Goal: Check status: Check status

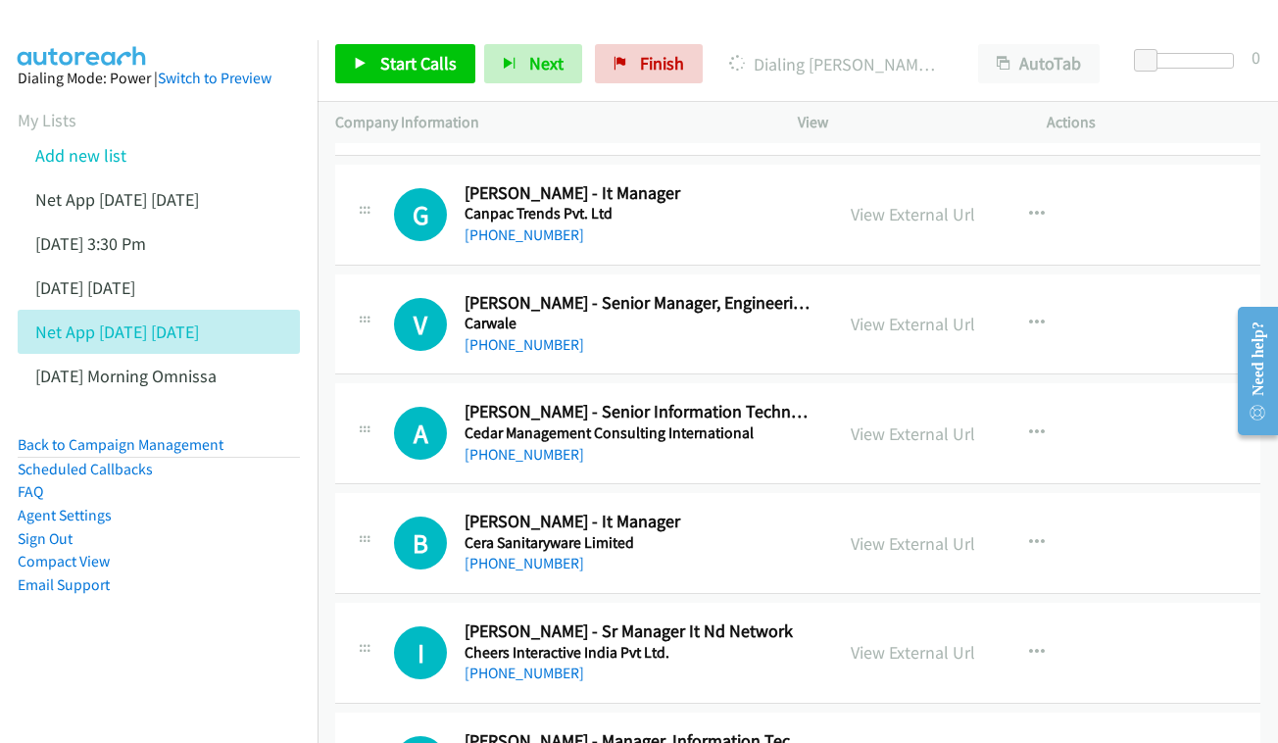
scroll to position [4505, 0]
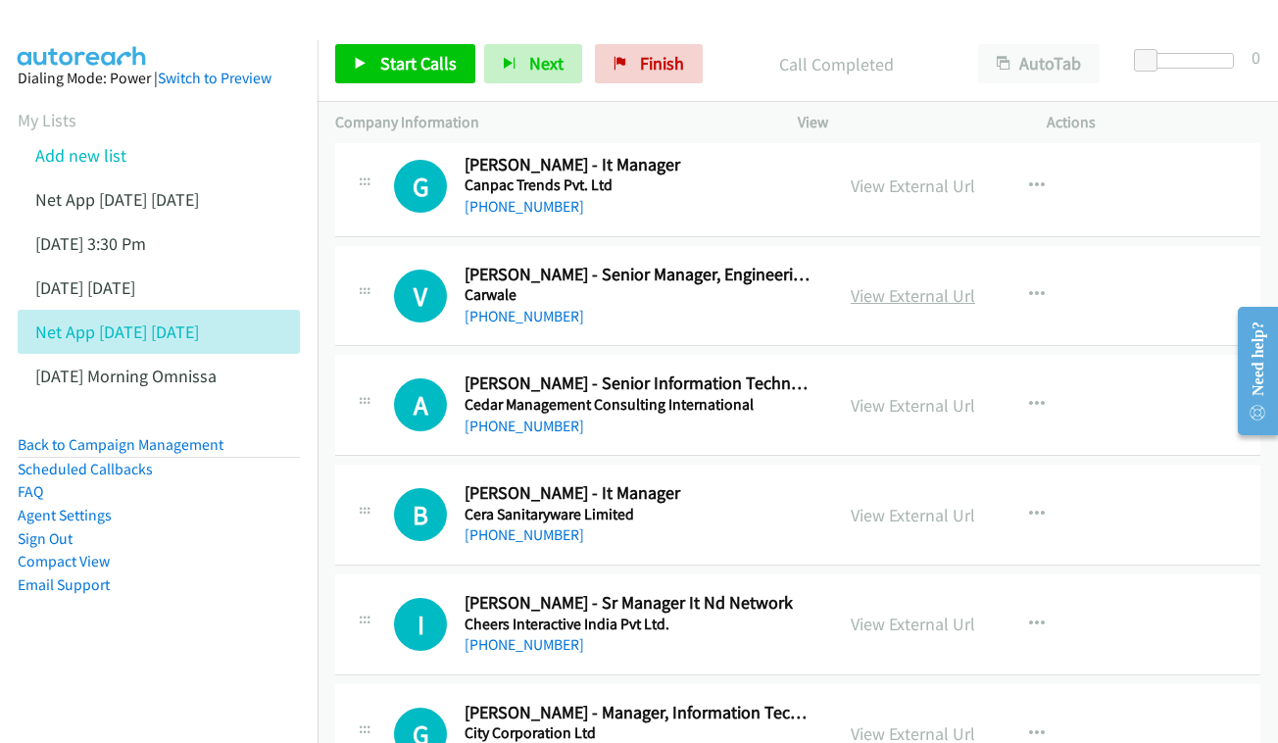
click at [883, 284] on link "View External Url" at bounding box center [913, 295] width 124 height 23
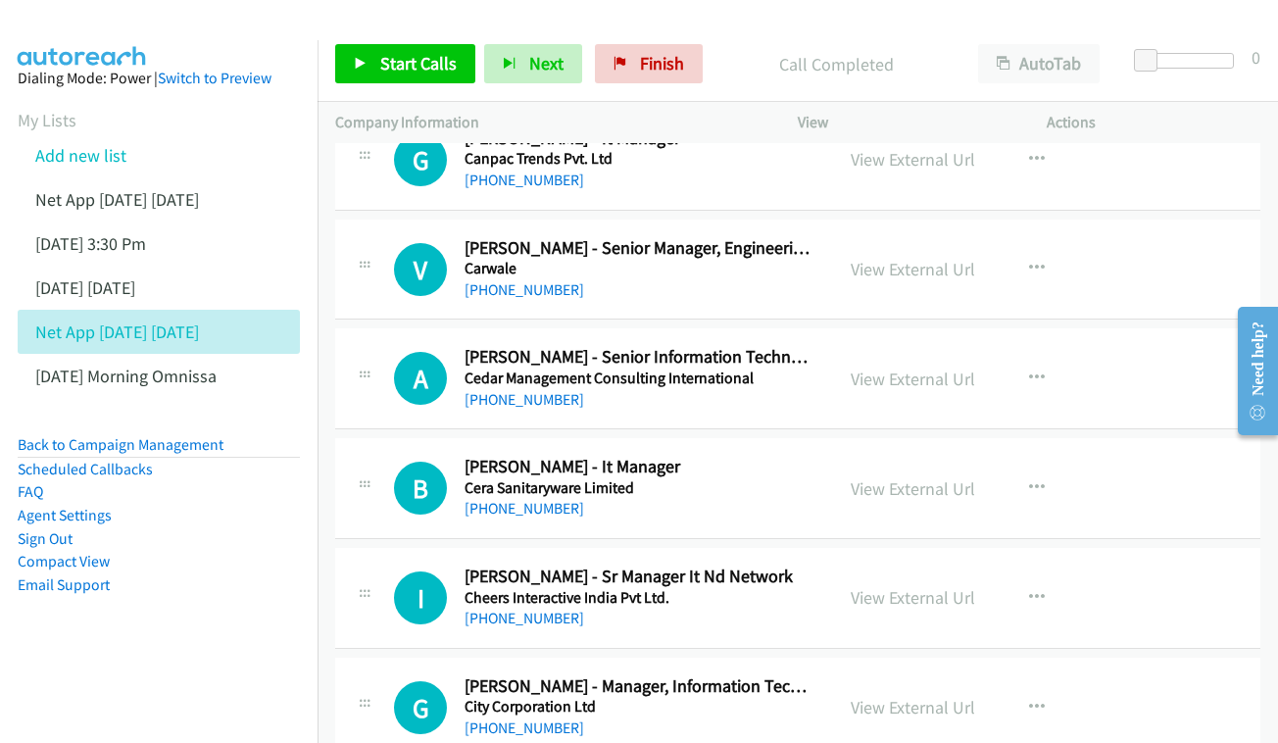
scroll to position [4607, 0]
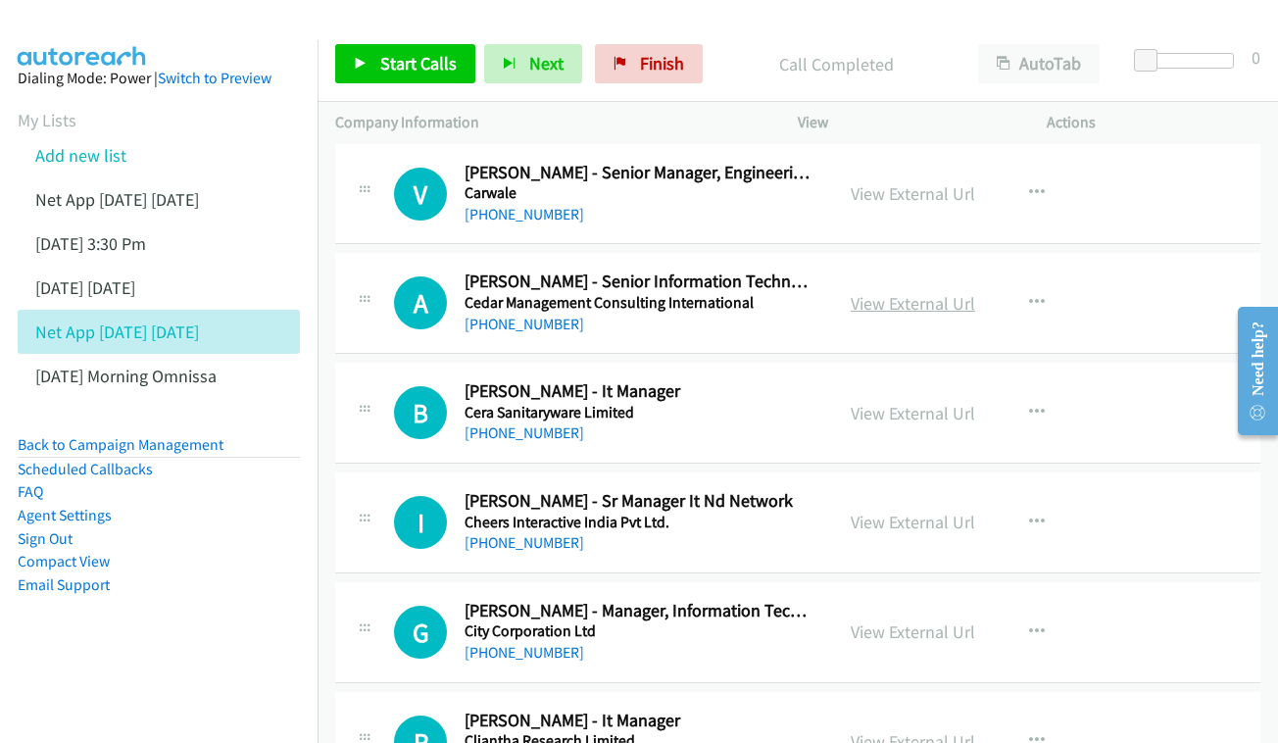
click at [932, 292] on link "View External Url" at bounding box center [913, 303] width 124 height 23
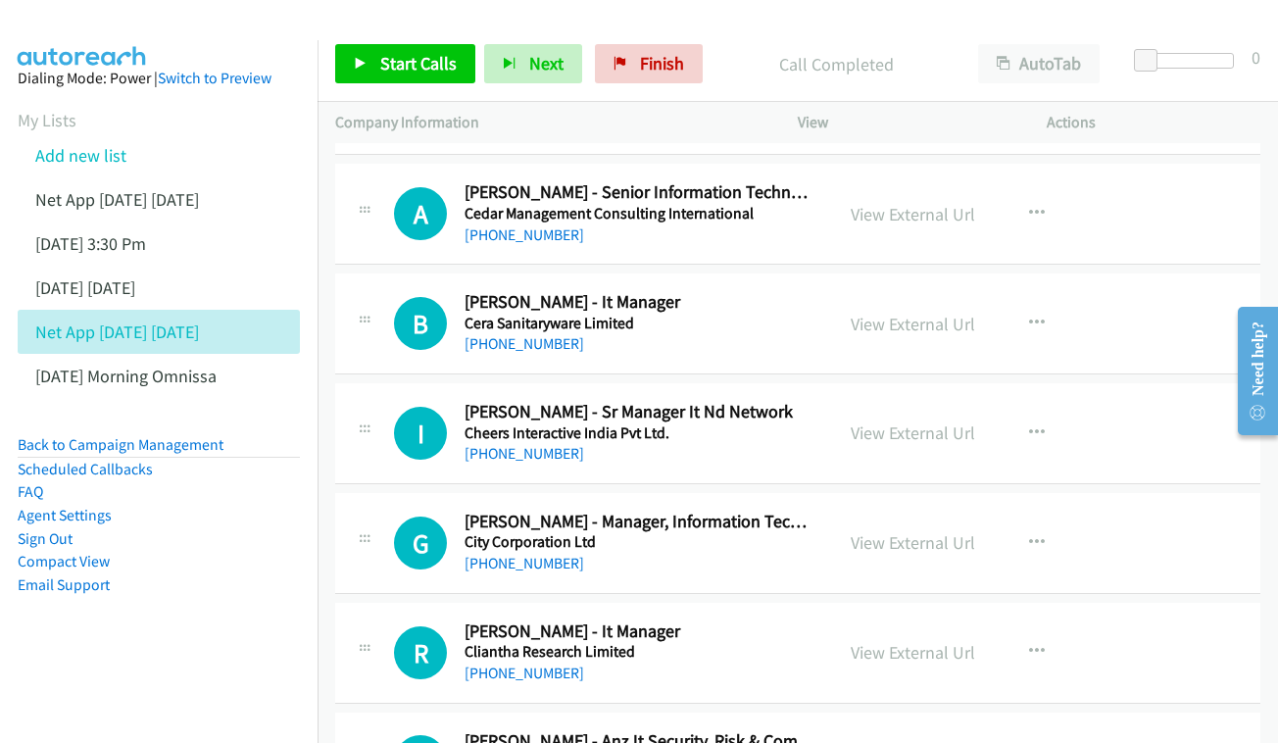
scroll to position [4700, 0]
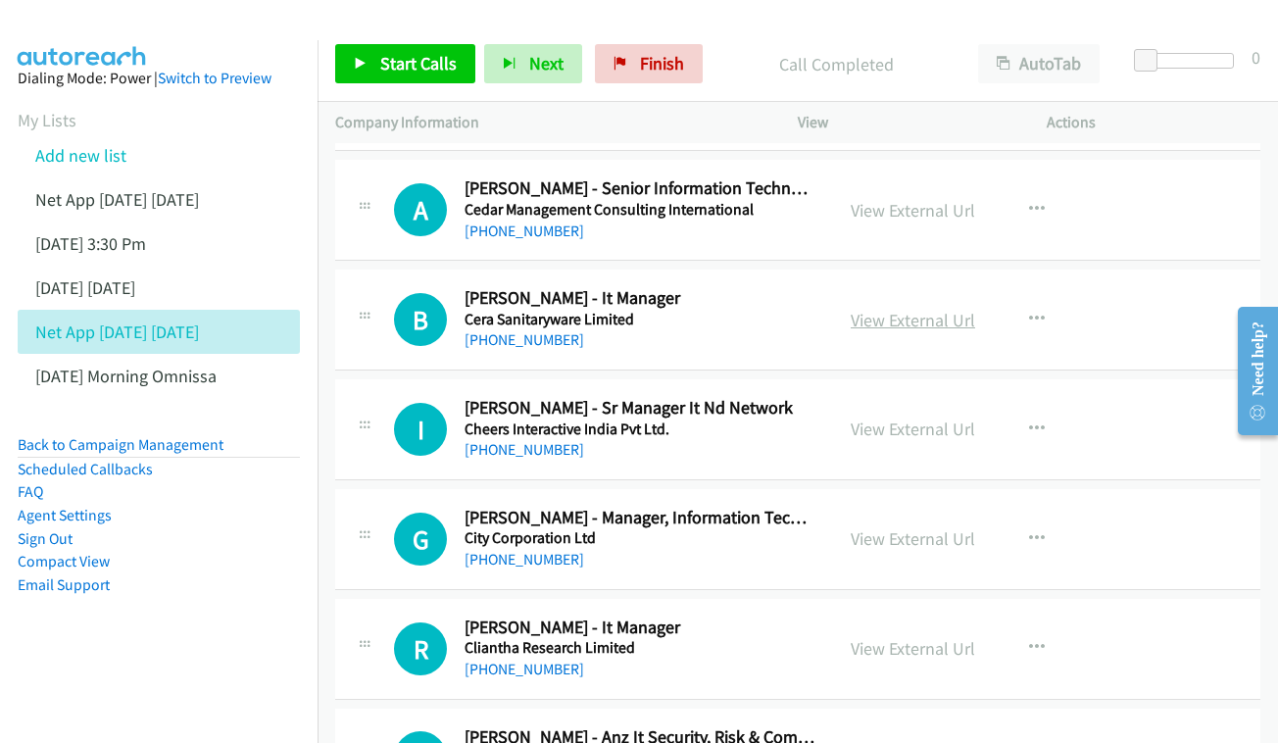
click at [899, 309] on link "View External Url" at bounding box center [913, 320] width 124 height 23
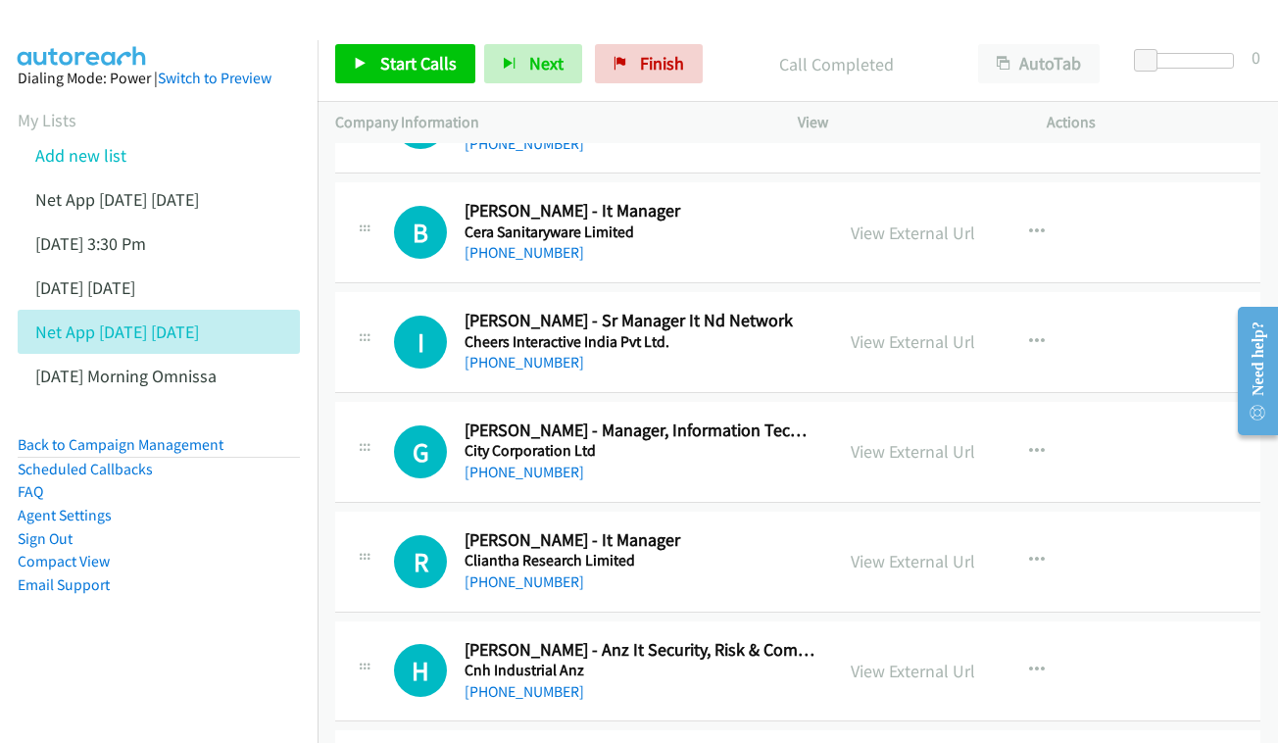
scroll to position [4819, 0]
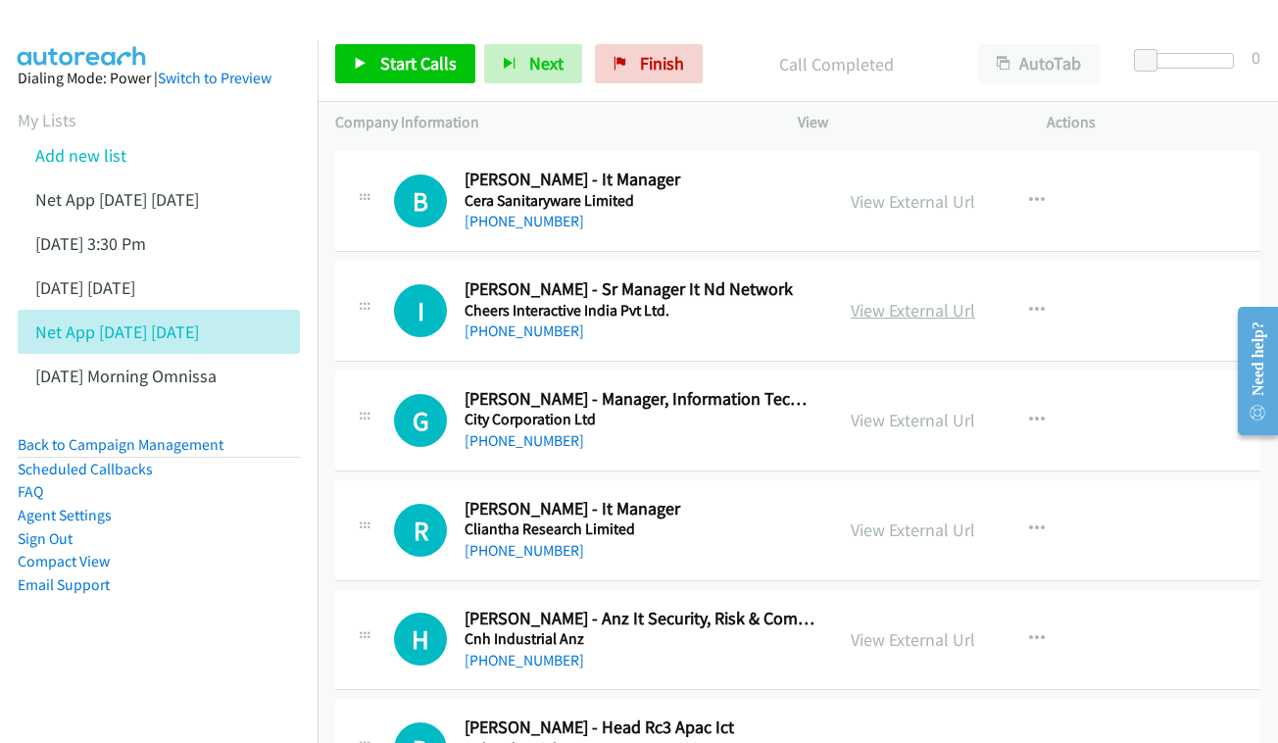
click at [905, 299] on link "View External Url" at bounding box center [913, 310] width 124 height 23
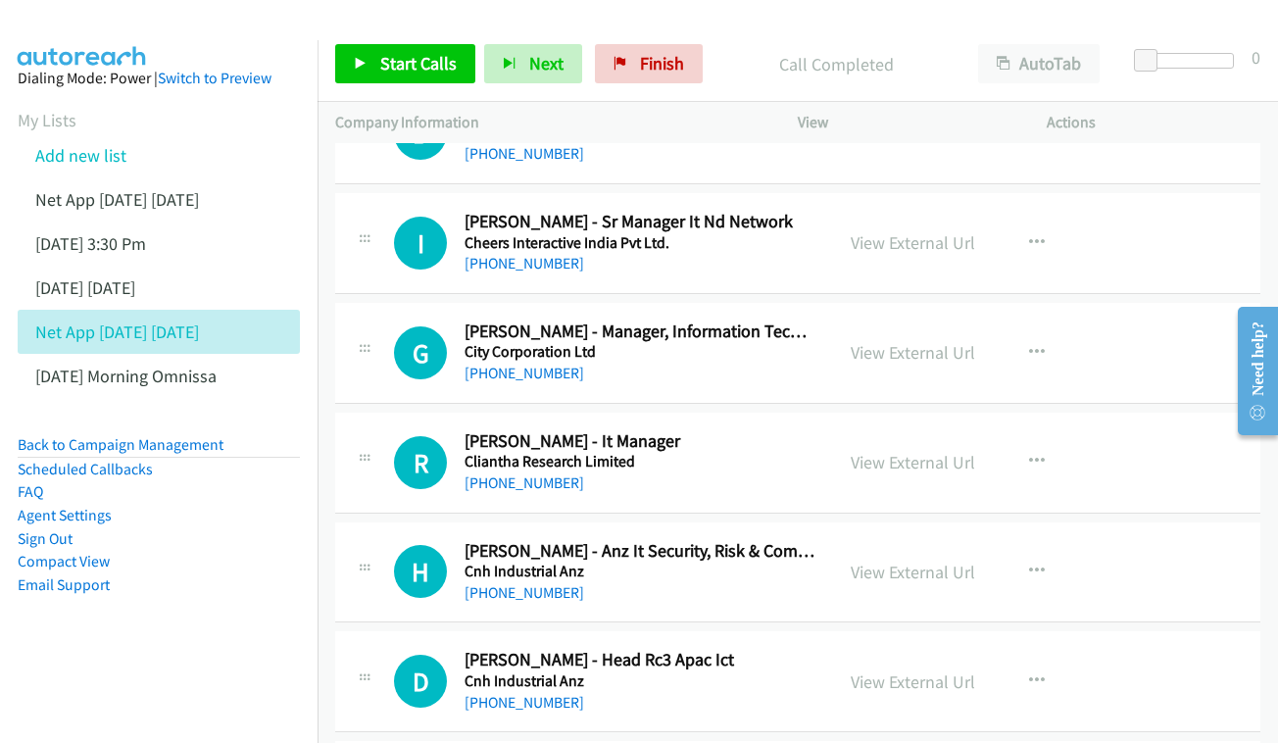
scroll to position [4912, 0]
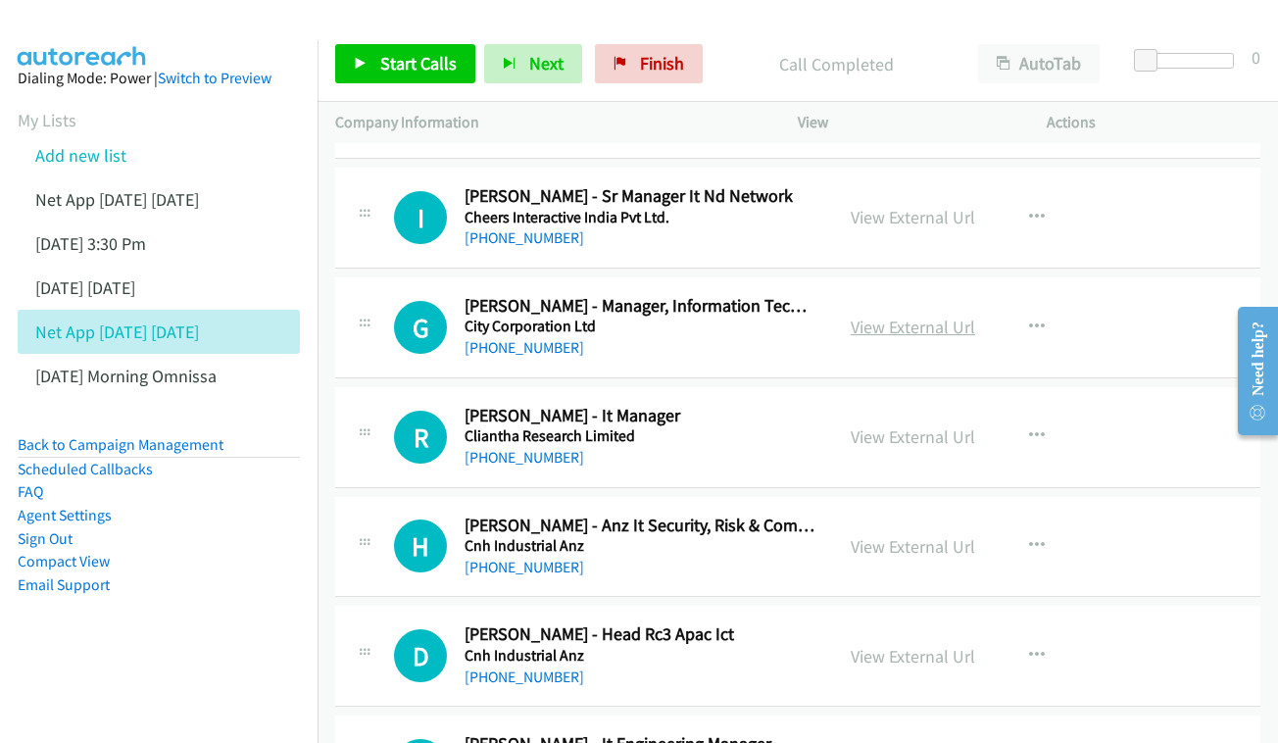
click at [915, 316] on link "View External Url" at bounding box center [913, 327] width 124 height 23
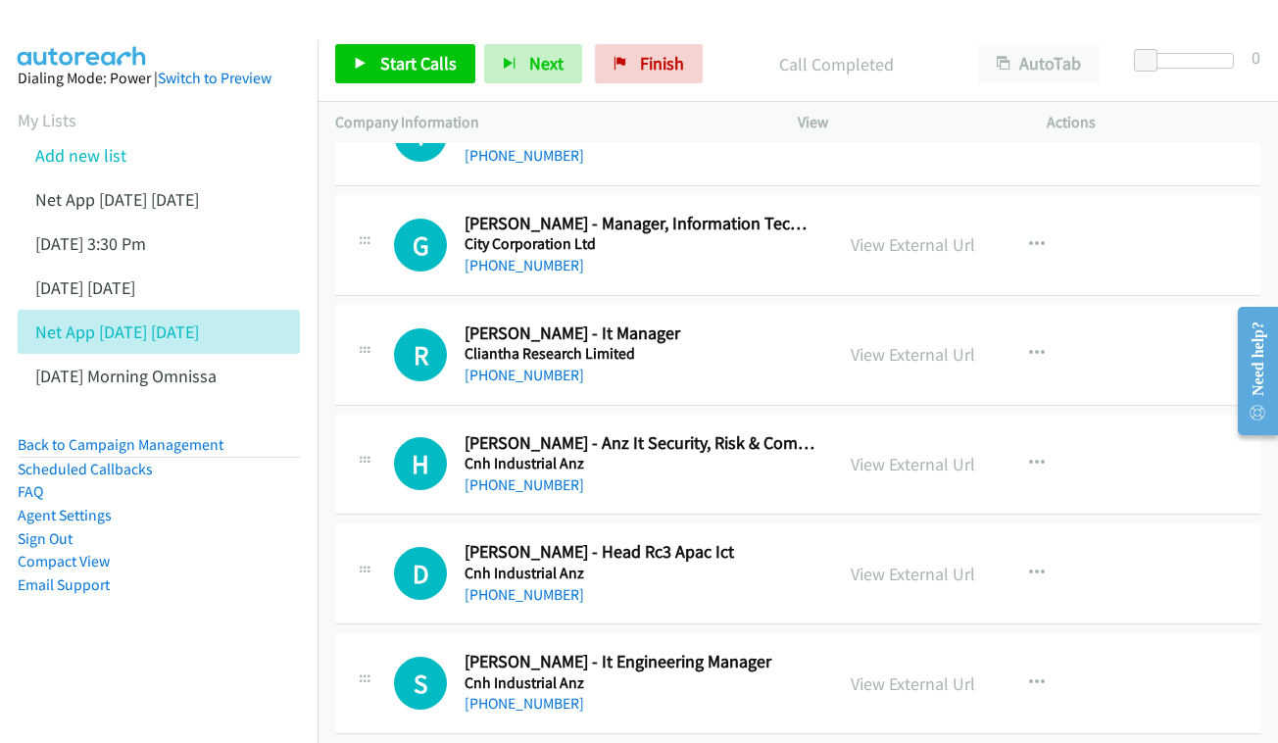
scroll to position [5017, 0]
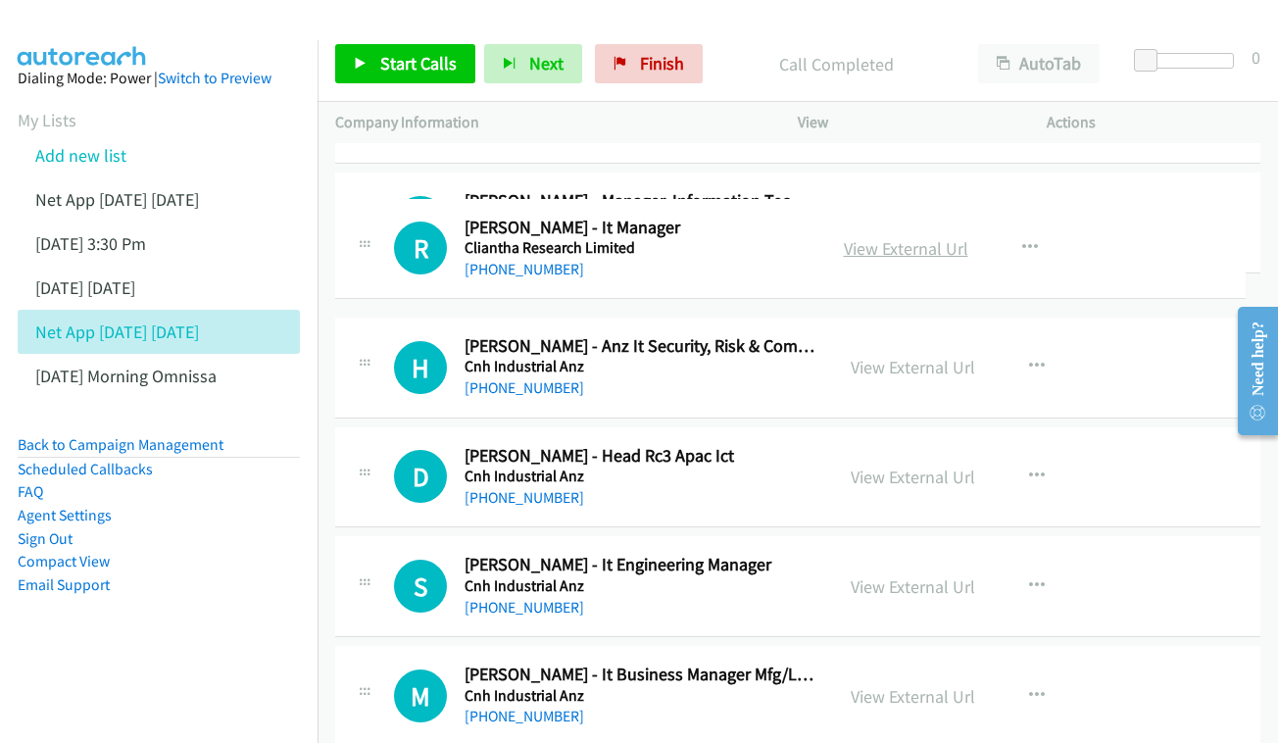
drag, startPoint x: 877, startPoint y: 266, endPoint x: 891, endPoint y: 254, distance: 18.1
click at [891, 254] on link "View External Url" at bounding box center [906, 248] width 124 height 23
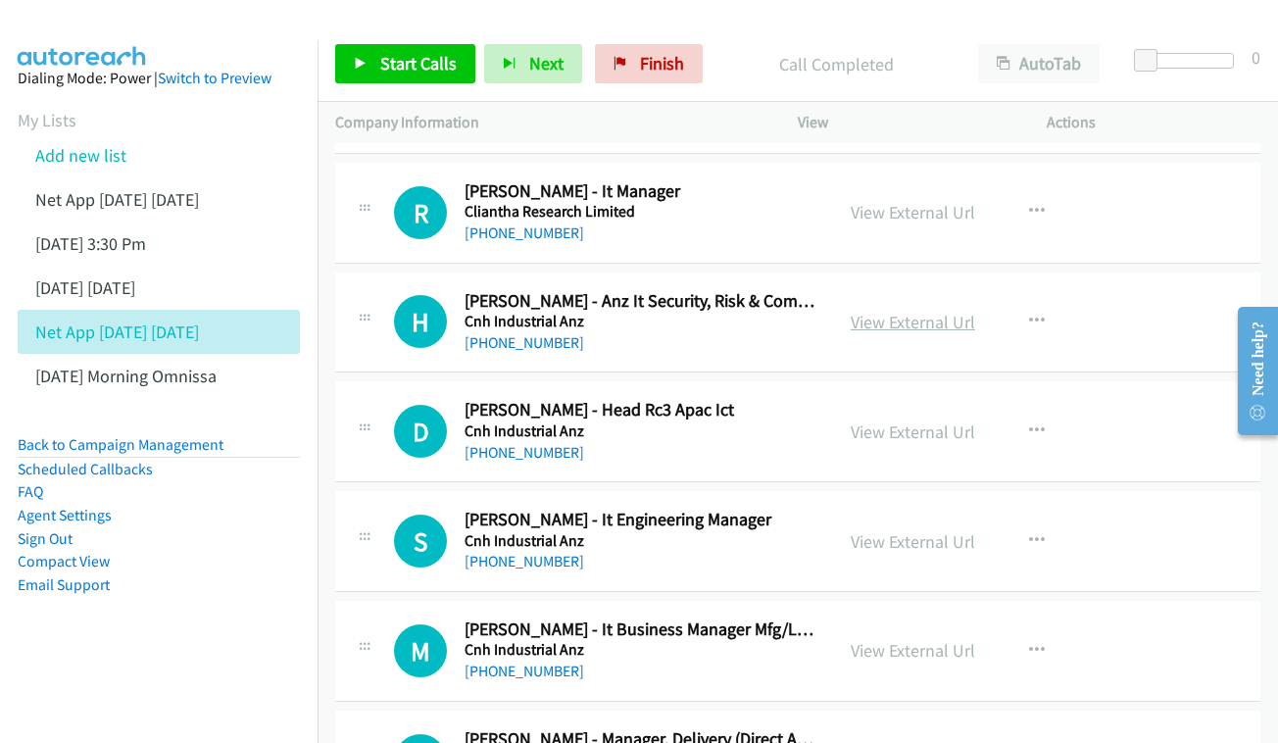
scroll to position [5154, 0]
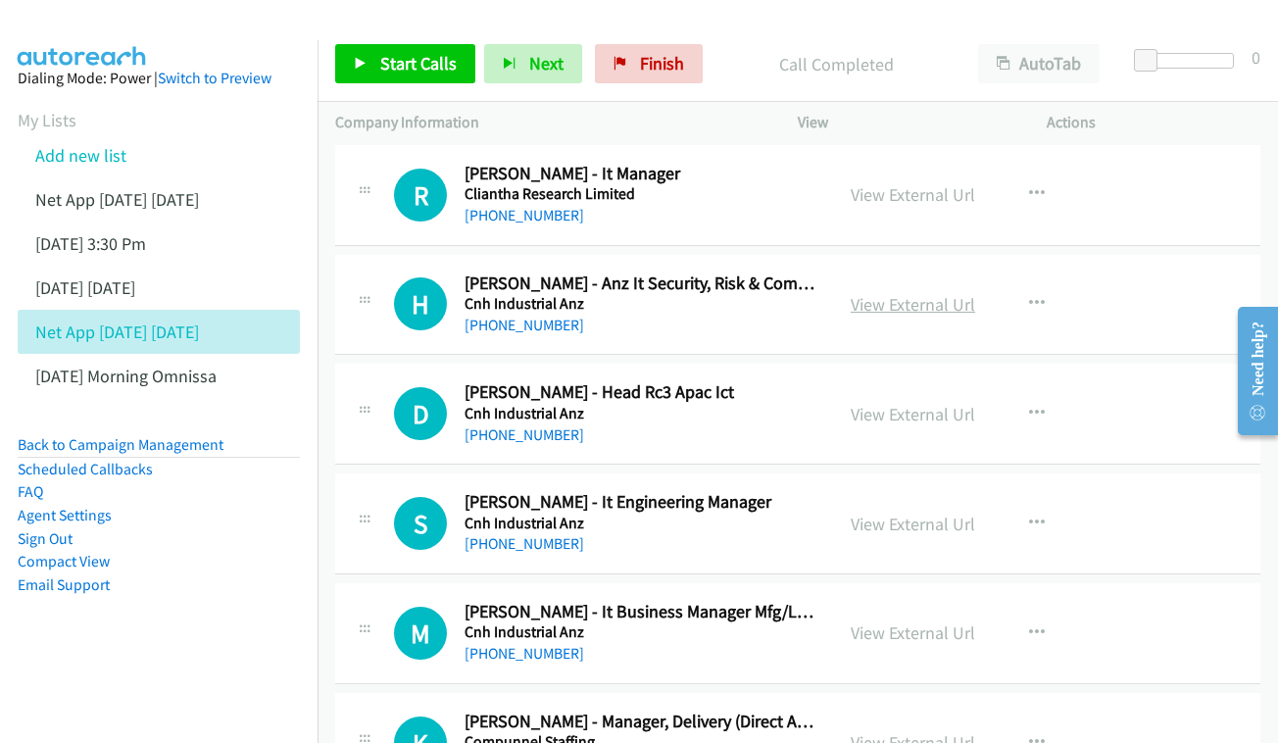
click at [919, 293] on link "View External Url" at bounding box center [913, 304] width 124 height 23
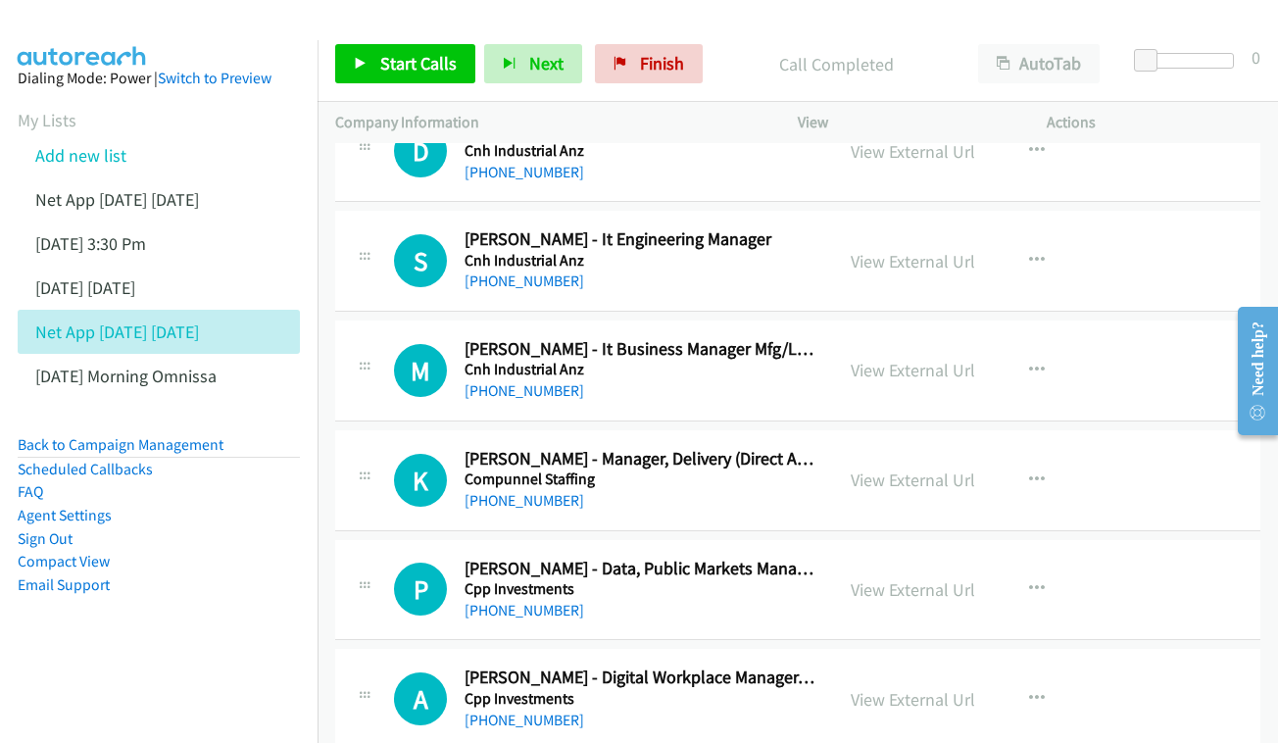
scroll to position [5413, 0]
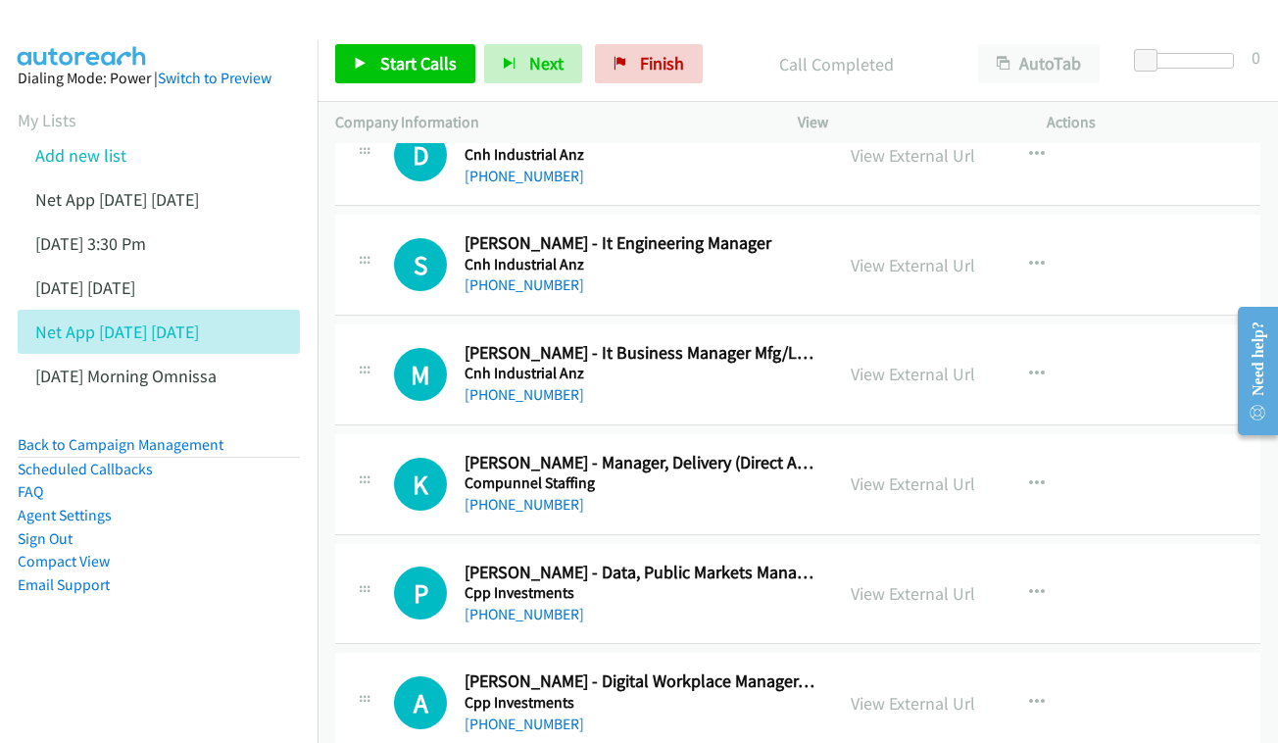
click at [903, 232] on div "View External Url View External Url Schedule/Manage Callback Start Calls Here R…" at bounding box center [966, 264] width 267 height 65
click at [908, 252] on div "View External Url" at bounding box center [913, 265] width 124 height 26
click at [897, 254] on link "View External Url" at bounding box center [913, 265] width 124 height 23
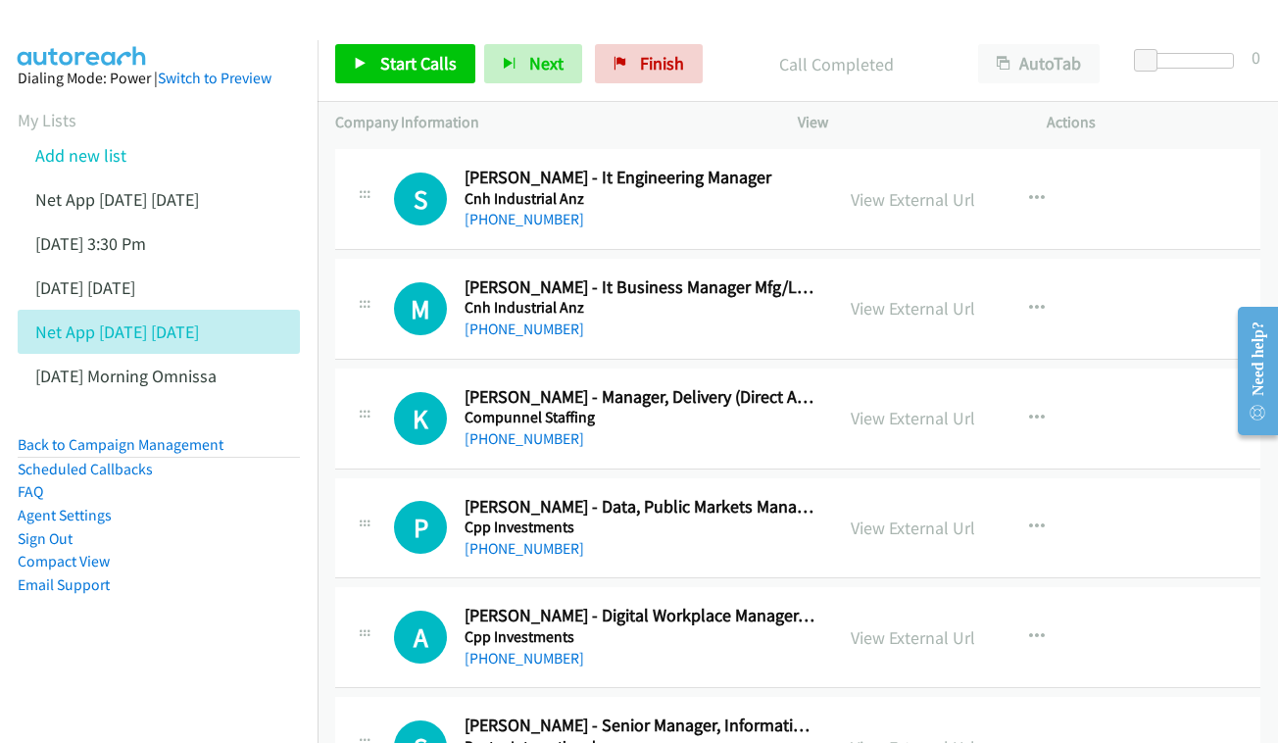
scroll to position [5482, 0]
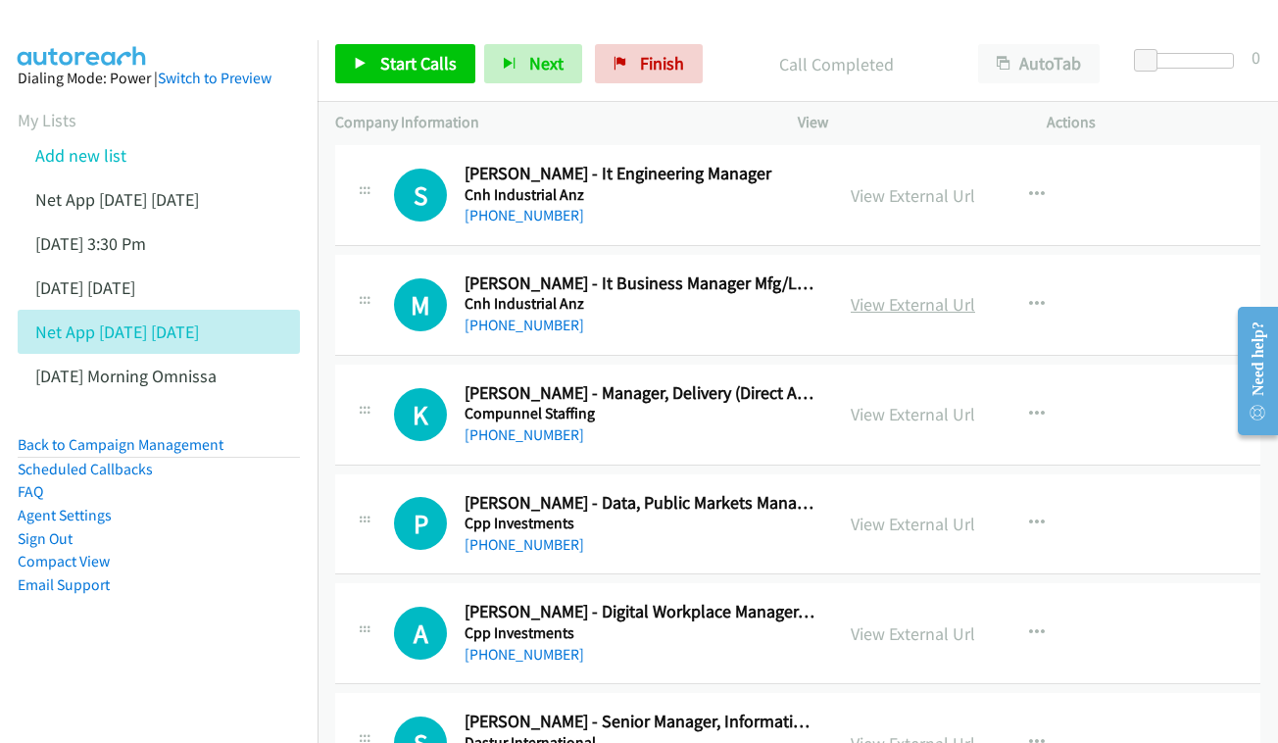
click at [909, 293] on link "View External Url" at bounding box center [913, 304] width 124 height 23
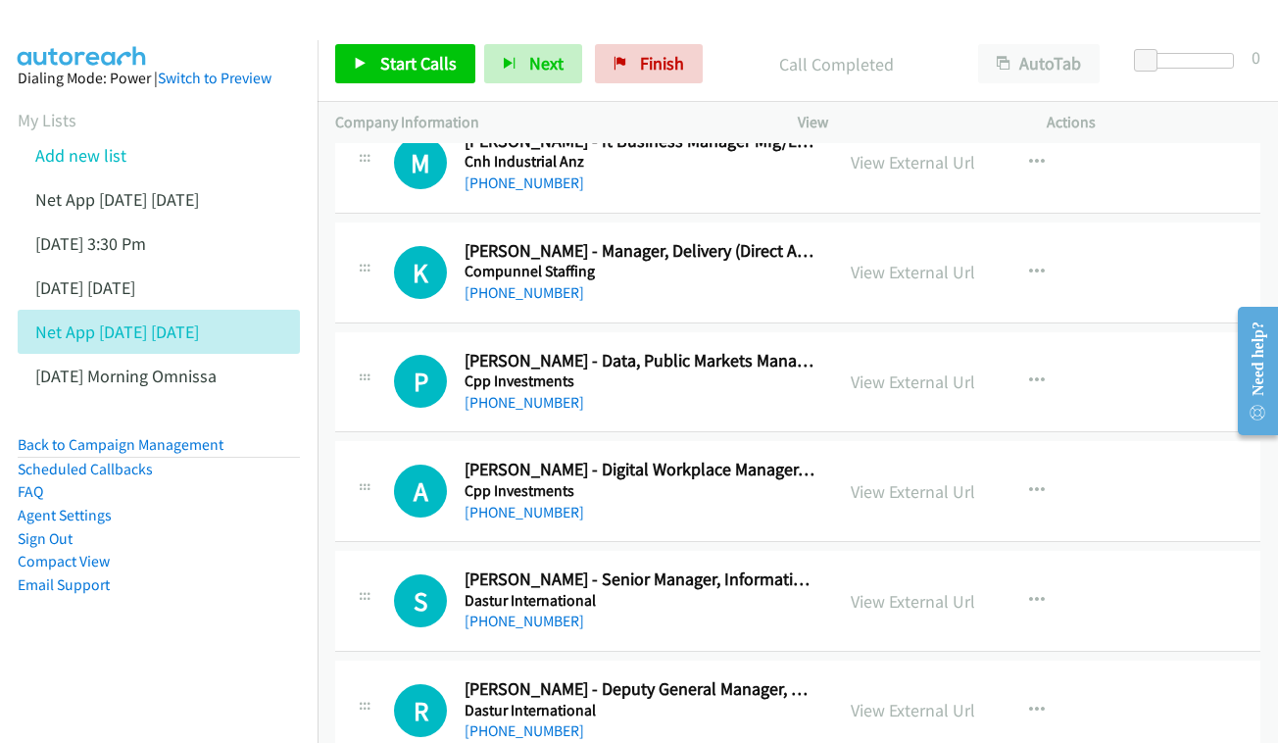
scroll to position [5620, 0]
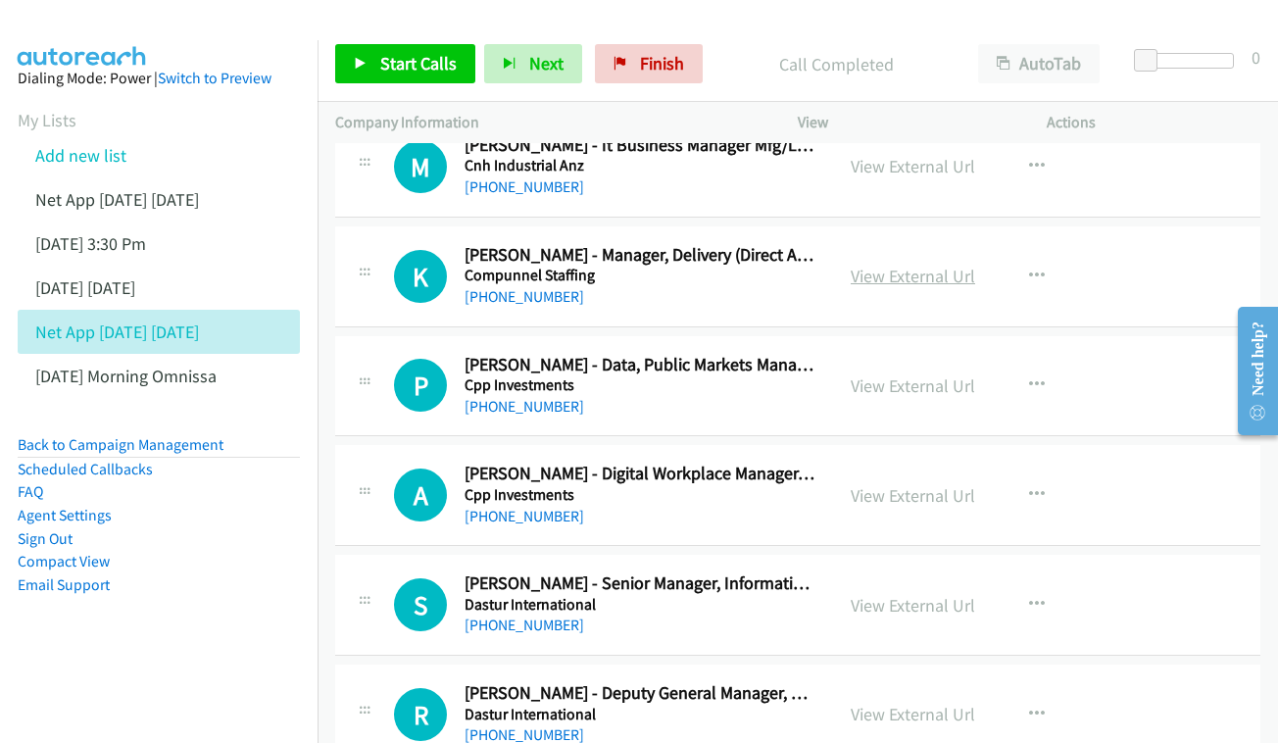
click at [885, 265] on link "View External Url" at bounding box center [913, 276] width 124 height 23
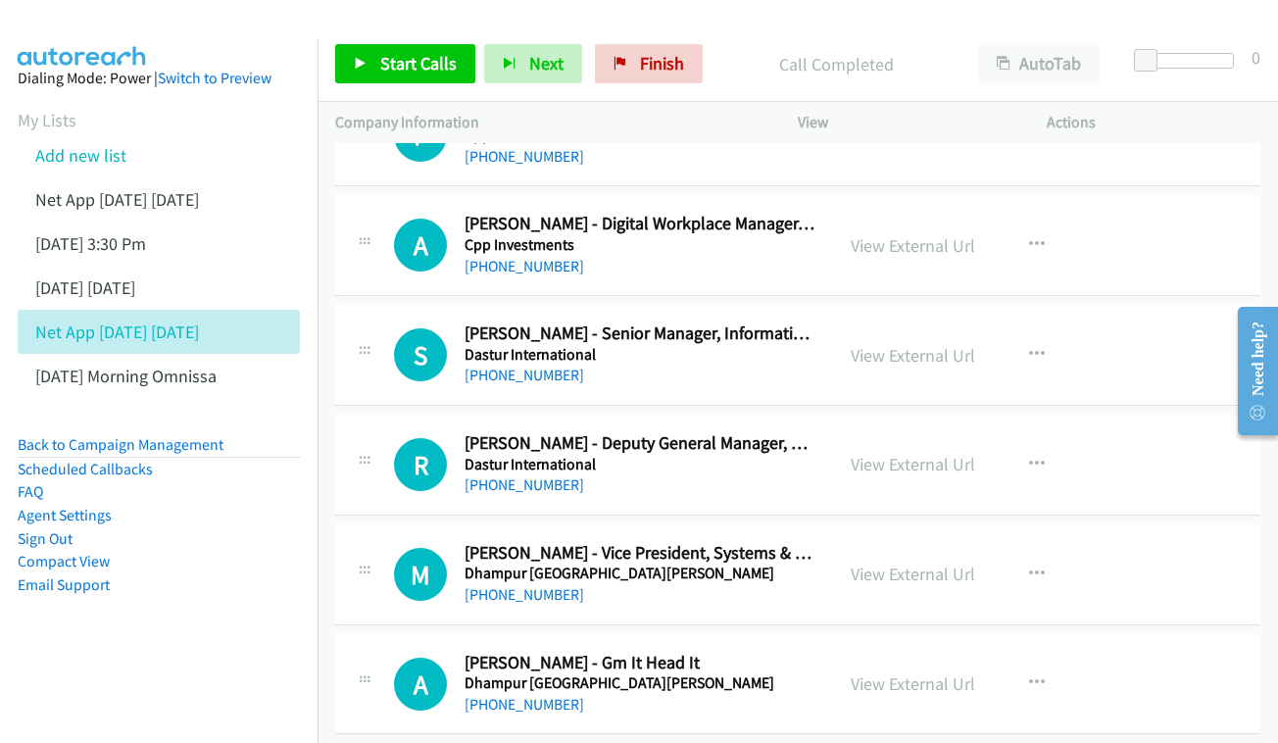
scroll to position [5906, 0]
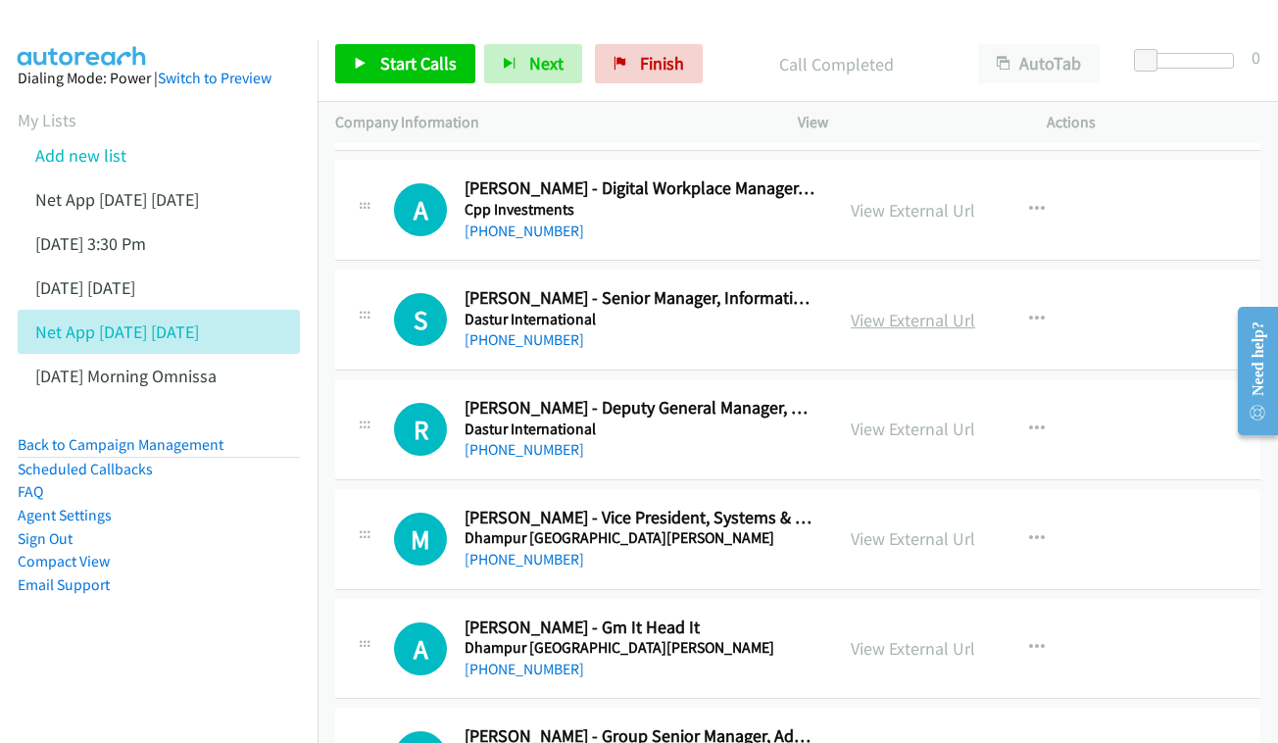
click at [910, 309] on link "View External Url" at bounding box center [913, 320] width 124 height 23
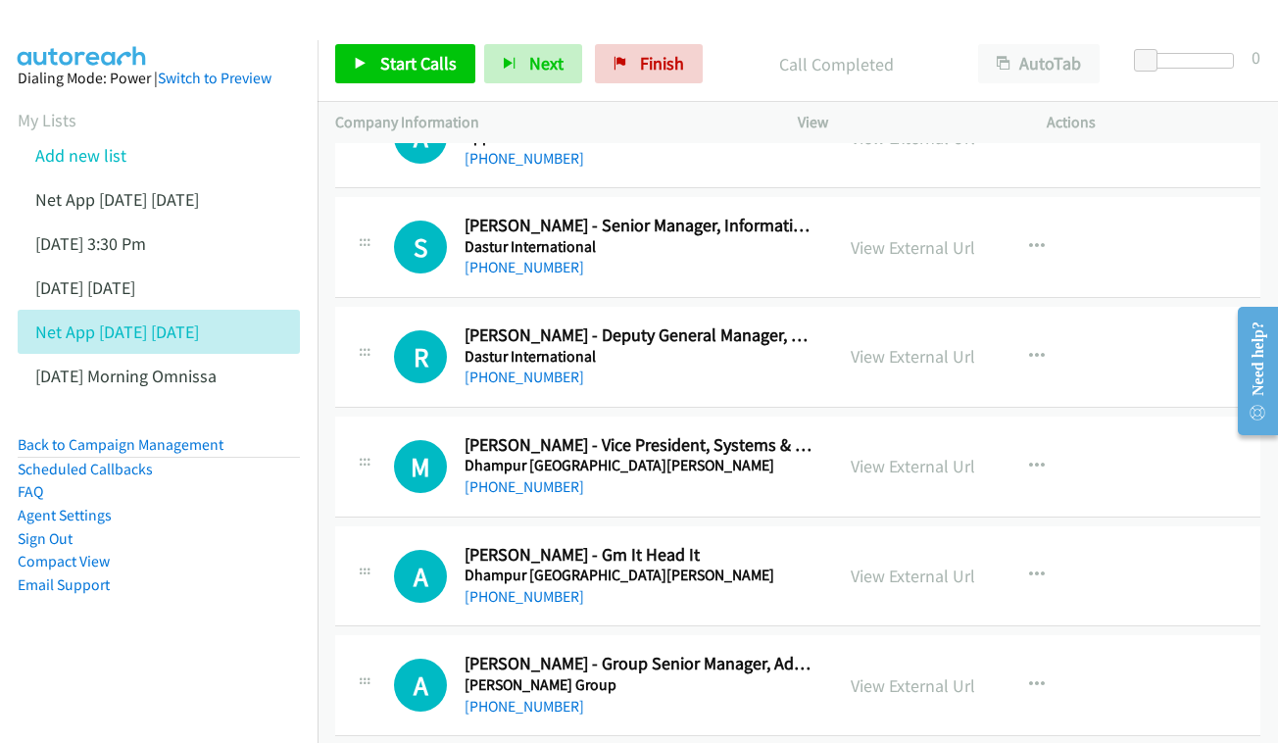
scroll to position [5982, 0]
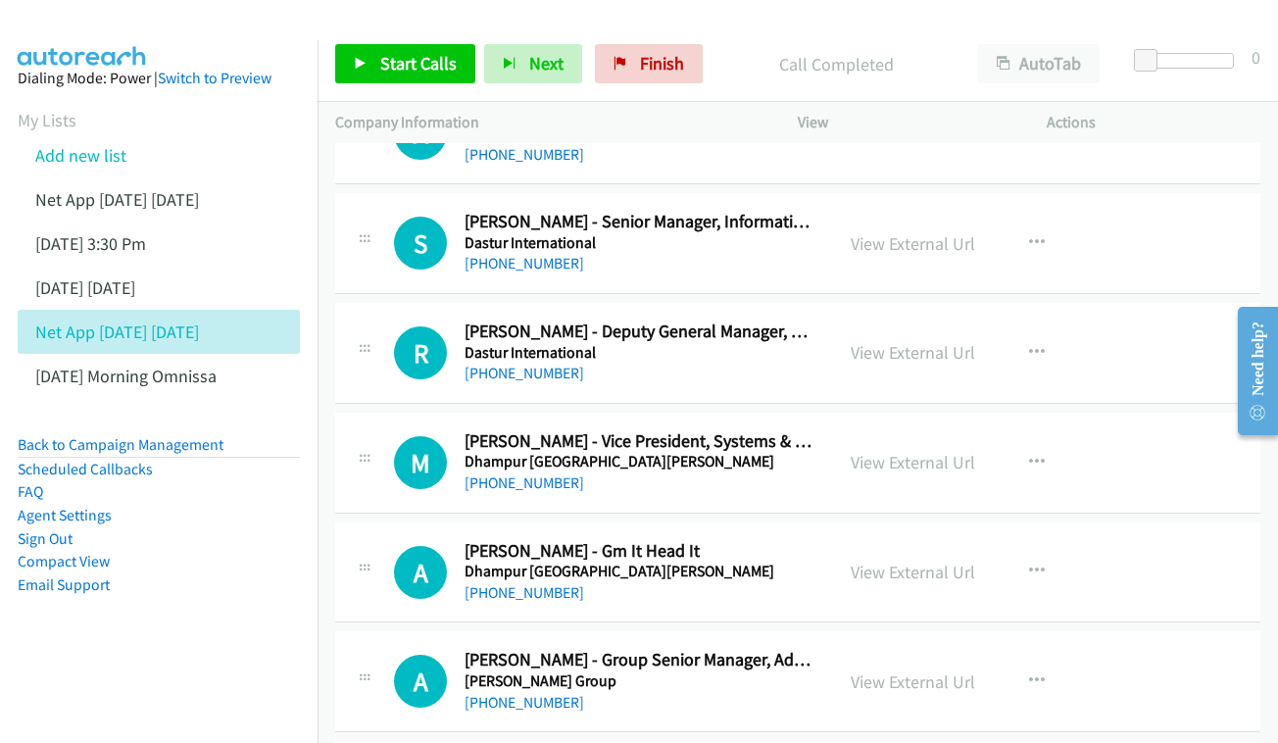
click at [906, 321] on div "View External Url View External Url Schedule/Manage Callback Start Calls Here R…" at bounding box center [966, 353] width 267 height 65
click at [902, 341] on link "View External Url" at bounding box center [913, 352] width 124 height 23
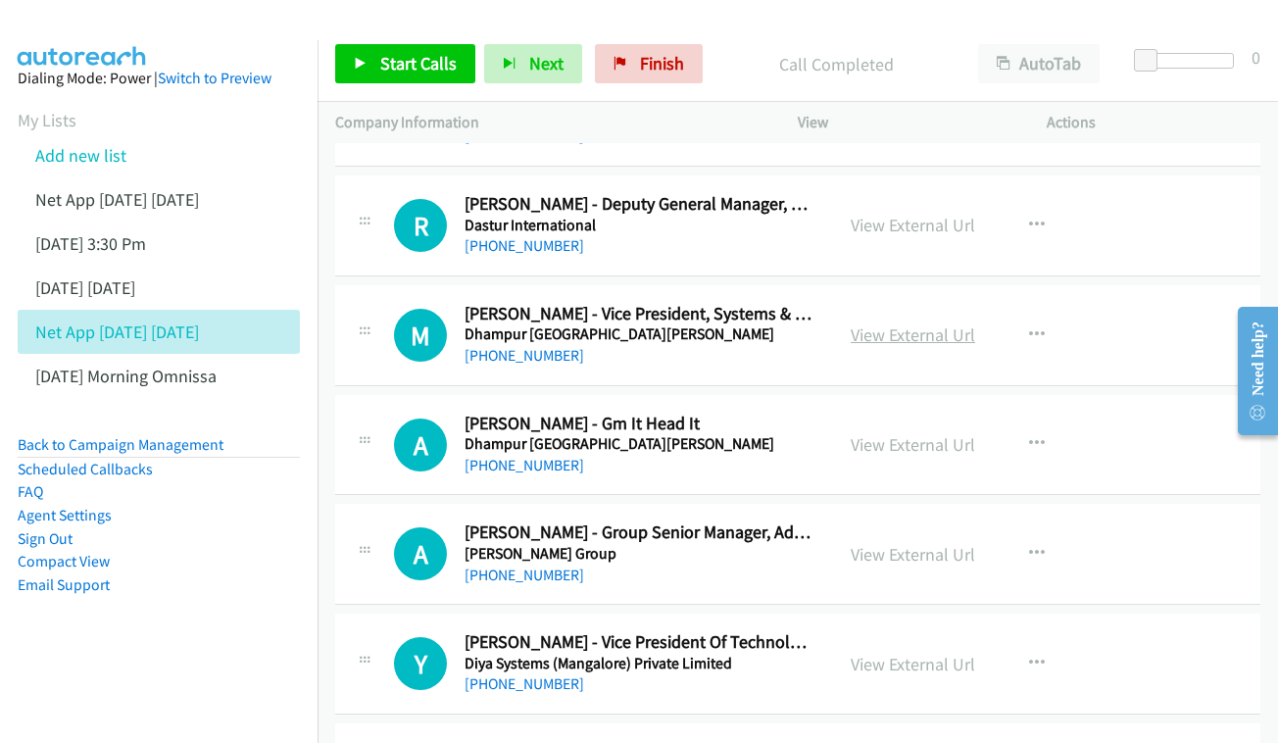
scroll to position [6247, 0]
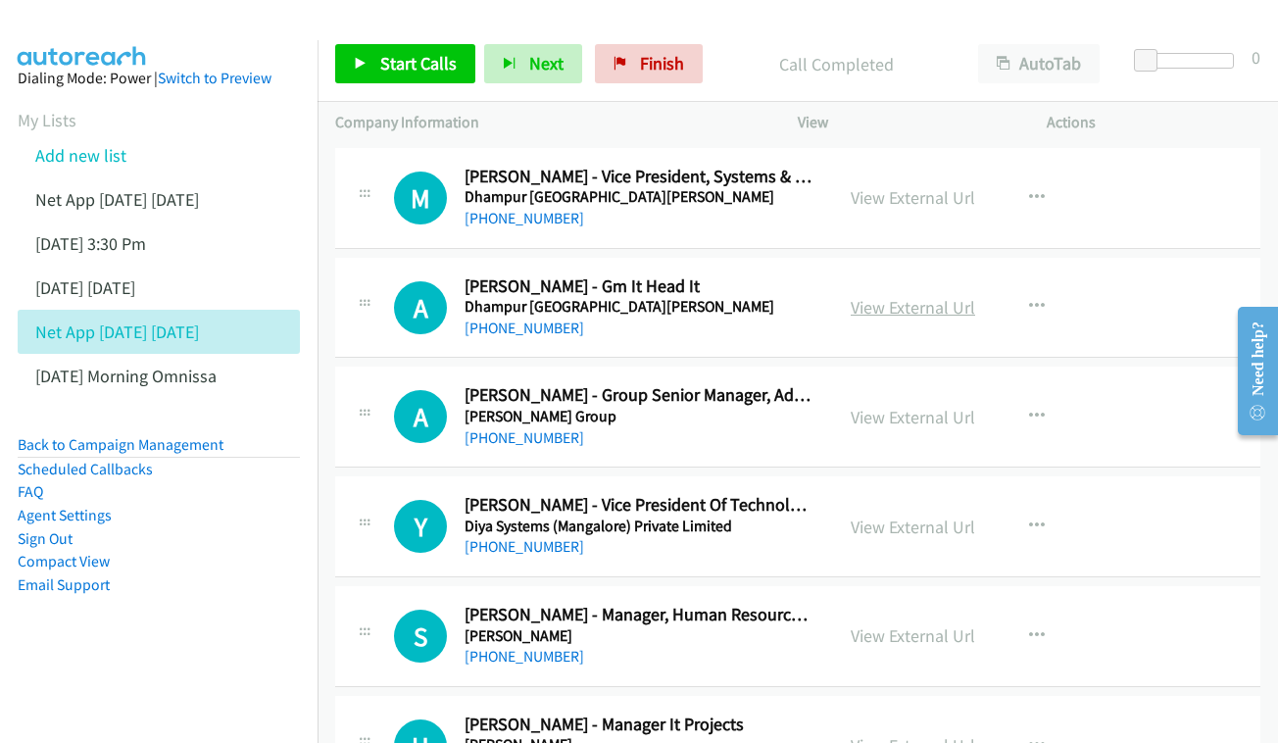
click at [903, 296] on link "View External Url" at bounding box center [913, 307] width 124 height 23
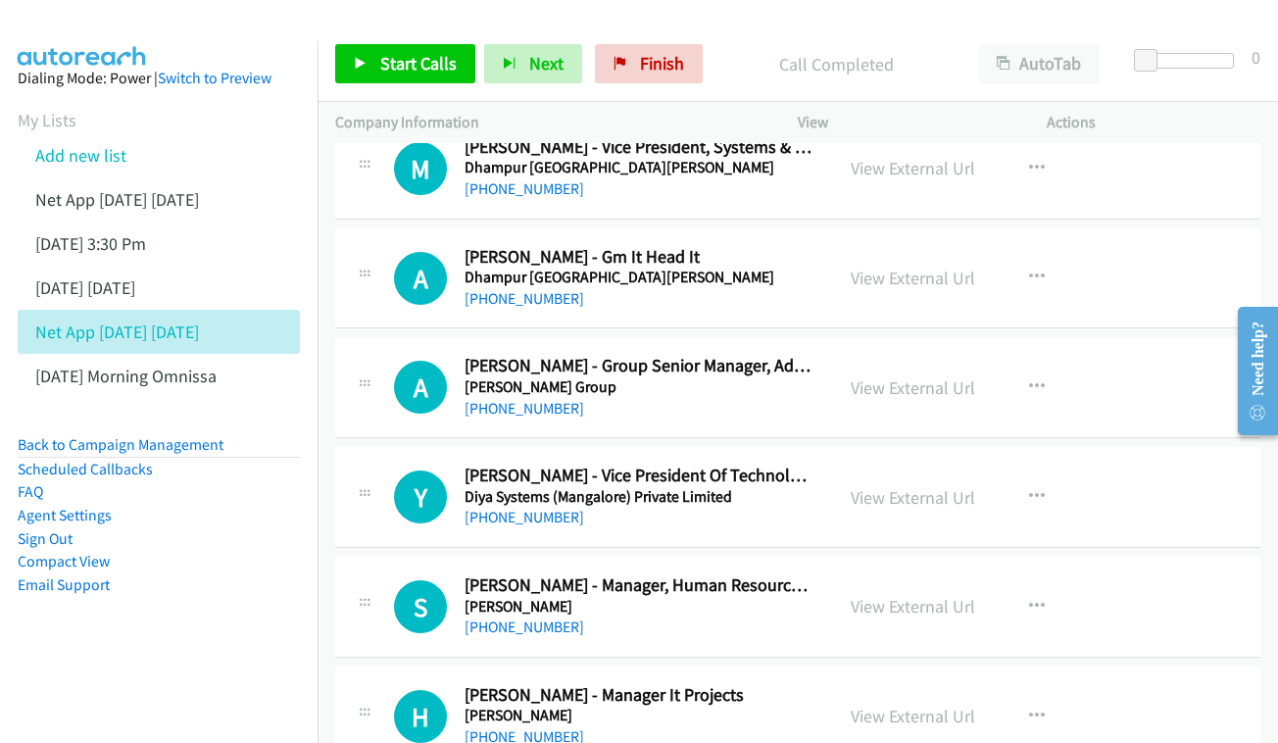
scroll to position [6314, 0]
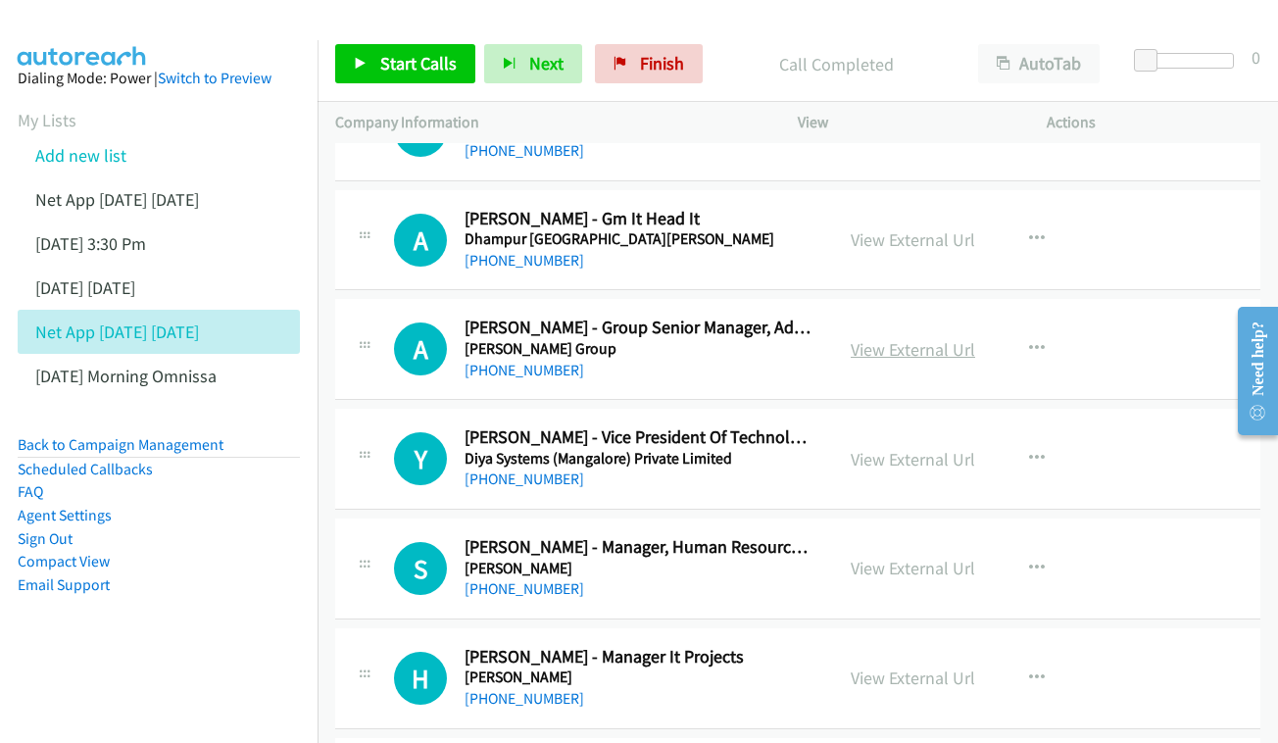
click at [874, 338] on link "View External Url" at bounding box center [913, 349] width 124 height 23
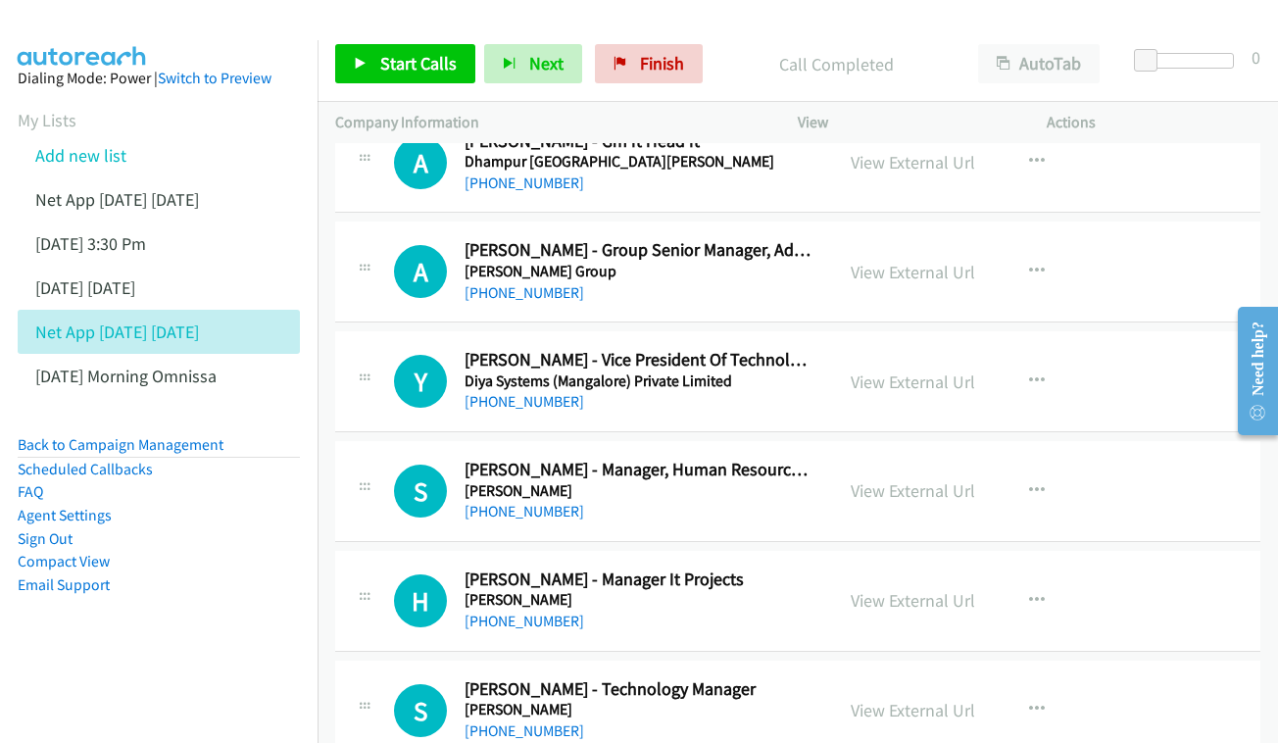
scroll to position [6426, 0]
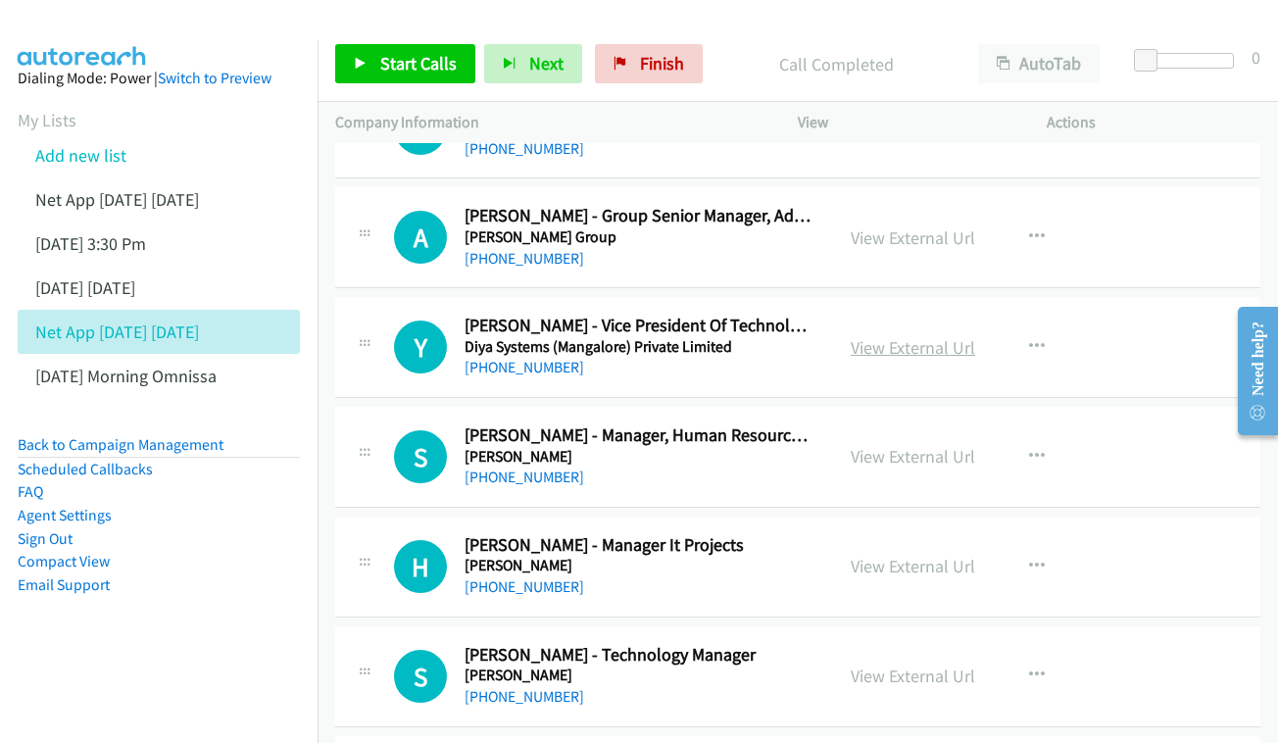
click at [894, 336] on link "View External Url" at bounding box center [913, 347] width 124 height 23
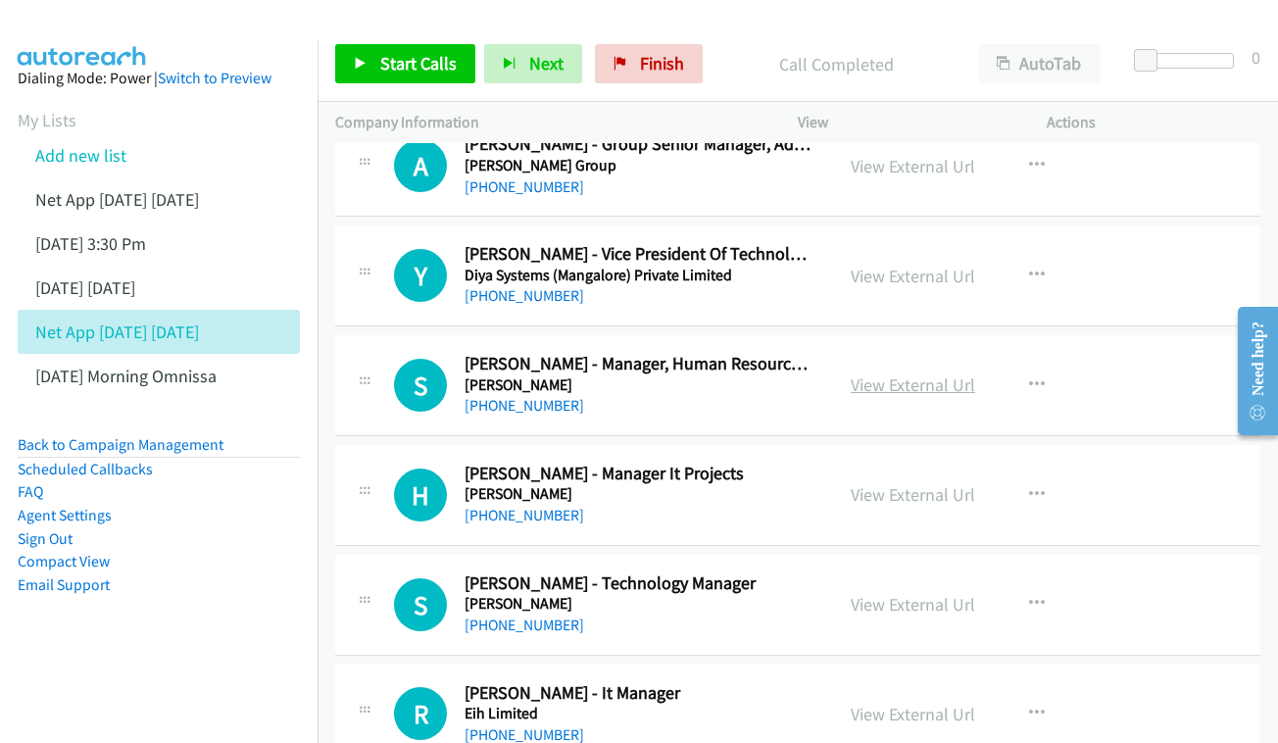
scroll to position [6527, 0]
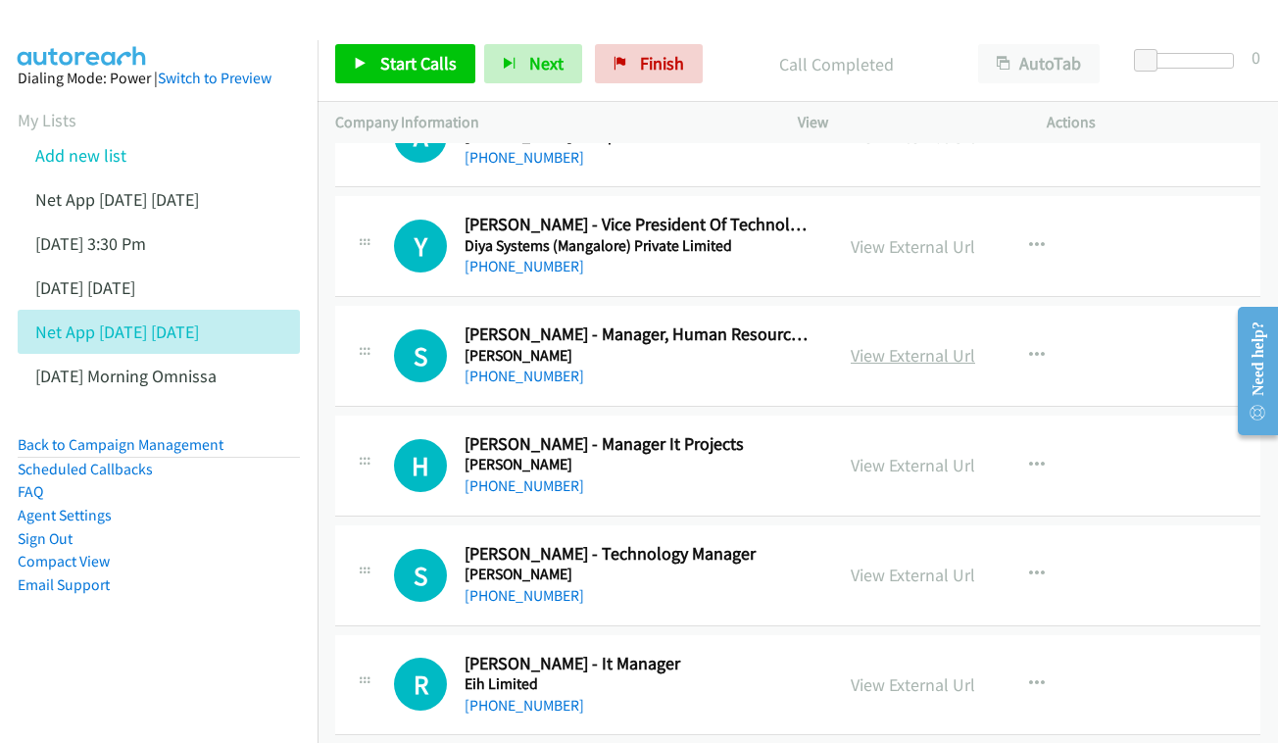
click at [872, 344] on link "View External Url" at bounding box center [913, 355] width 124 height 23
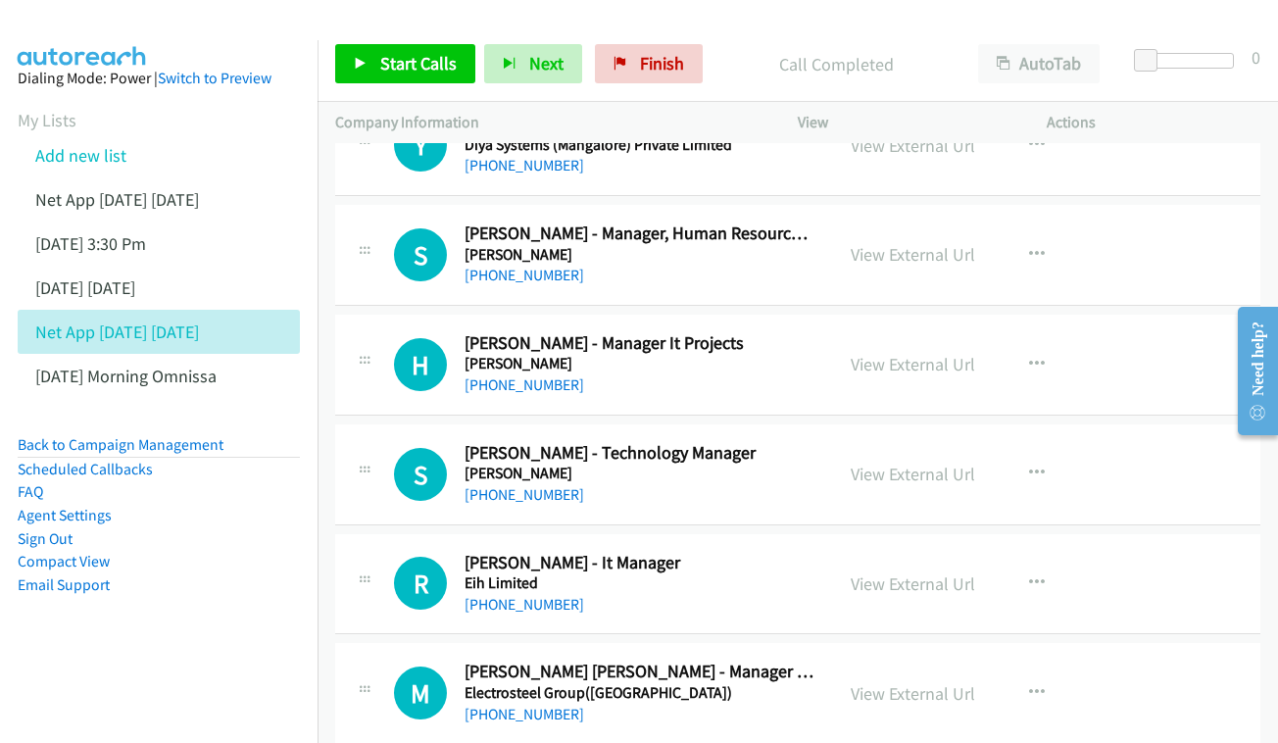
scroll to position [6658, 0]
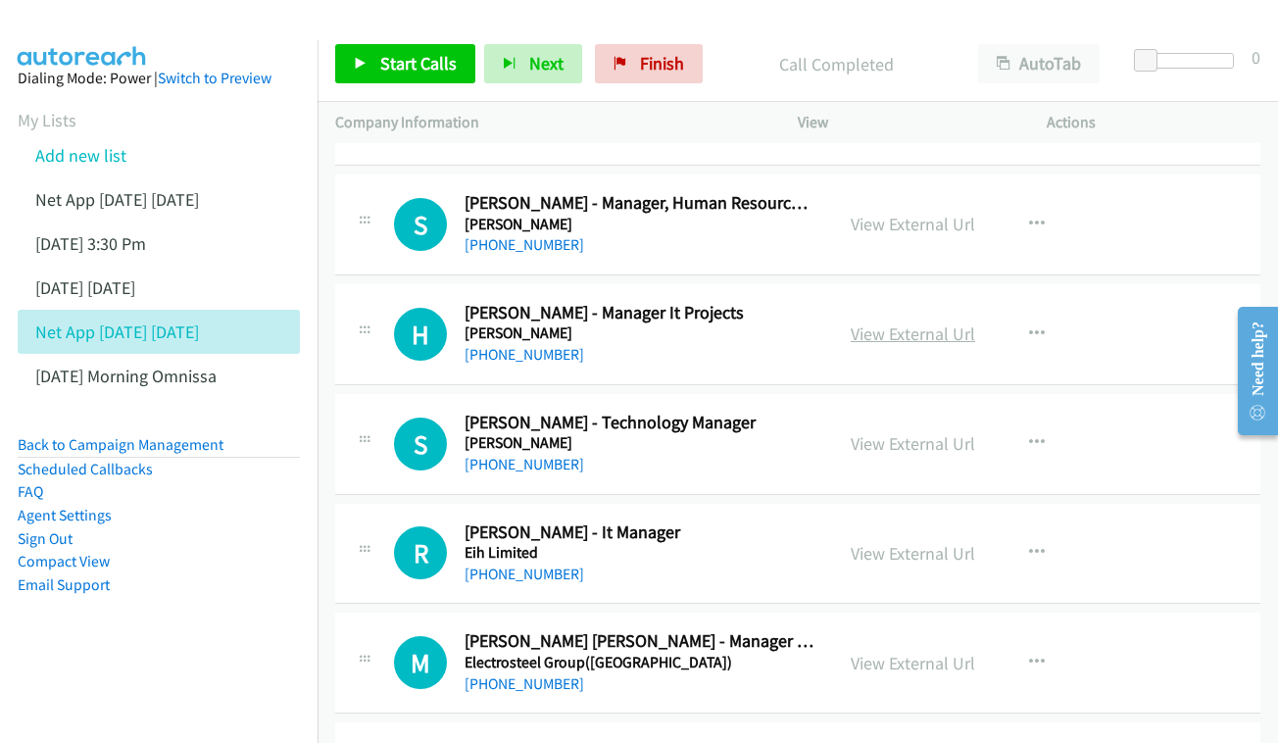
click at [881, 322] on link "View External Url" at bounding box center [913, 333] width 124 height 23
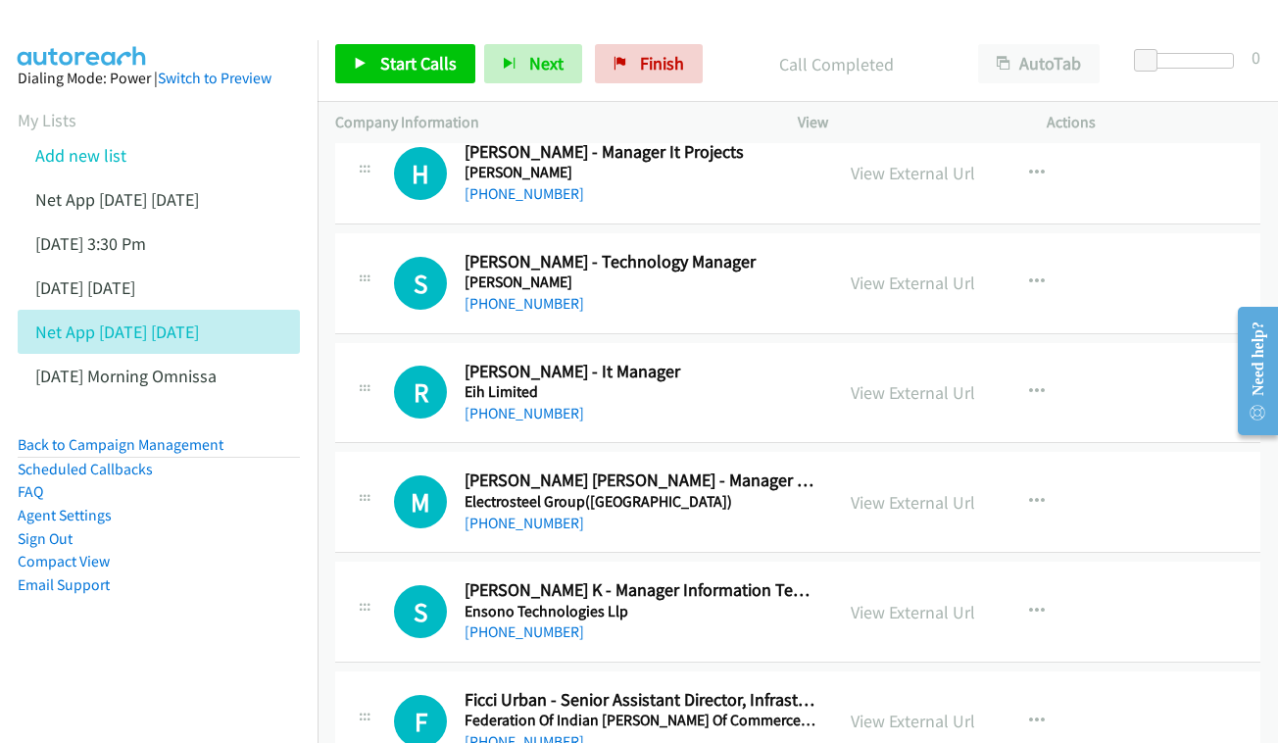
scroll to position [6779, 0]
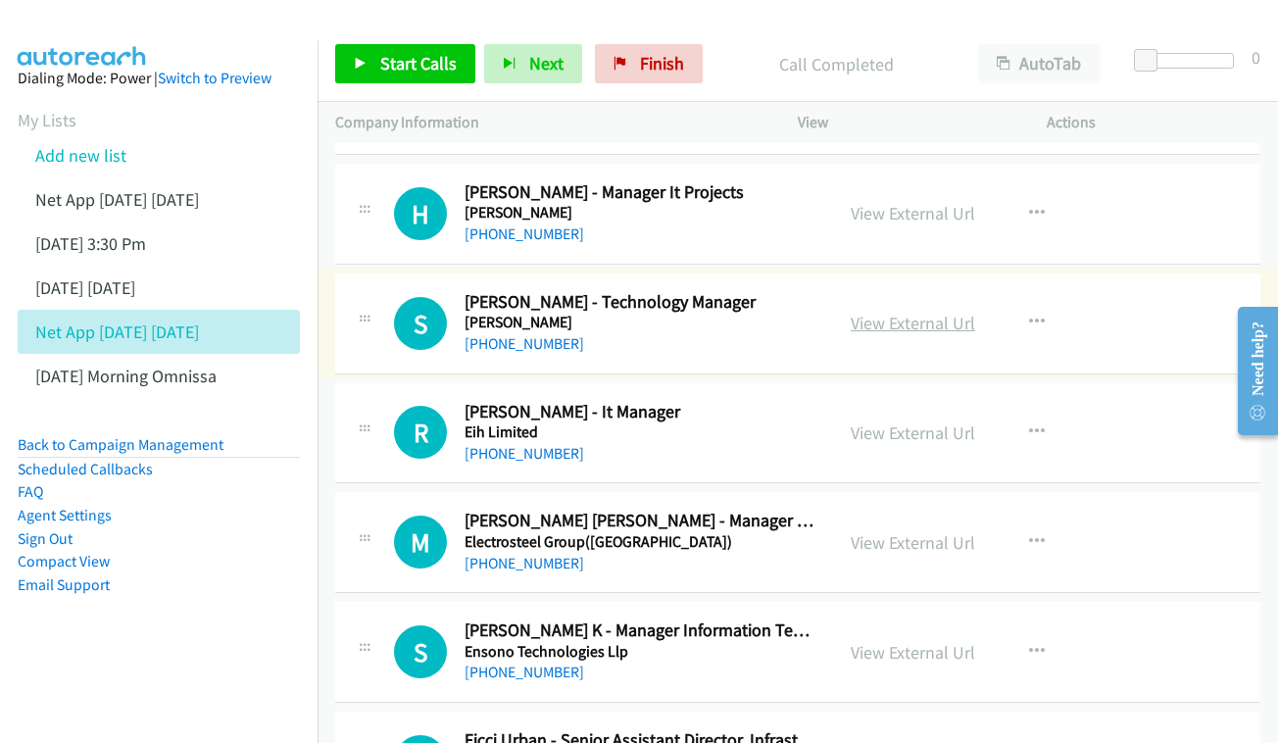
click at [886, 312] on link "View External Url" at bounding box center [913, 323] width 124 height 23
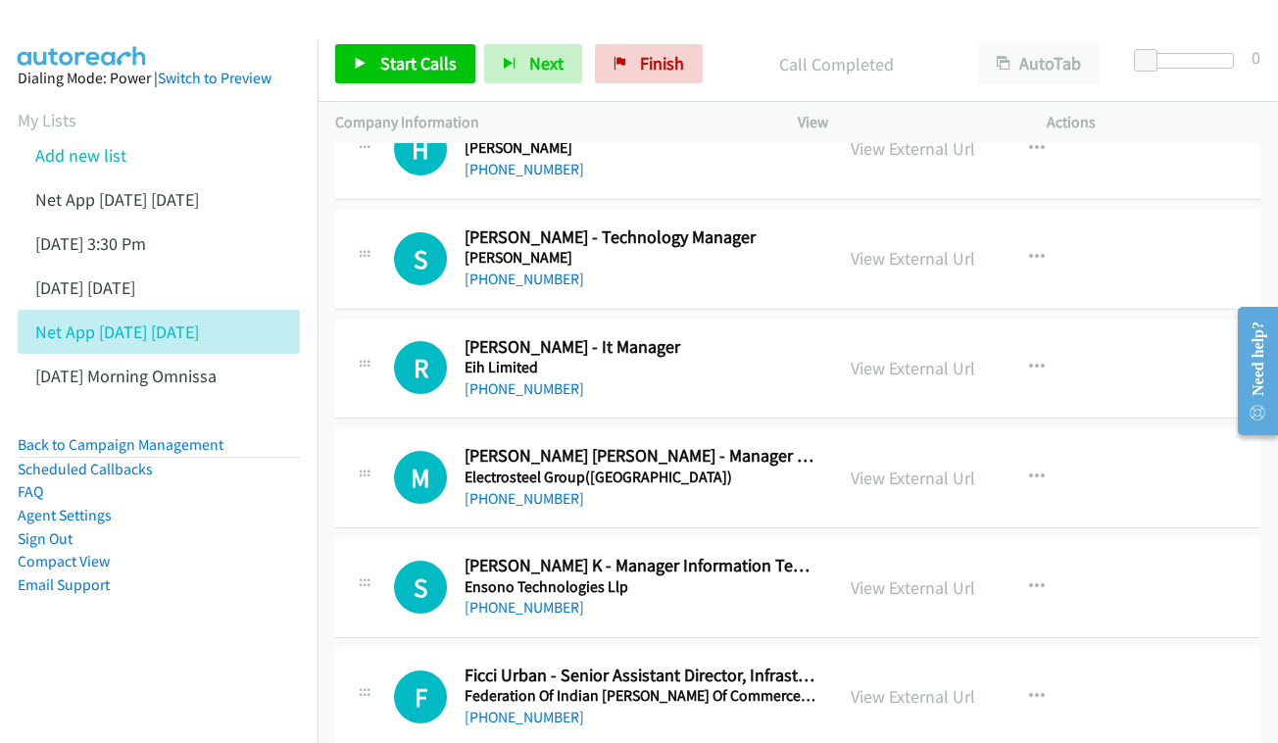
scroll to position [6878, 0]
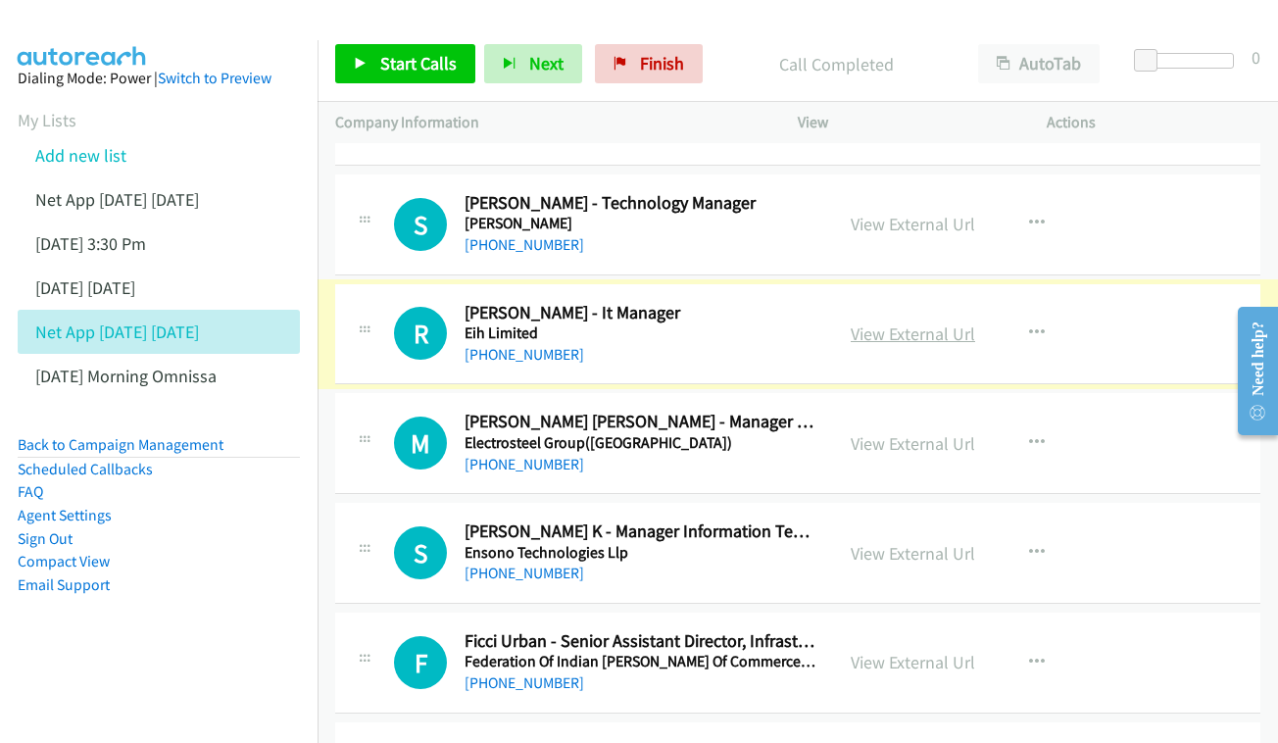
click at [911, 322] on link "View External Url" at bounding box center [913, 333] width 124 height 23
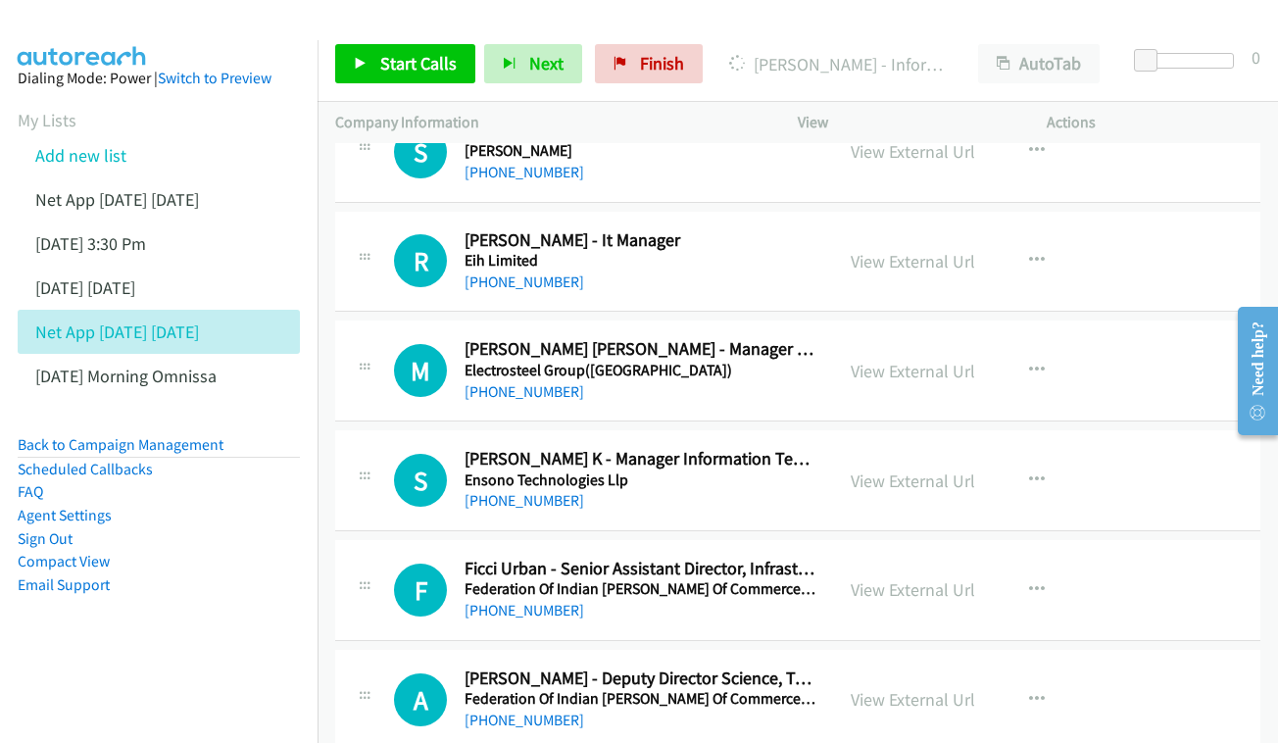
scroll to position [6979, 0]
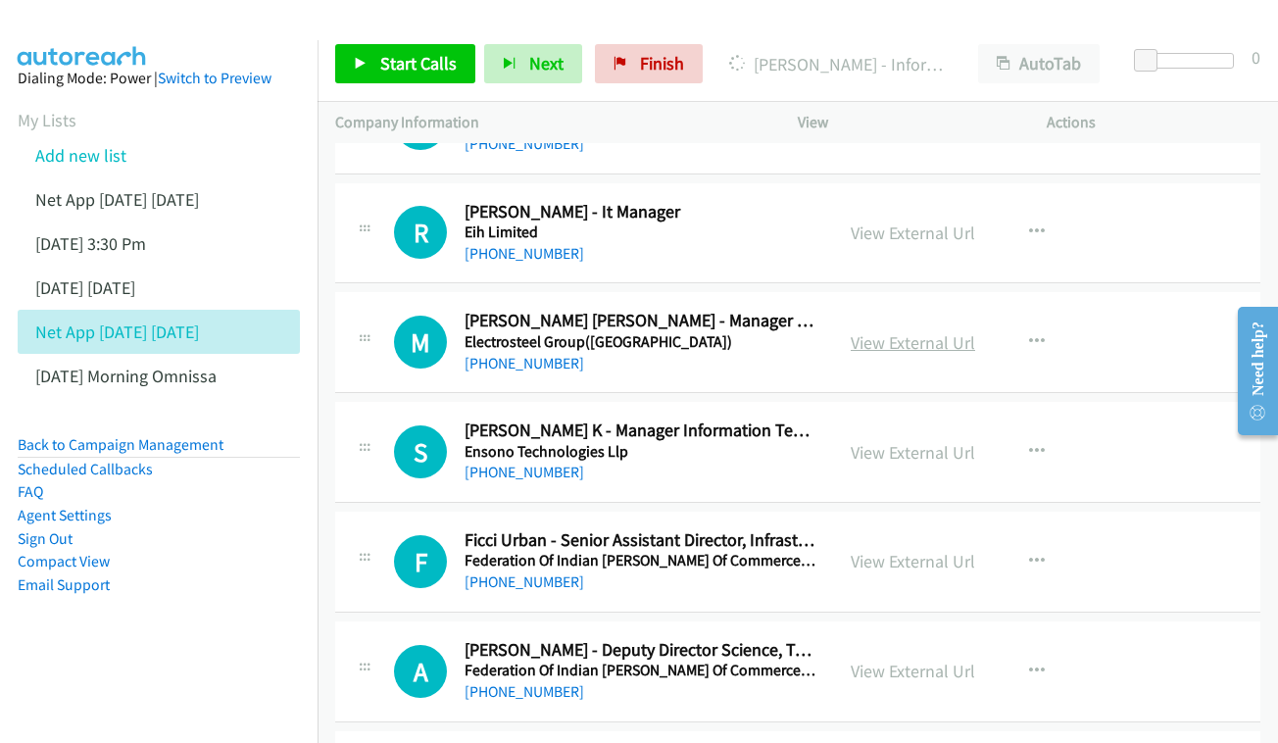
click at [903, 331] on link "View External Url" at bounding box center [913, 342] width 124 height 23
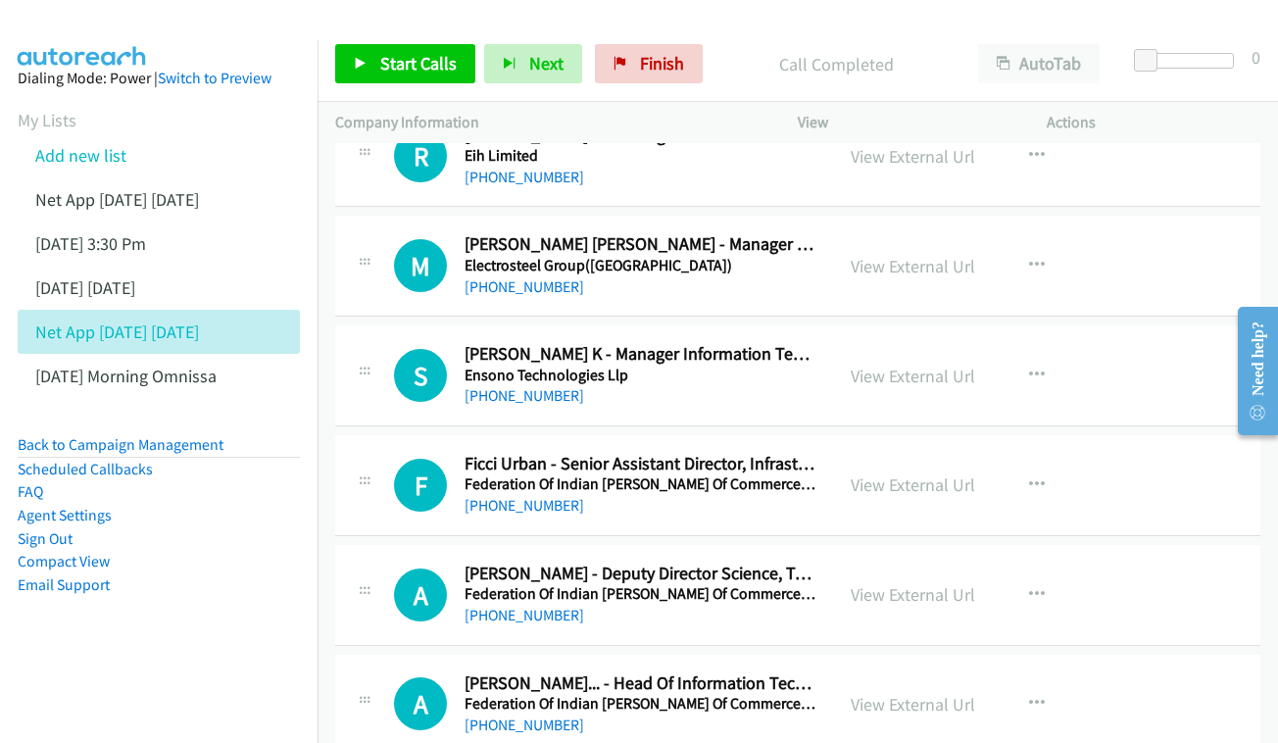
scroll to position [7062, 0]
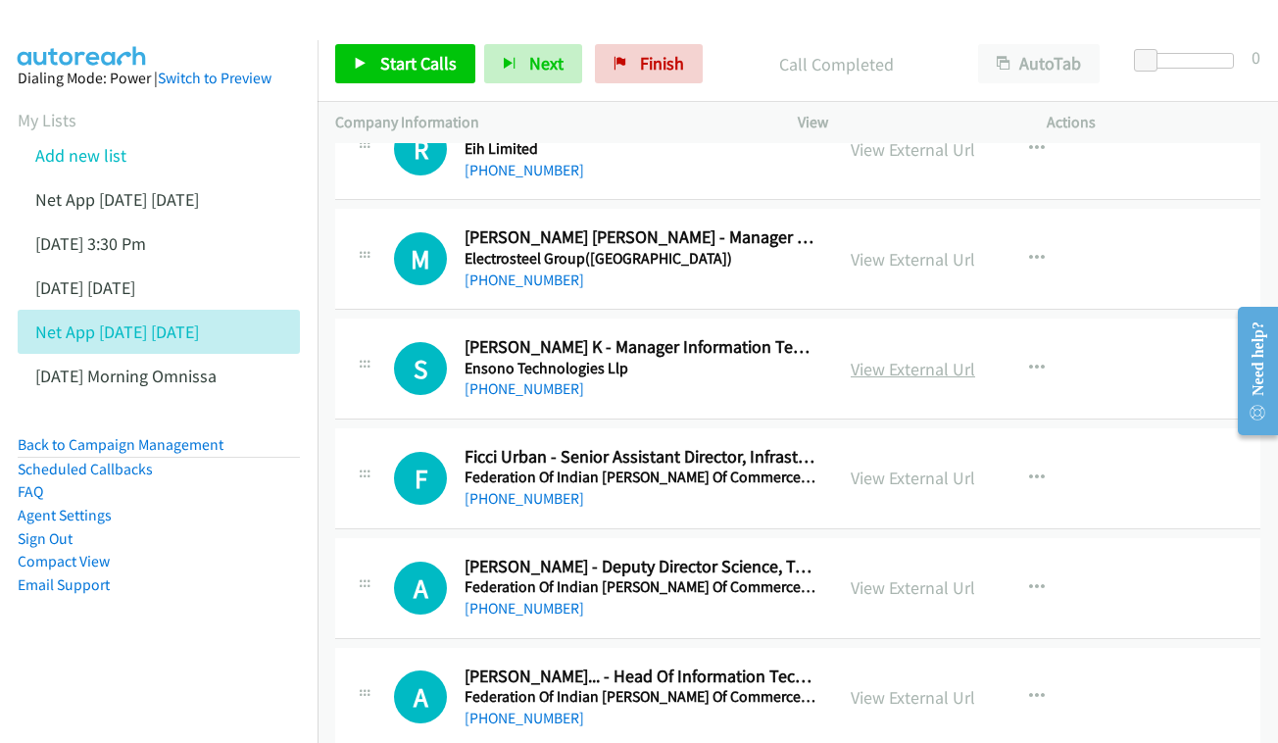
click at [921, 358] on link "View External Url" at bounding box center [913, 369] width 124 height 23
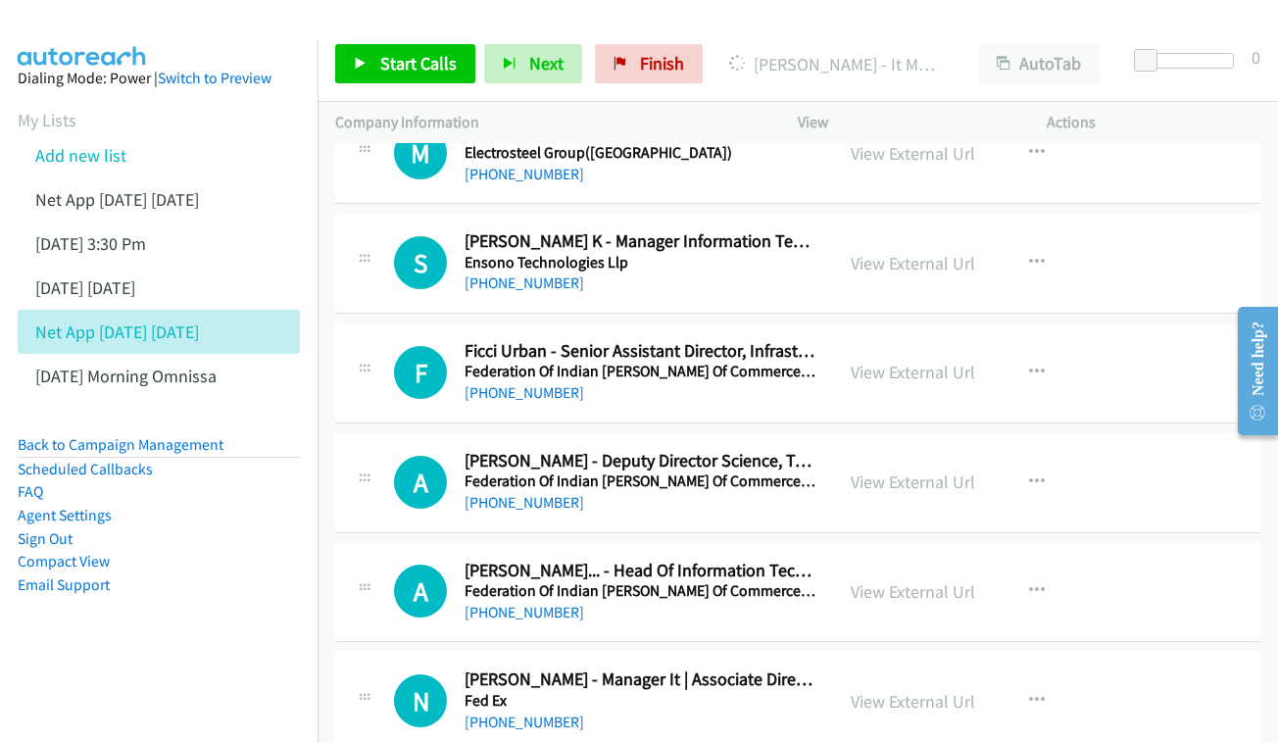
scroll to position [7172, 0]
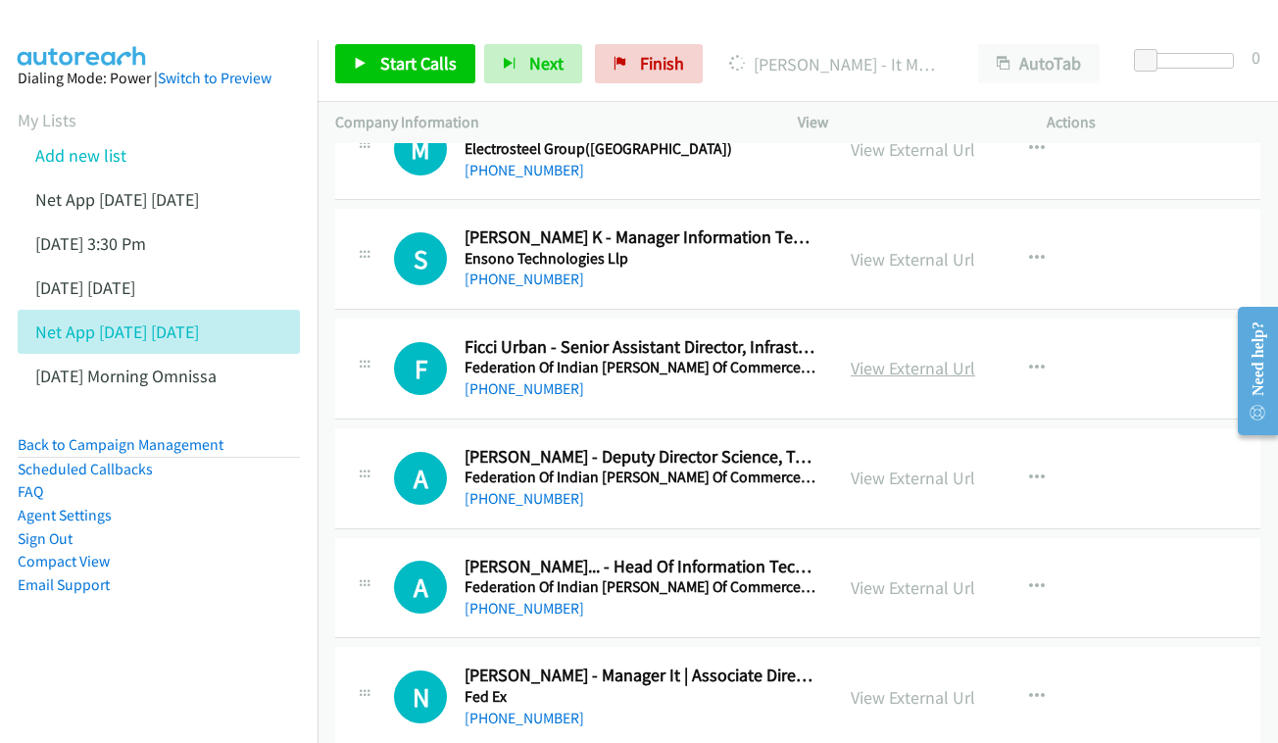
click at [941, 357] on link "View External Url" at bounding box center [913, 368] width 124 height 23
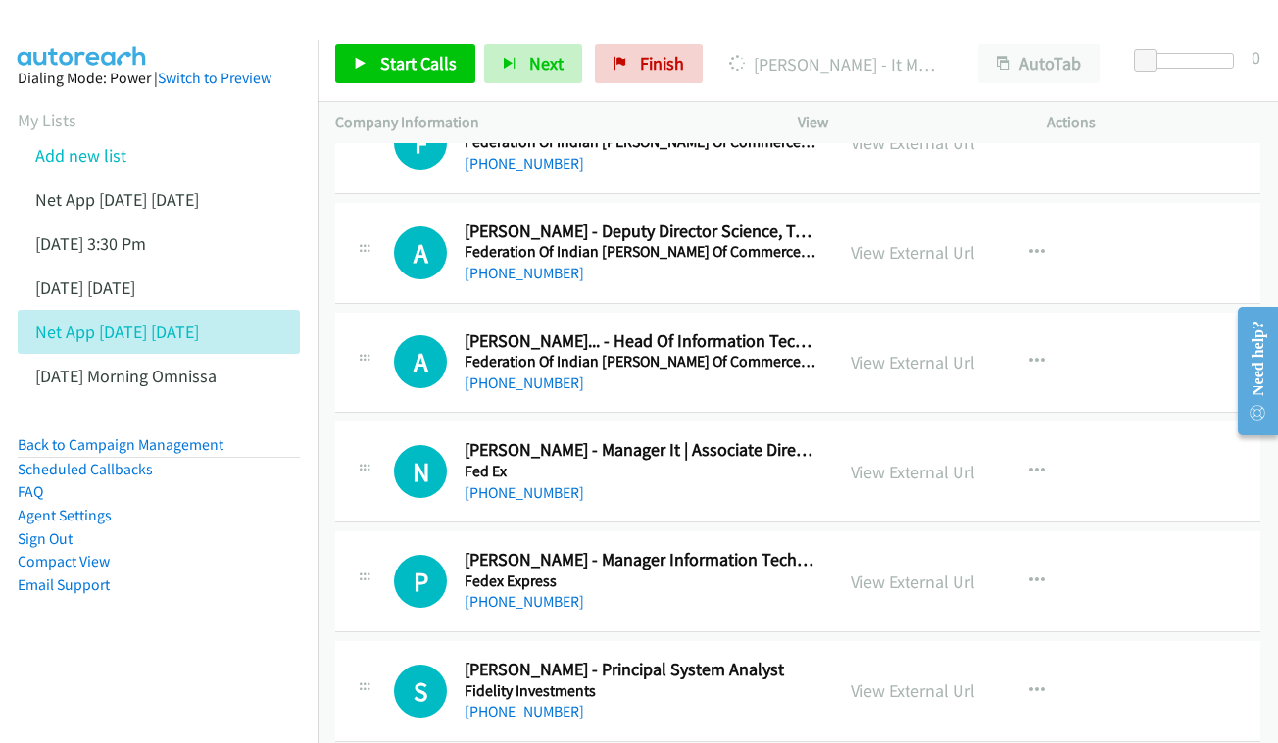
scroll to position [7401, 0]
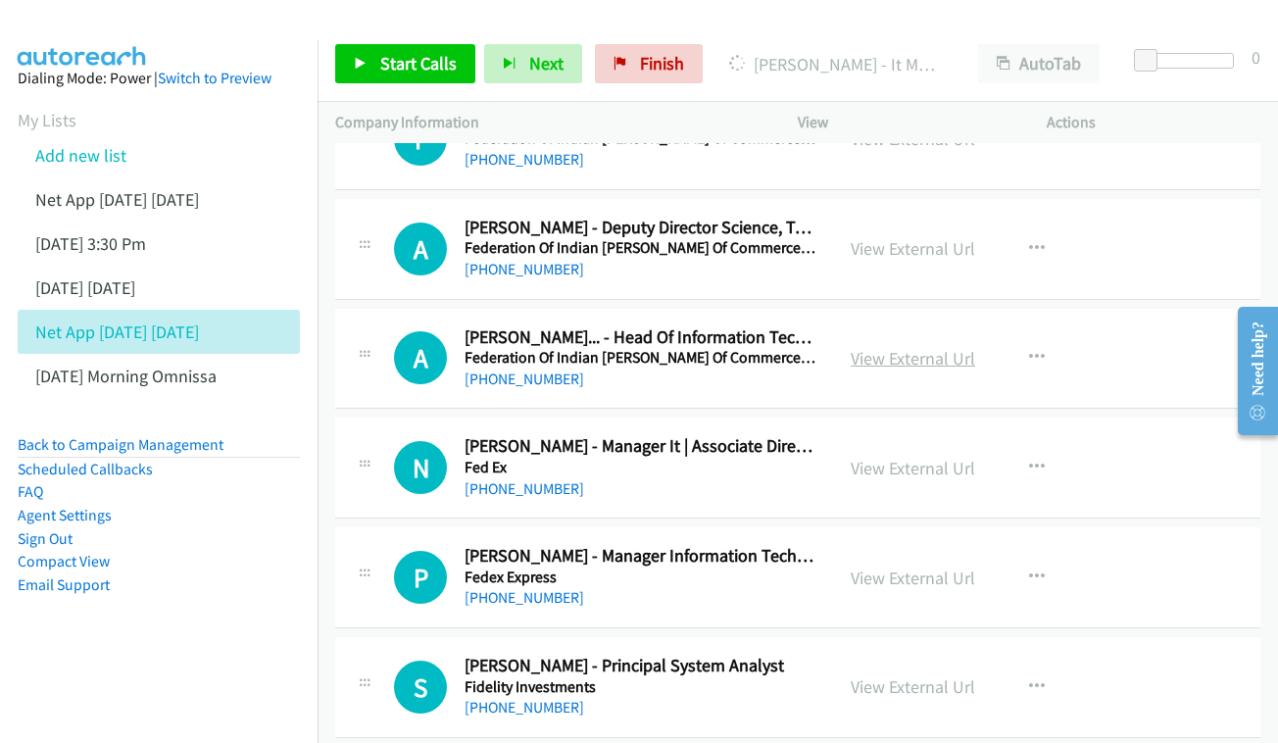
click at [911, 347] on link "View External Url" at bounding box center [913, 358] width 124 height 23
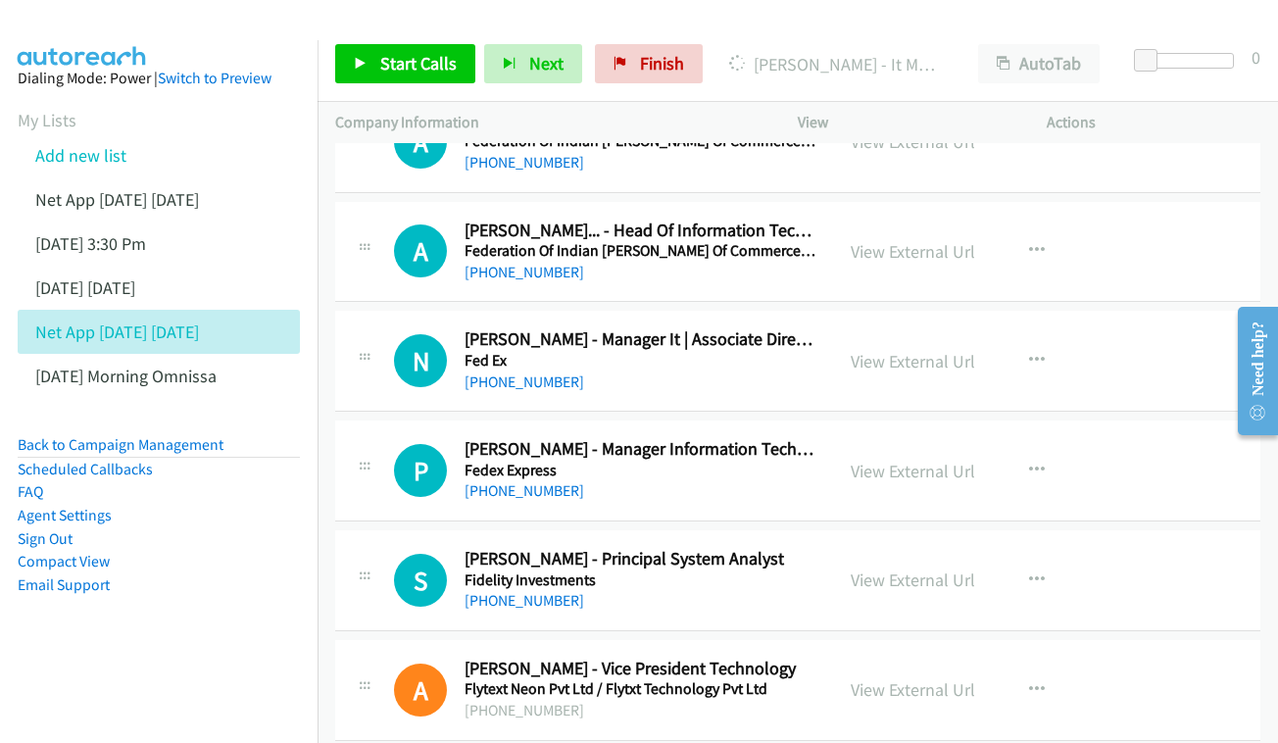
scroll to position [7512, 0]
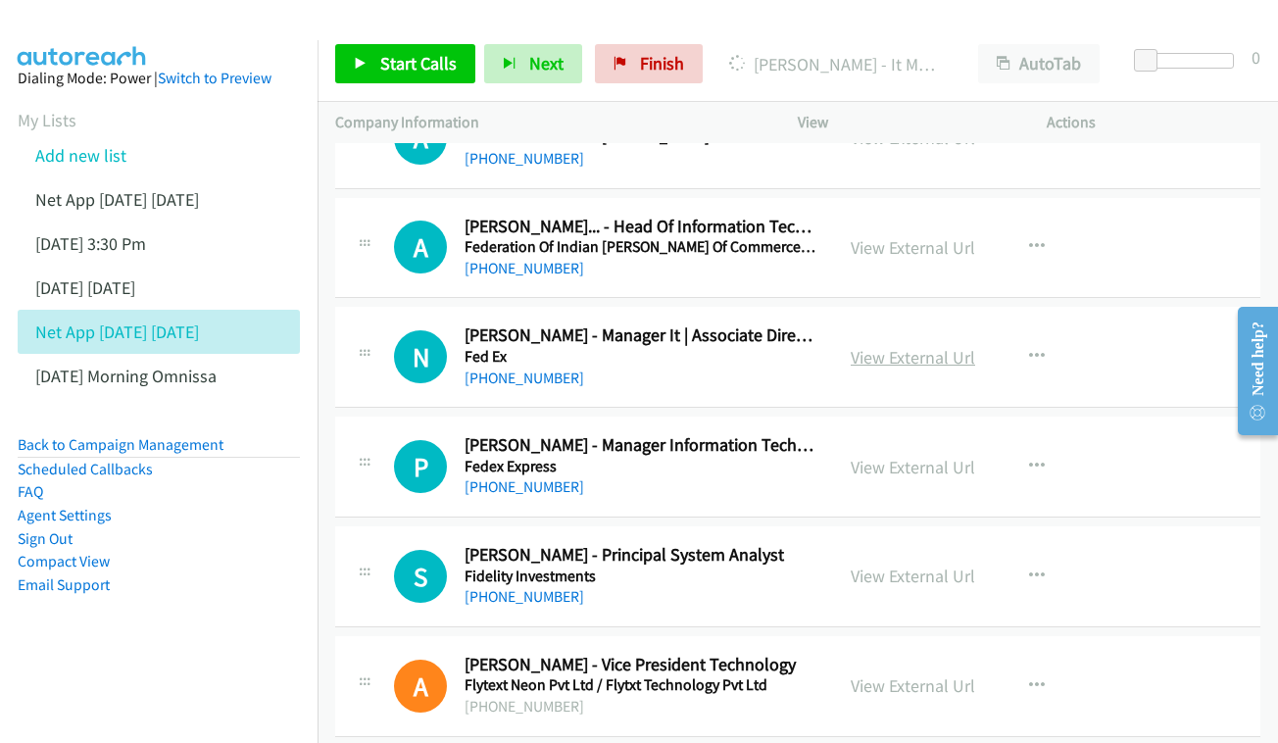
click at [943, 346] on link "View External Url" at bounding box center [913, 357] width 124 height 23
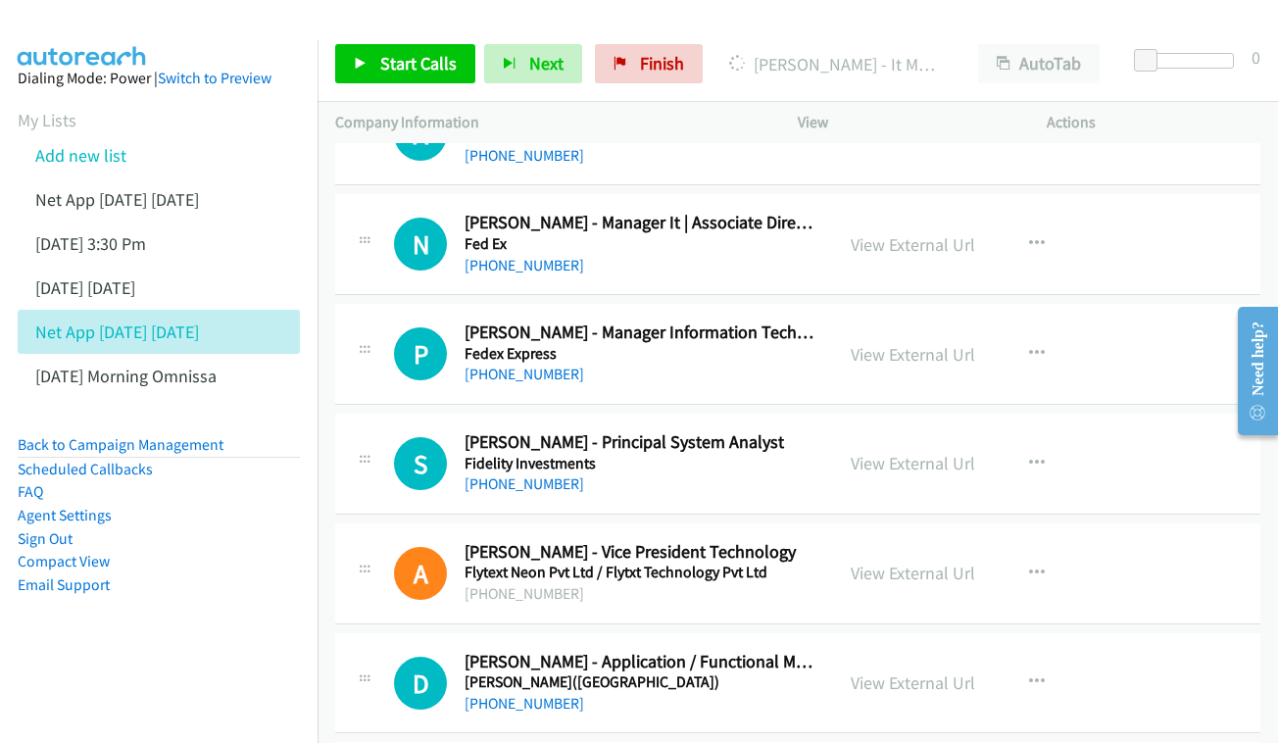
click at [914, 322] on div "View External Url View External Url Schedule/Manage Callback Start Calls Here R…" at bounding box center [966, 354] width 267 height 65
click at [904, 343] on link "View External Url" at bounding box center [913, 354] width 124 height 23
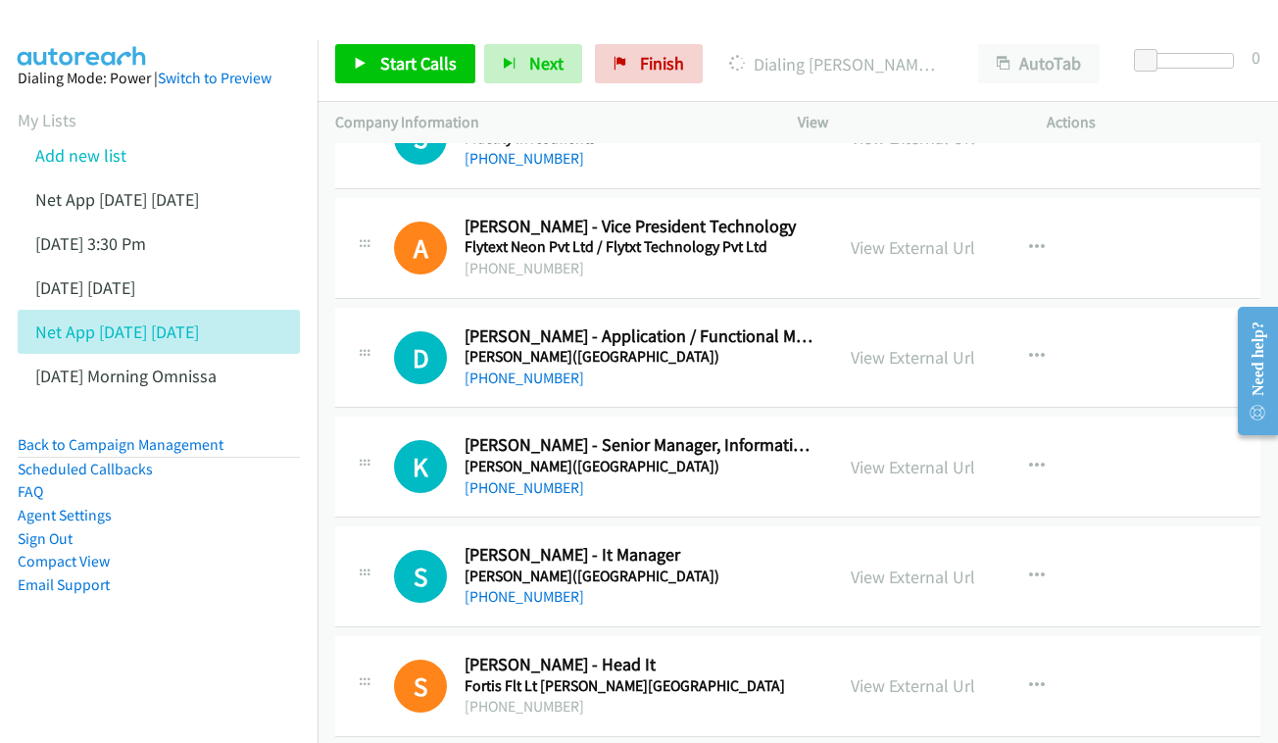
scroll to position [7987, 0]
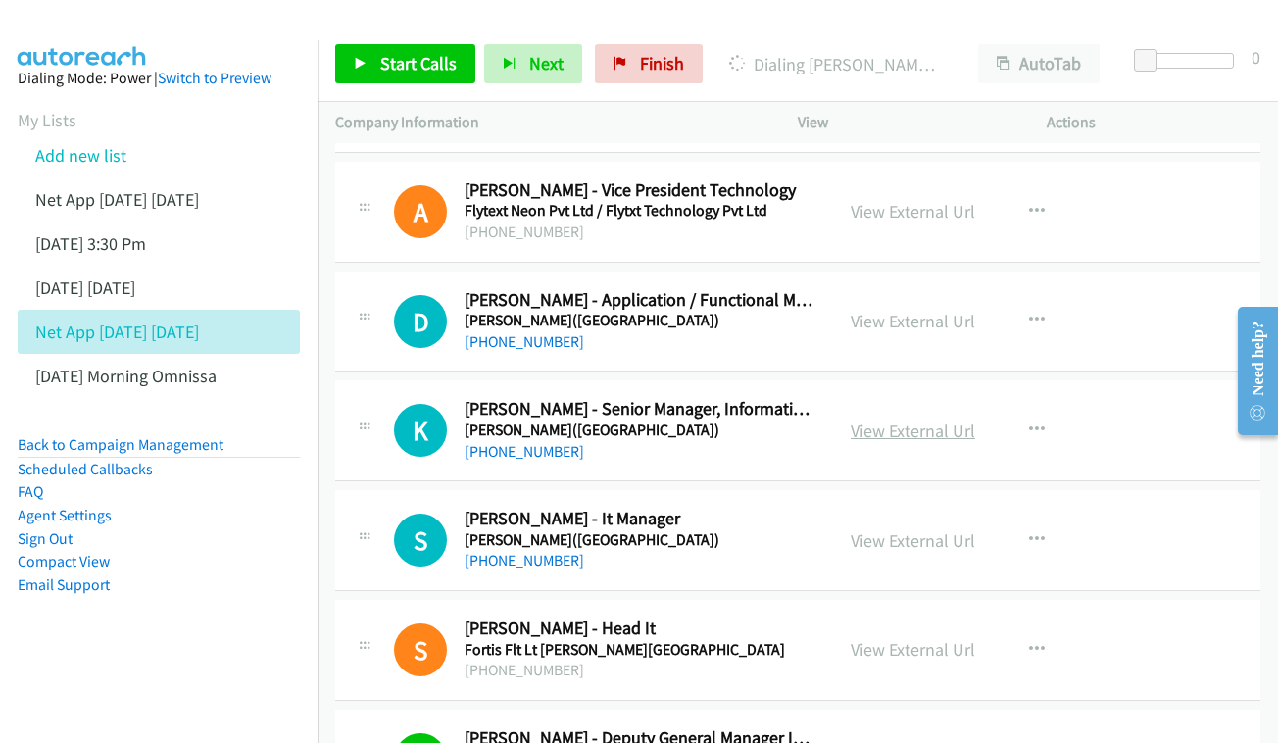
click at [882, 420] on link "View External Url" at bounding box center [913, 431] width 124 height 23
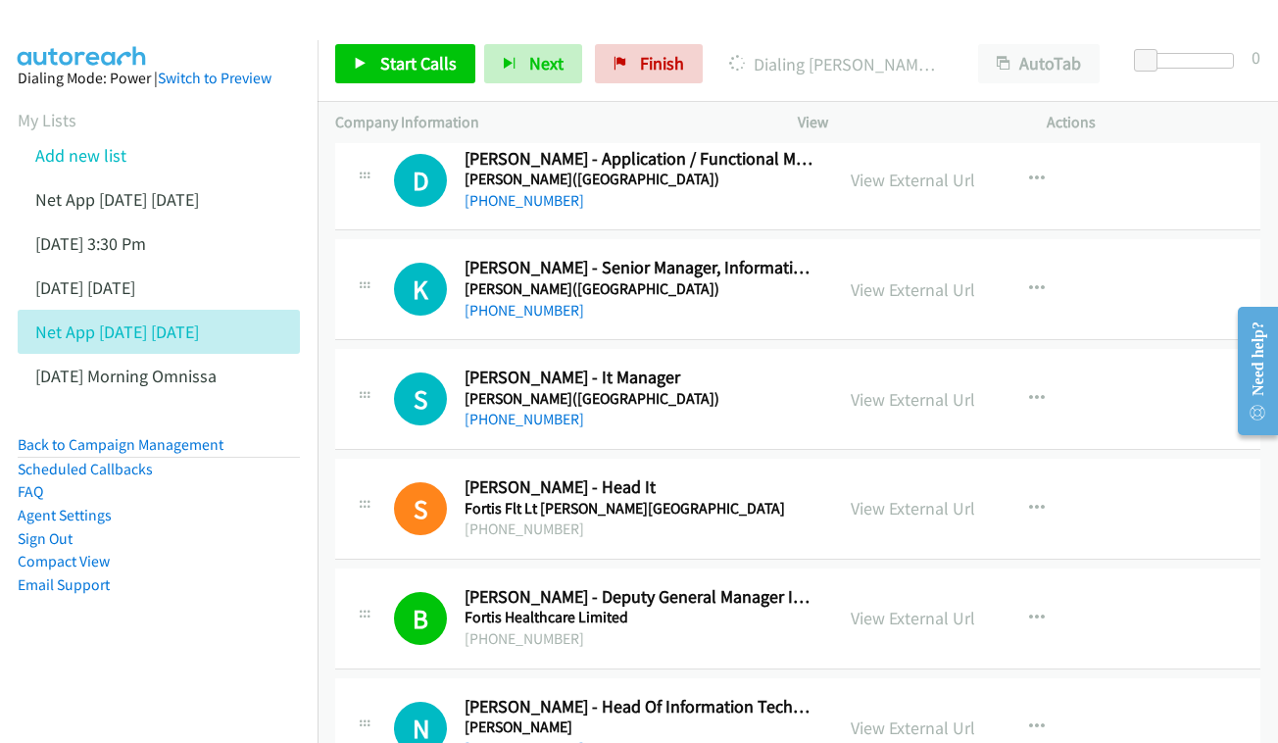
scroll to position [8162, 0]
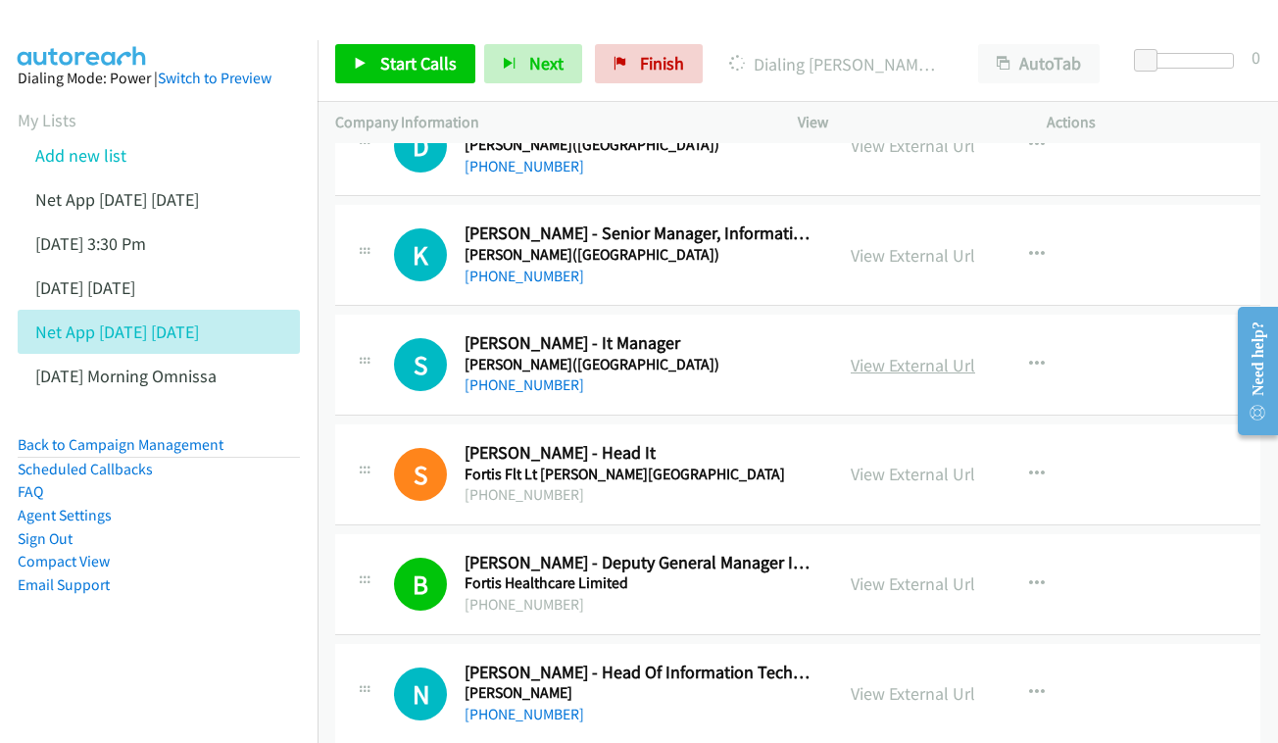
click at [912, 354] on link "View External Url" at bounding box center [913, 365] width 124 height 23
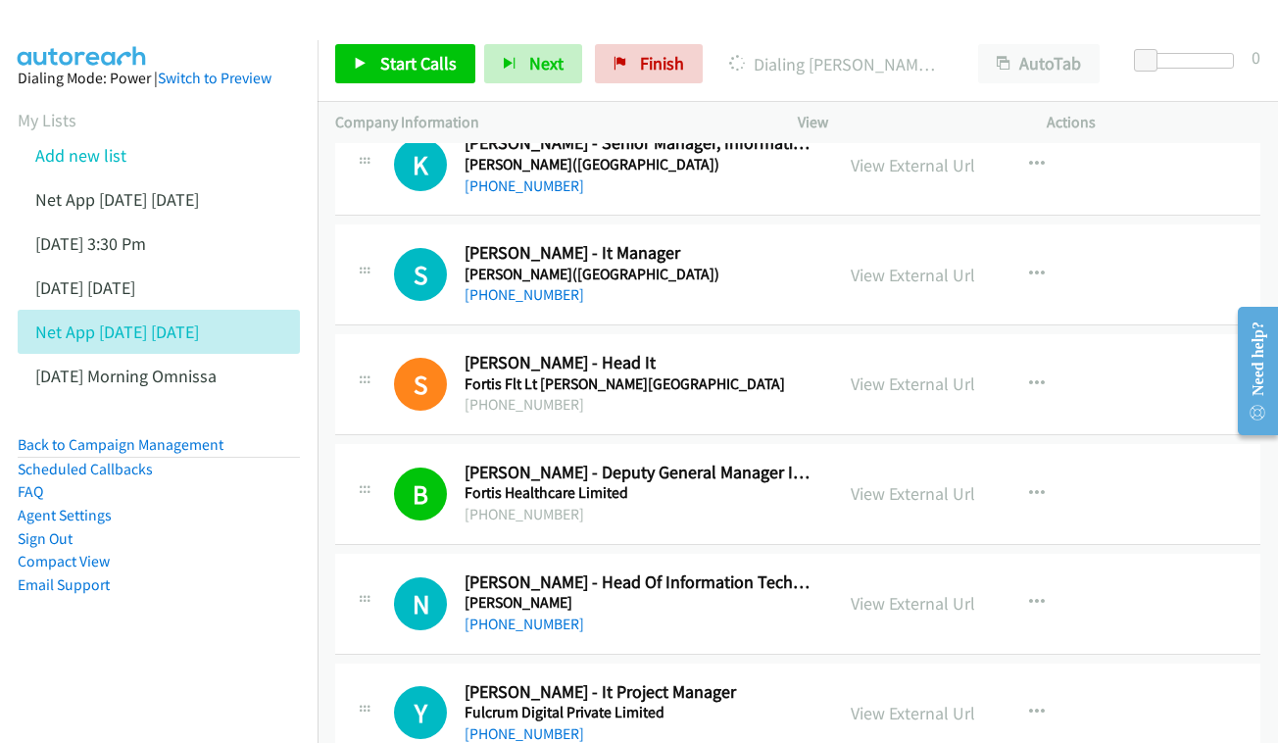
scroll to position [8256, 0]
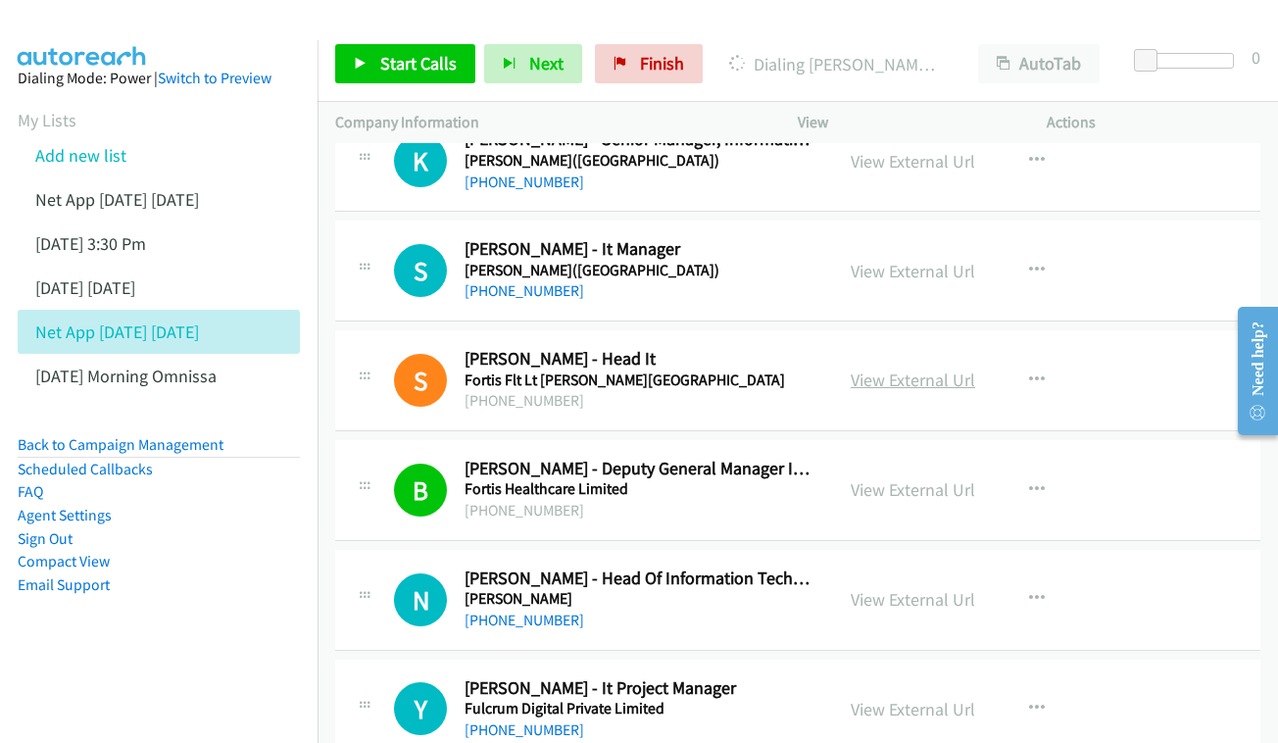
click at [906, 369] on link "View External Url" at bounding box center [913, 380] width 124 height 23
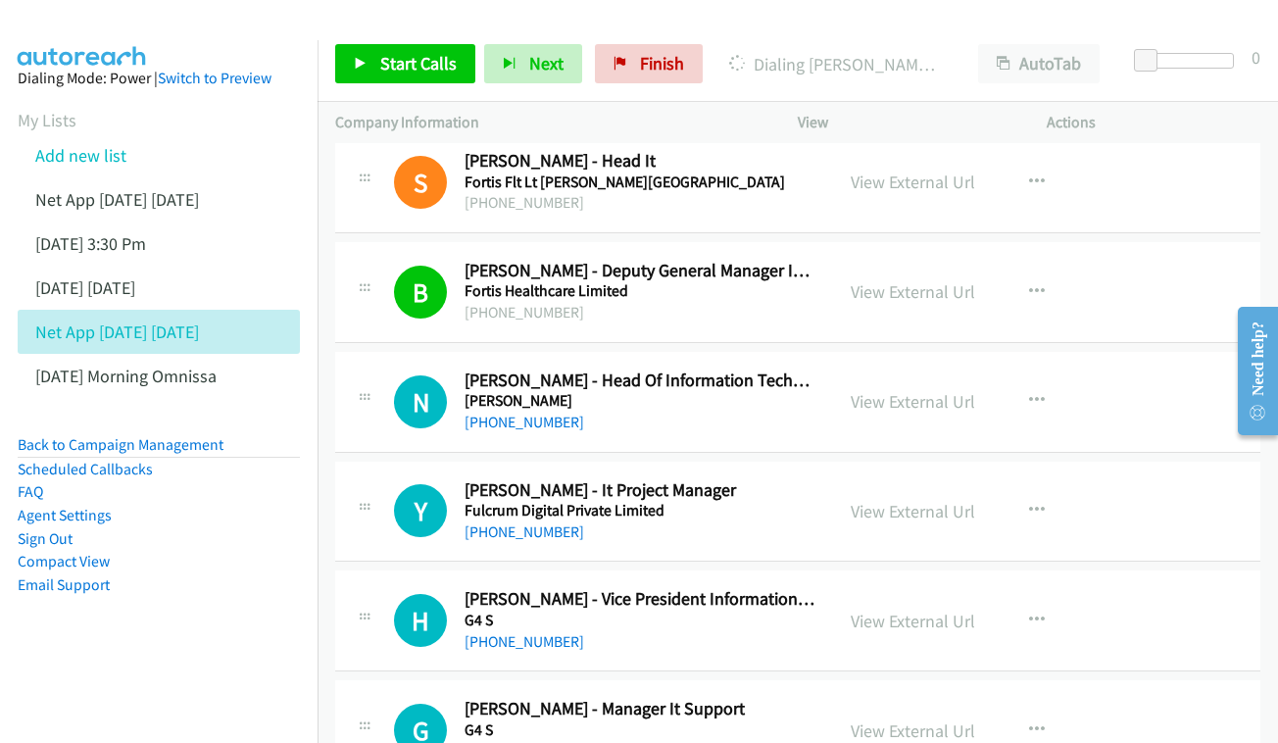
scroll to position [8488, 0]
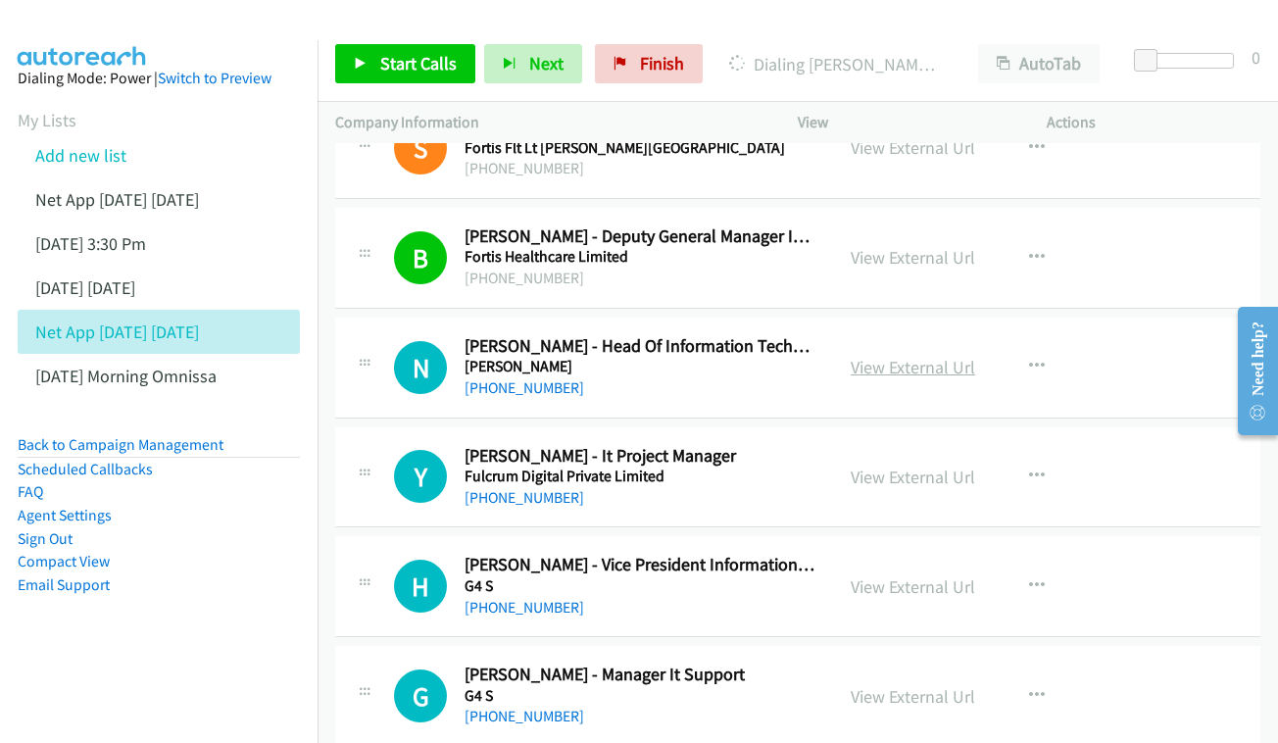
click at [917, 356] on link "View External Url" at bounding box center [913, 367] width 124 height 23
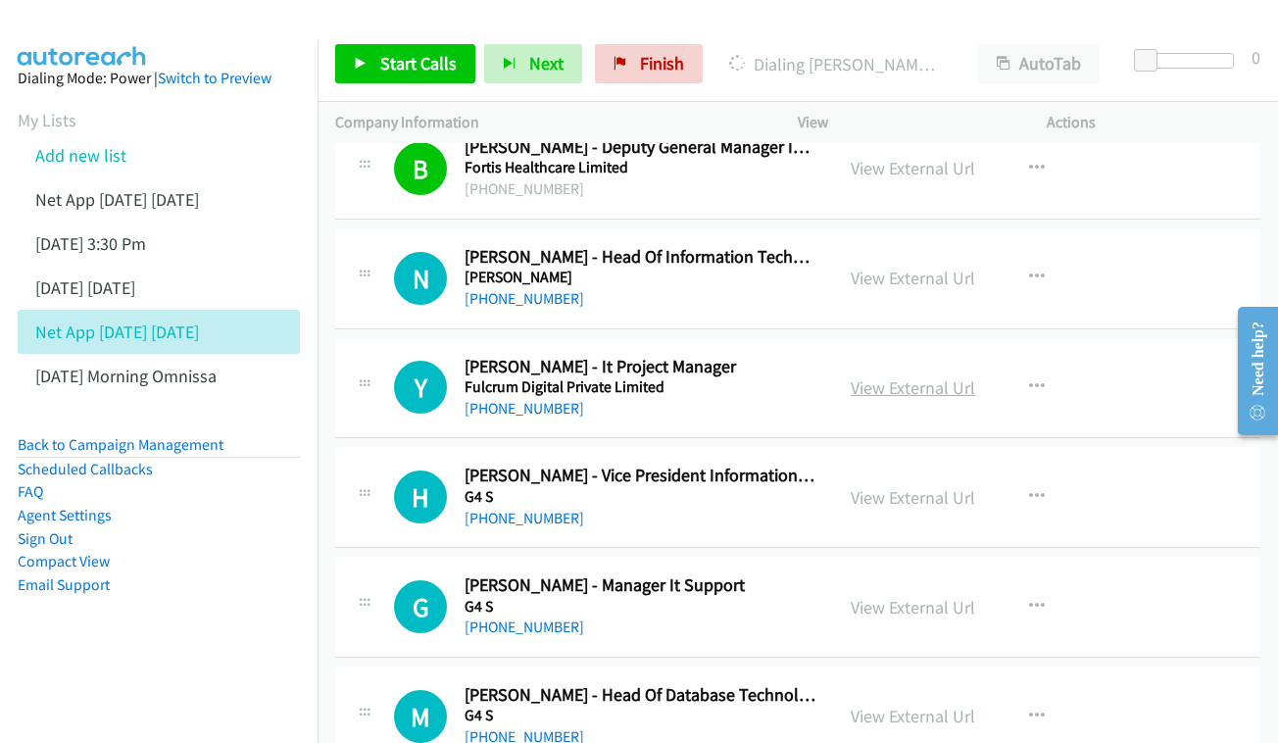
scroll to position [8585, 0]
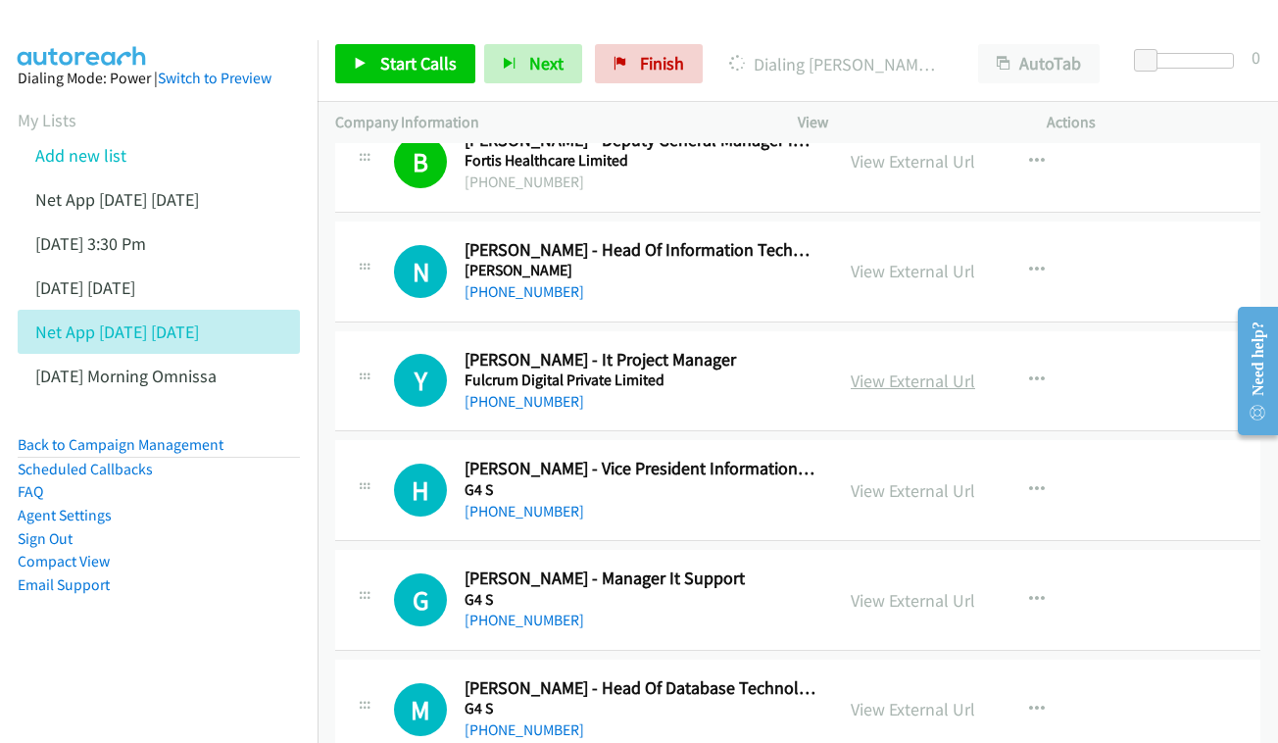
click at [926, 370] on link "View External Url" at bounding box center [913, 381] width 124 height 23
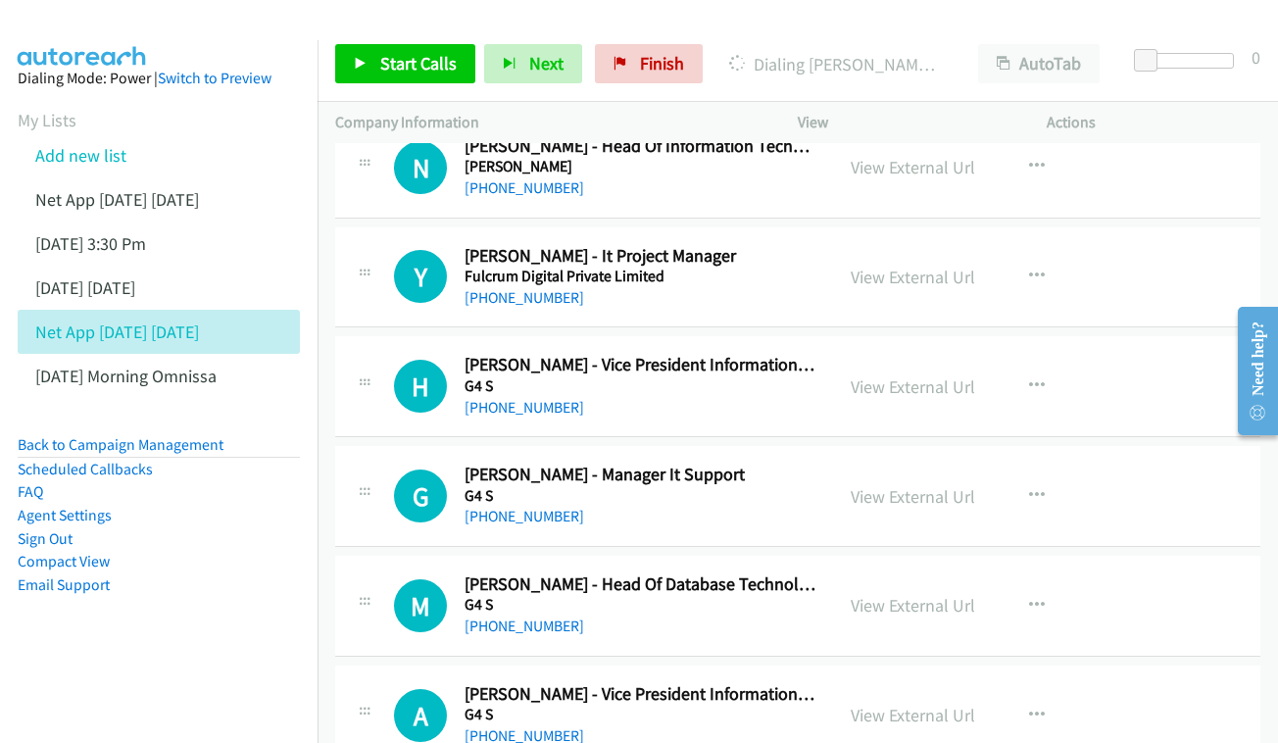
scroll to position [8692, 0]
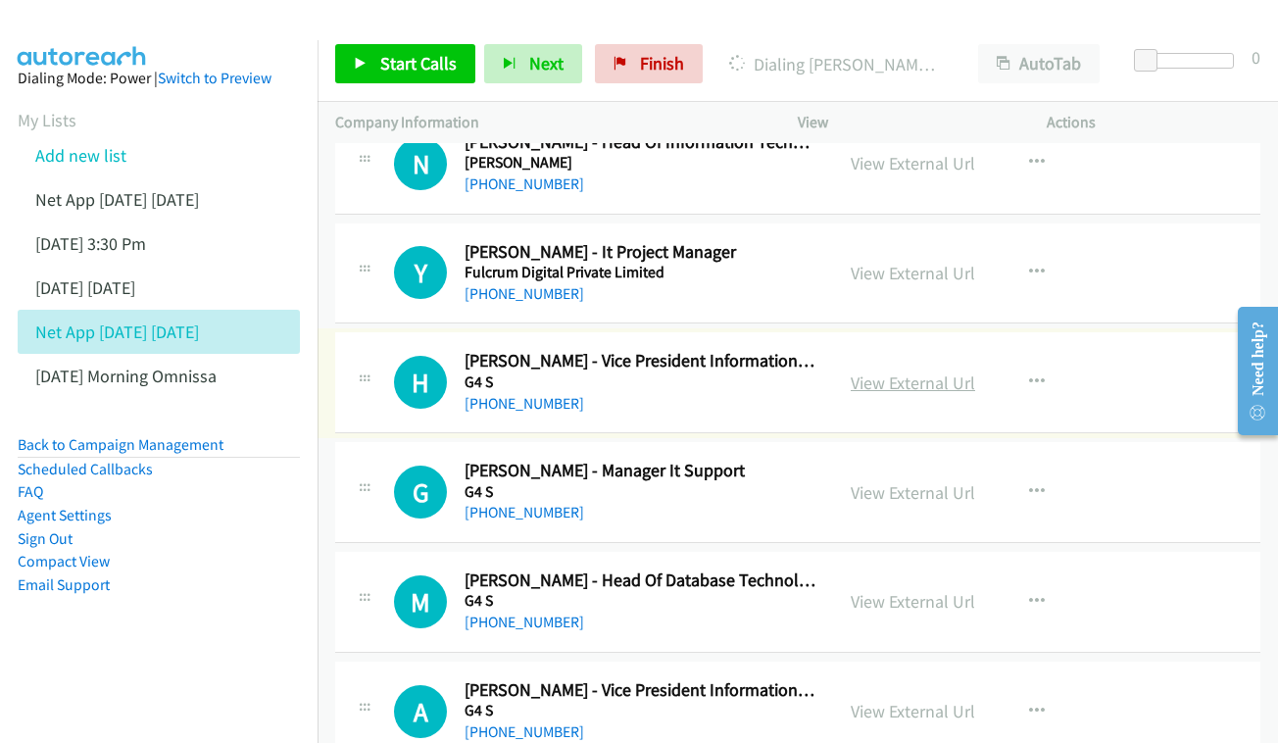
click at [882, 371] on link "View External Url" at bounding box center [913, 382] width 124 height 23
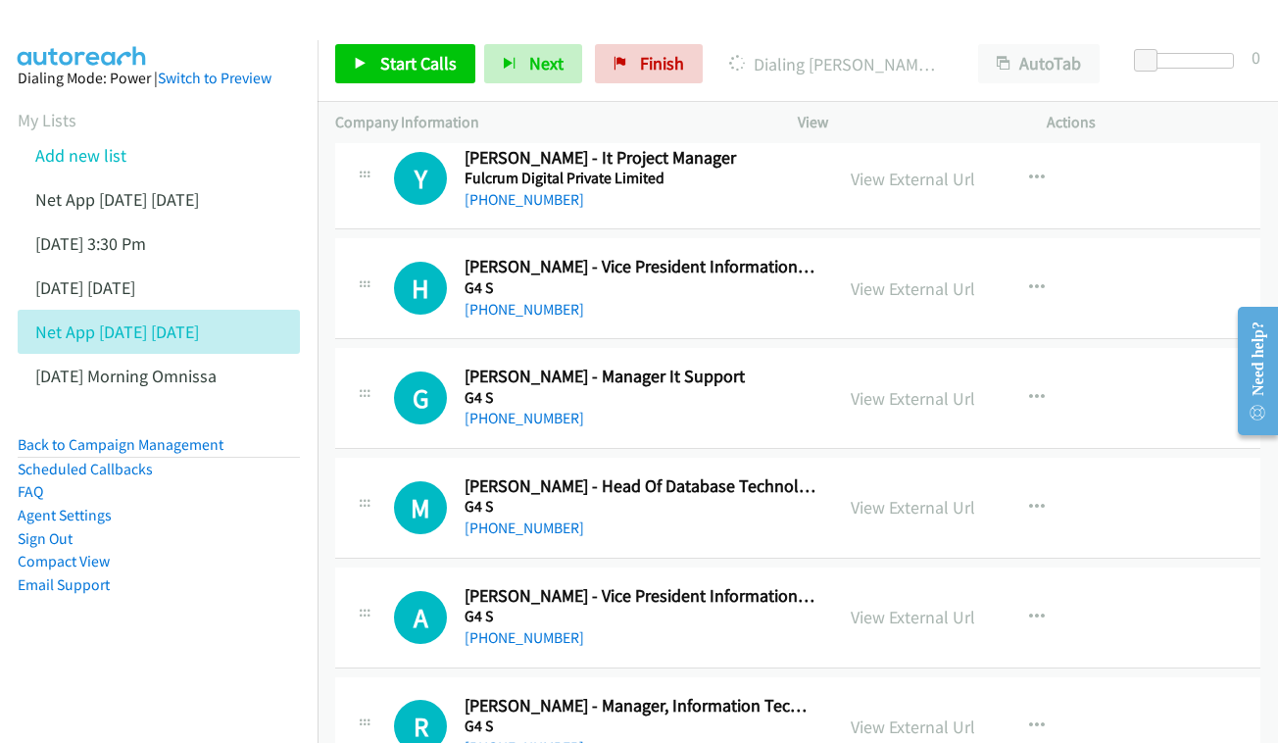
scroll to position [8821, 0]
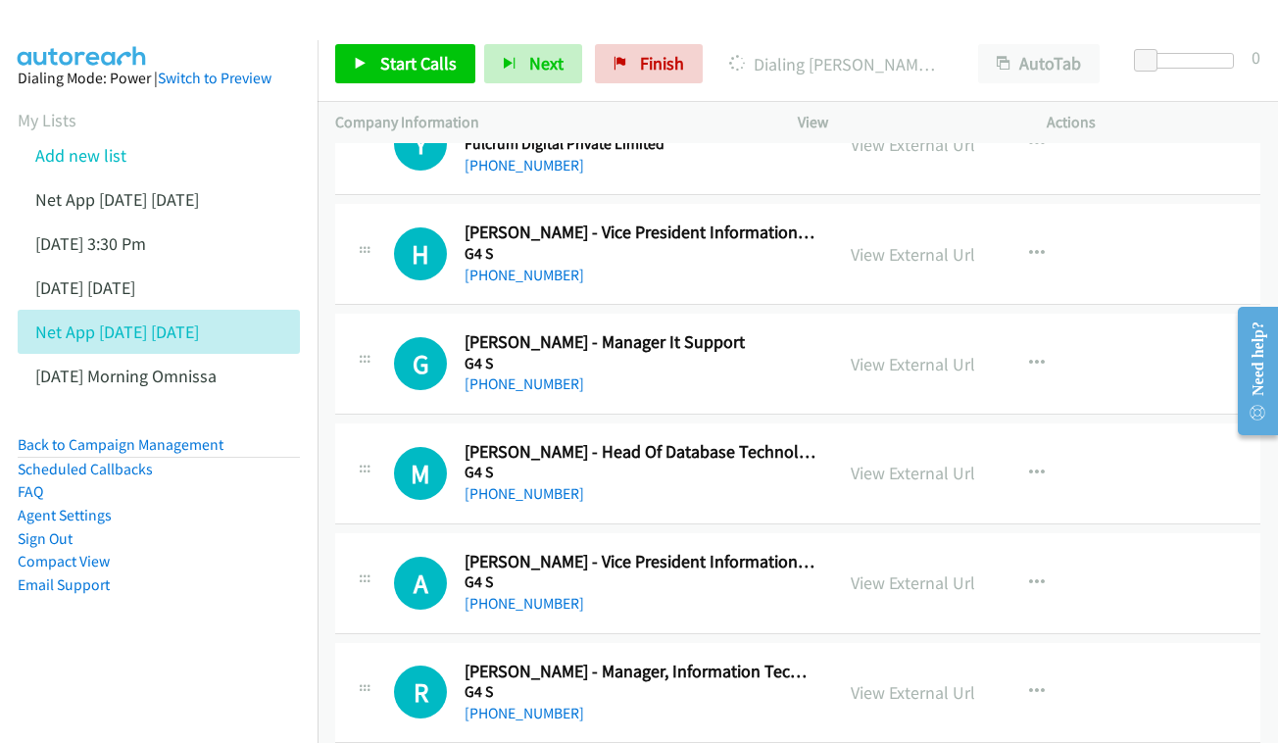
click at [873, 331] on div "View External Url View External Url Schedule/Manage Callback Start Calls Here R…" at bounding box center [966, 363] width 267 height 65
click at [884, 353] on link "View External Url" at bounding box center [913, 364] width 124 height 23
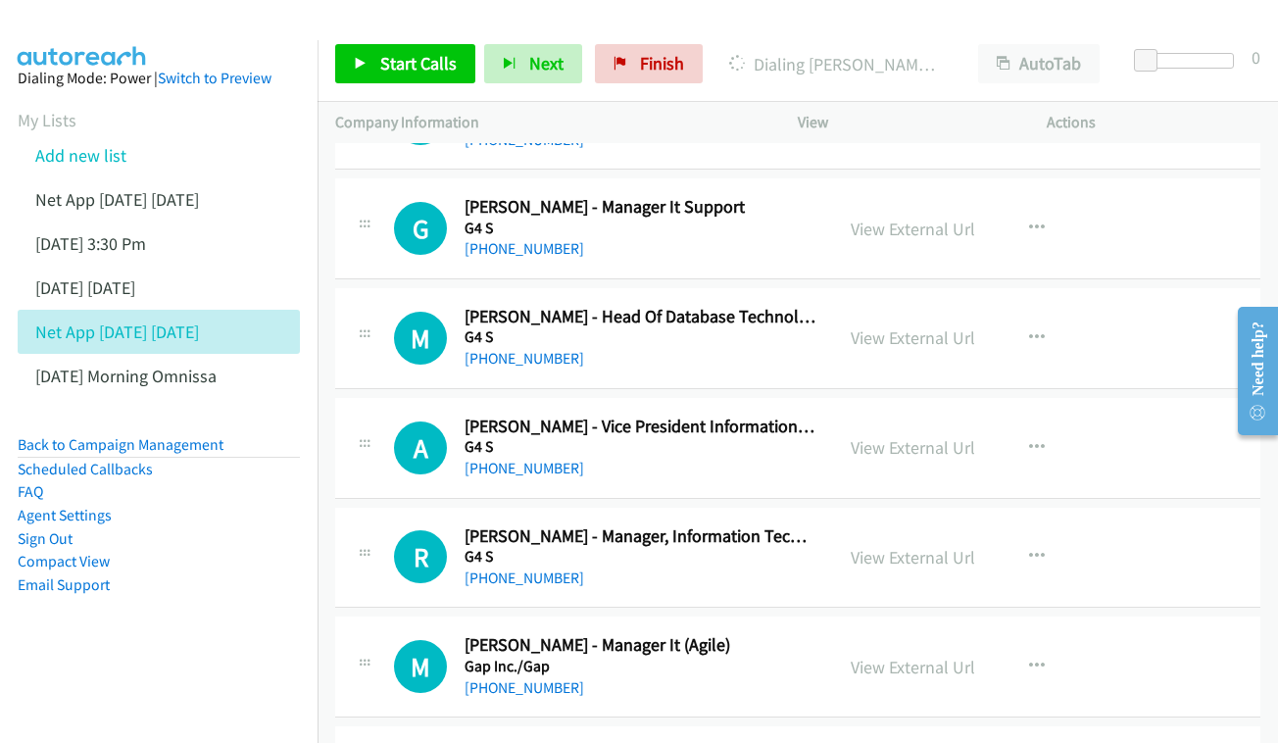
scroll to position [8991, 0]
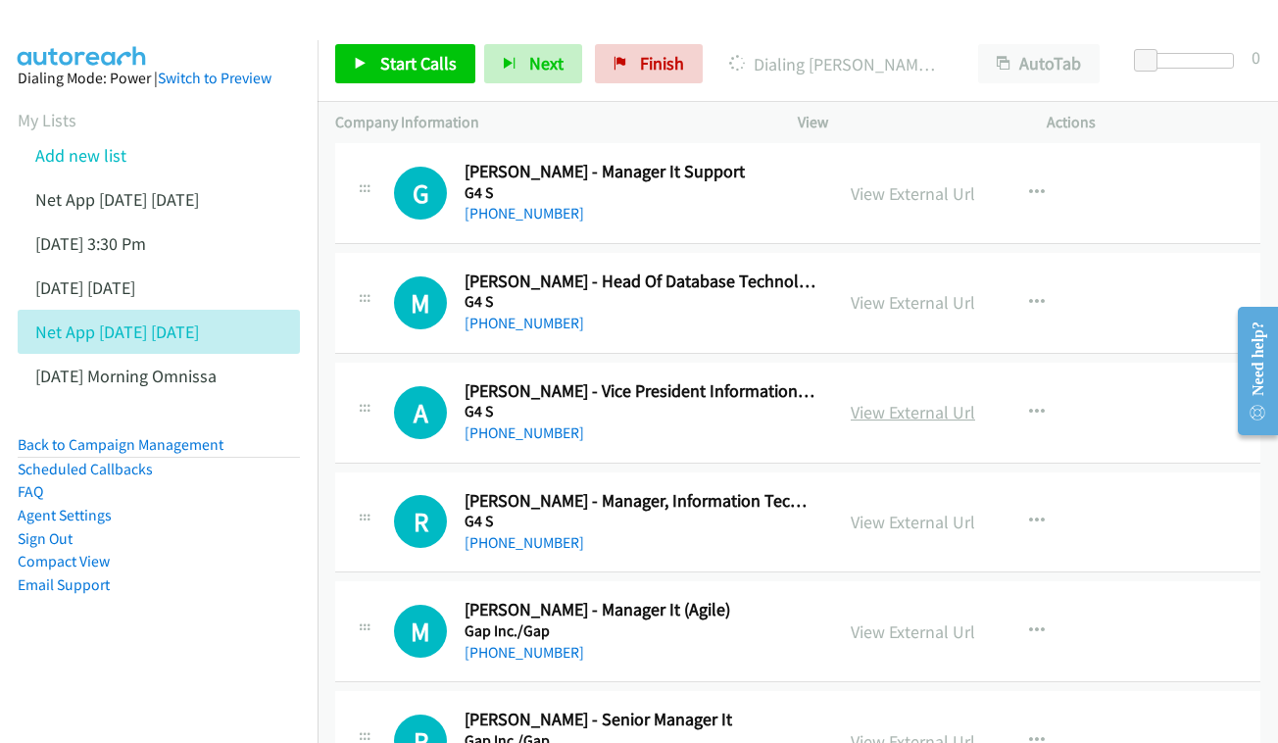
click at [883, 401] on link "View External Url" at bounding box center [913, 412] width 124 height 23
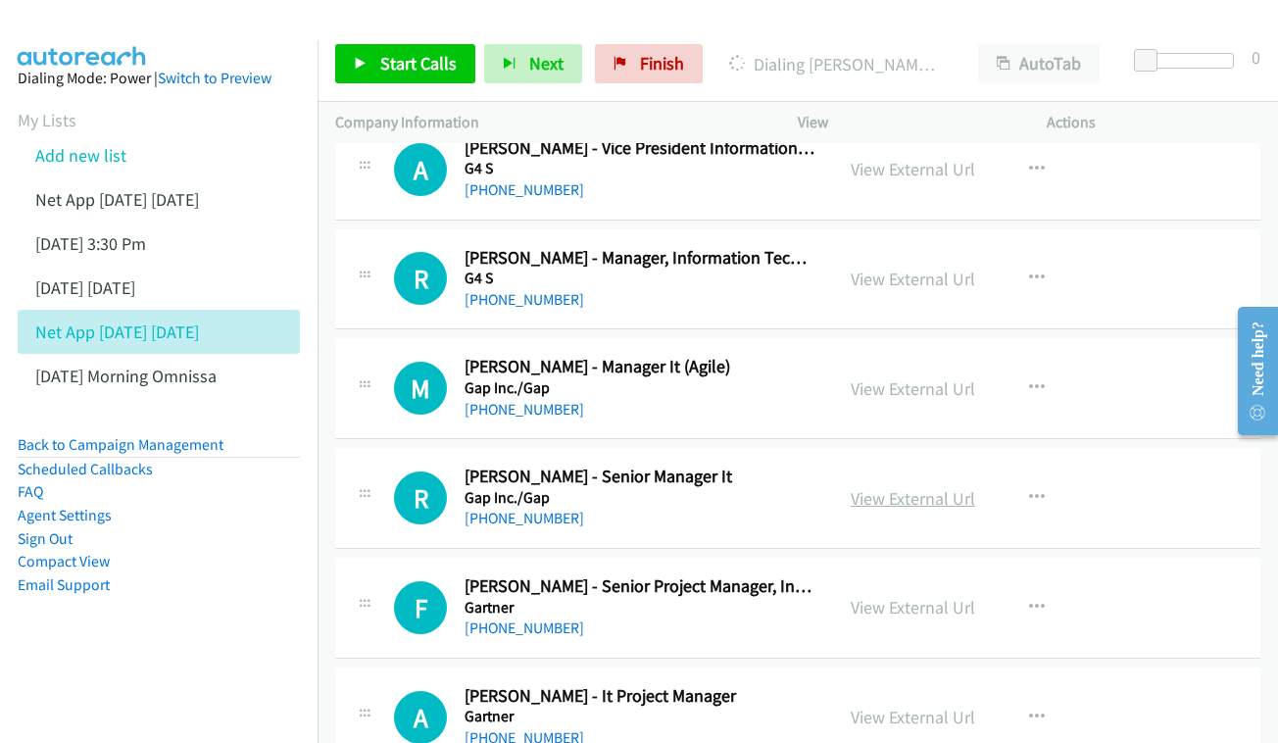
scroll to position [9270, 0]
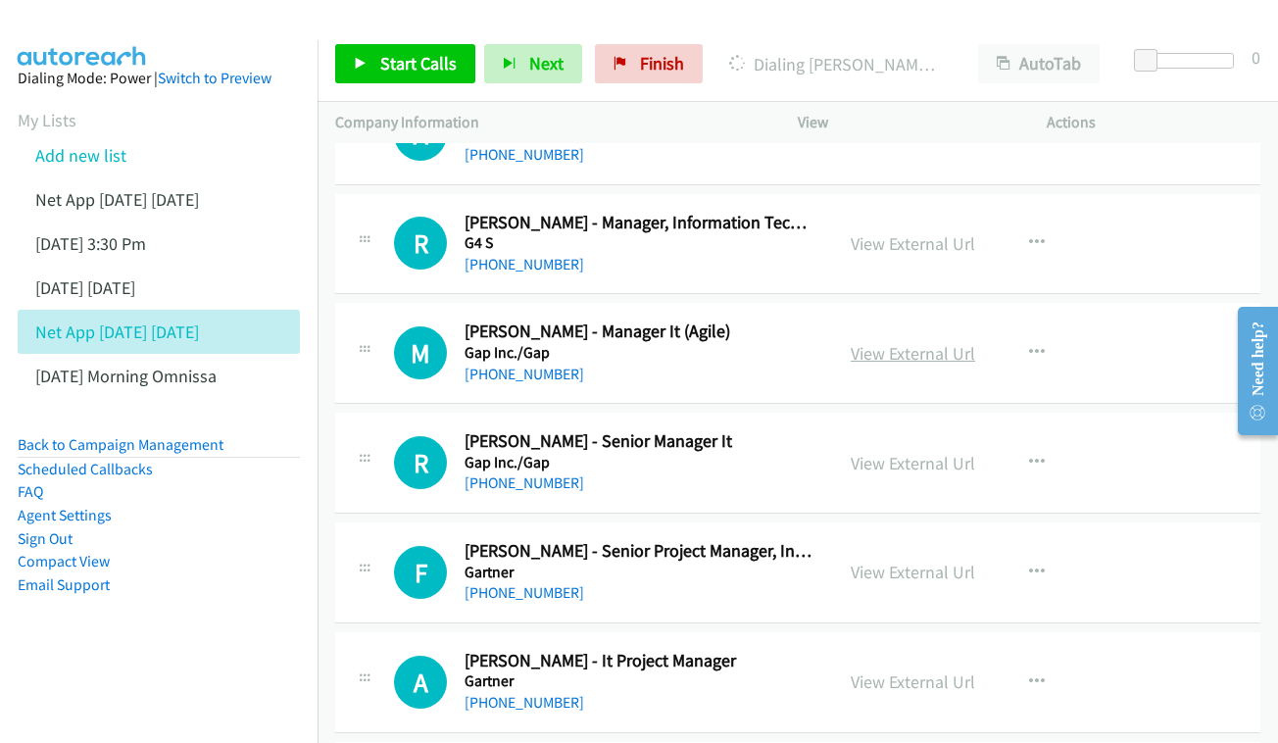
click at [923, 342] on link "View External Url" at bounding box center [913, 353] width 124 height 23
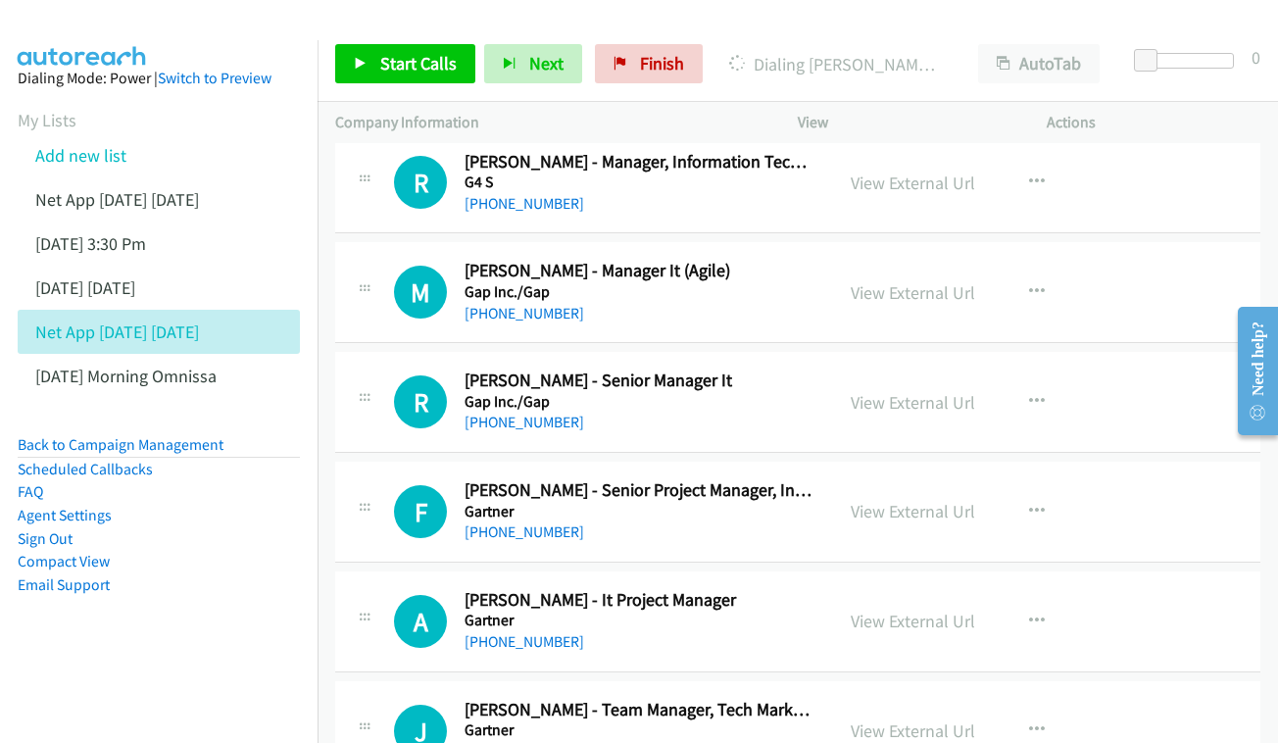
scroll to position [9365, 0]
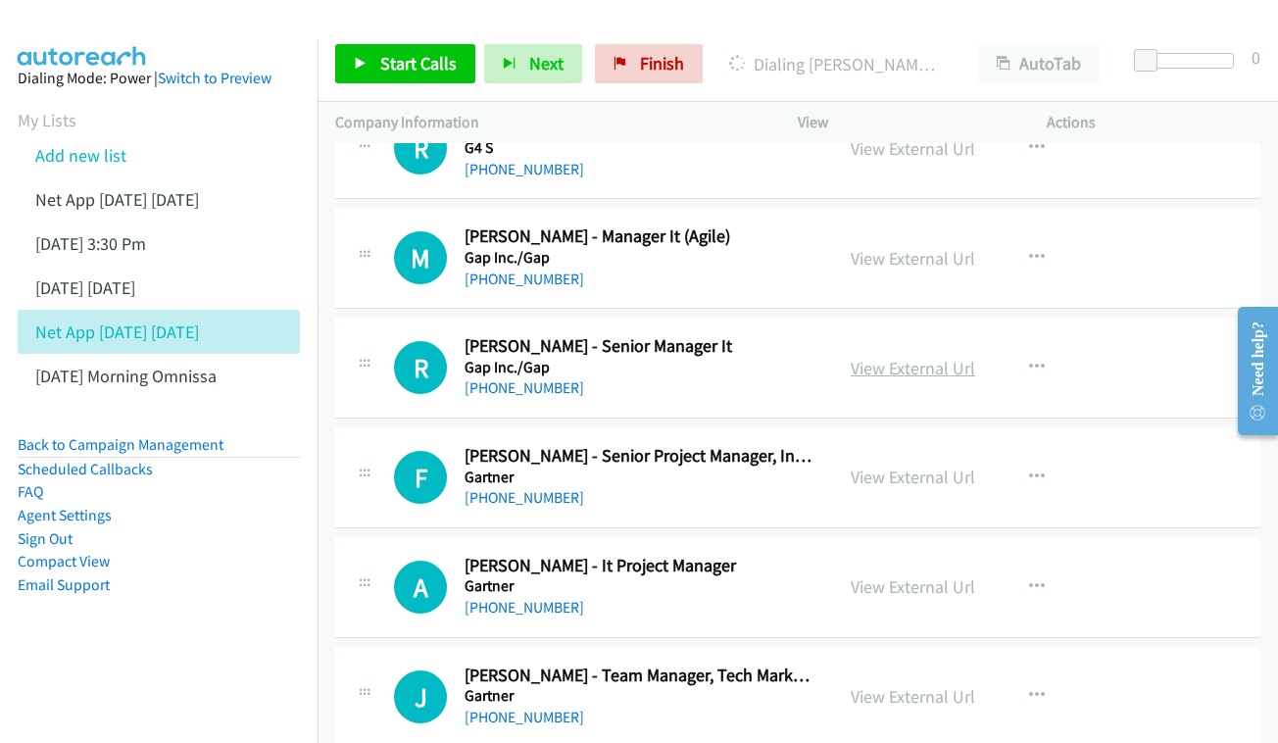
click at [965, 357] on link "View External Url" at bounding box center [913, 368] width 124 height 23
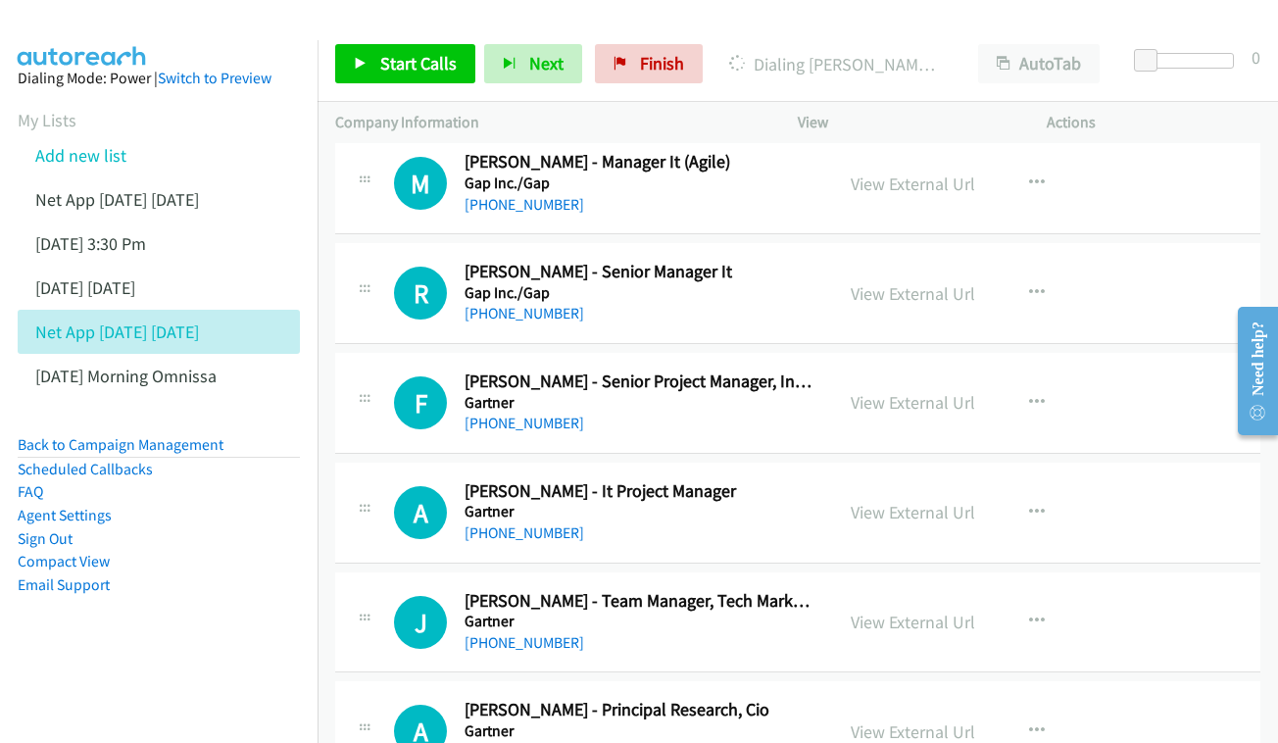
scroll to position [9467, 0]
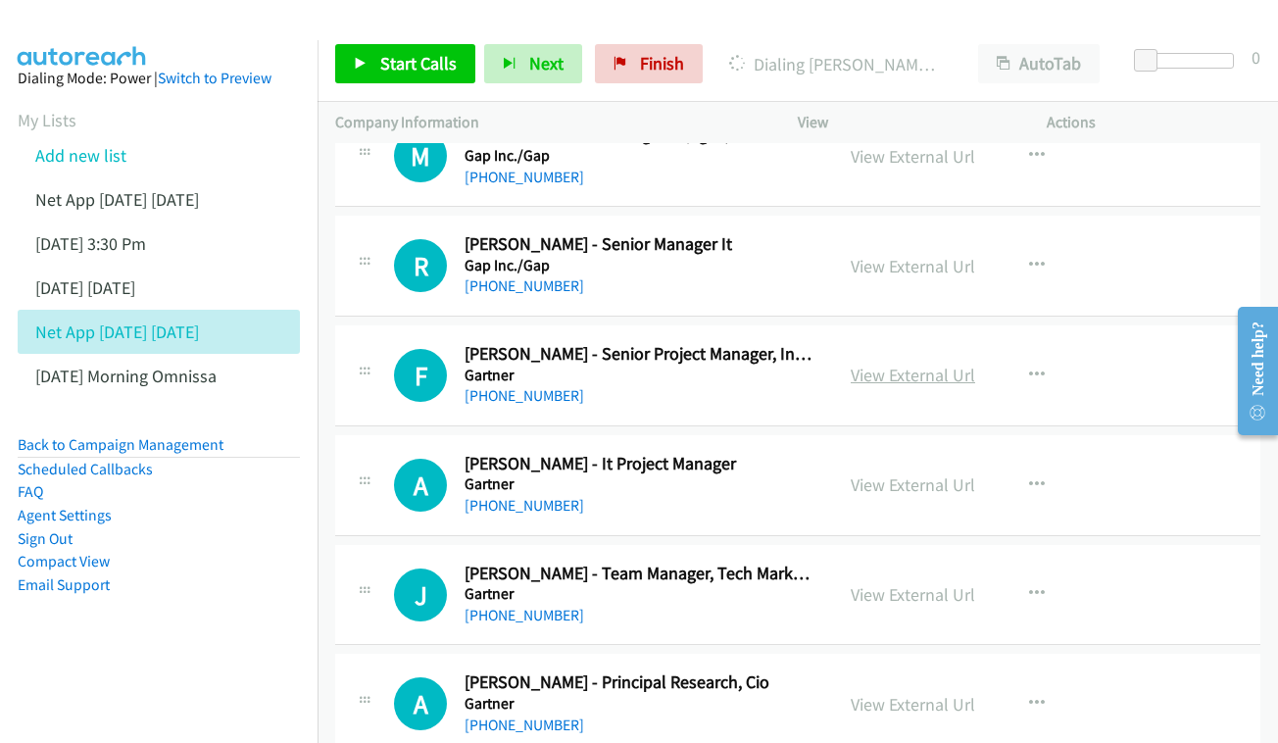
click at [894, 364] on link "View External Url" at bounding box center [913, 375] width 124 height 23
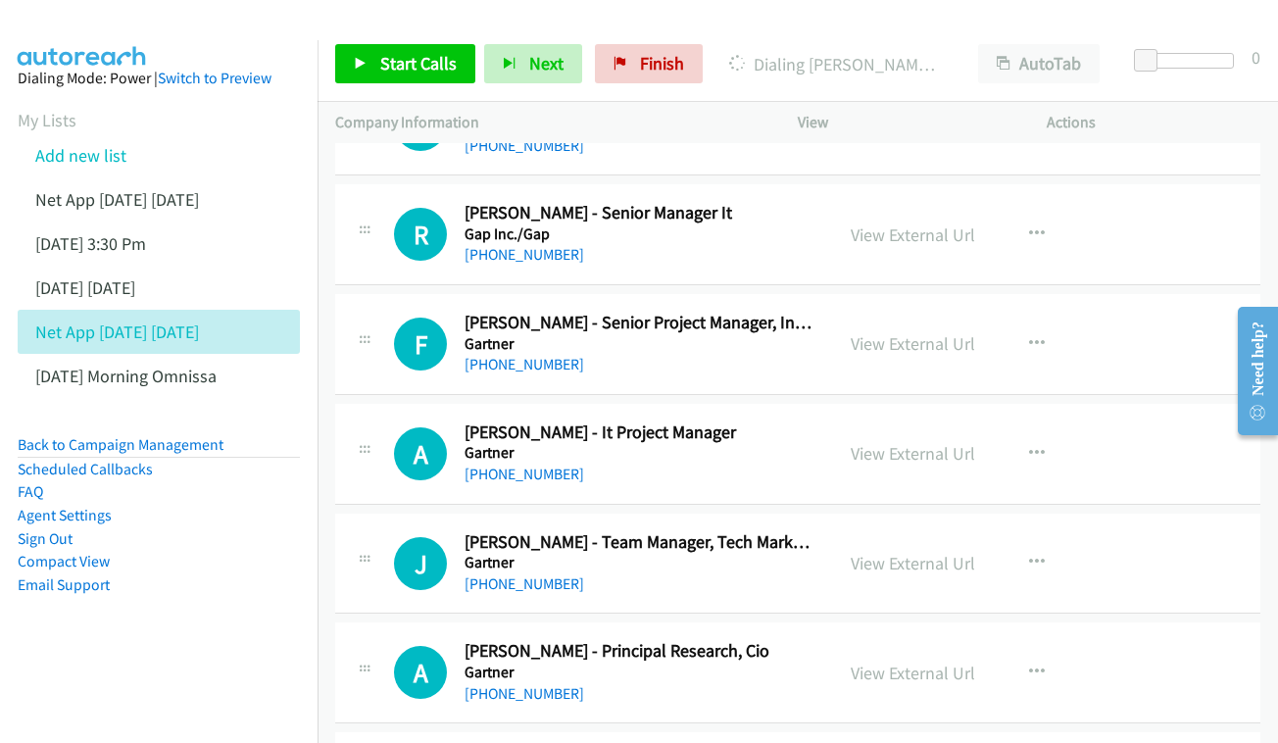
scroll to position [9572, 0]
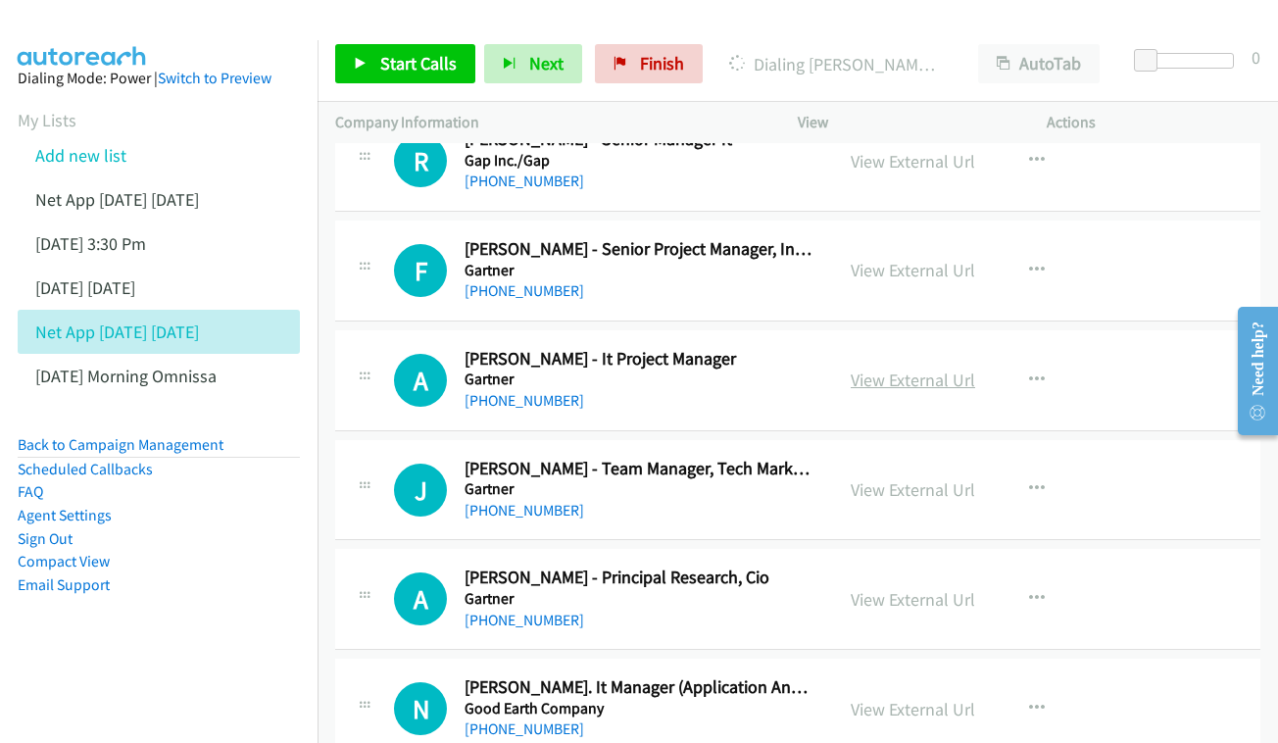
click at [899, 369] on link "View External Url" at bounding box center [913, 380] width 124 height 23
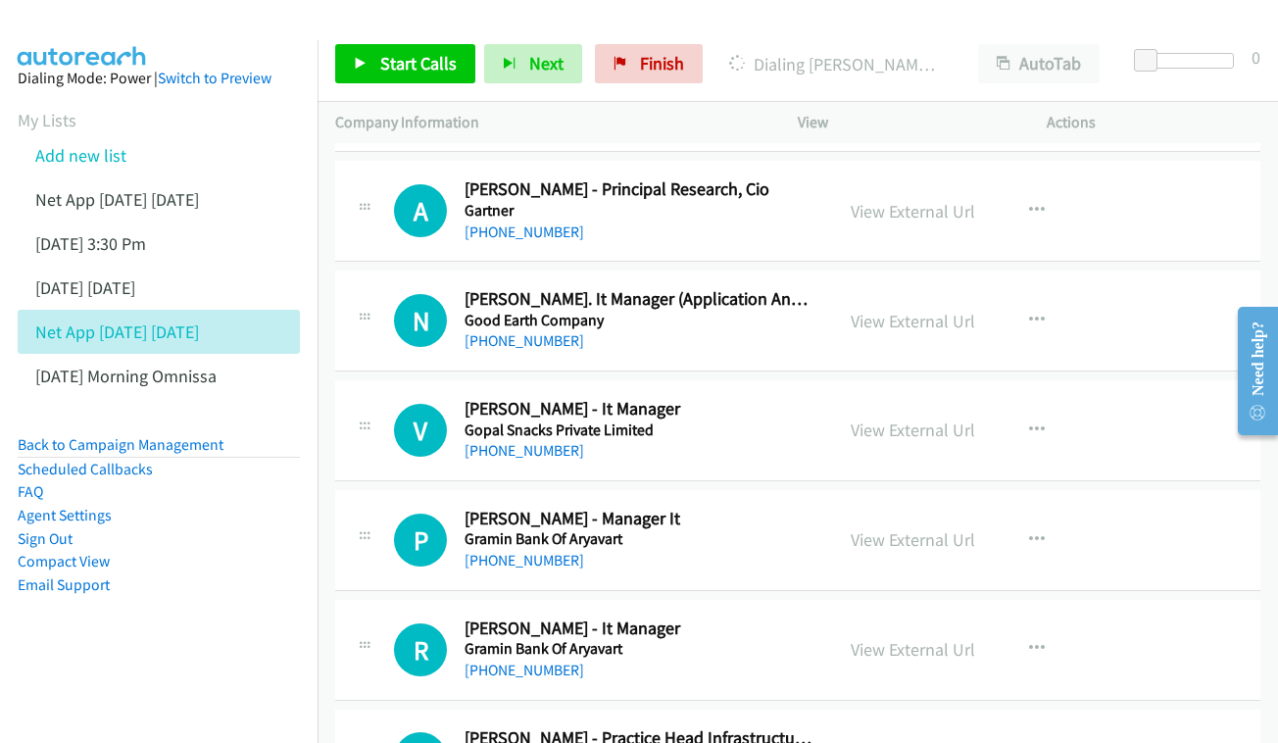
scroll to position [9993, 0]
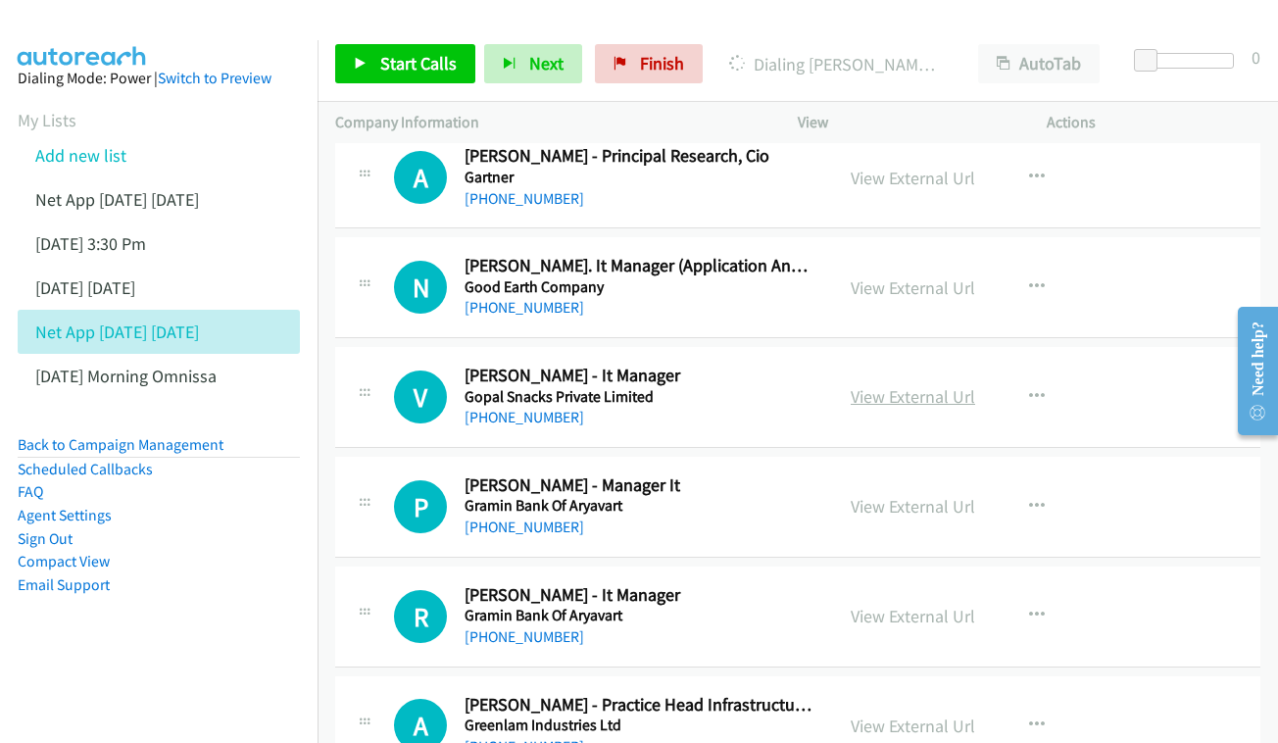
click at [888, 385] on link "View External Url" at bounding box center [913, 396] width 124 height 23
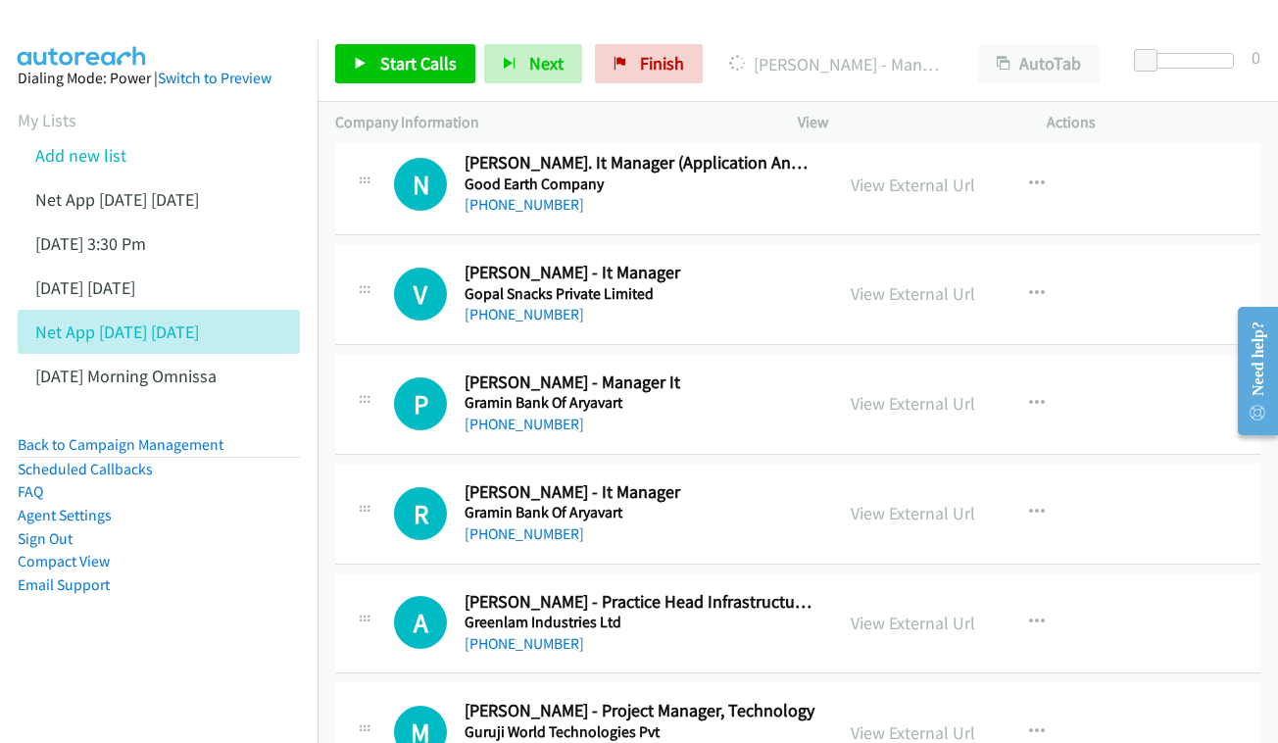
scroll to position [10100, 0]
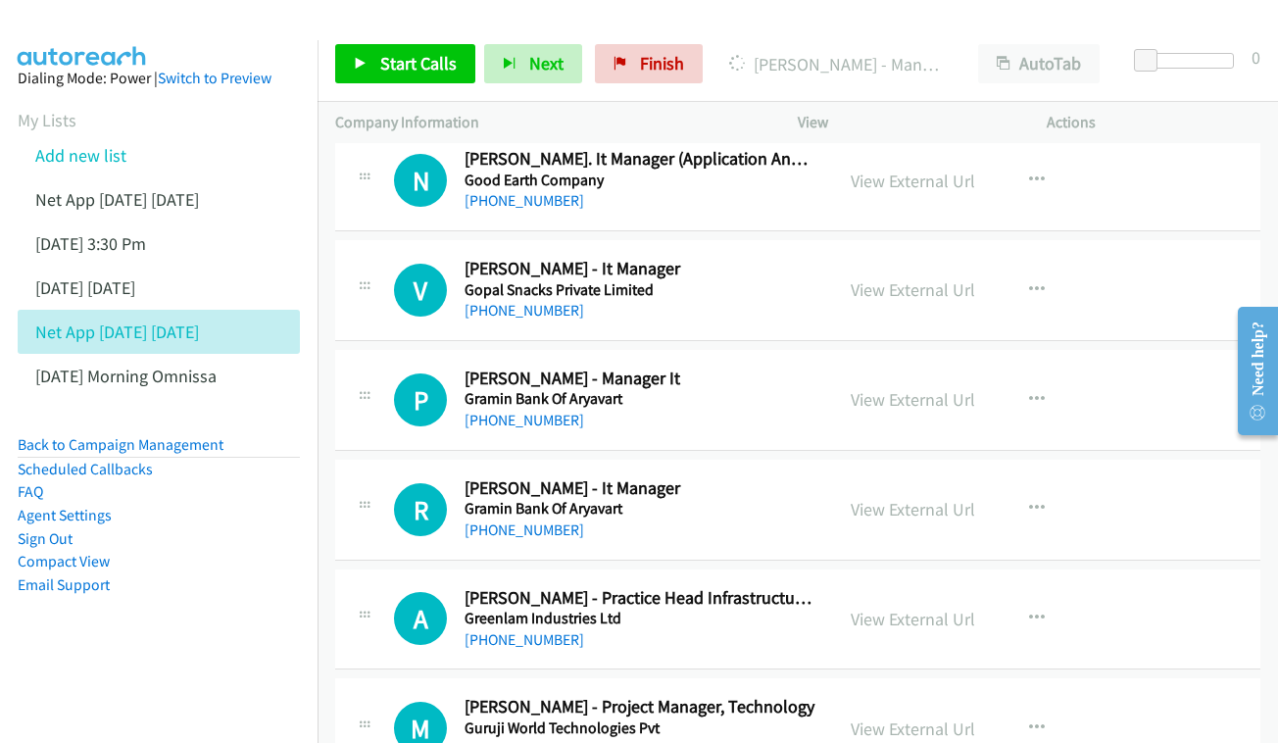
click at [928, 368] on div "View External Url View External Url Schedule/Manage Callback Start Calls Here R…" at bounding box center [966, 400] width 267 height 65
click at [924, 388] on link "View External Url" at bounding box center [913, 399] width 124 height 23
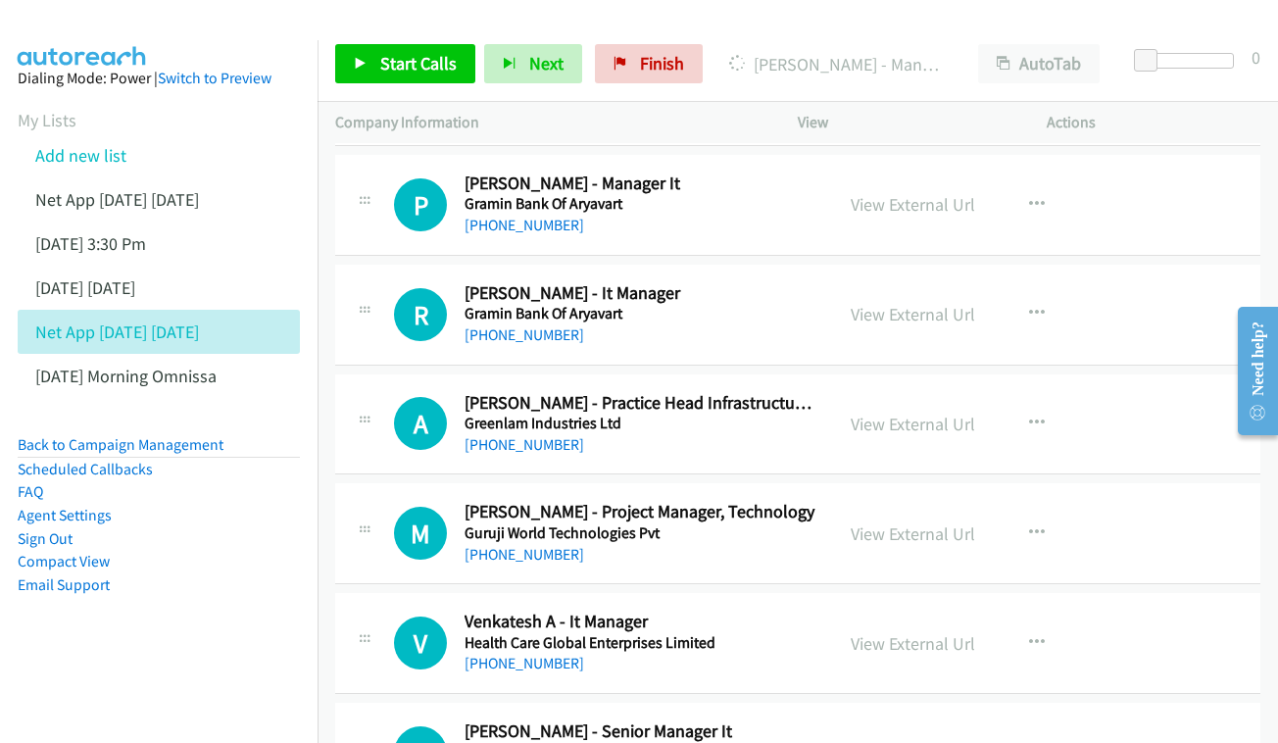
scroll to position [10256, 0]
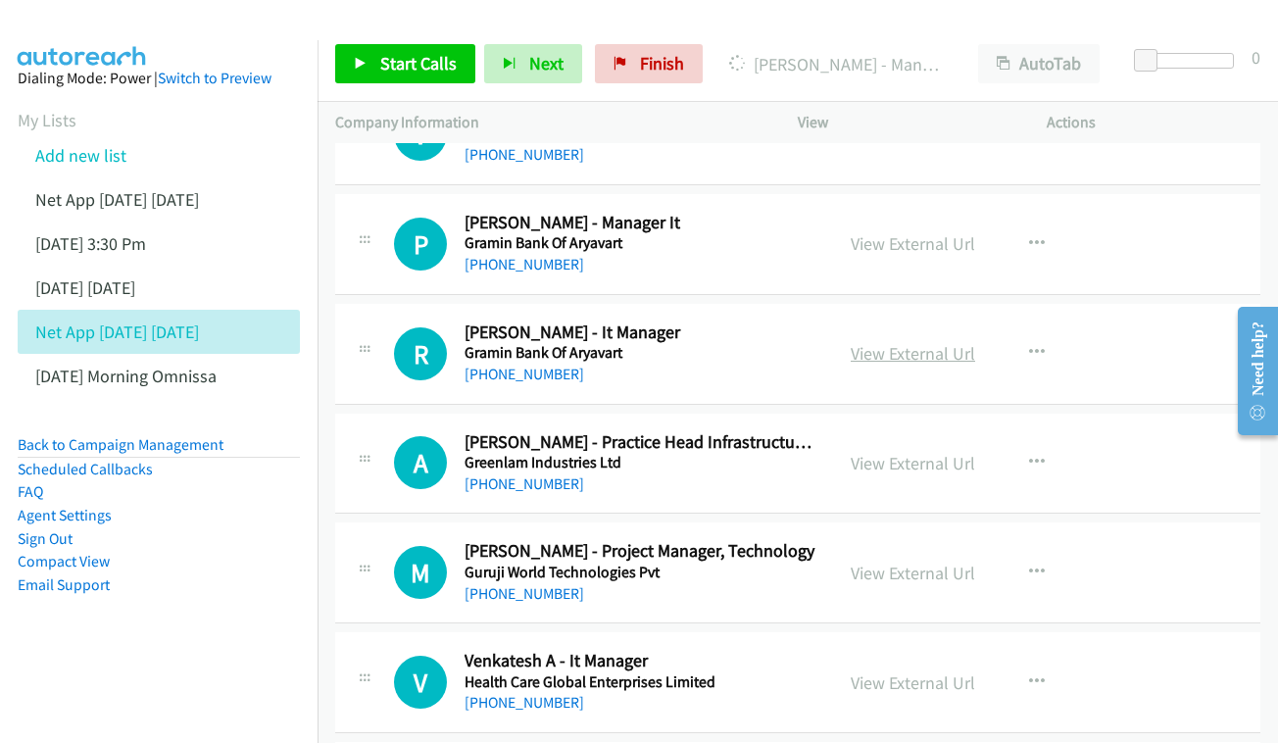
click at [908, 342] on link "View External Url" at bounding box center [913, 353] width 124 height 23
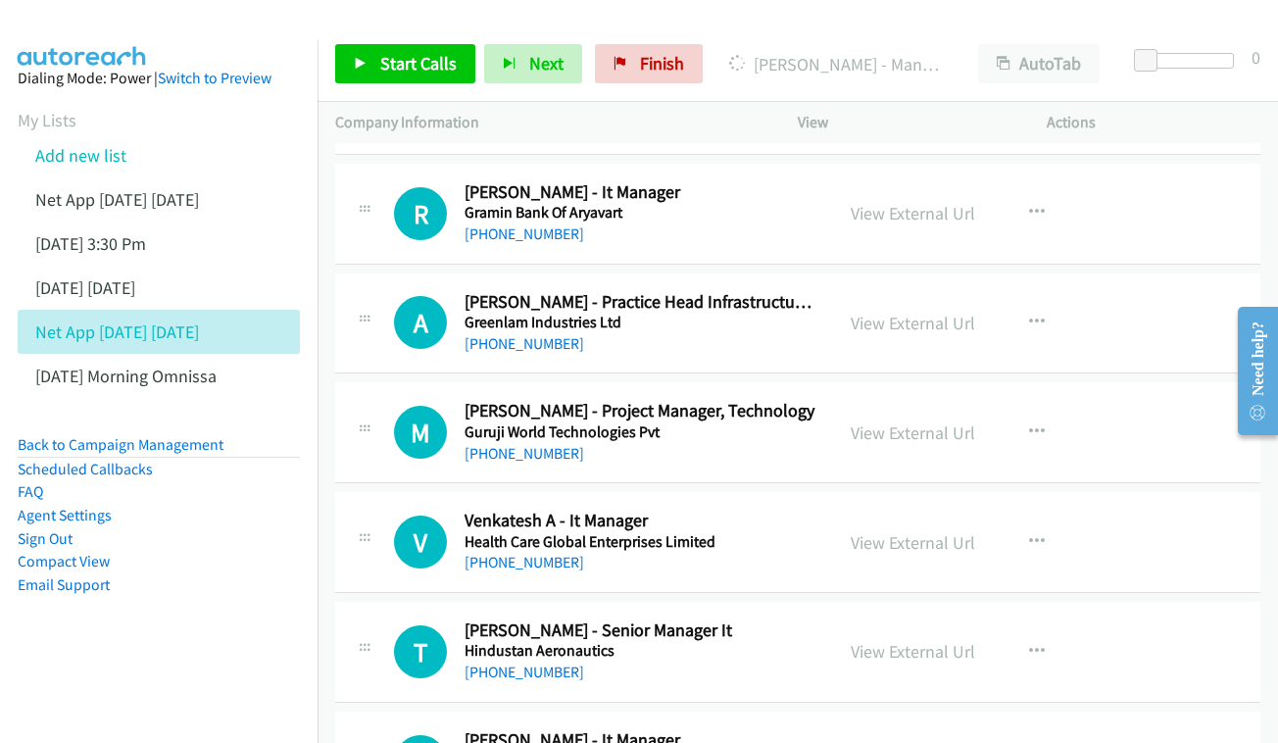
scroll to position [10426, 0]
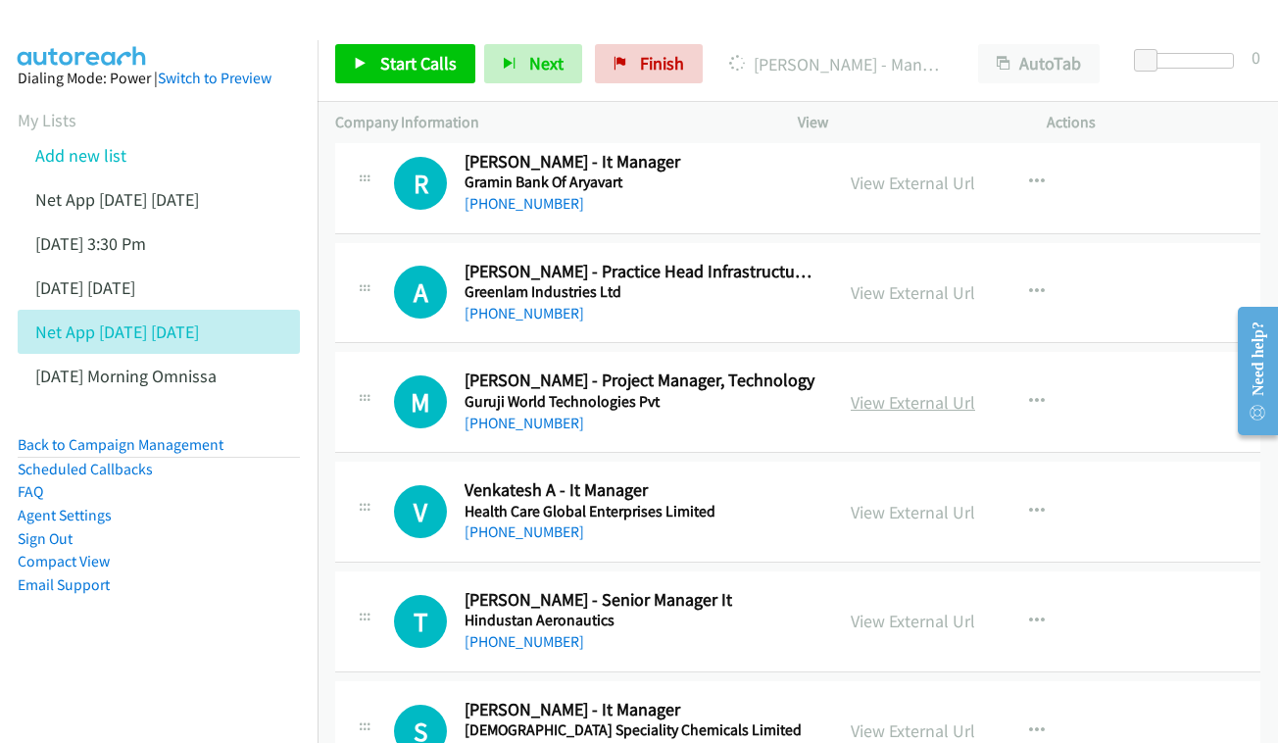
click at [910, 391] on link "View External Url" at bounding box center [913, 402] width 124 height 23
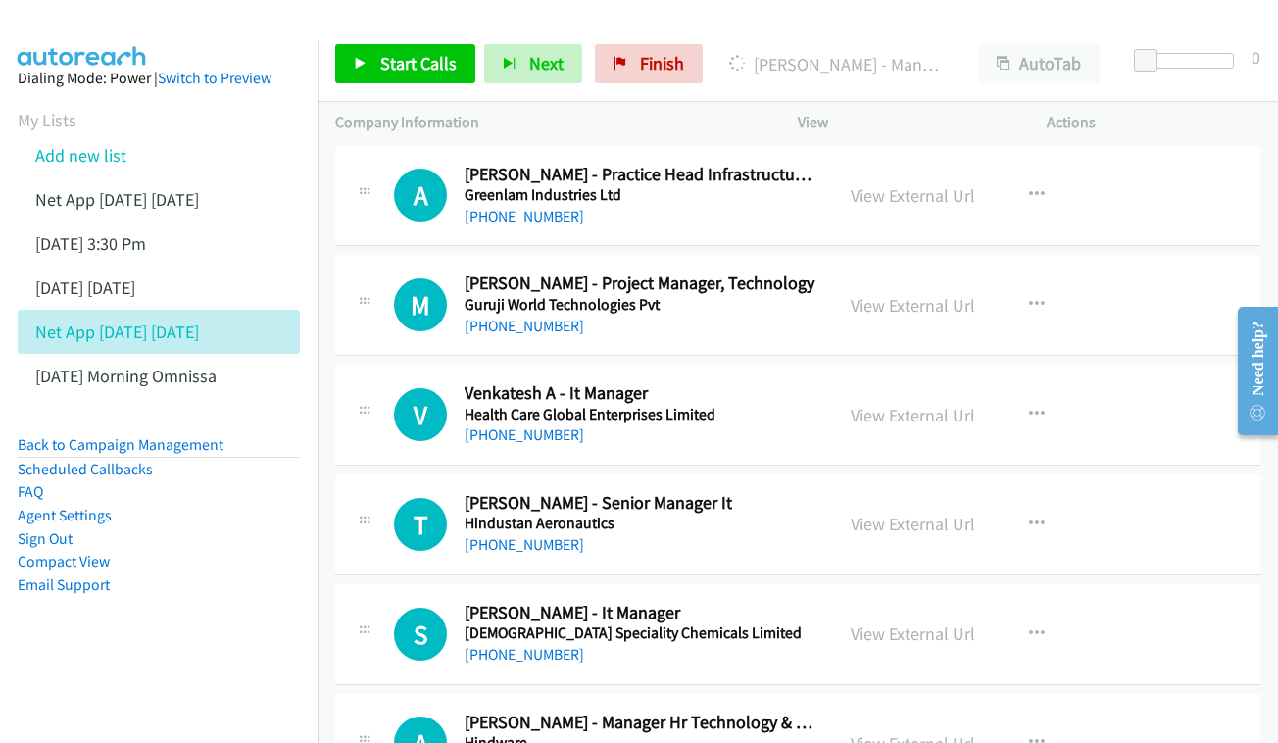
scroll to position [10527, 0]
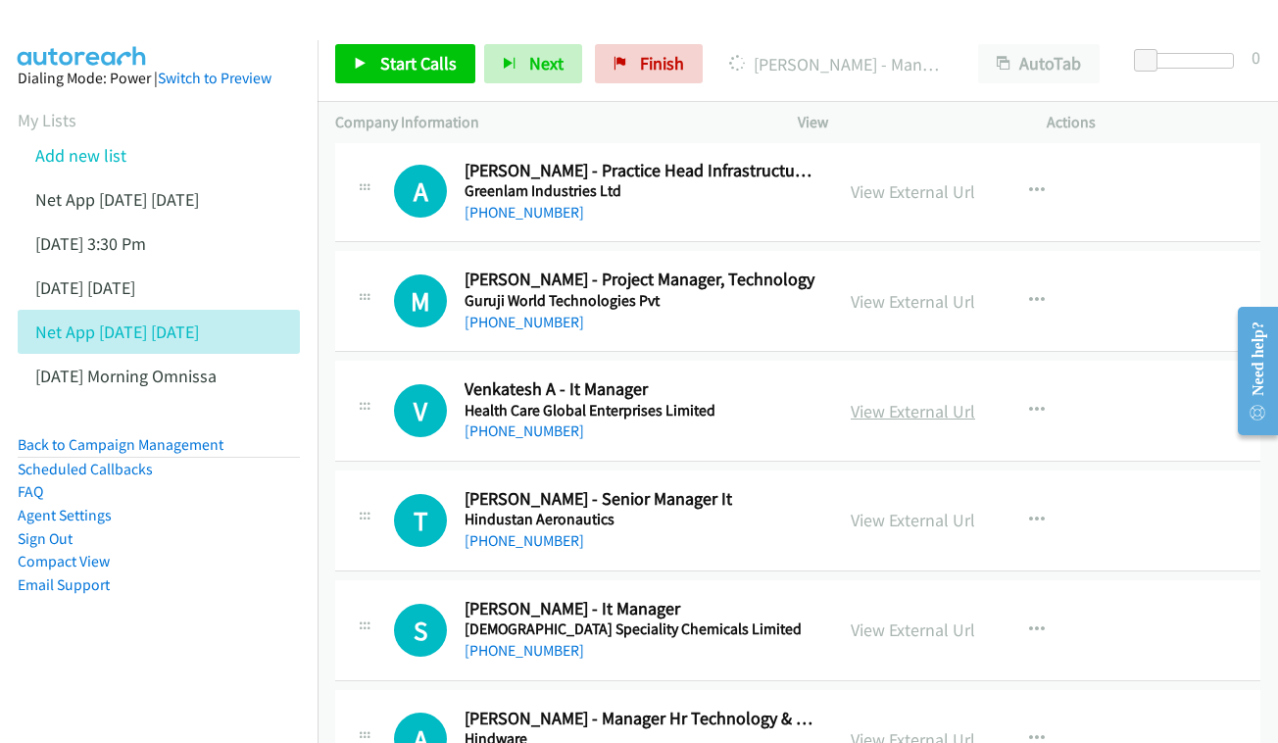
click at [912, 400] on link "View External Url" at bounding box center [913, 411] width 124 height 23
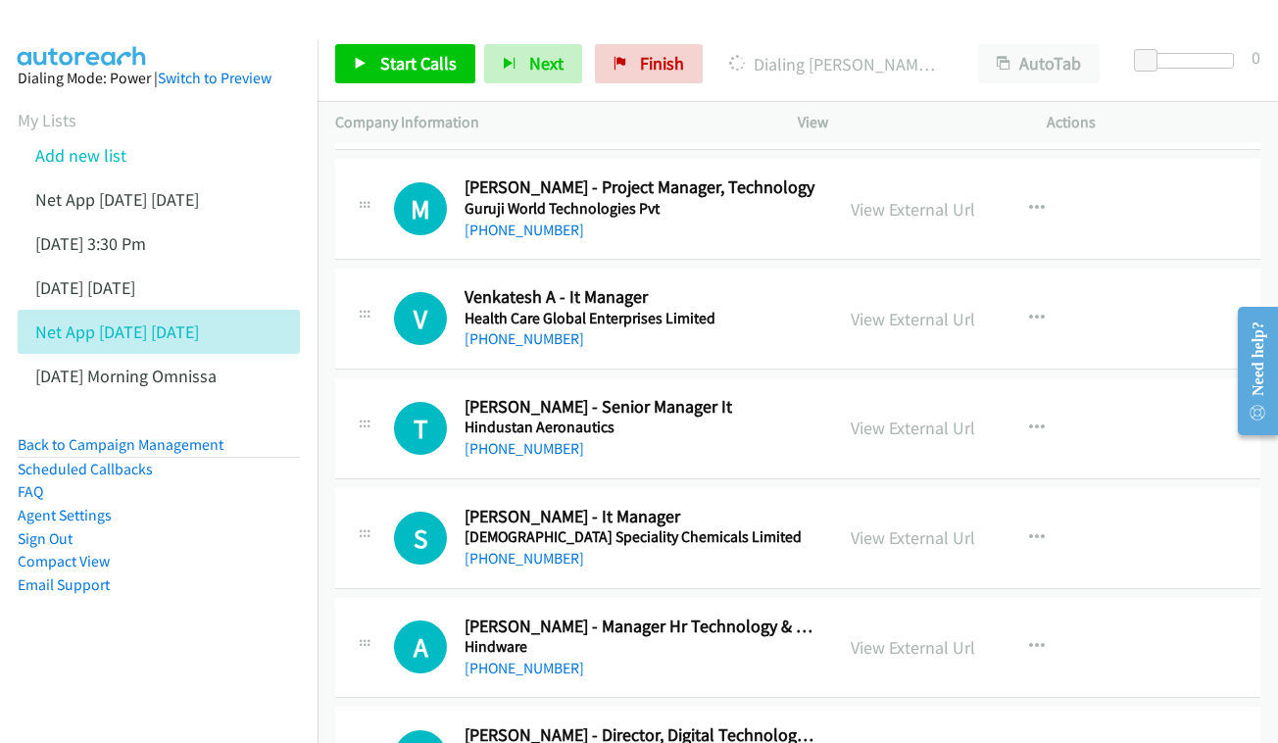
scroll to position [10647, 0]
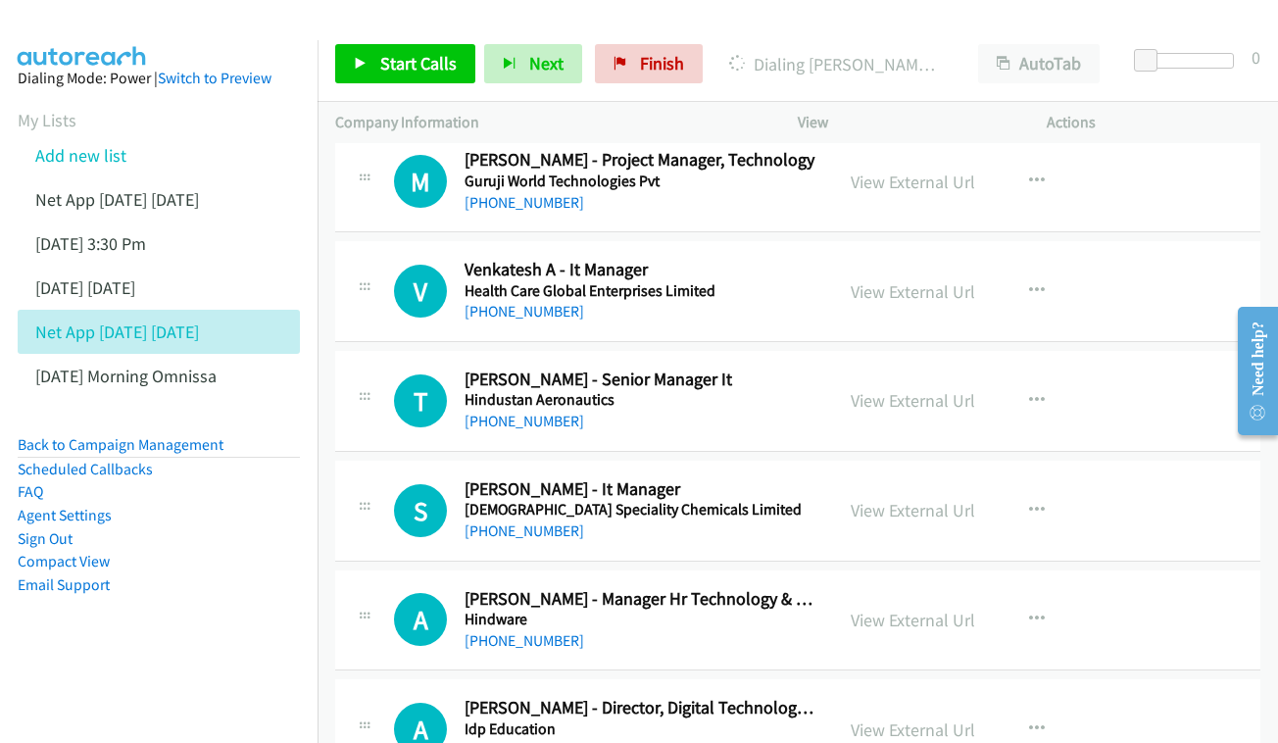
click at [888, 369] on div "View External Url View External Url Schedule/Manage Callback Start Calls Here R…" at bounding box center [966, 401] width 267 height 65
click at [899, 389] on link "View External Url" at bounding box center [913, 400] width 124 height 23
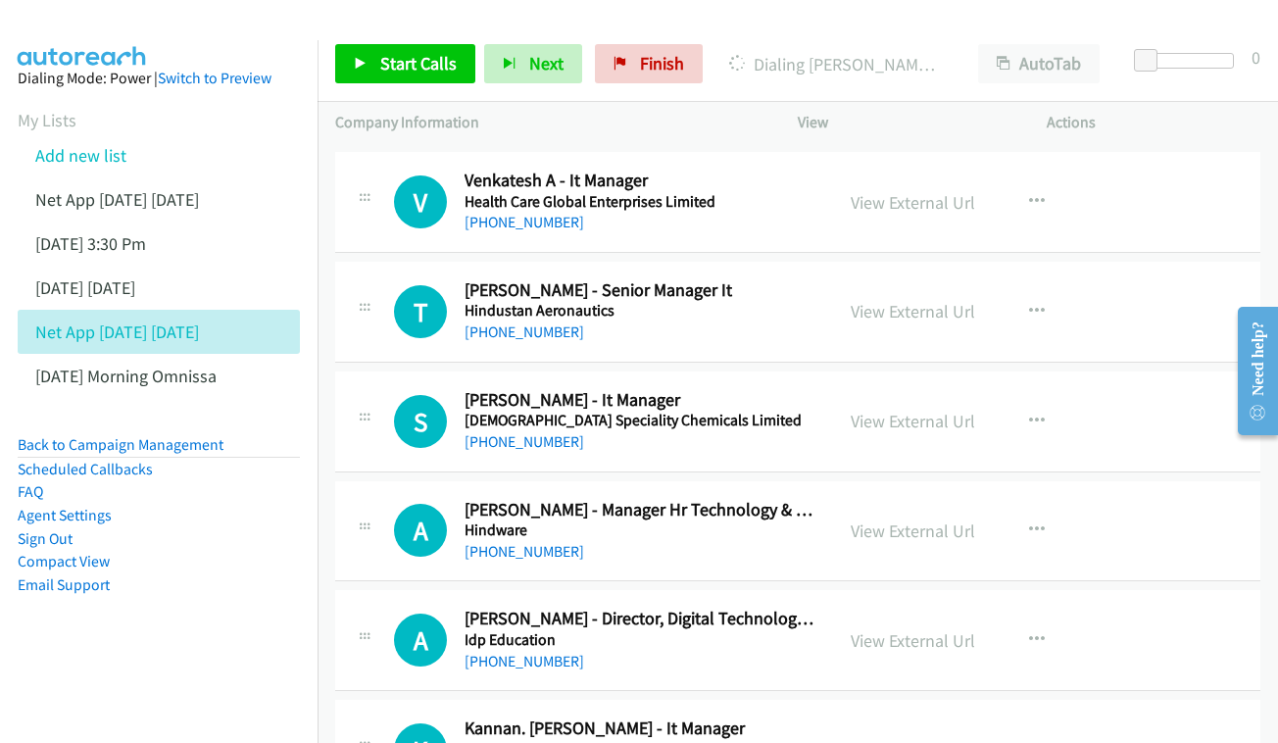
scroll to position [10773, 0]
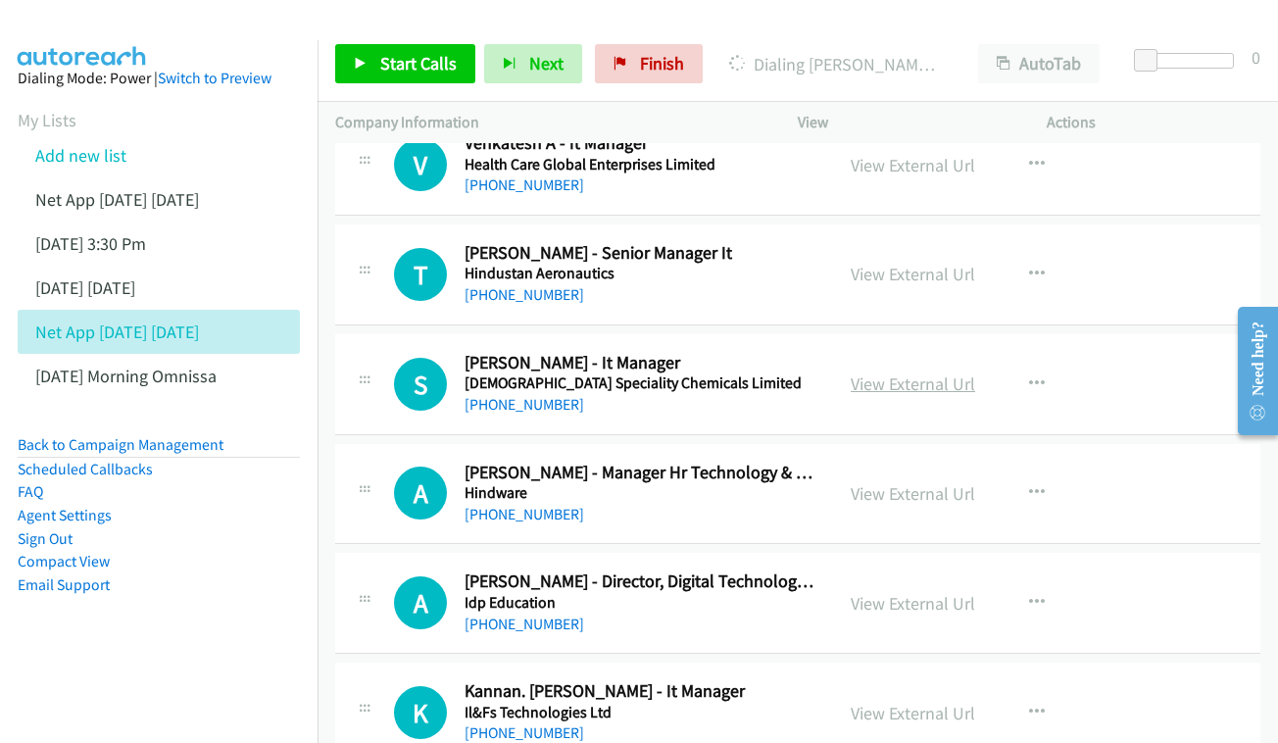
click at [943, 372] on link "View External Url" at bounding box center [913, 383] width 124 height 23
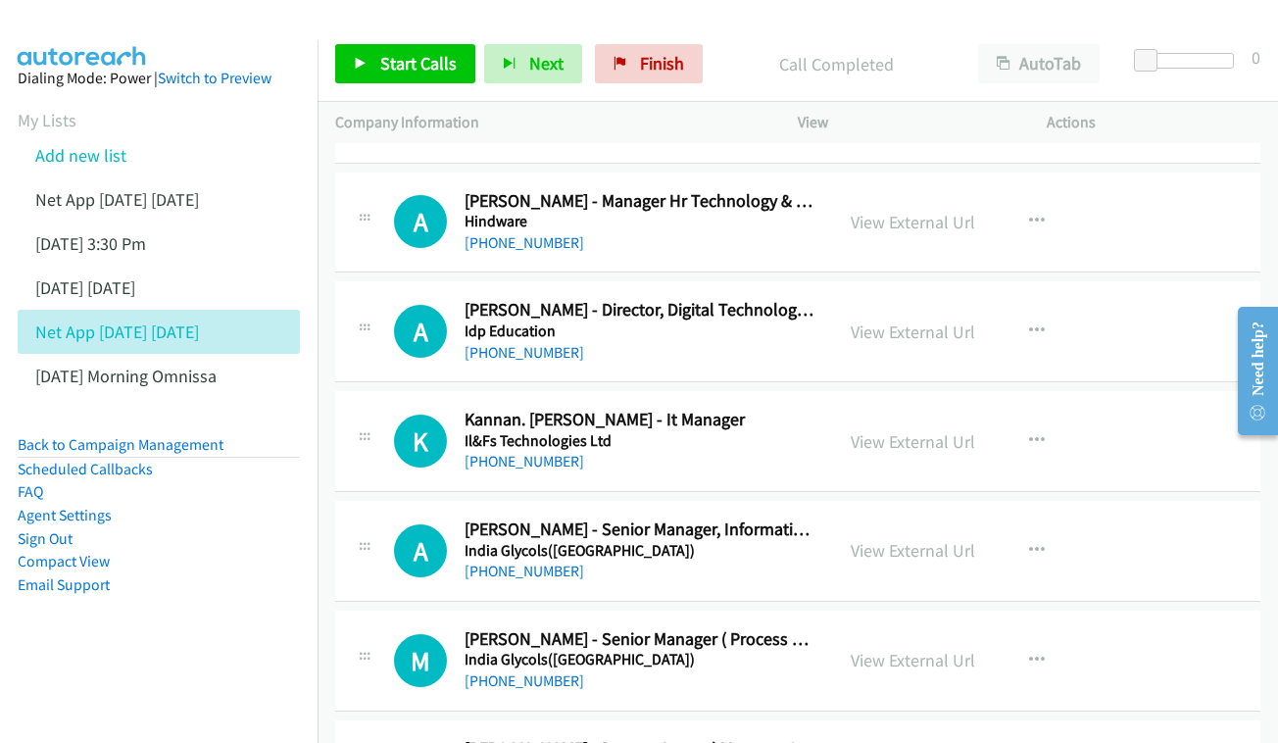
scroll to position [11076, 0]
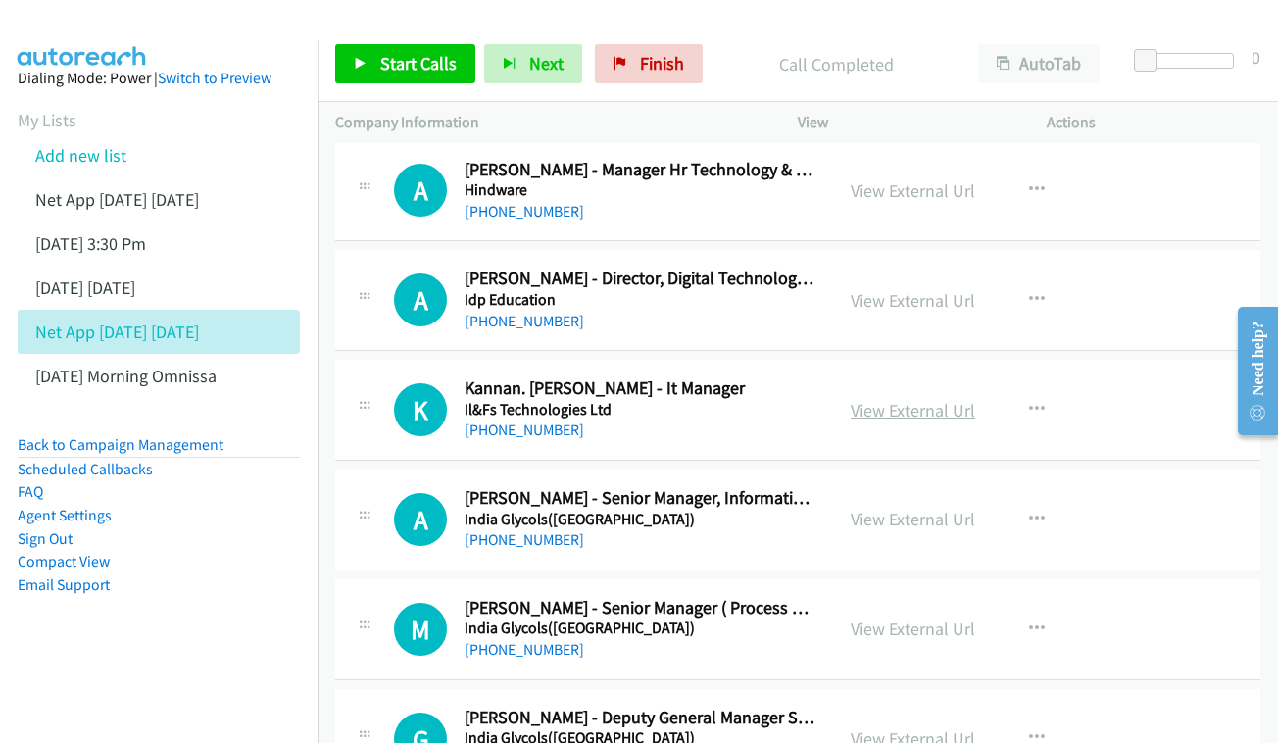
click at [889, 399] on link "View External Url" at bounding box center [913, 410] width 124 height 23
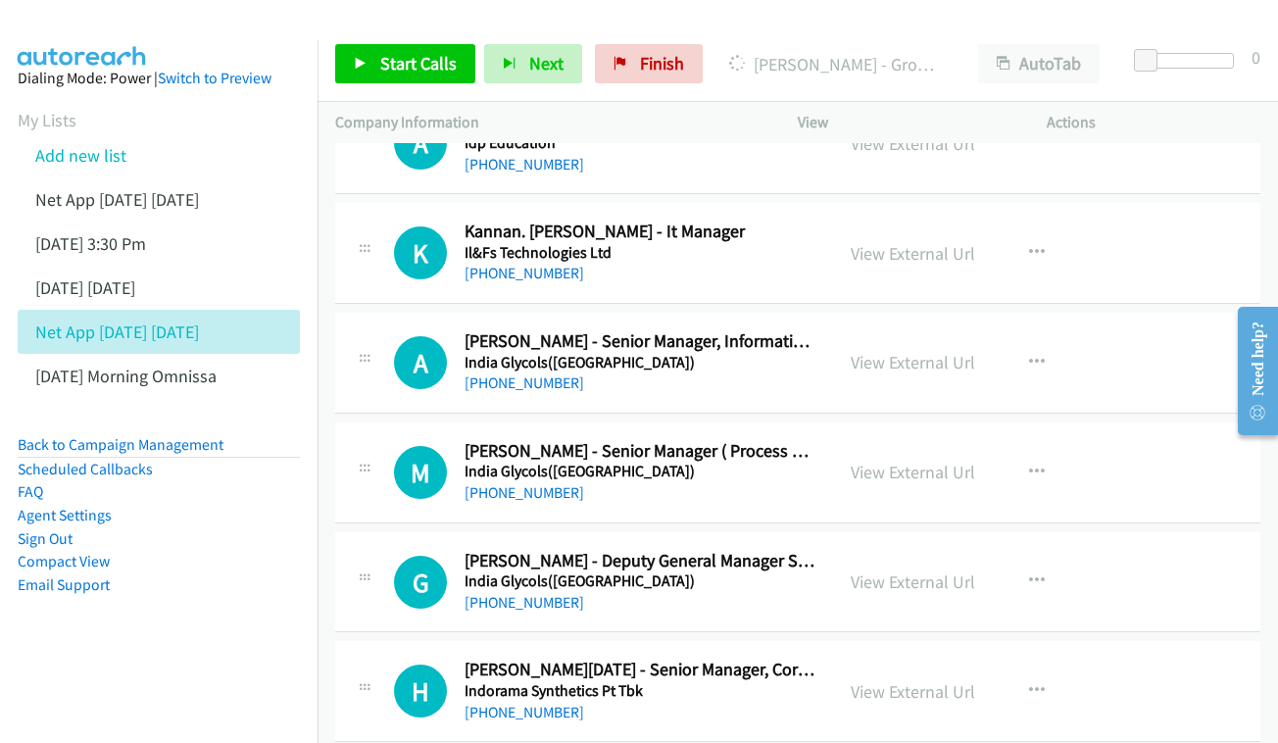
scroll to position [11229, 0]
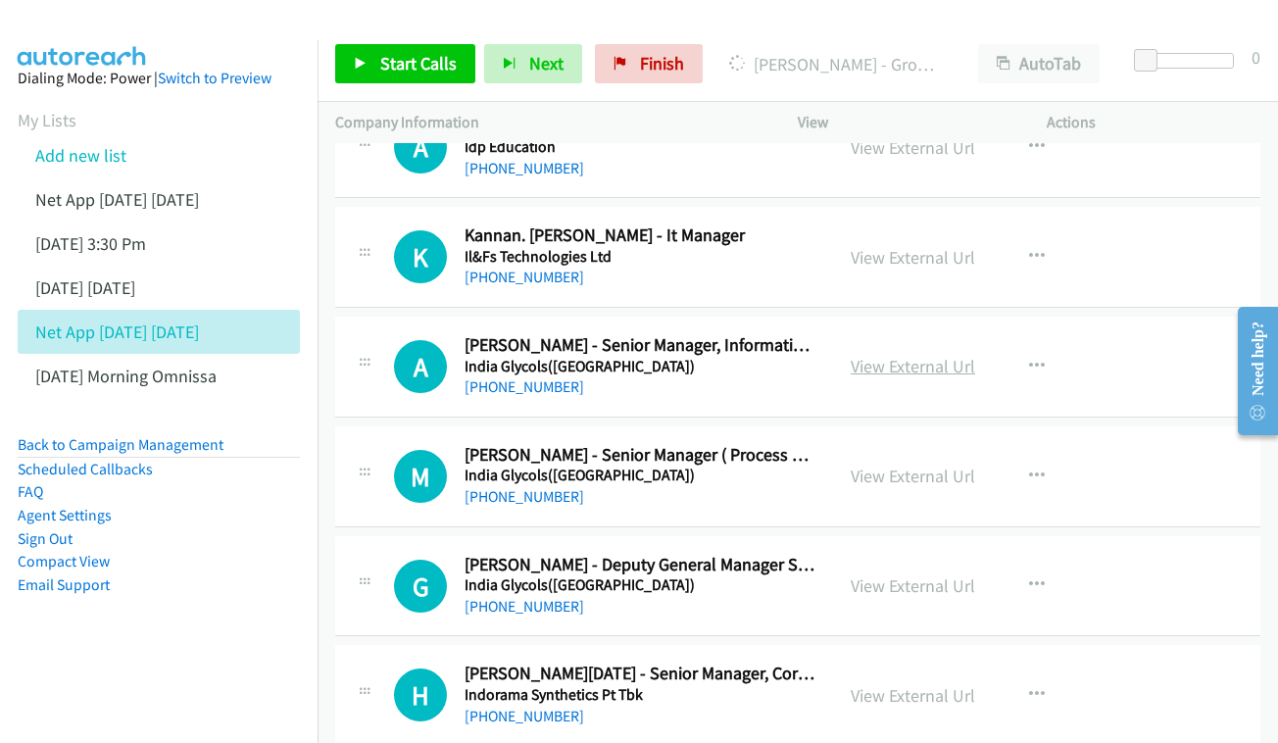
click at [920, 355] on link "View External Url" at bounding box center [913, 366] width 124 height 23
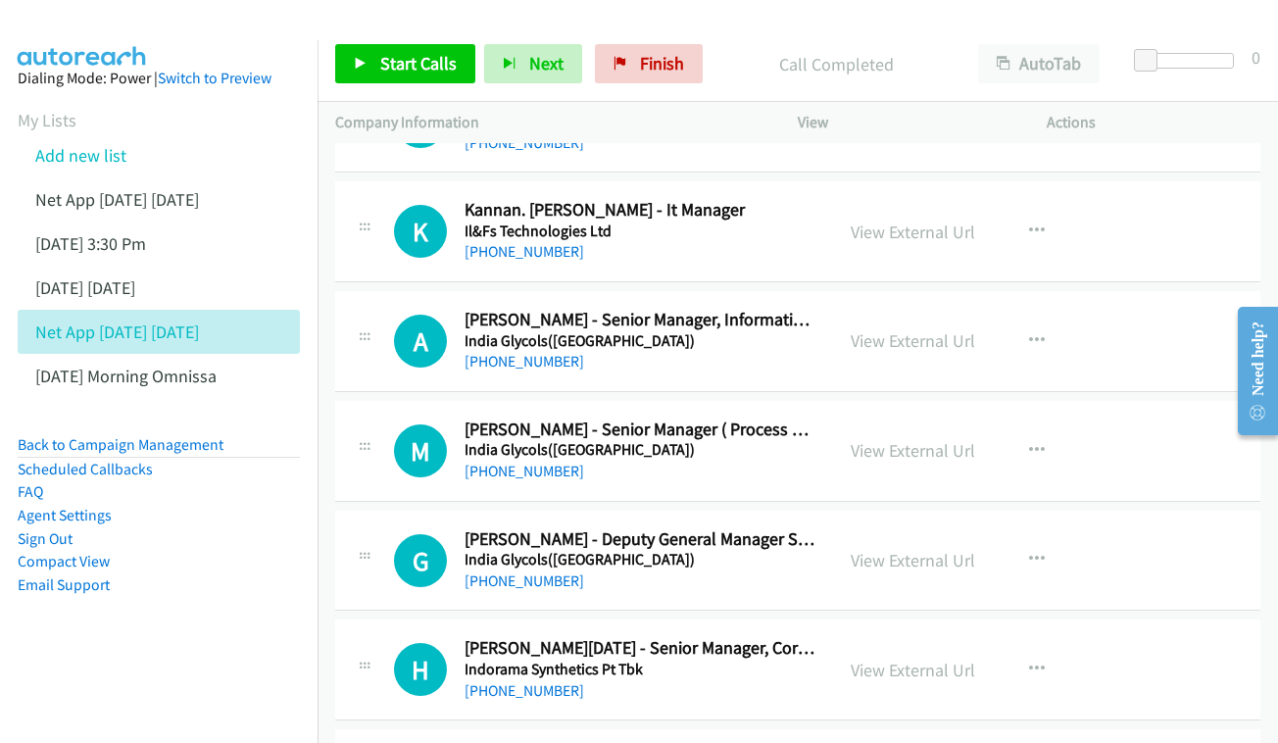
scroll to position [11289, 0]
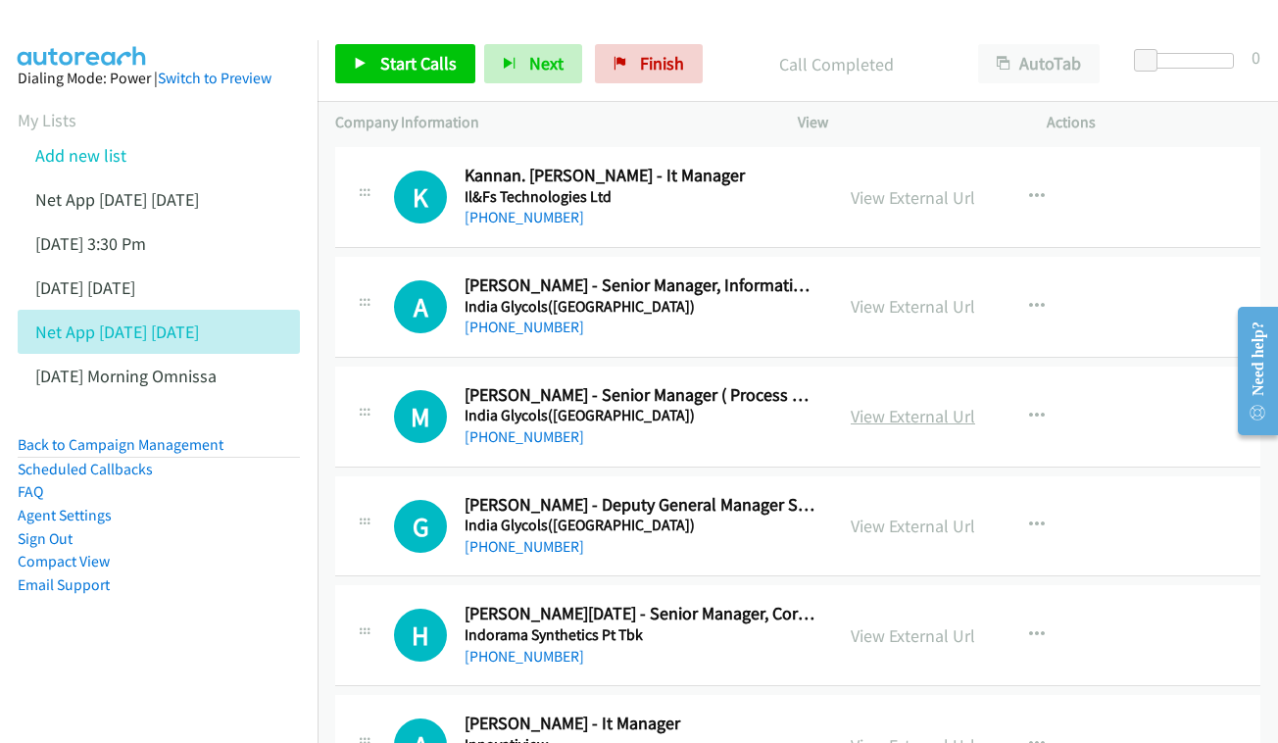
click at [873, 405] on link "View External Url" at bounding box center [913, 416] width 124 height 23
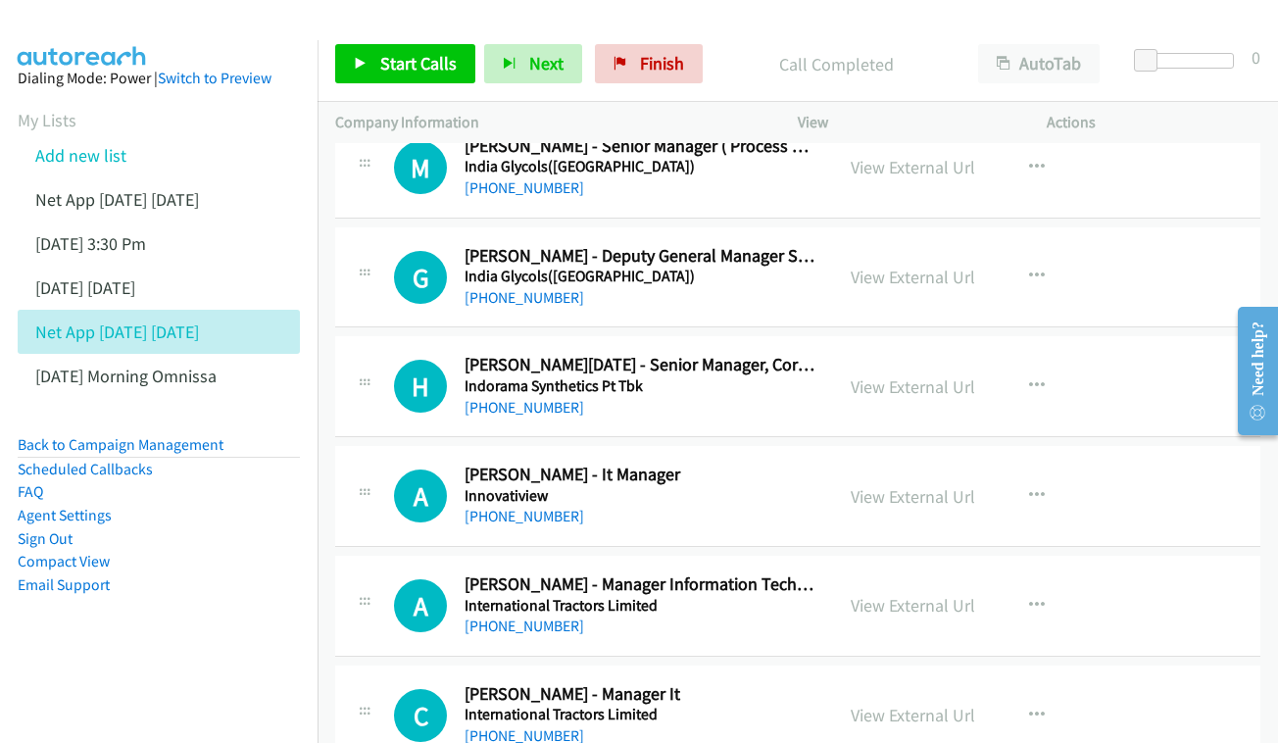
scroll to position [11534, 0]
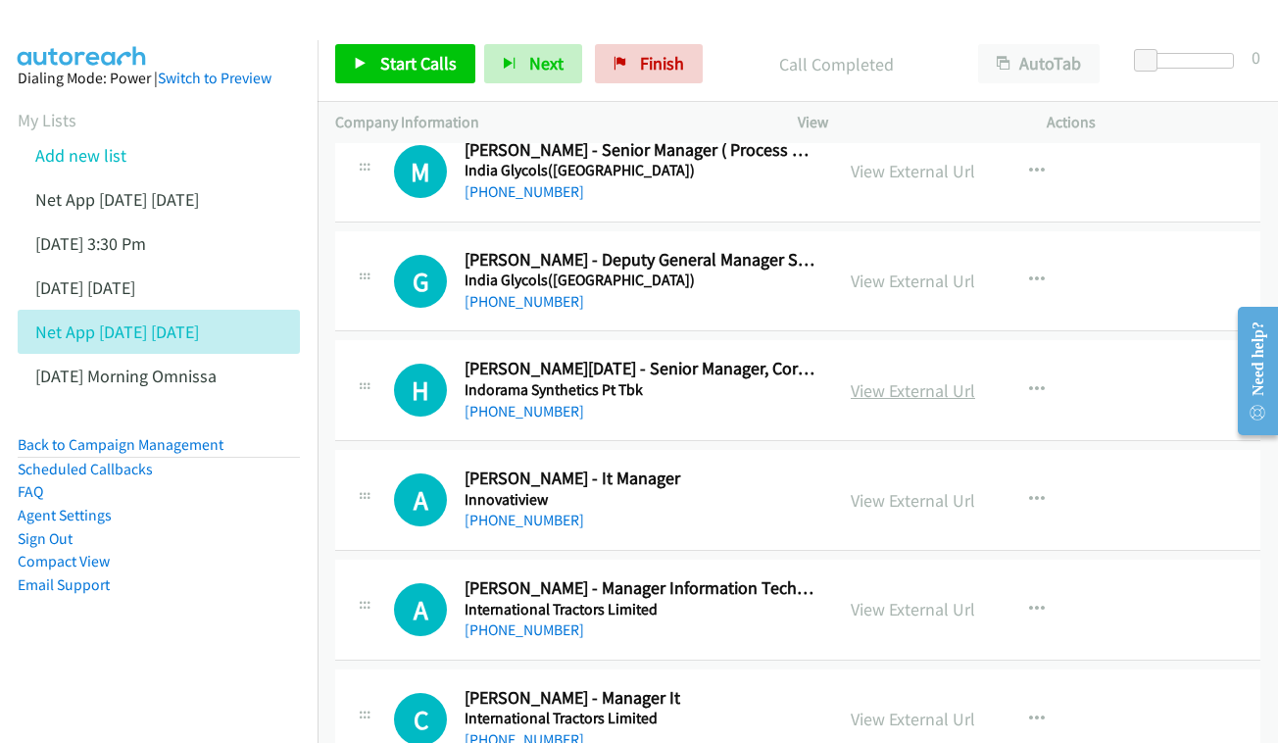
click at [903, 379] on link "View External Url" at bounding box center [913, 390] width 124 height 23
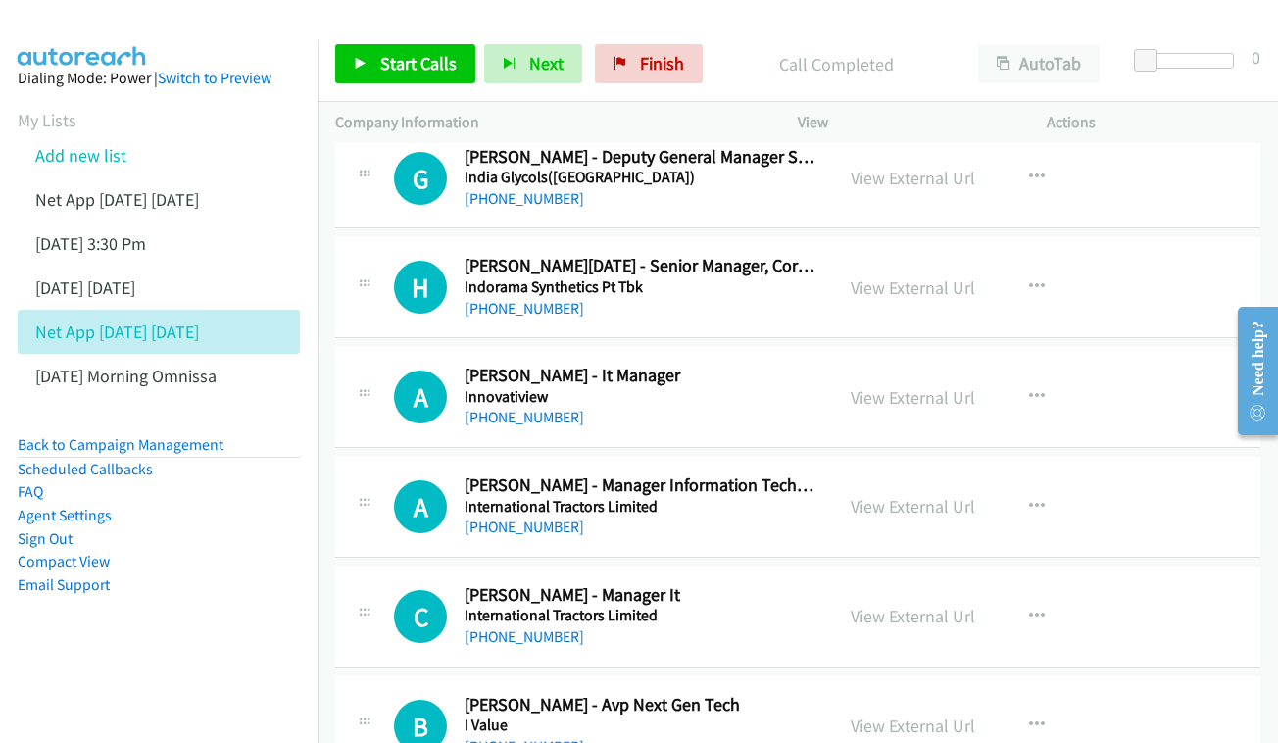
scroll to position [11641, 0]
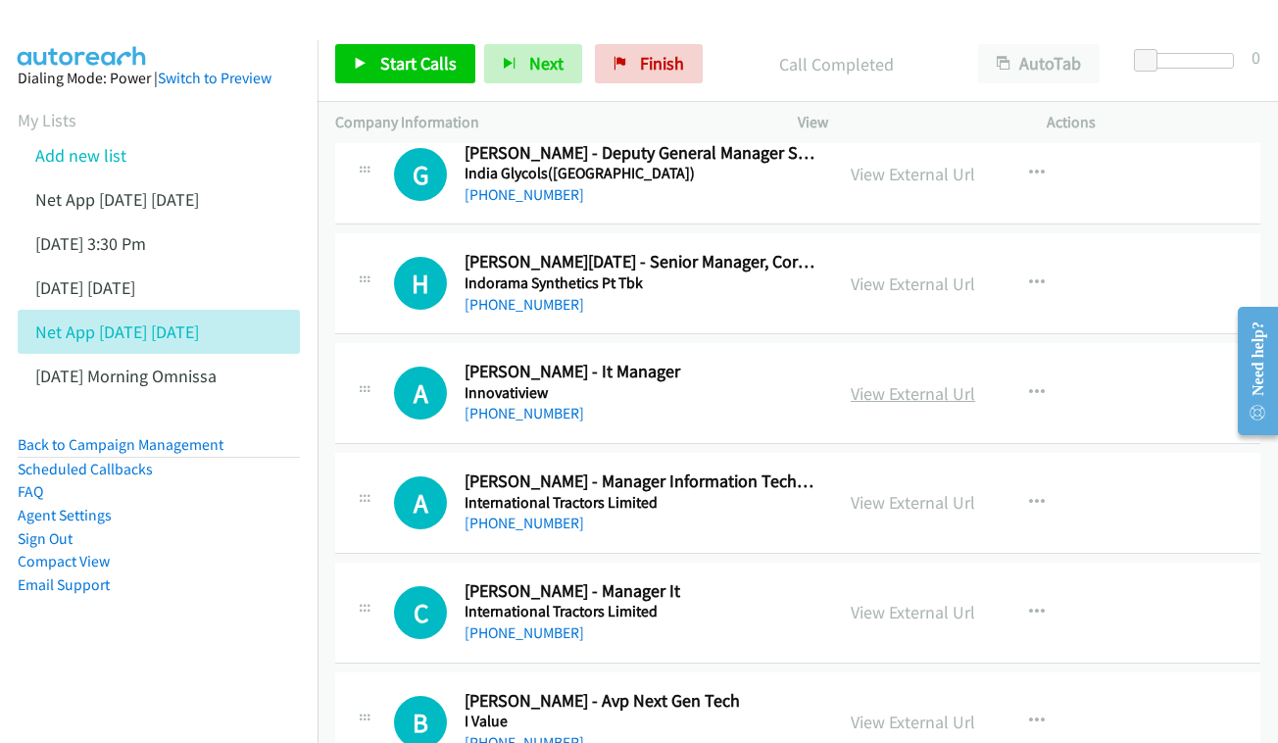
click at [930, 382] on link "View External Url" at bounding box center [913, 393] width 124 height 23
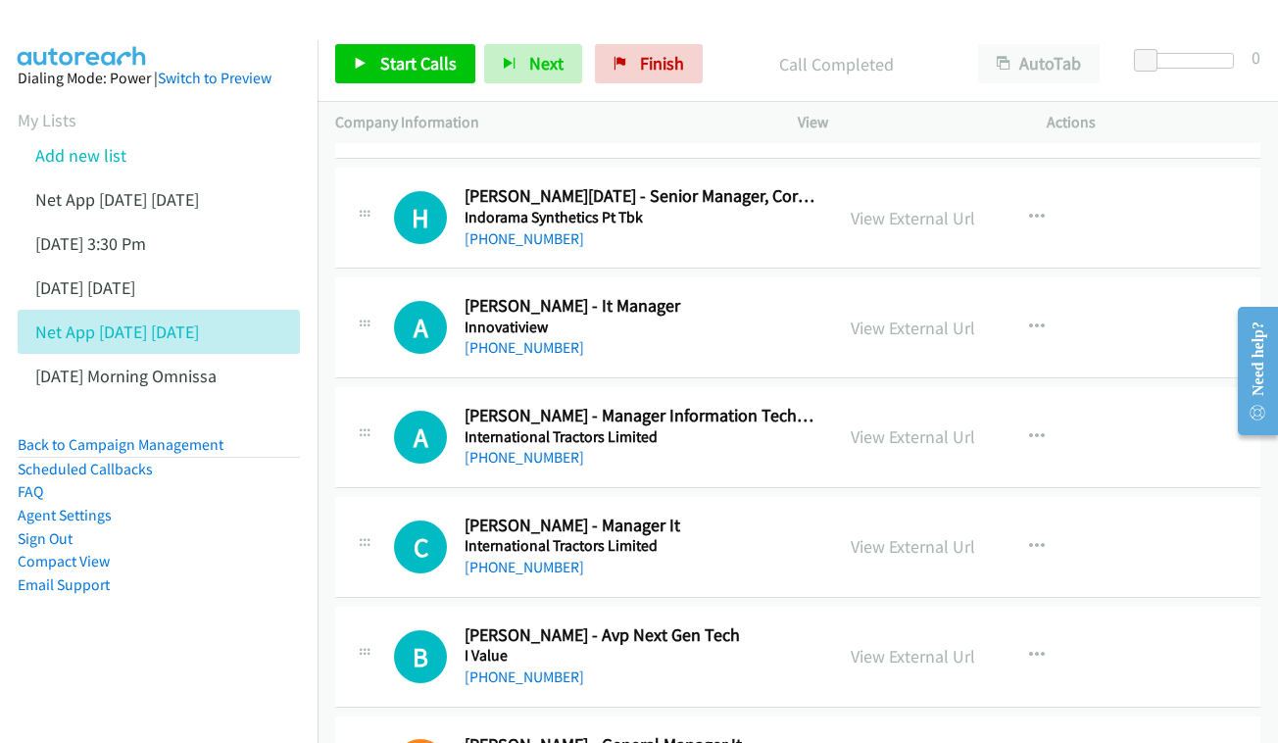
scroll to position [11733, 0]
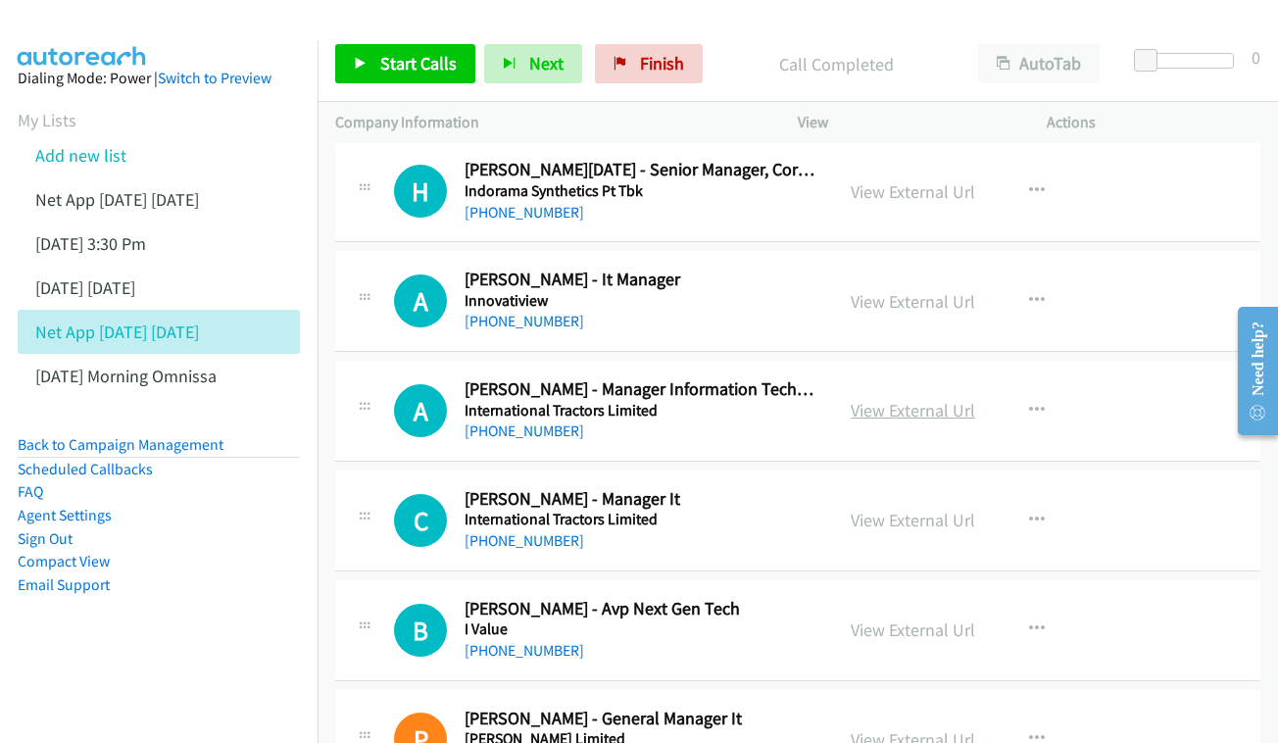
click at [922, 399] on link "View External Url" at bounding box center [913, 410] width 124 height 23
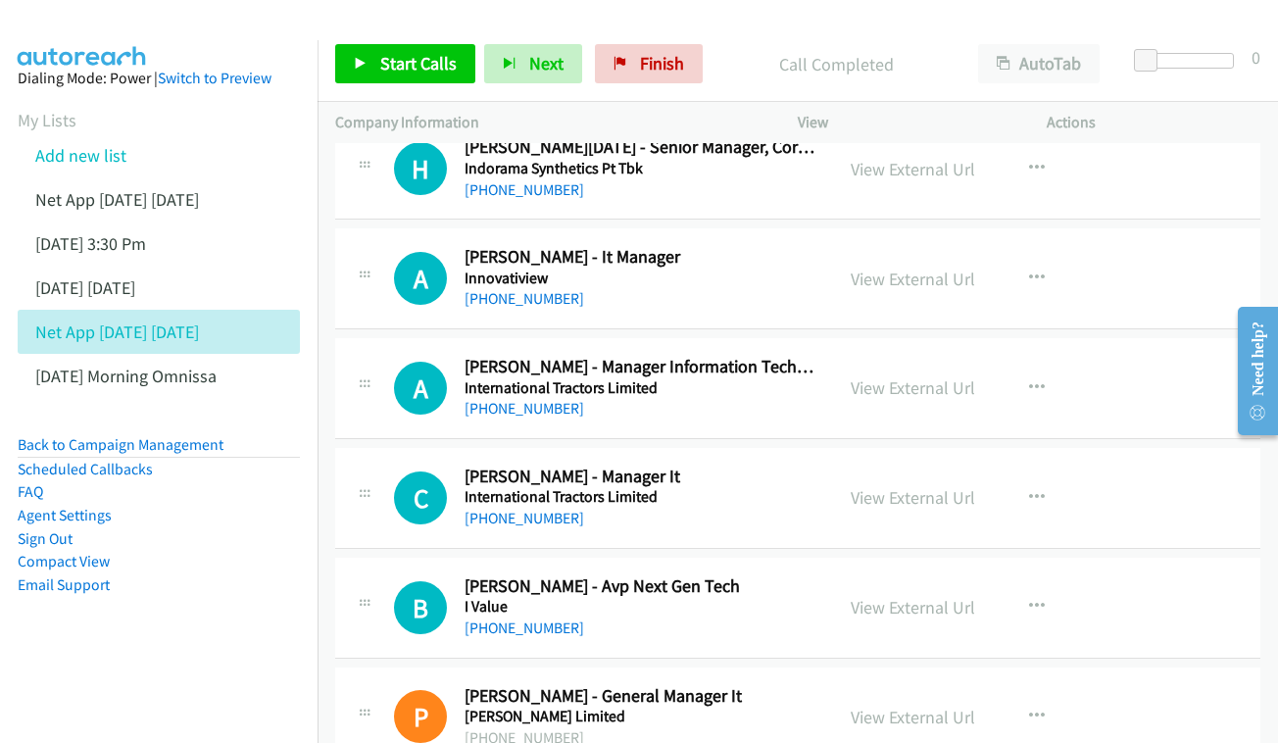
scroll to position [11820, 0]
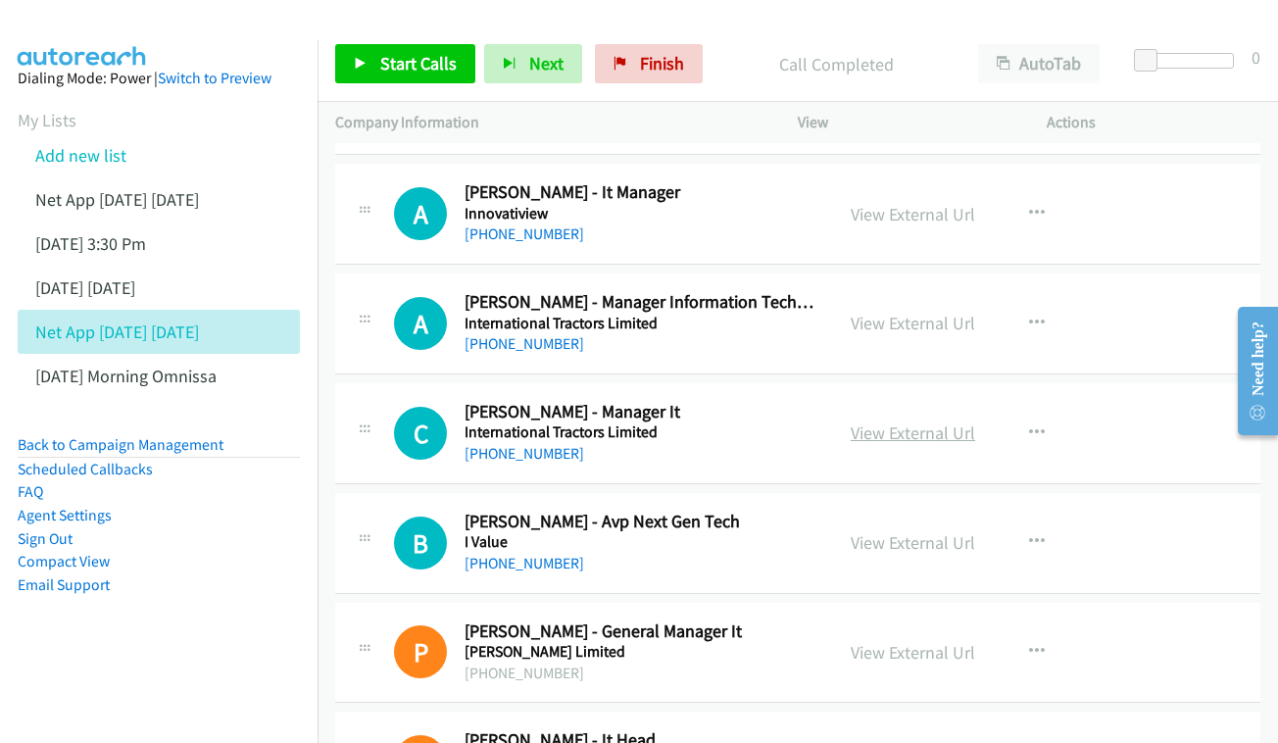
click at [888, 421] on link "View External Url" at bounding box center [913, 432] width 124 height 23
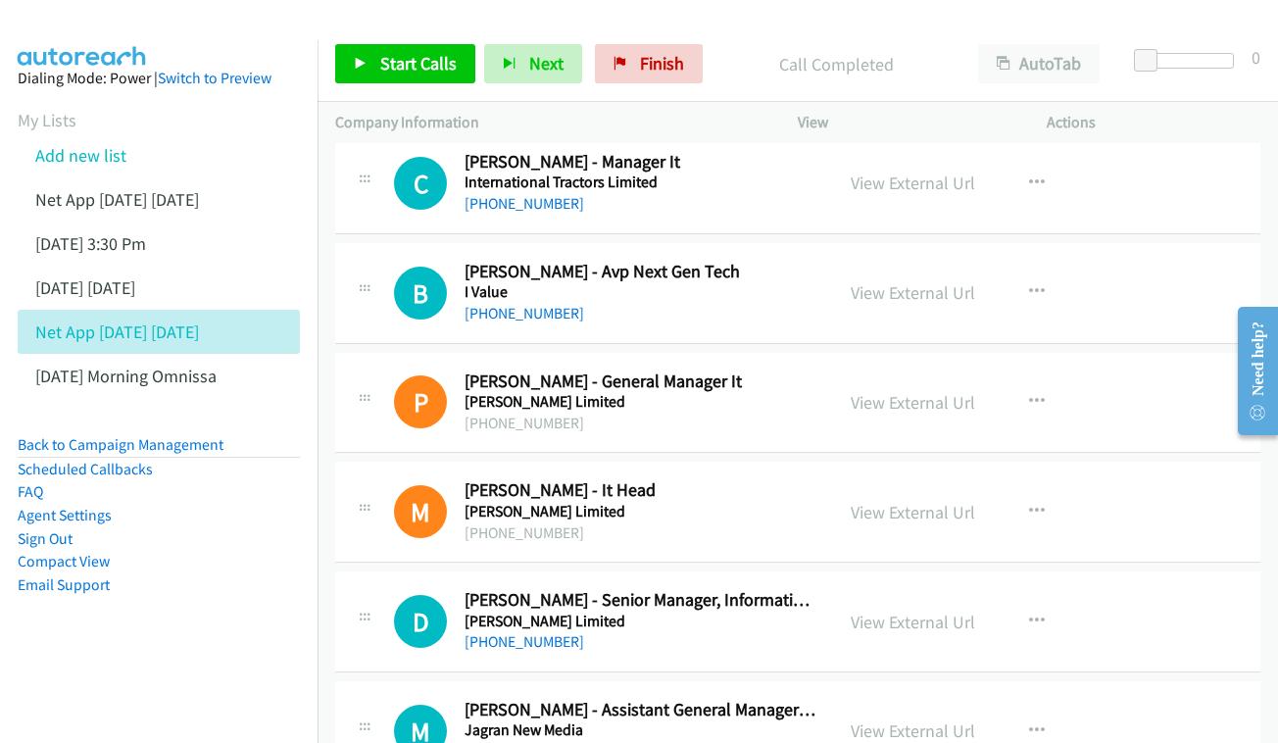
scroll to position [12036, 0]
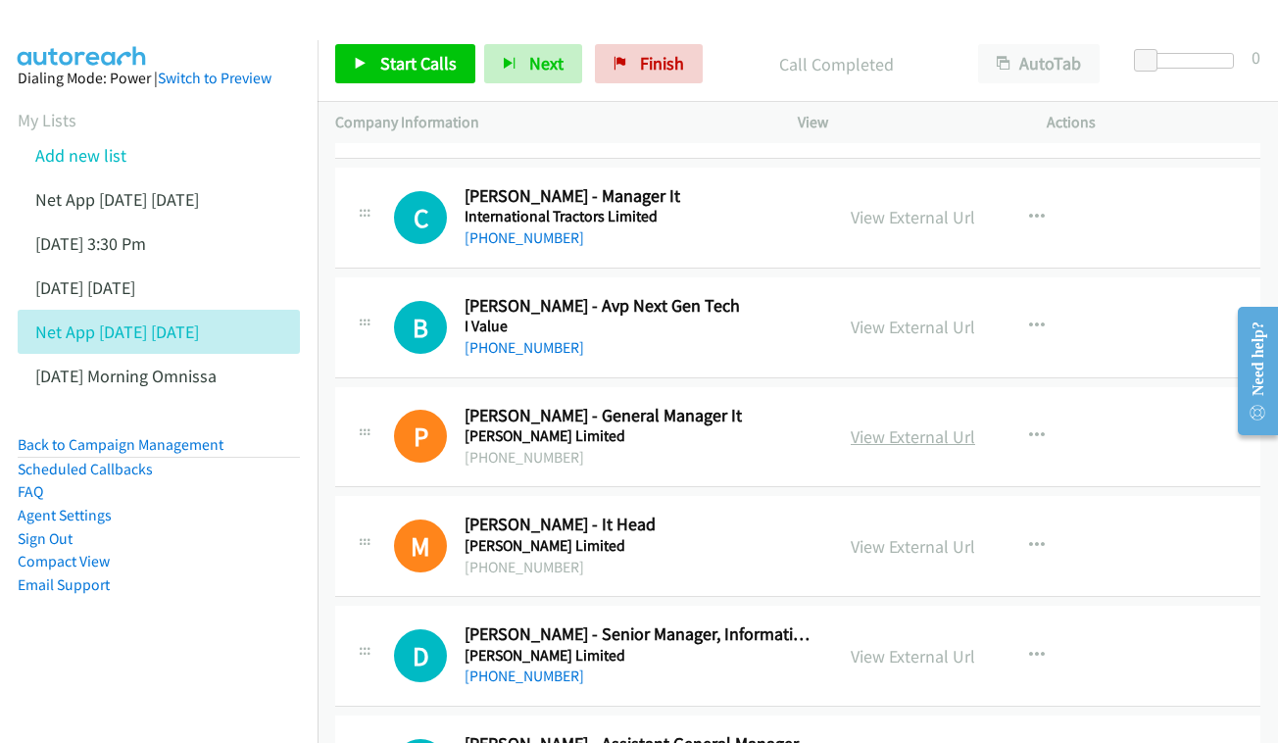
click at [919, 425] on link "View External Url" at bounding box center [913, 436] width 124 height 23
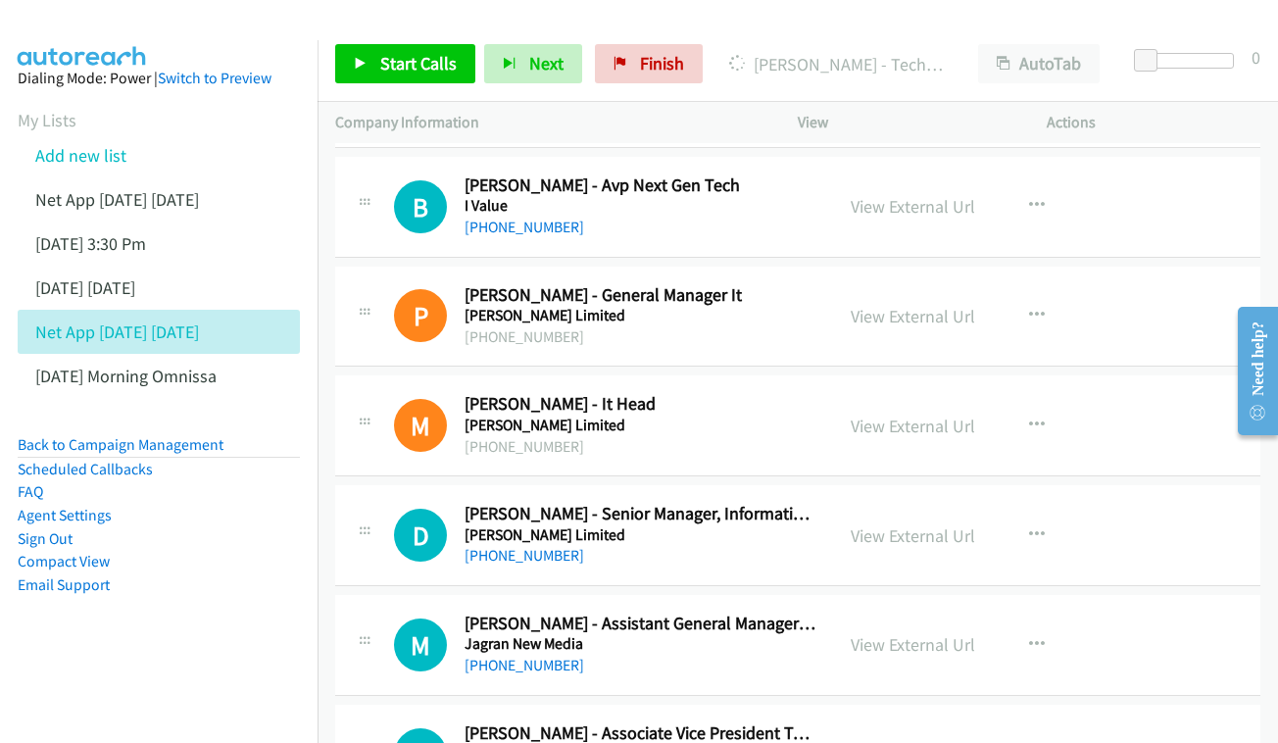
scroll to position [12173, 0]
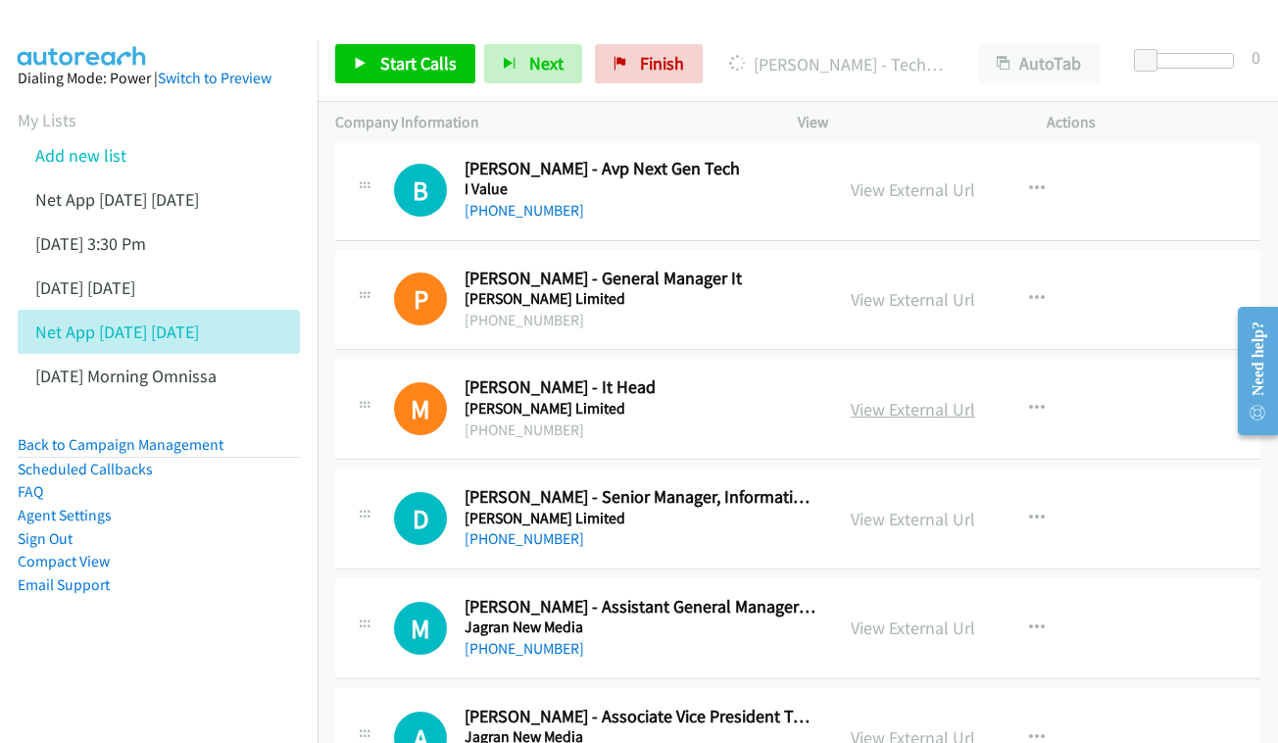
click at [912, 398] on link "View External Url" at bounding box center [913, 409] width 124 height 23
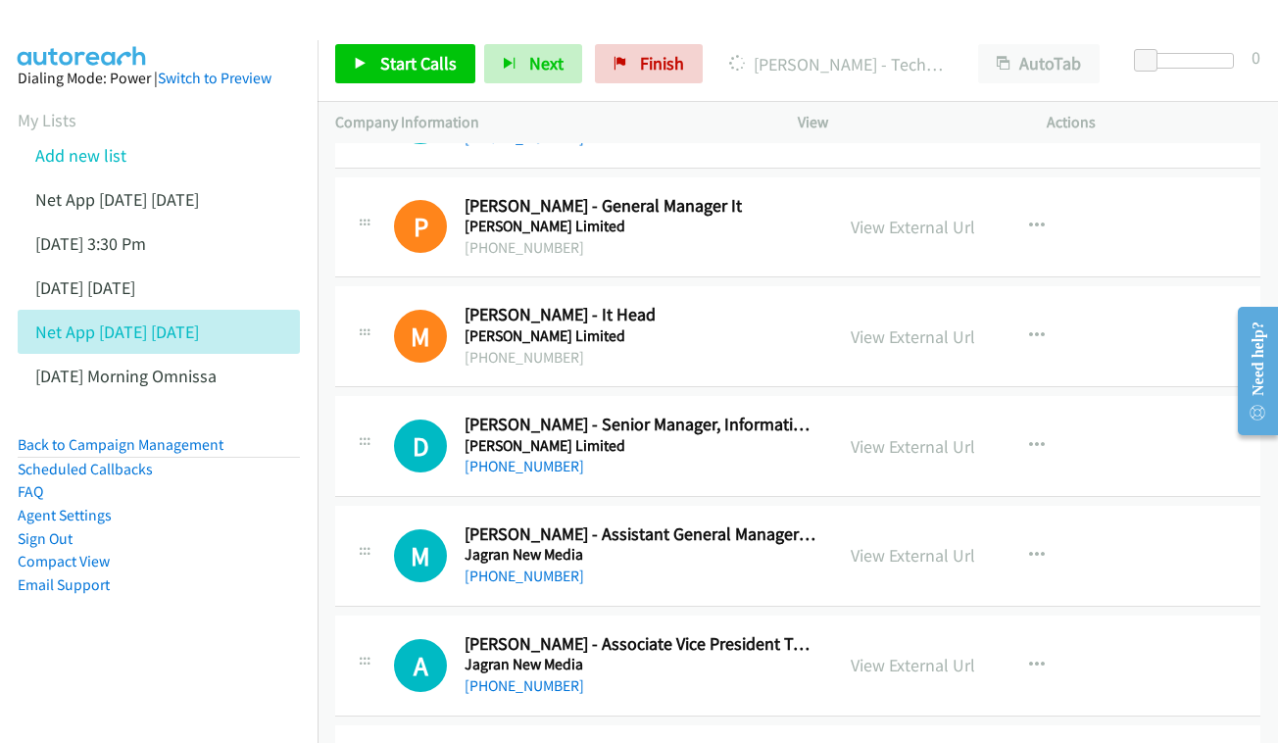
scroll to position [12249, 0]
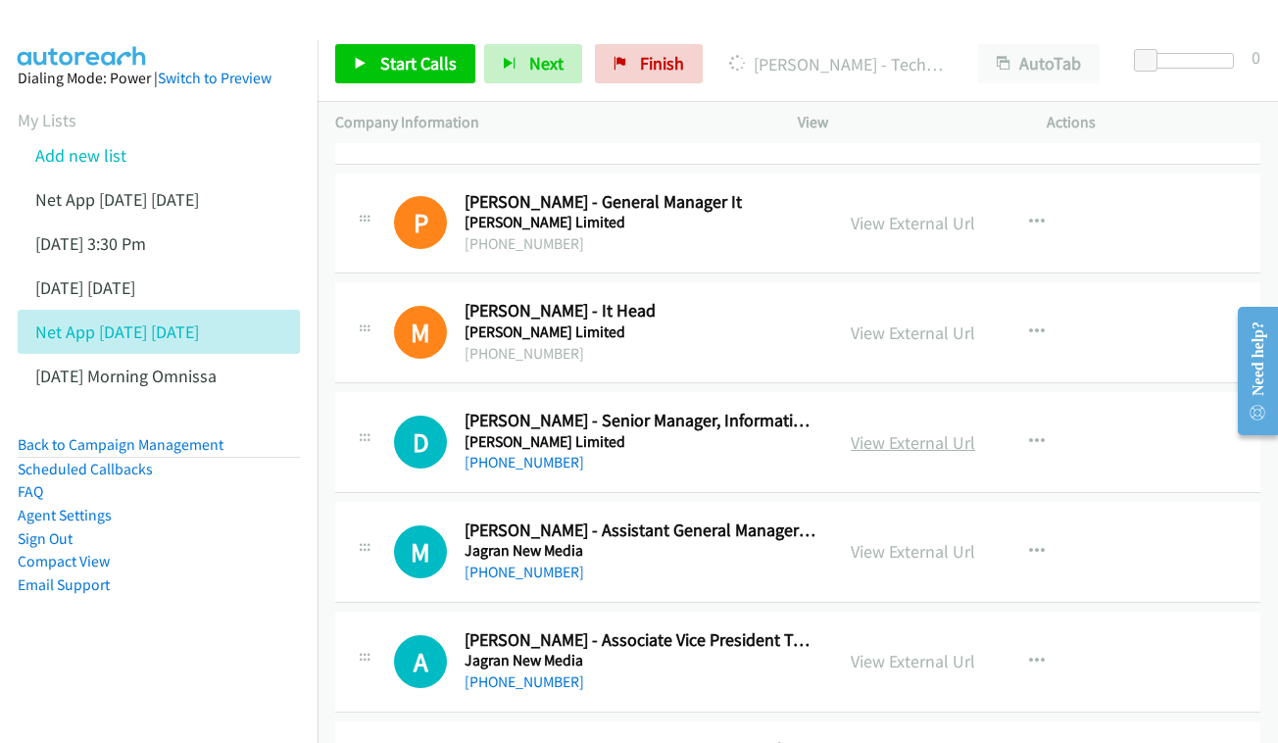
click at [940, 431] on link "View External Url" at bounding box center [913, 442] width 124 height 23
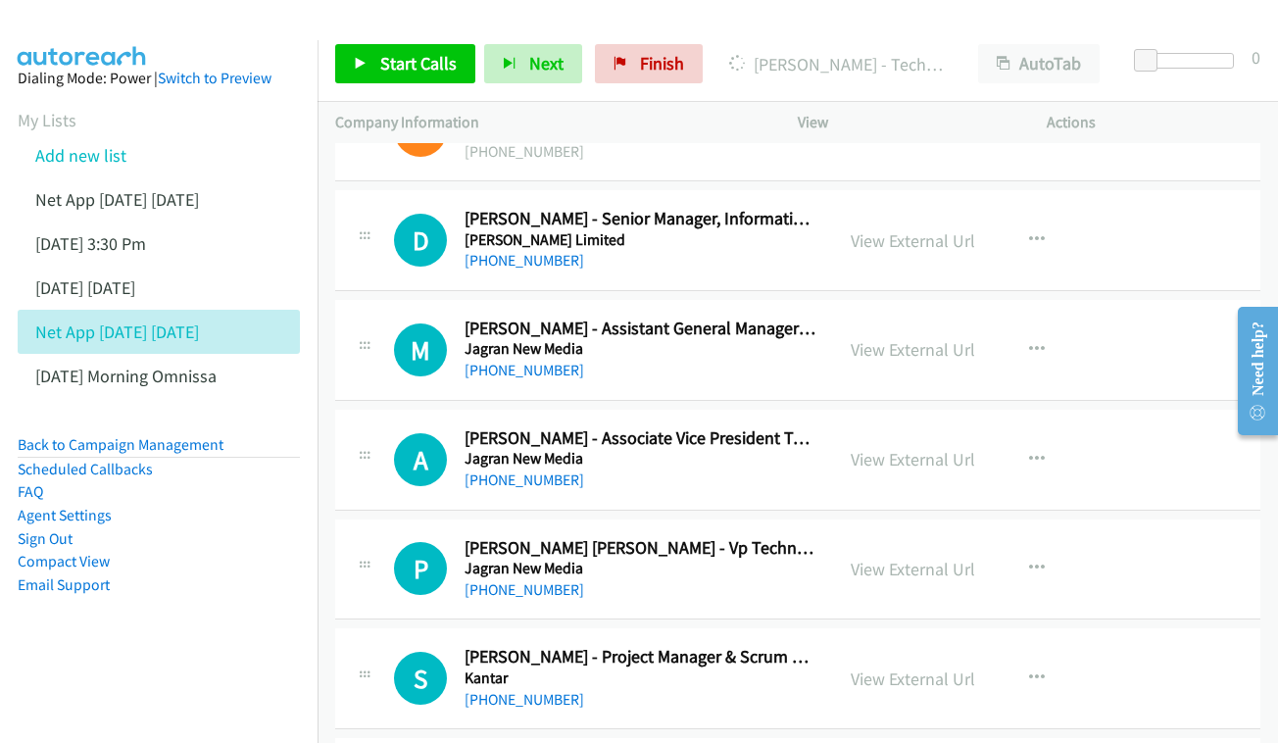
scroll to position [12455, 0]
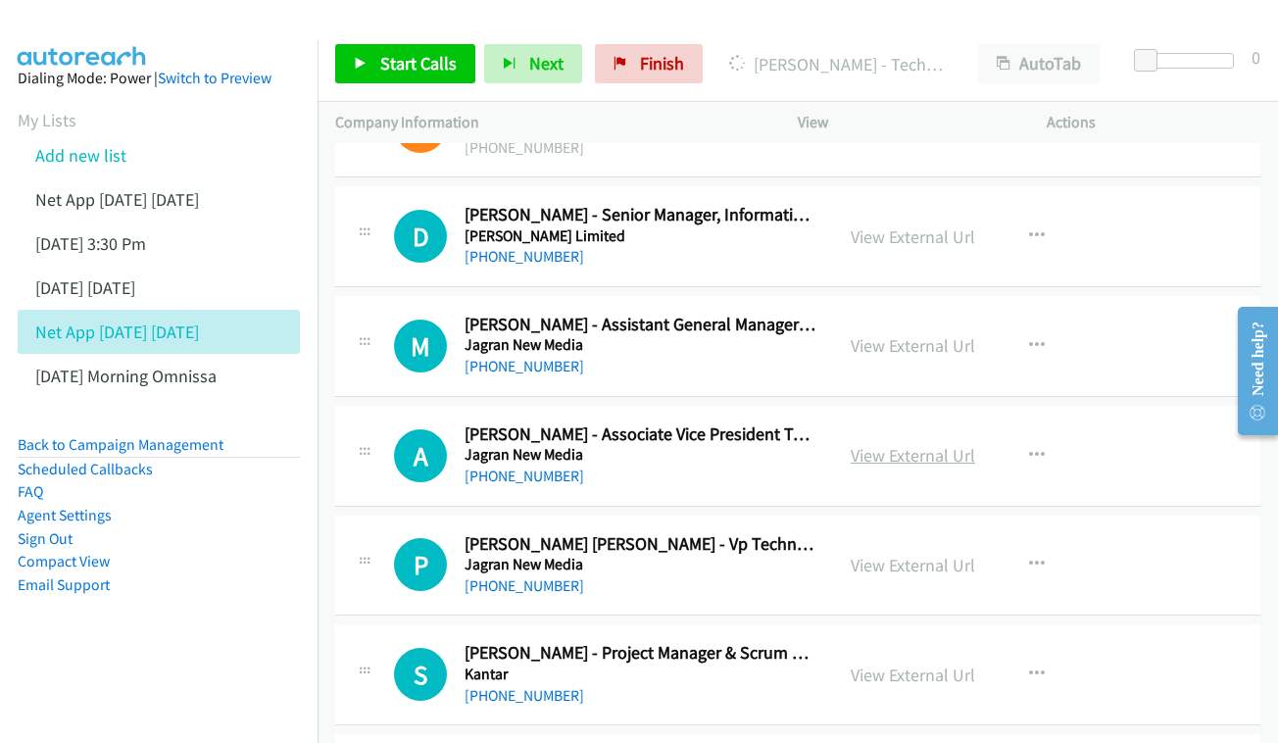
click at [891, 444] on link "View External Url" at bounding box center [913, 455] width 124 height 23
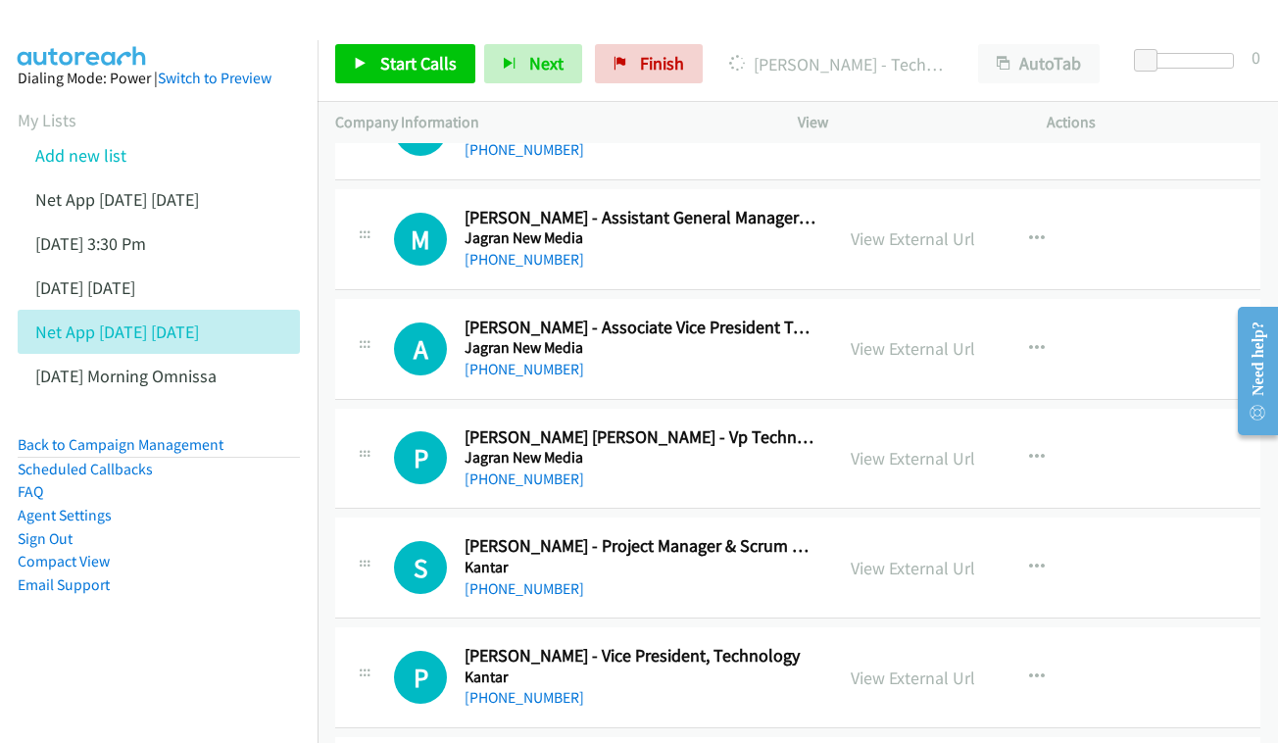
scroll to position [12595, 0]
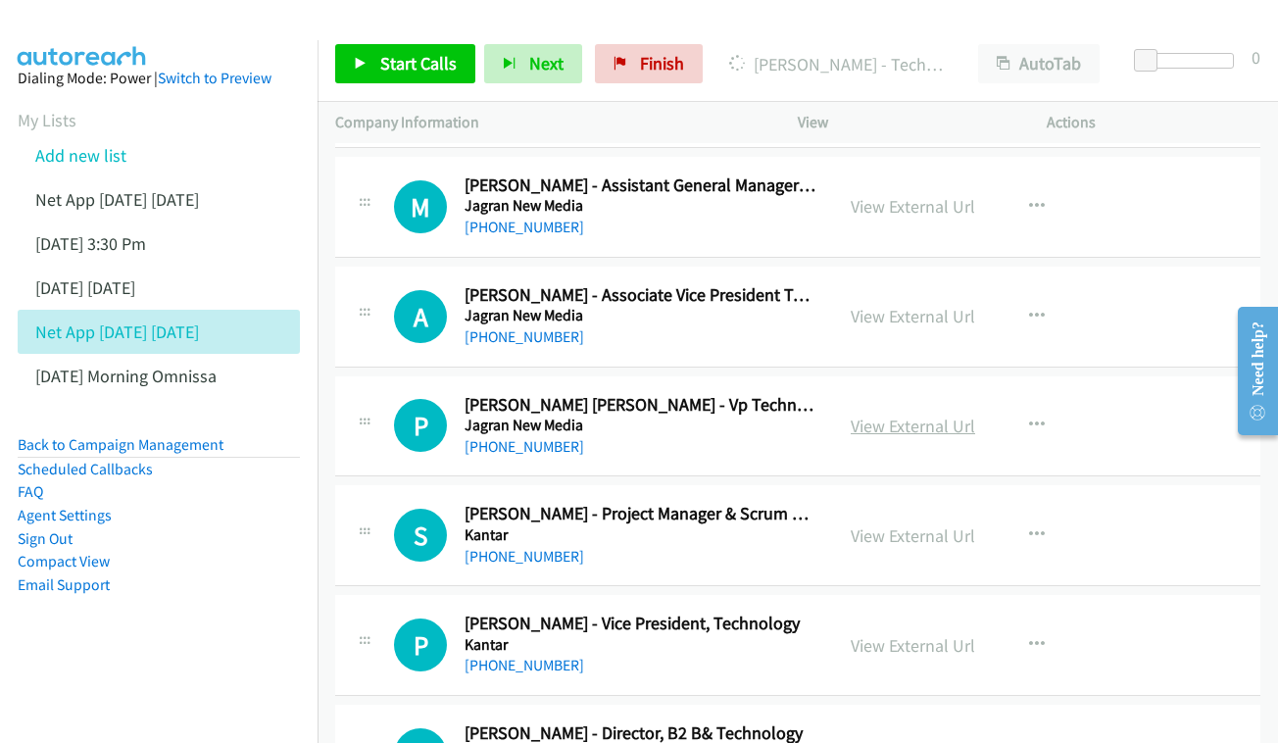
click at [898, 415] on link "View External Url" at bounding box center [913, 426] width 124 height 23
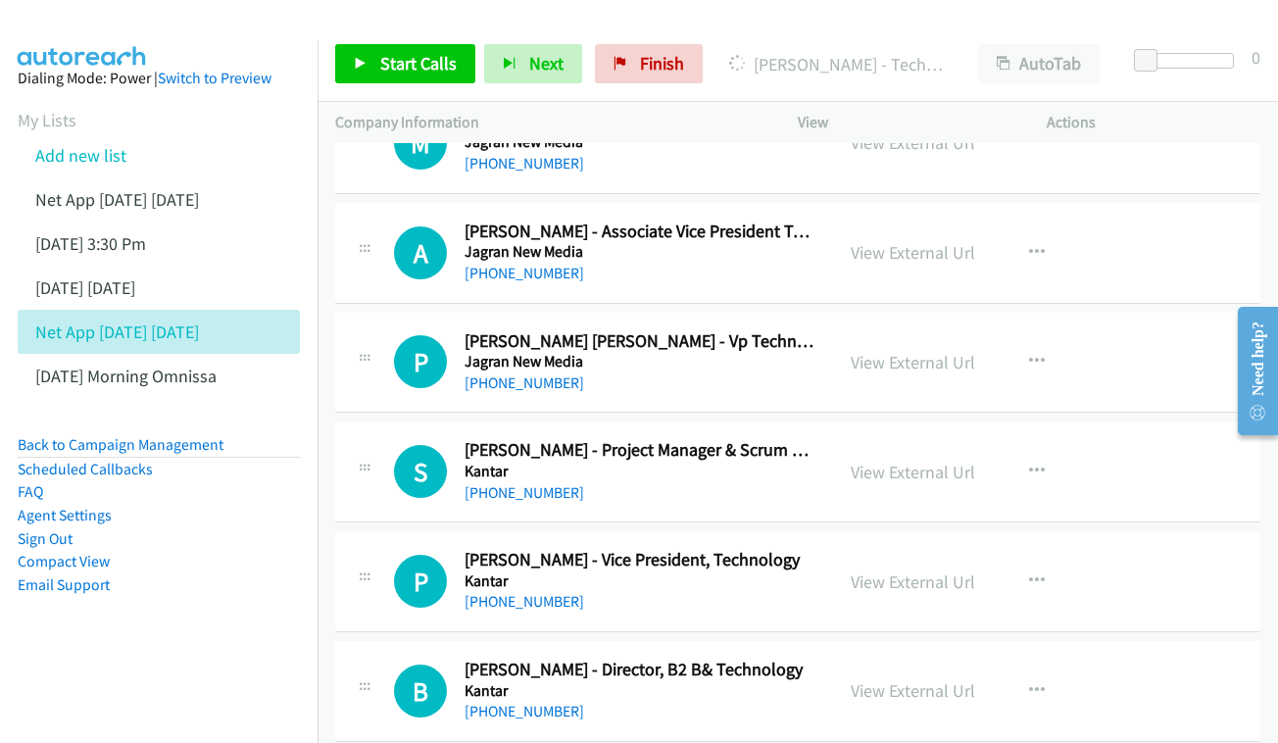
scroll to position [12696, 0]
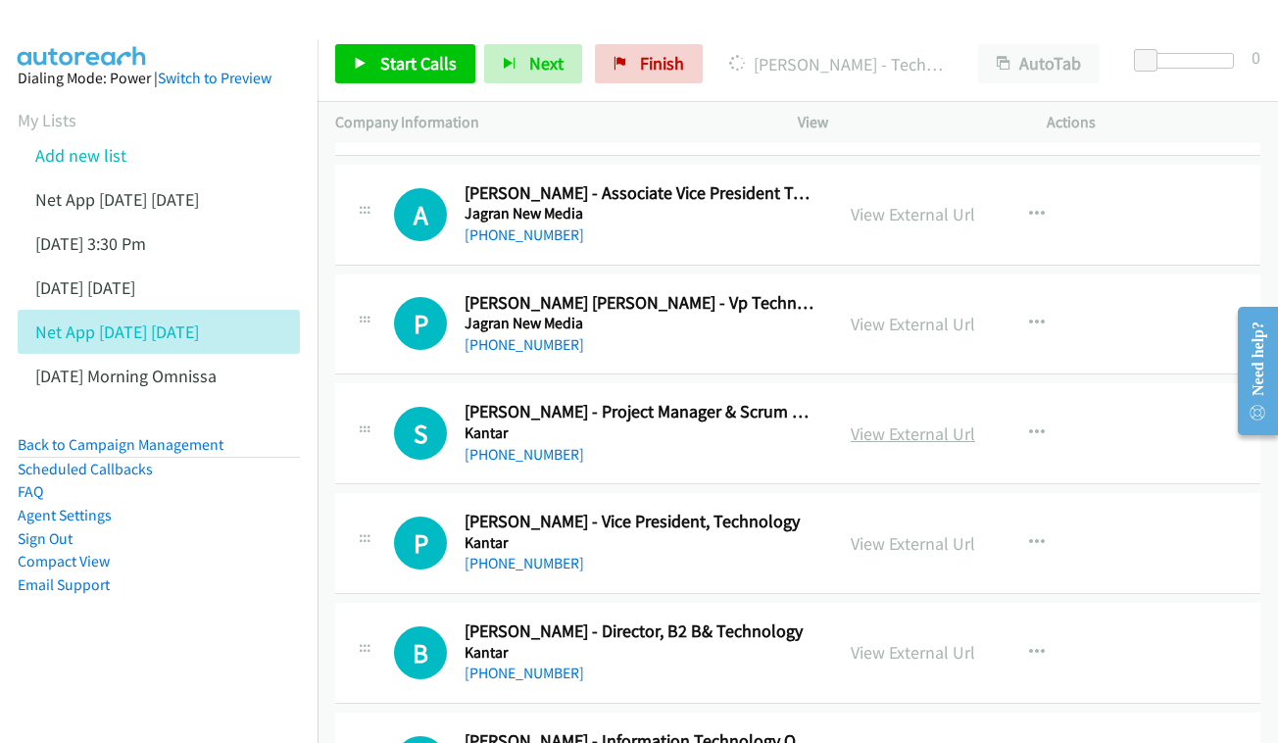
click at [918, 422] on link "View External Url" at bounding box center [913, 433] width 124 height 23
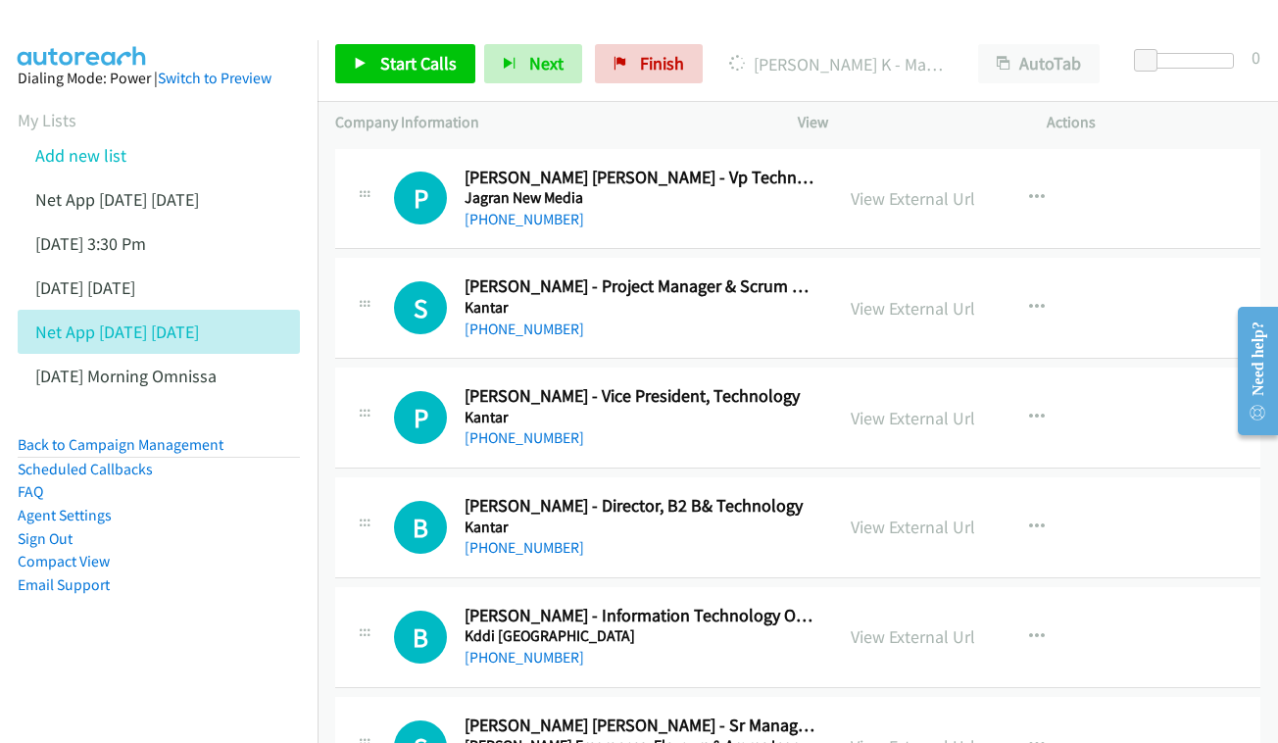
scroll to position [12844, 0]
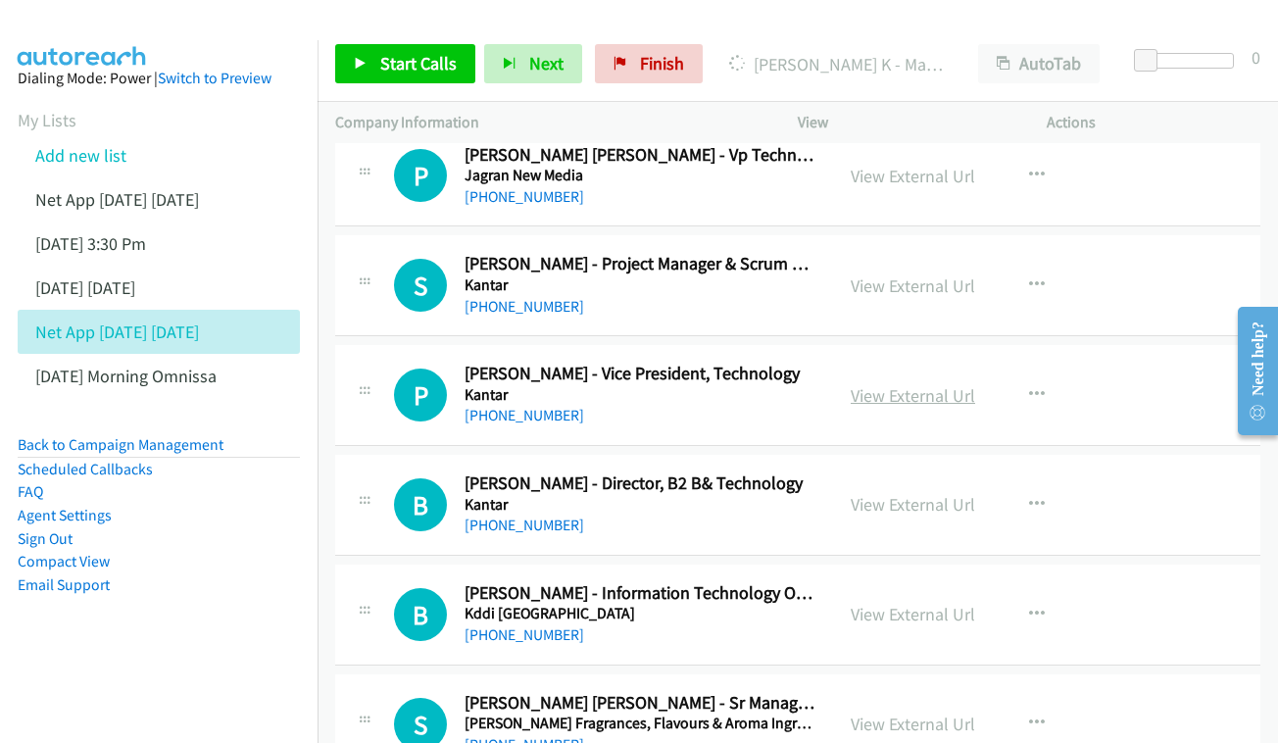
click at [917, 384] on link "View External Url" at bounding box center [913, 395] width 124 height 23
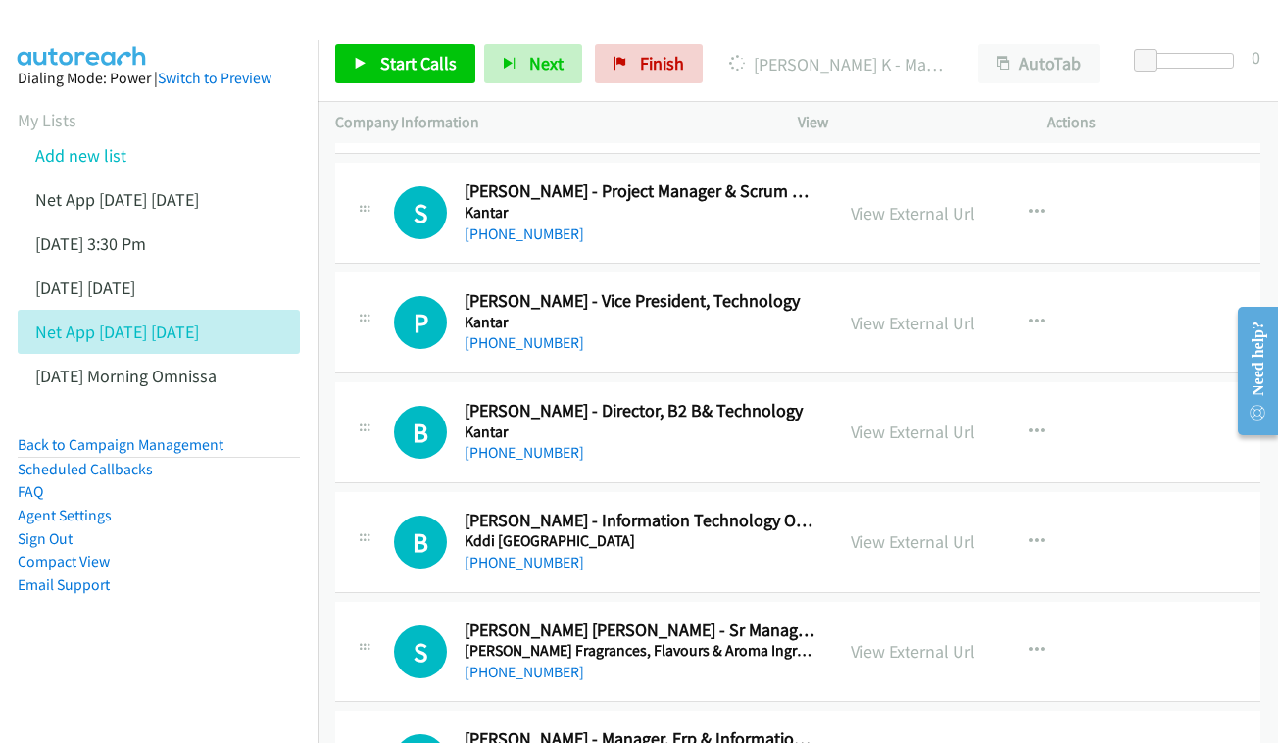
scroll to position [13029, 0]
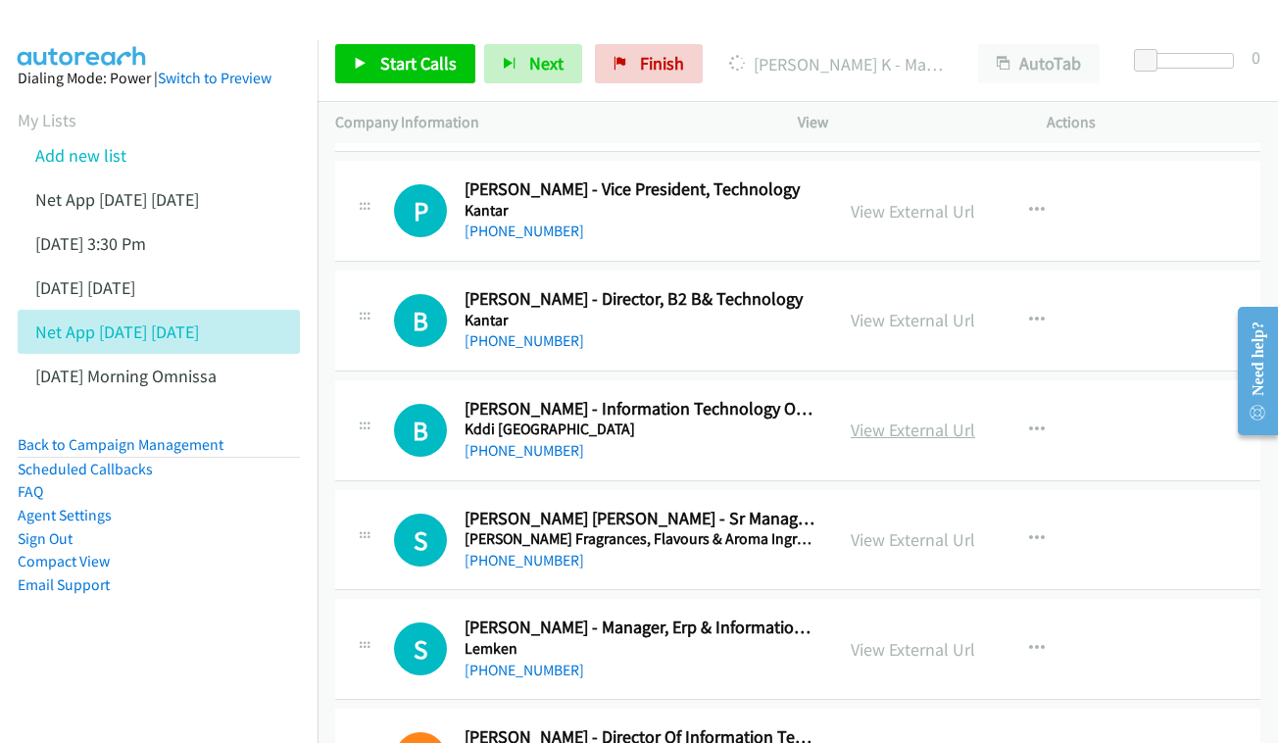
click at [916, 419] on link "View External Url" at bounding box center [913, 430] width 124 height 23
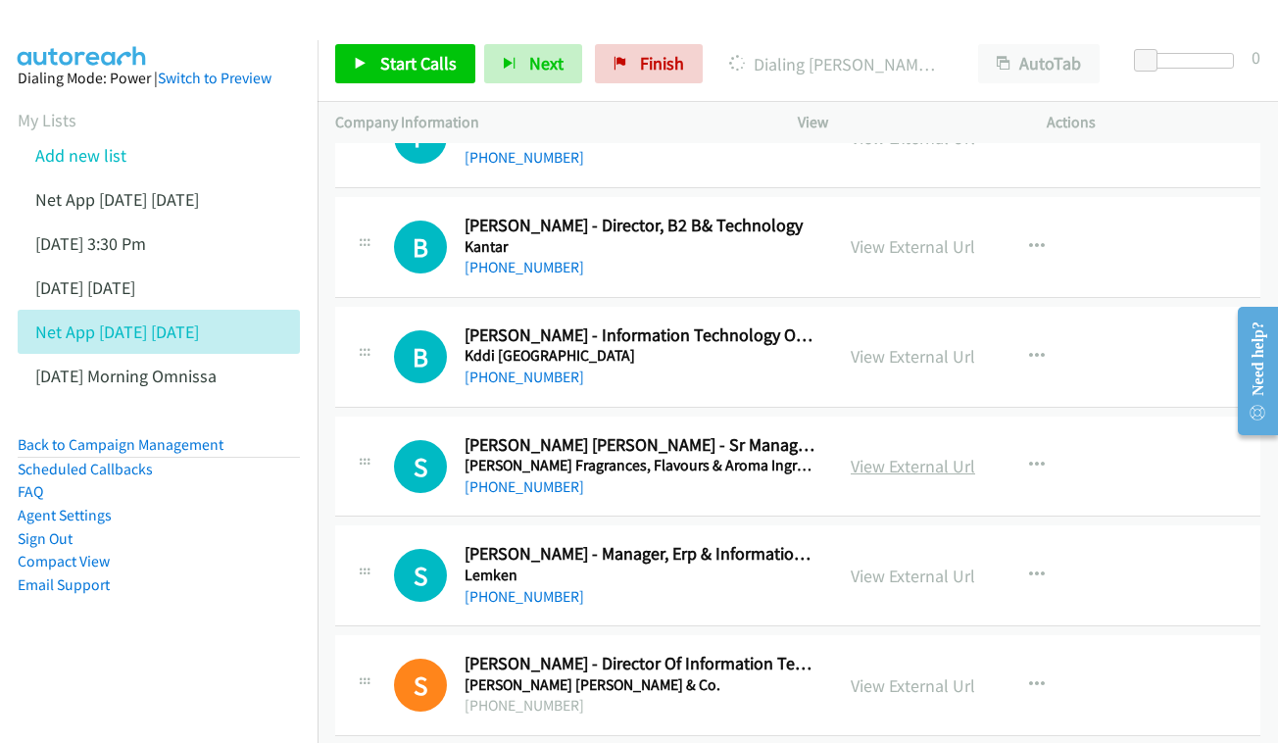
scroll to position [13104, 0]
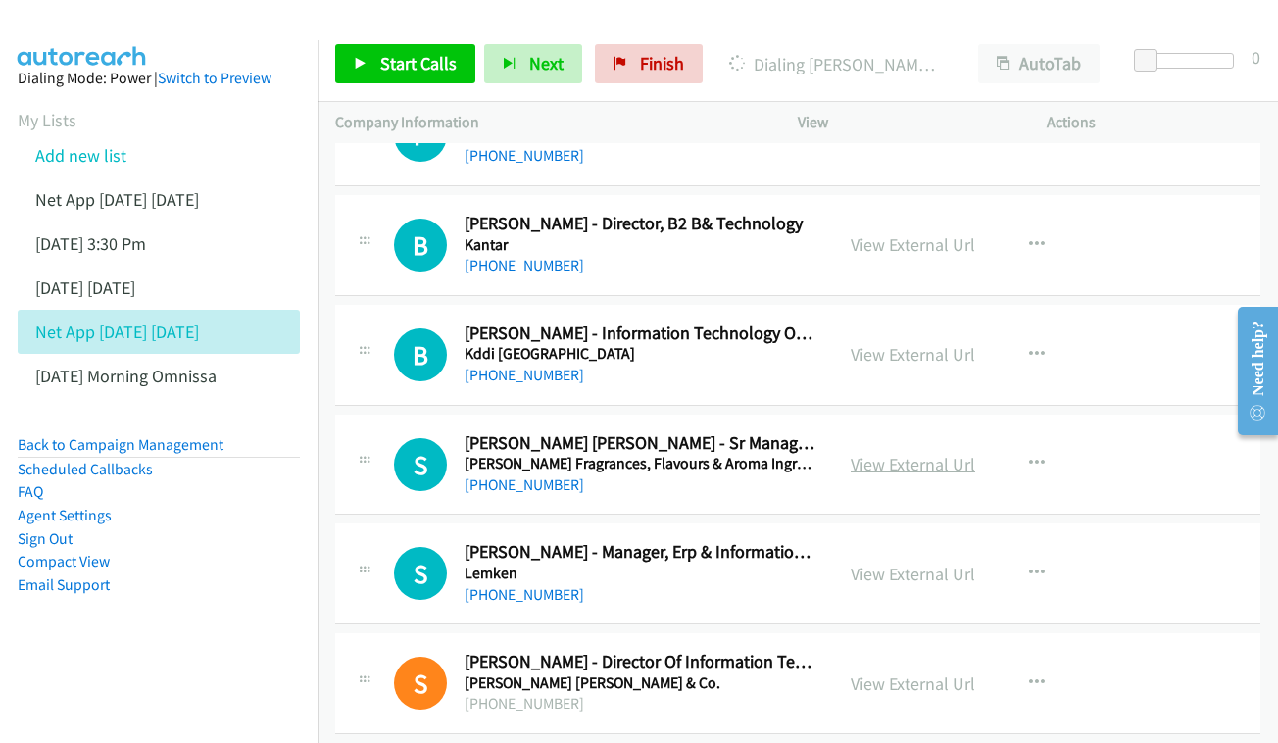
click at [925, 453] on link "View External Url" at bounding box center [913, 464] width 124 height 23
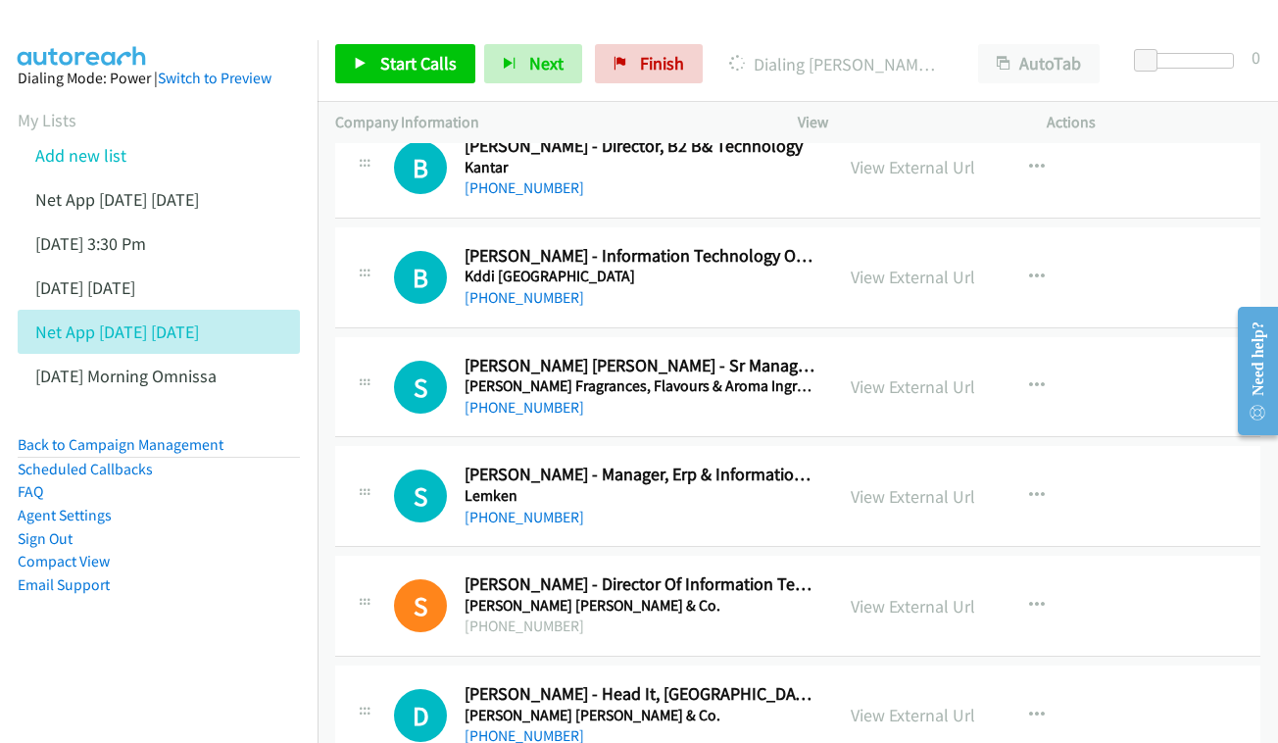
scroll to position [13207, 0]
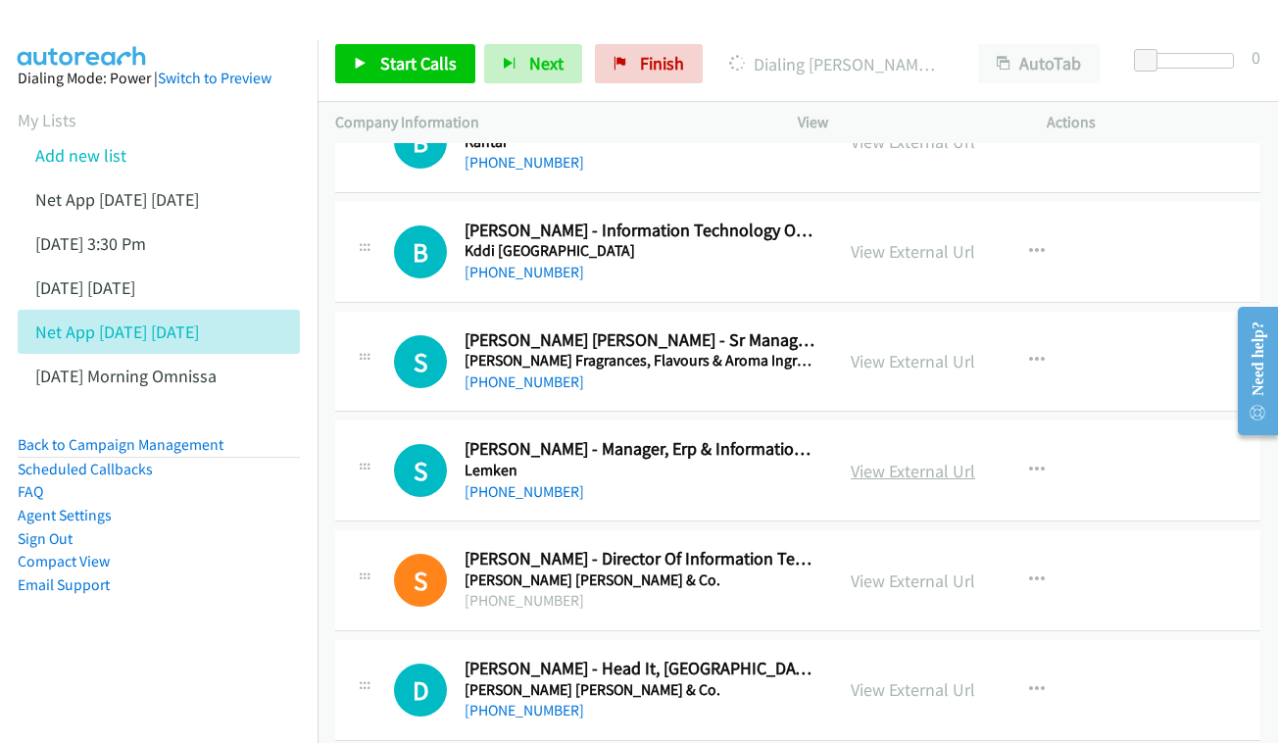
click at [903, 460] on link "View External Url" at bounding box center [913, 471] width 124 height 23
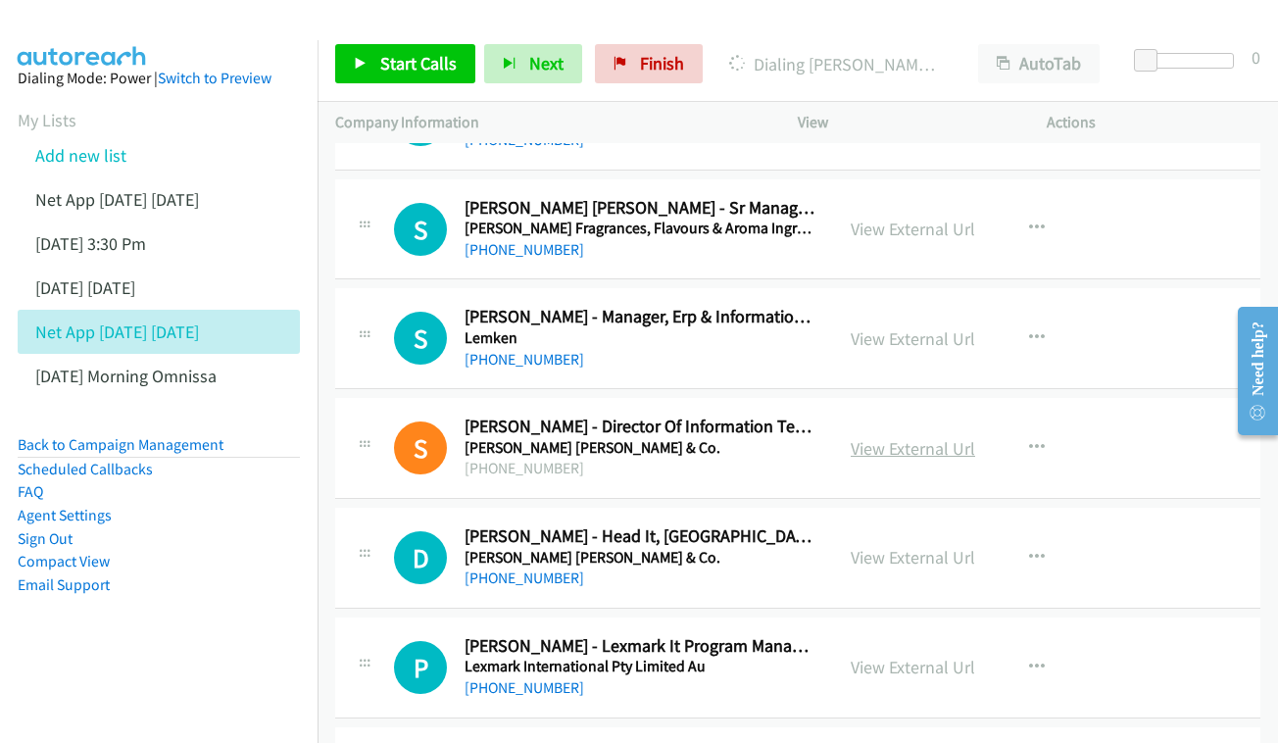
scroll to position [13340, 0]
click at [940, 436] on link "View External Url" at bounding box center [913, 447] width 124 height 23
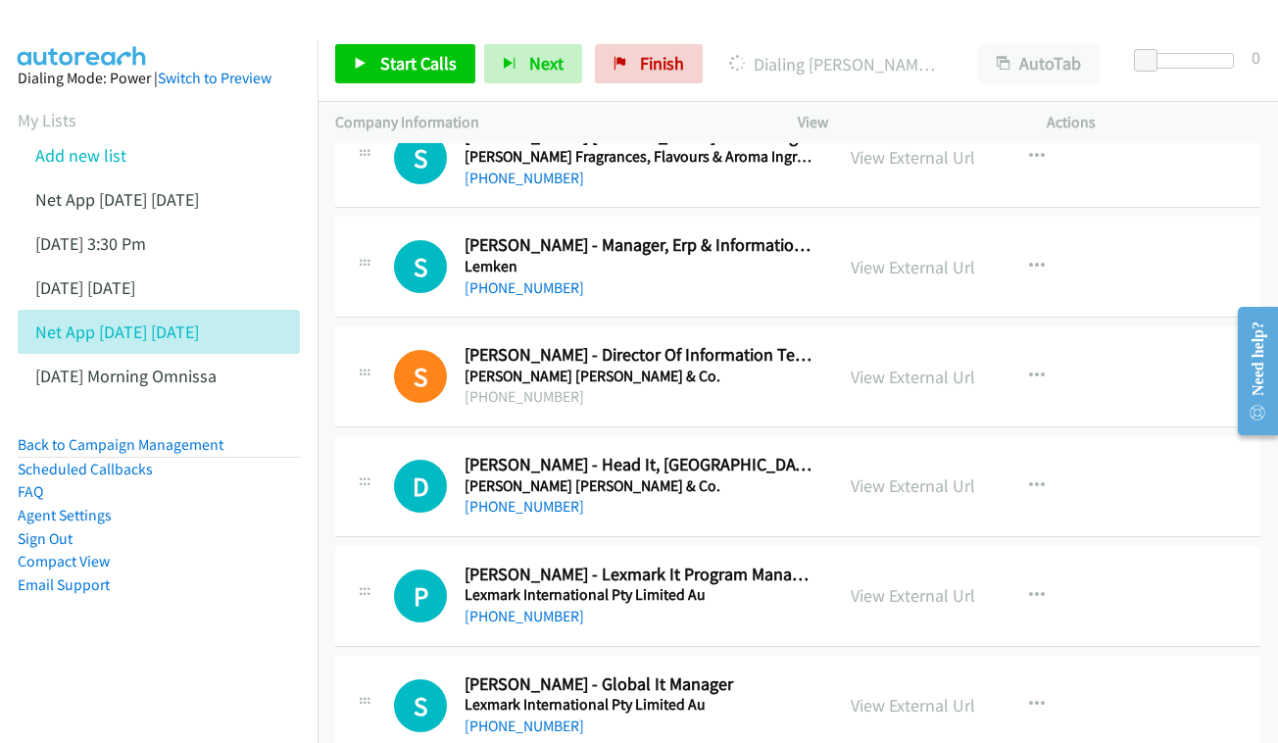
scroll to position [13428, 0]
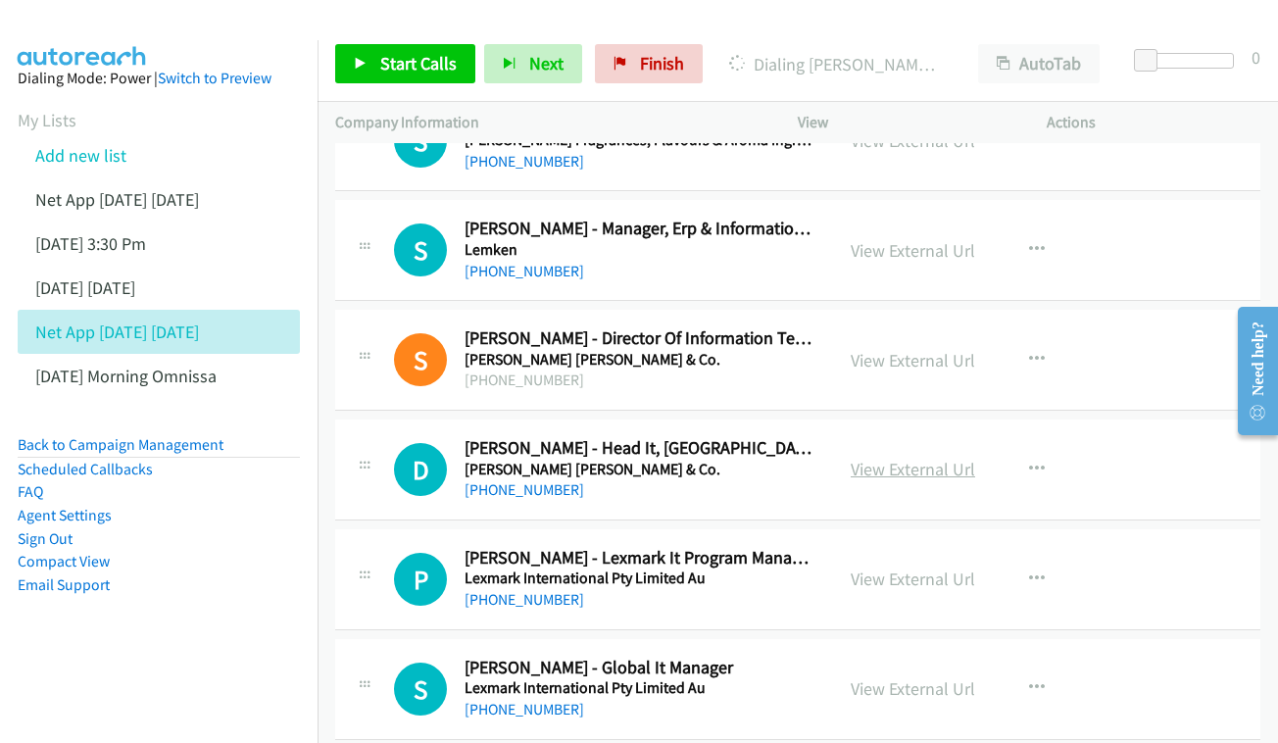
click at [889, 458] on link "View External Url" at bounding box center [913, 469] width 124 height 23
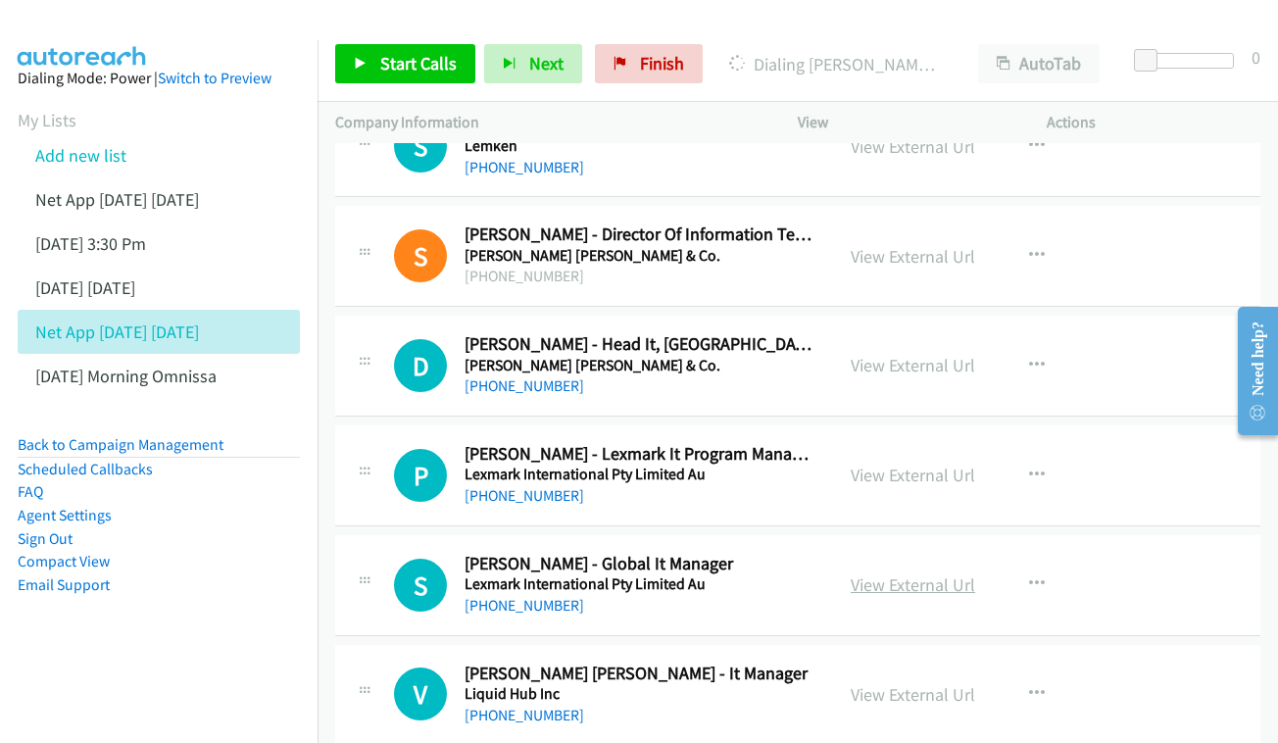
scroll to position [13535, 0]
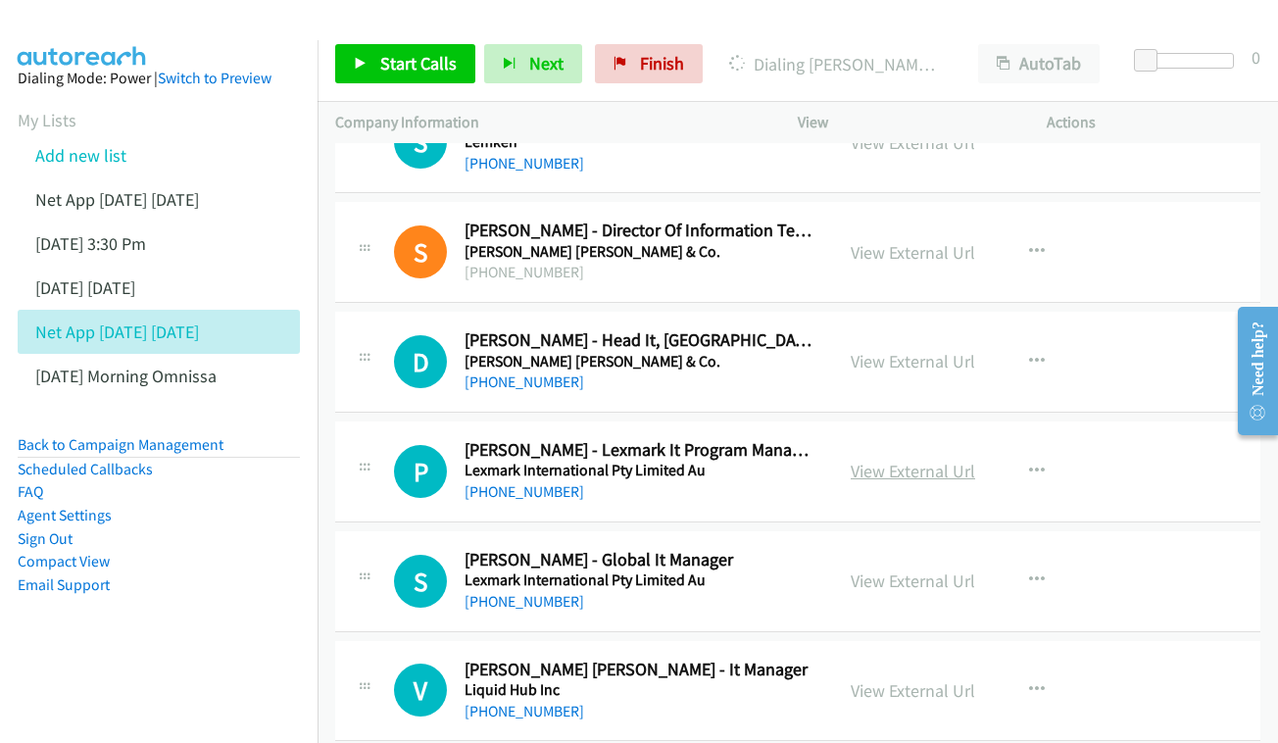
click at [879, 460] on link "View External Url" at bounding box center [913, 471] width 124 height 23
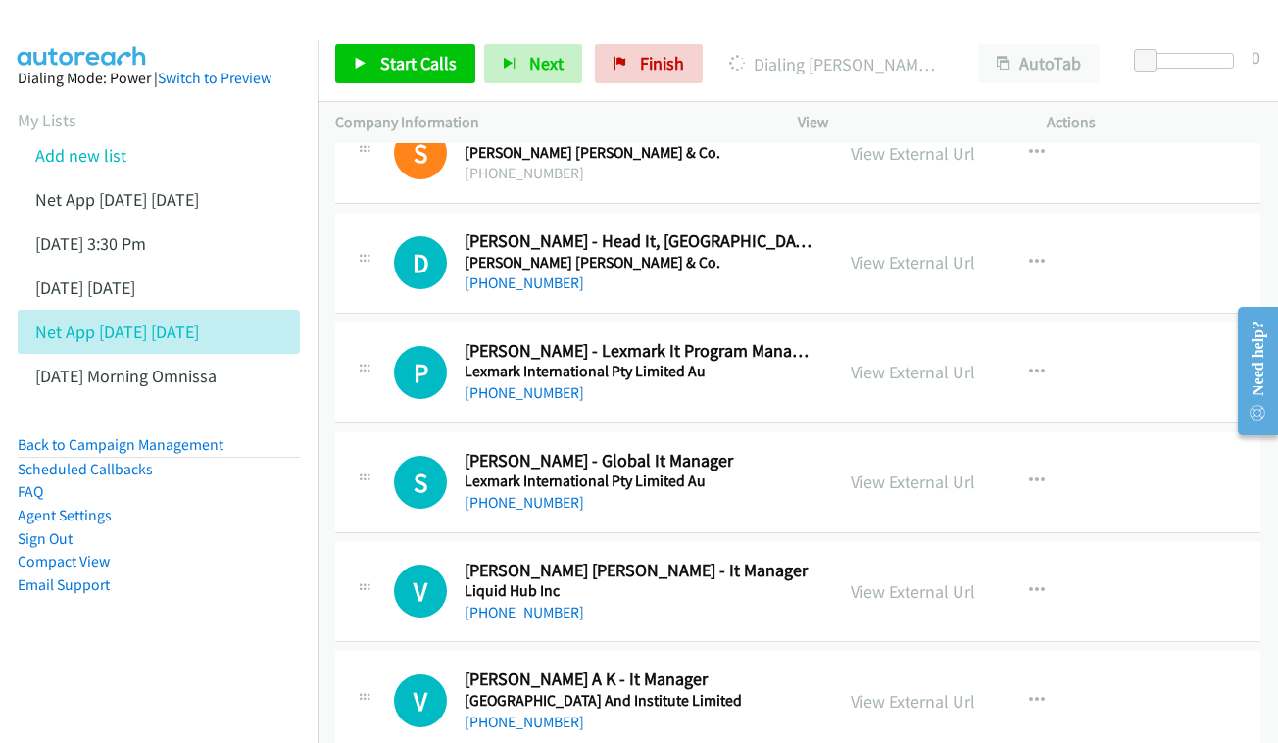
scroll to position [13665, 0]
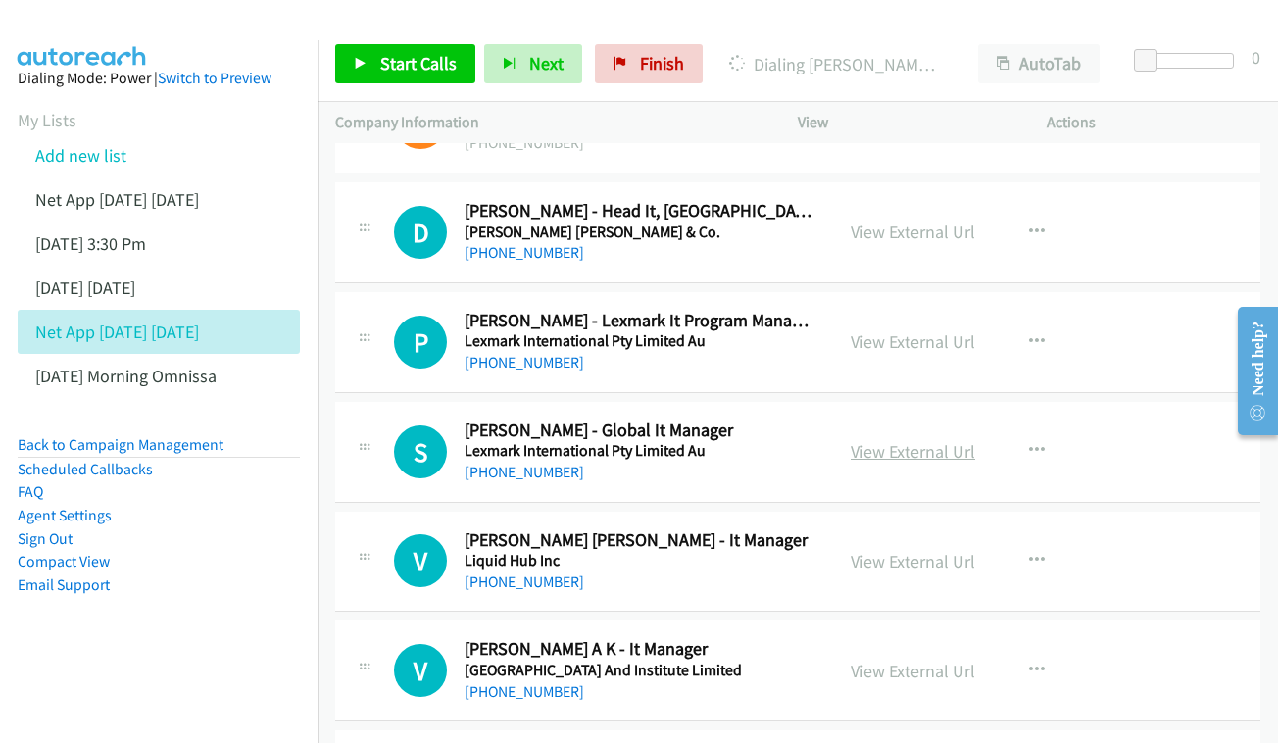
click at [921, 440] on link "View External Url" at bounding box center [913, 451] width 124 height 23
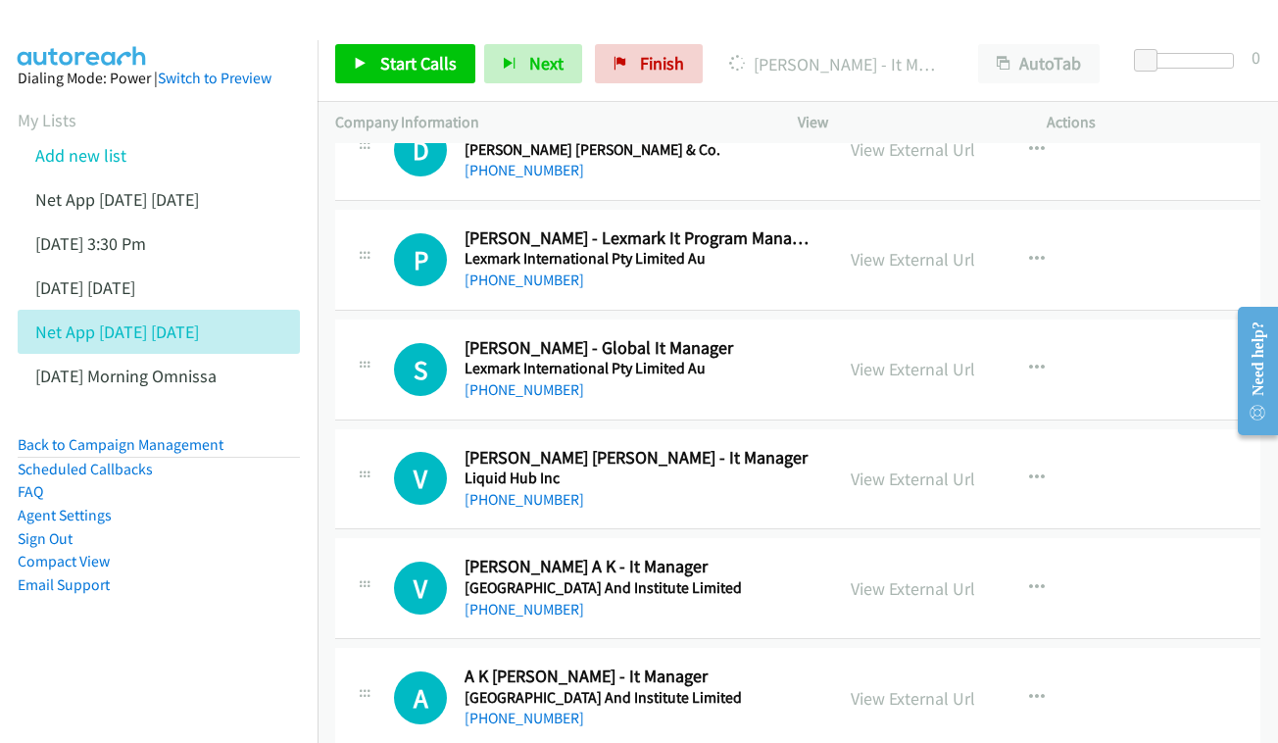
scroll to position [13783, 0]
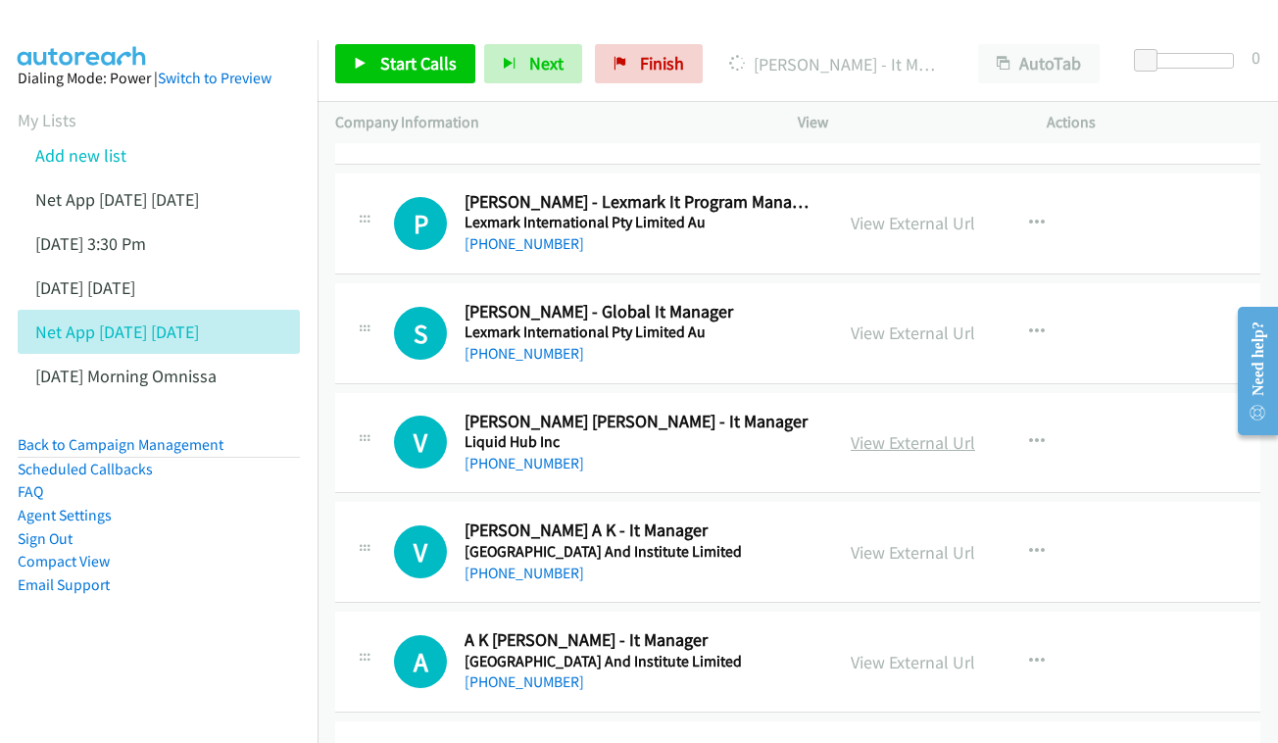
click at [889, 431] on link "View External Url" at bounding box center [913, 442] width 124 height 23
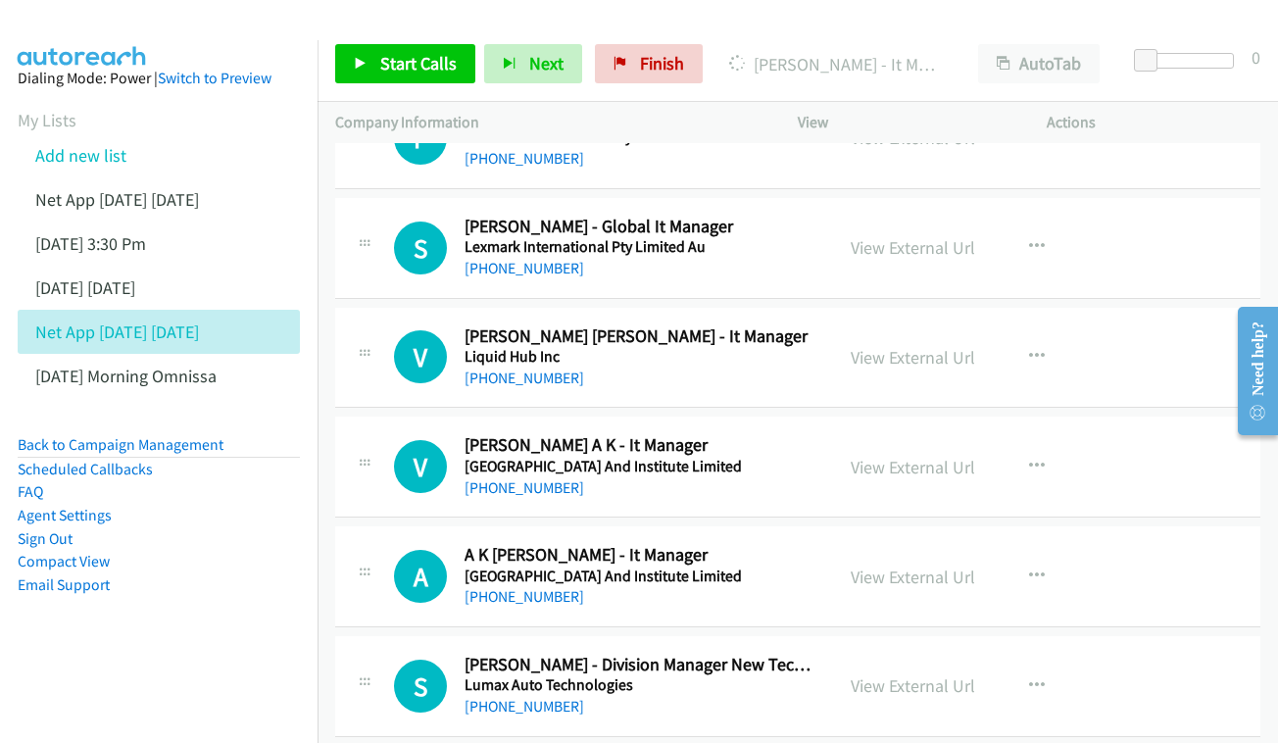
scroll to position [13873, 0]
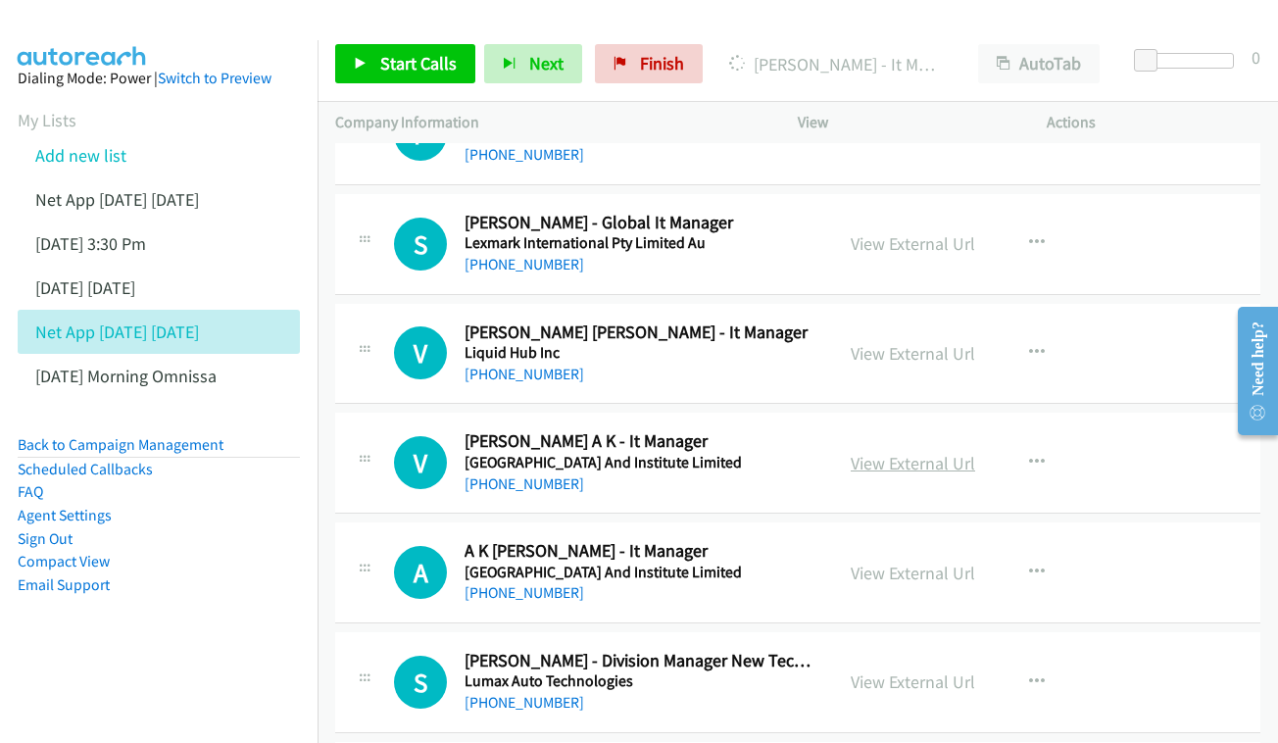
click at [851, 452] on link "View External Url" at bounding box center [913, 463] width 124 height 23
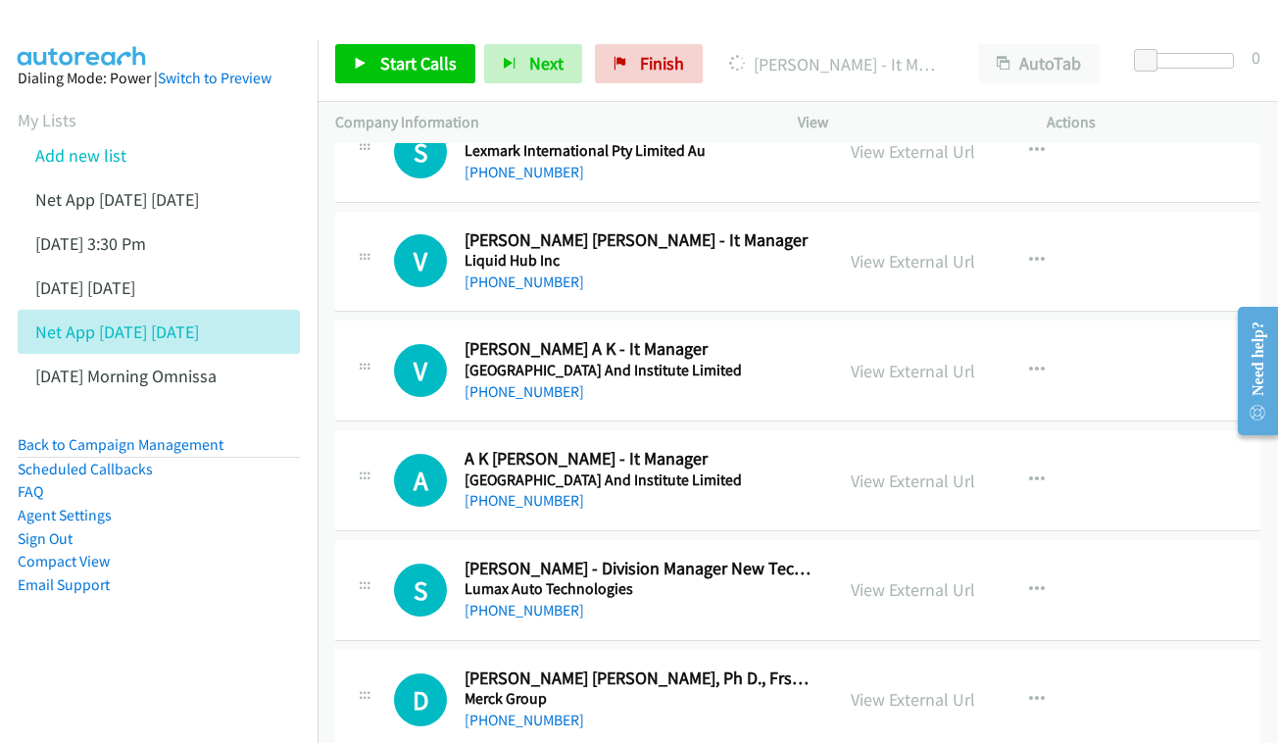
scroll to position [13993, 0]
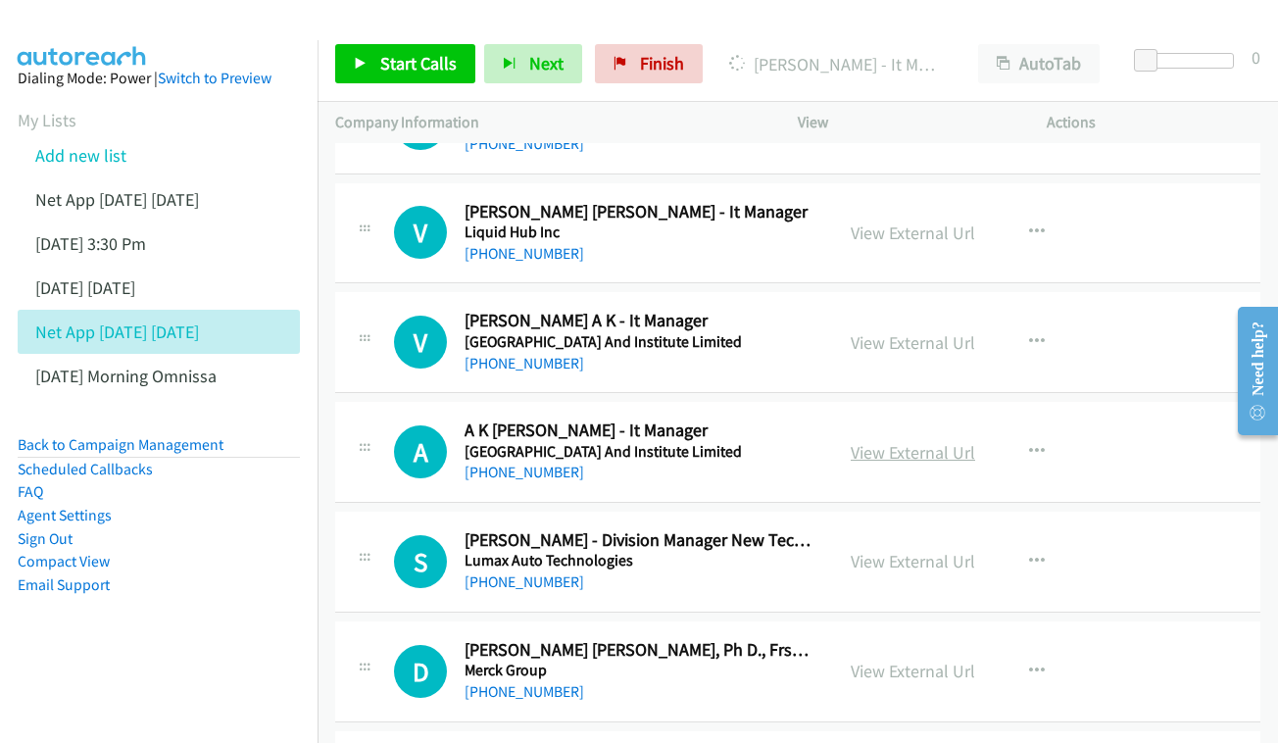
click at [905, 441] on link "View External Url" at bounding box center [913, 452] width 124 height 23
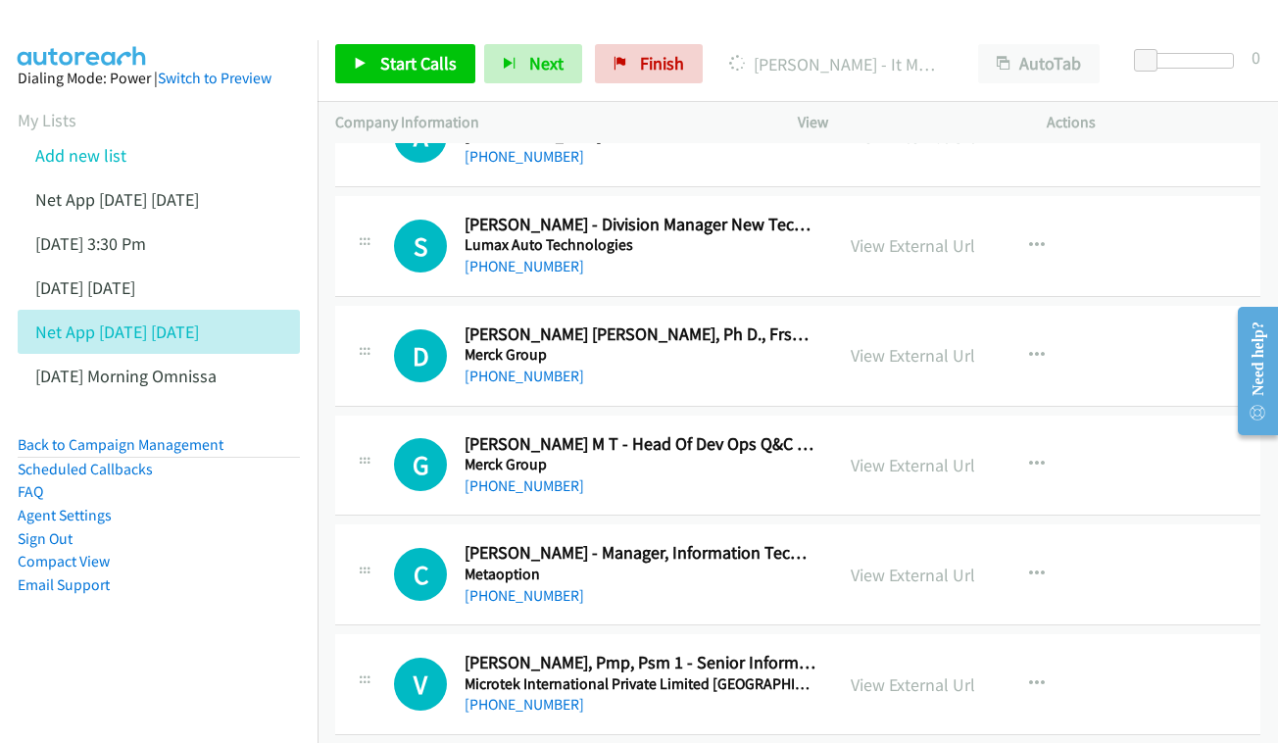
scroll to position [14344, 0]
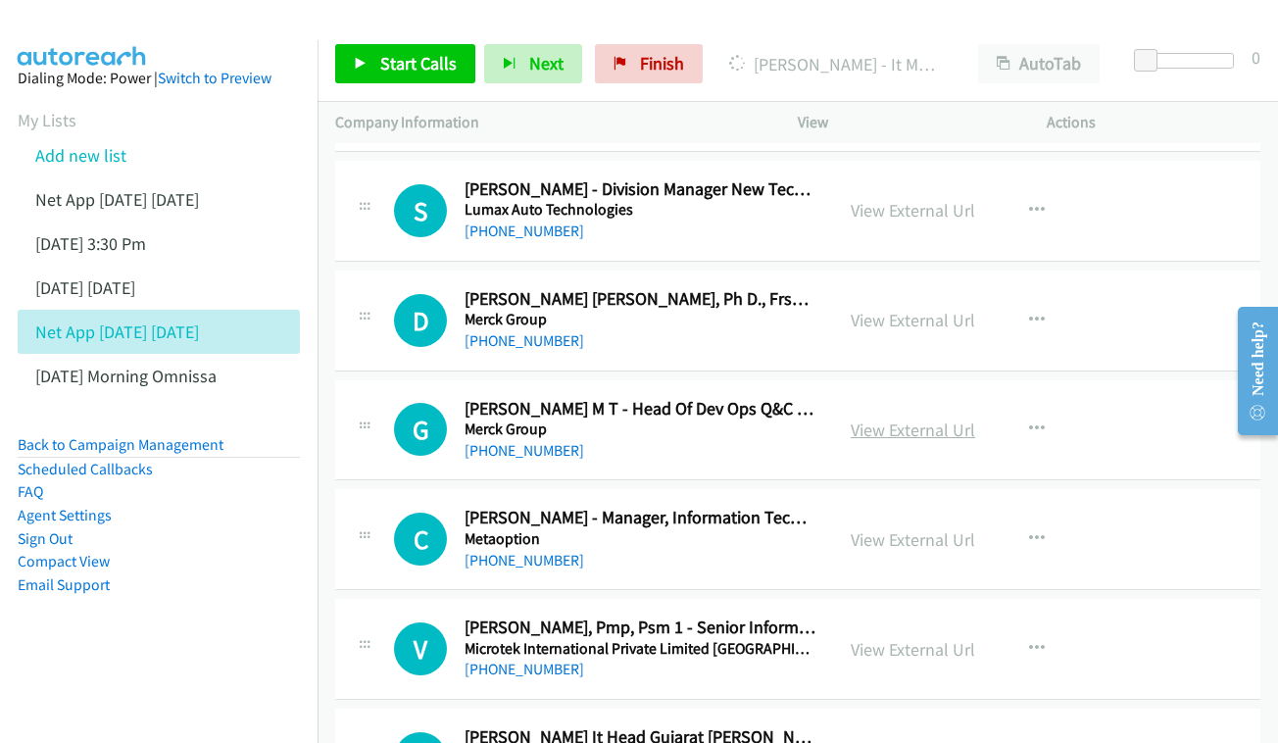
click at [883, 419] on link "View External Url" at bounding box center [913, 430] width 124 height 23
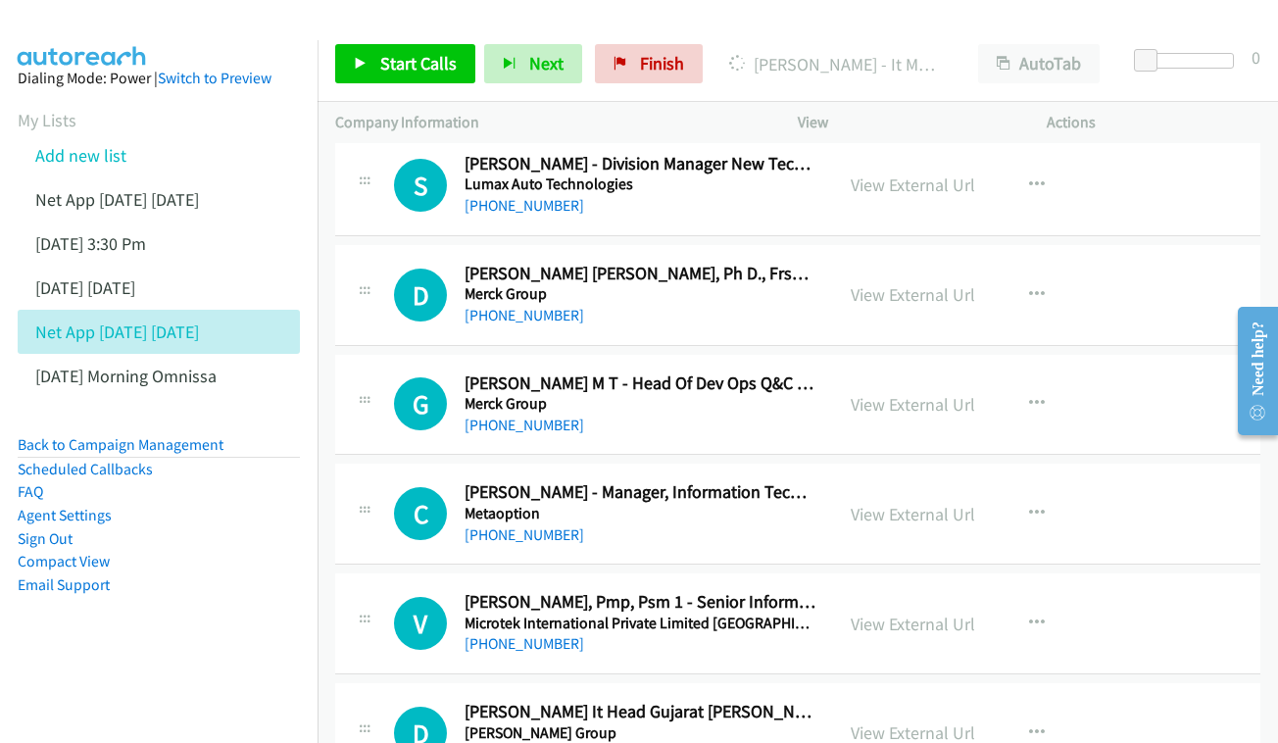
scroll to position [14401, 0]
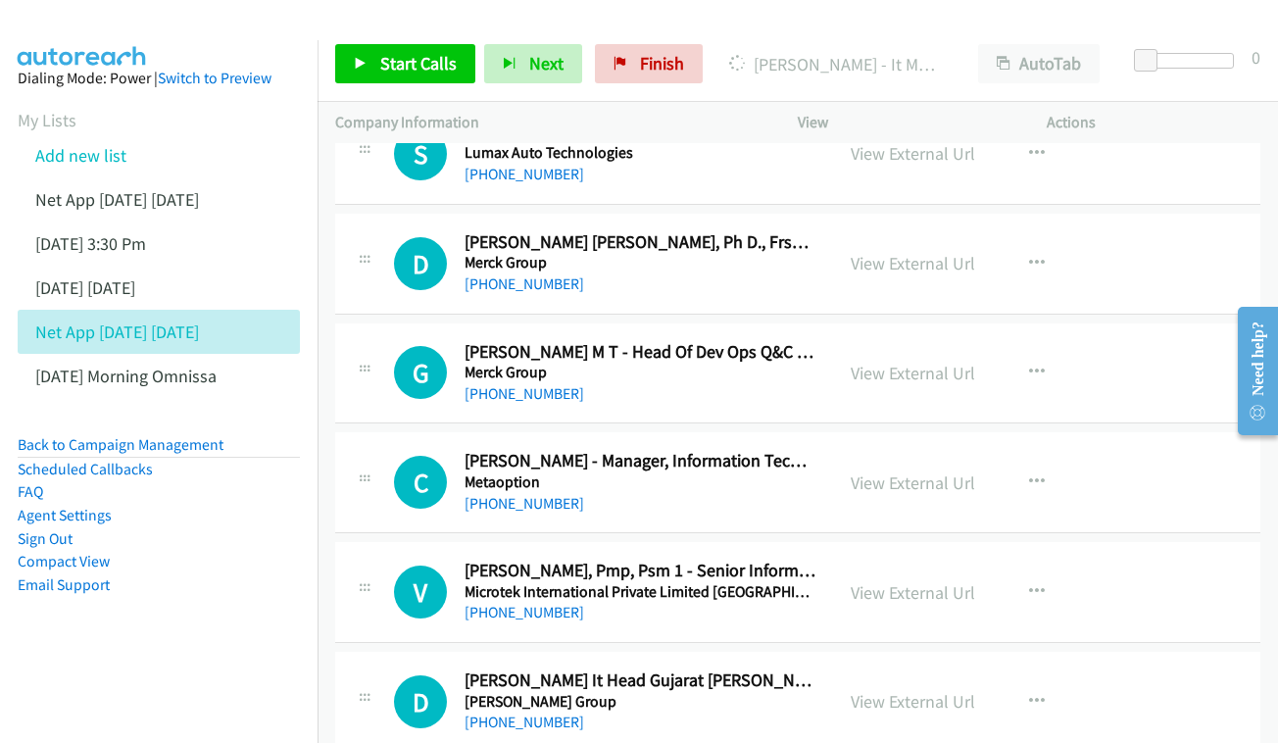
click at [877, 450] on div "View External Url View External Url Schedule/Manage Callback Start Calls Here R…" at bounding box center [966, 482] width 267 height 65
click at [797, 450] on h2 "[PERSON_NAME] - Manager, Information Technology Support" at bounding box center [640, 461] width 351 height 23
click at [892, 471] on link "View External Url" at bounding box center [913, 482] width 124 height 23
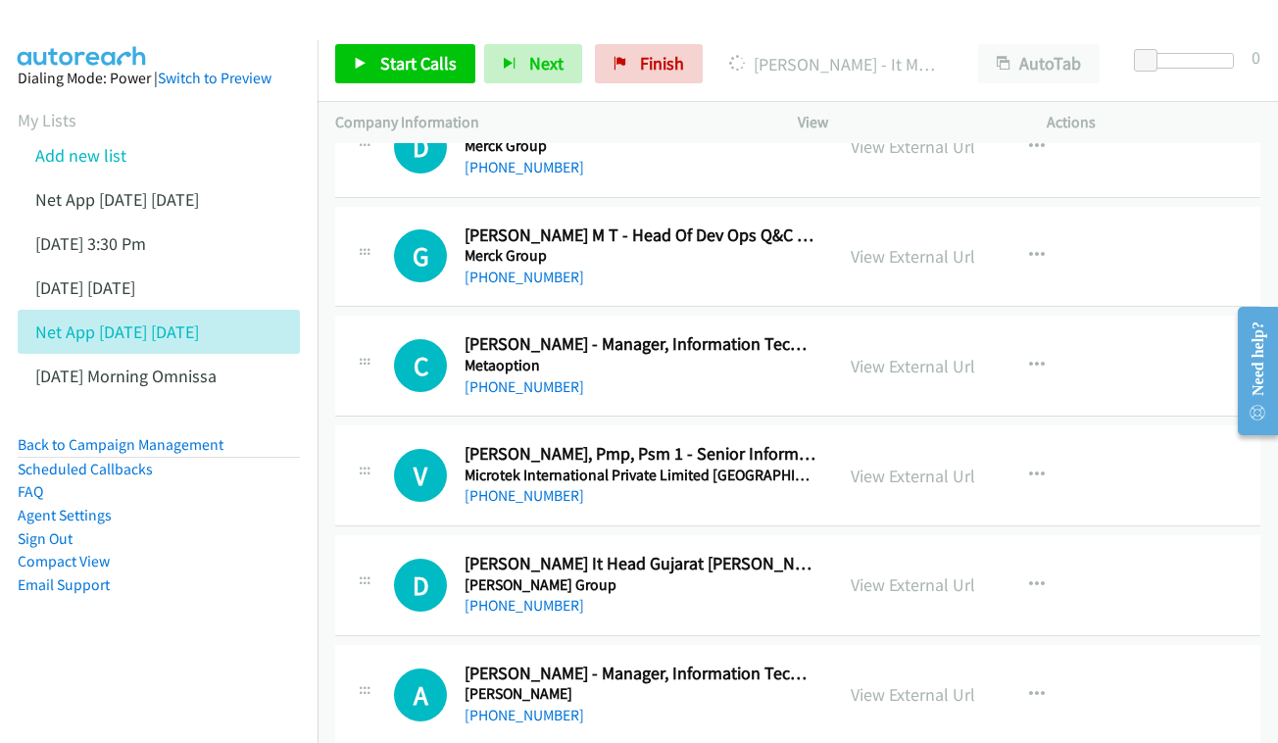
scroll to position [14555, 0]
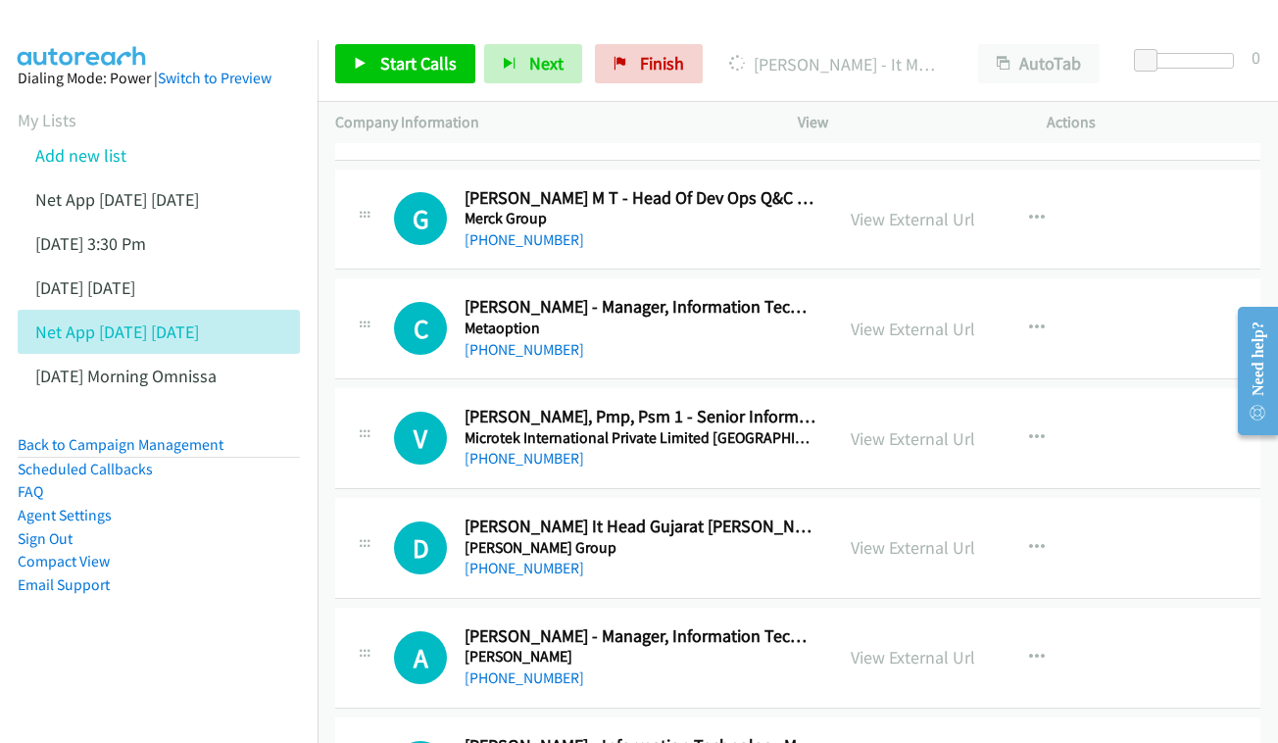
click at [904, 425] on div "View External Url" at bounding box center [913, 438] width 124 height 26
click at [900, 427] on link "View External Url" at bounding box center [913, 438] width 124 height 23
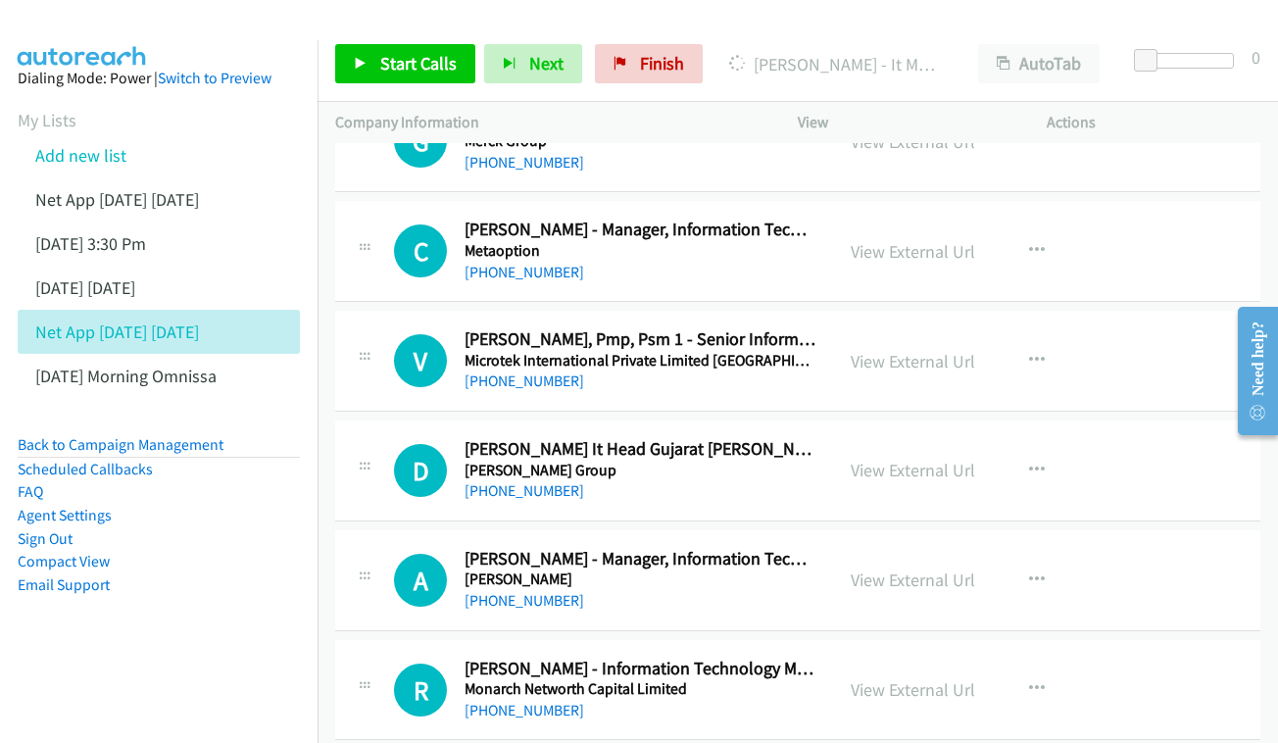
scroll to position [14636, 0]
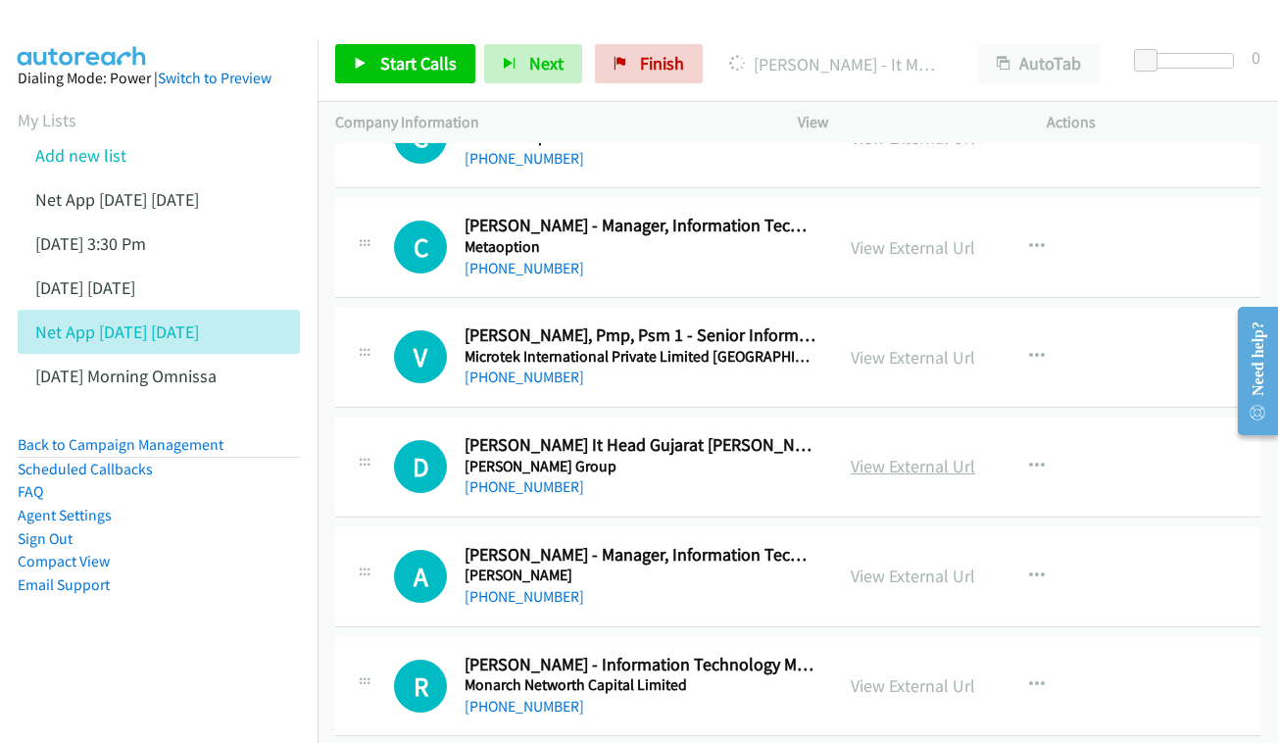
click at [851, 455] on link "View External Url" at bounding box center [913, 466] width 124 height 23
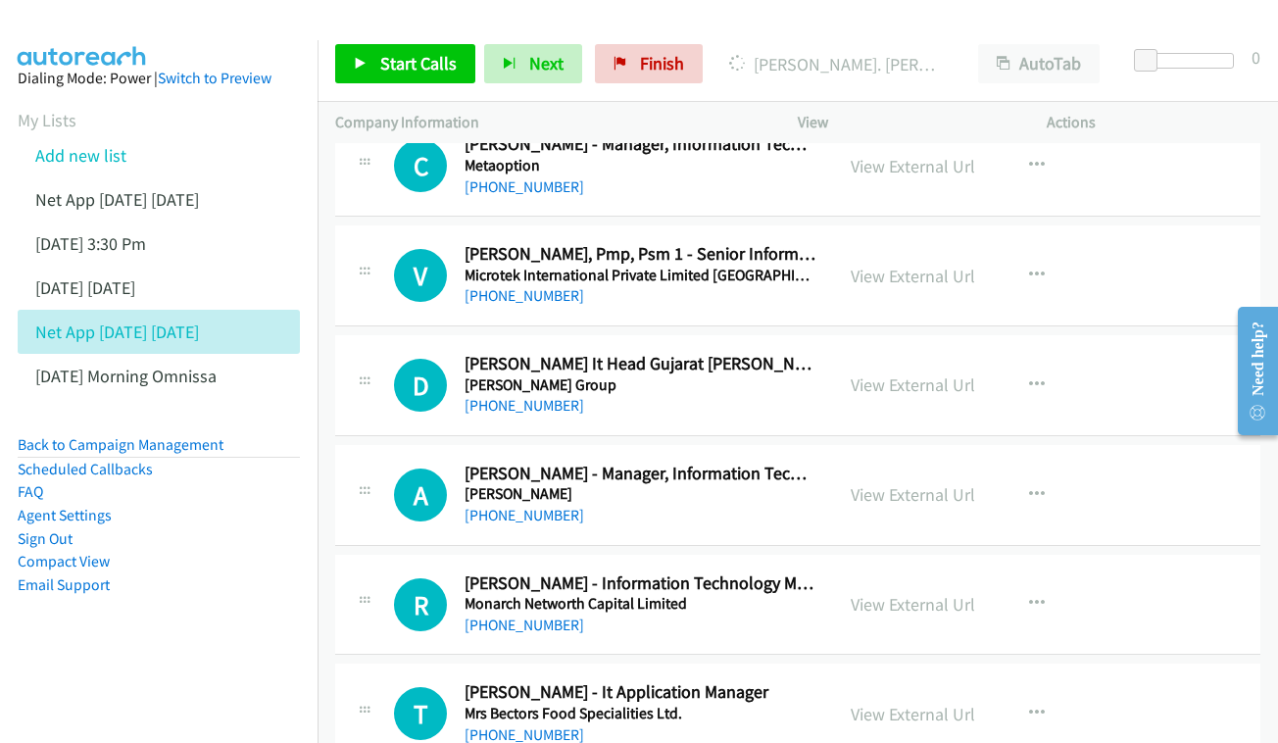
scroll to position [14722, 0]
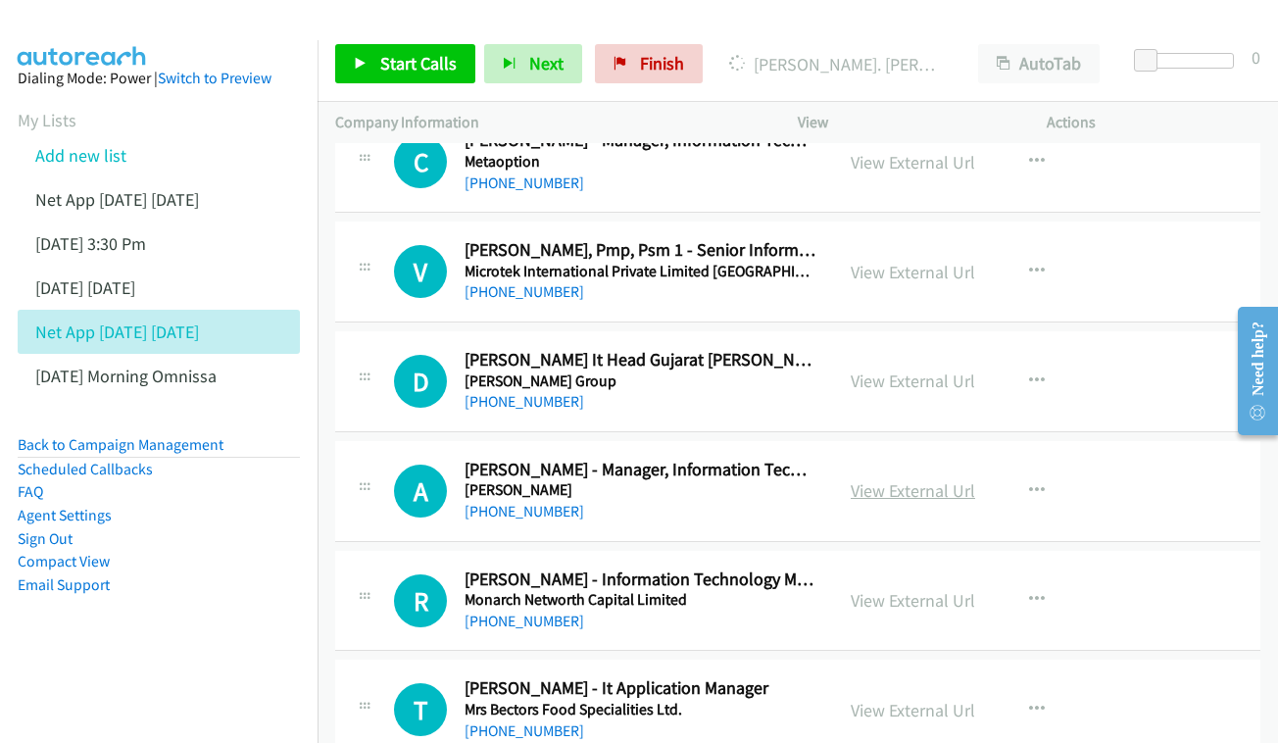
click at [919, 479] on link "View External Url" at bounding box center [913, 490] width 124 height 23
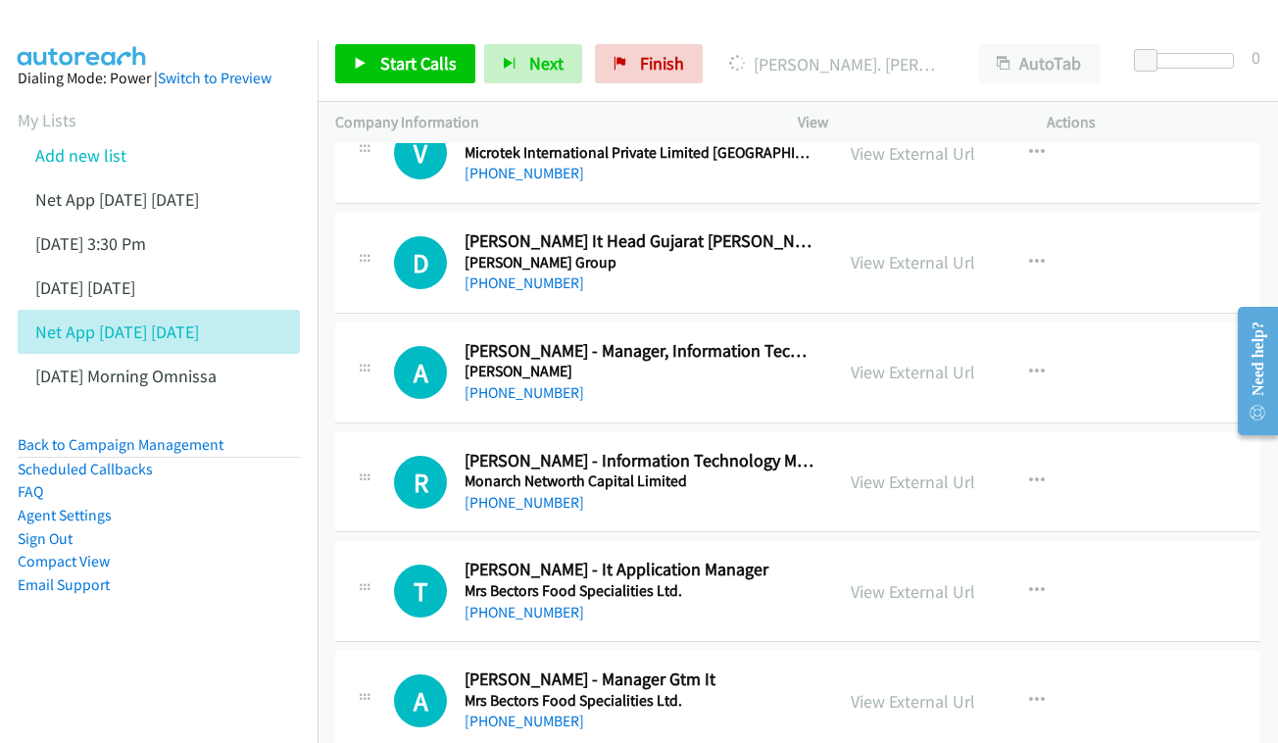
scroll to position [14844, 0]
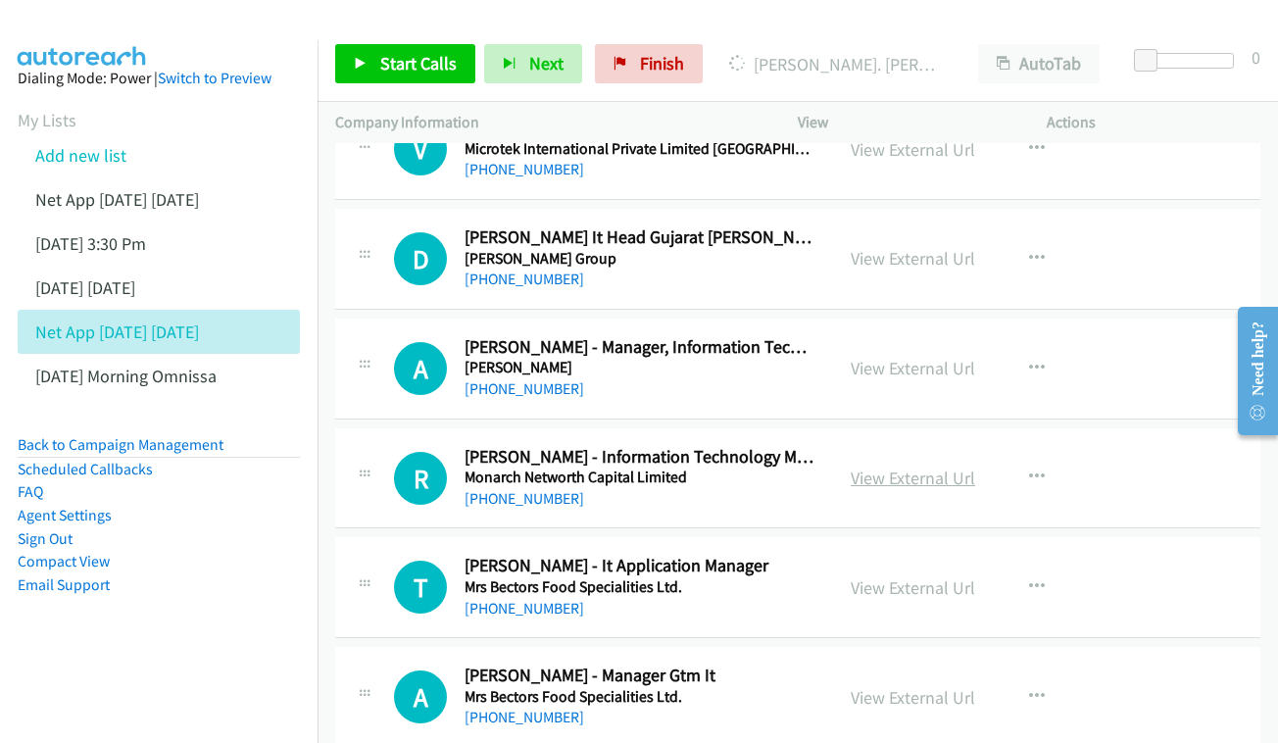
click at [864, 467] on link "View External Url" at bounding box center [913, 478] width 124 height 23
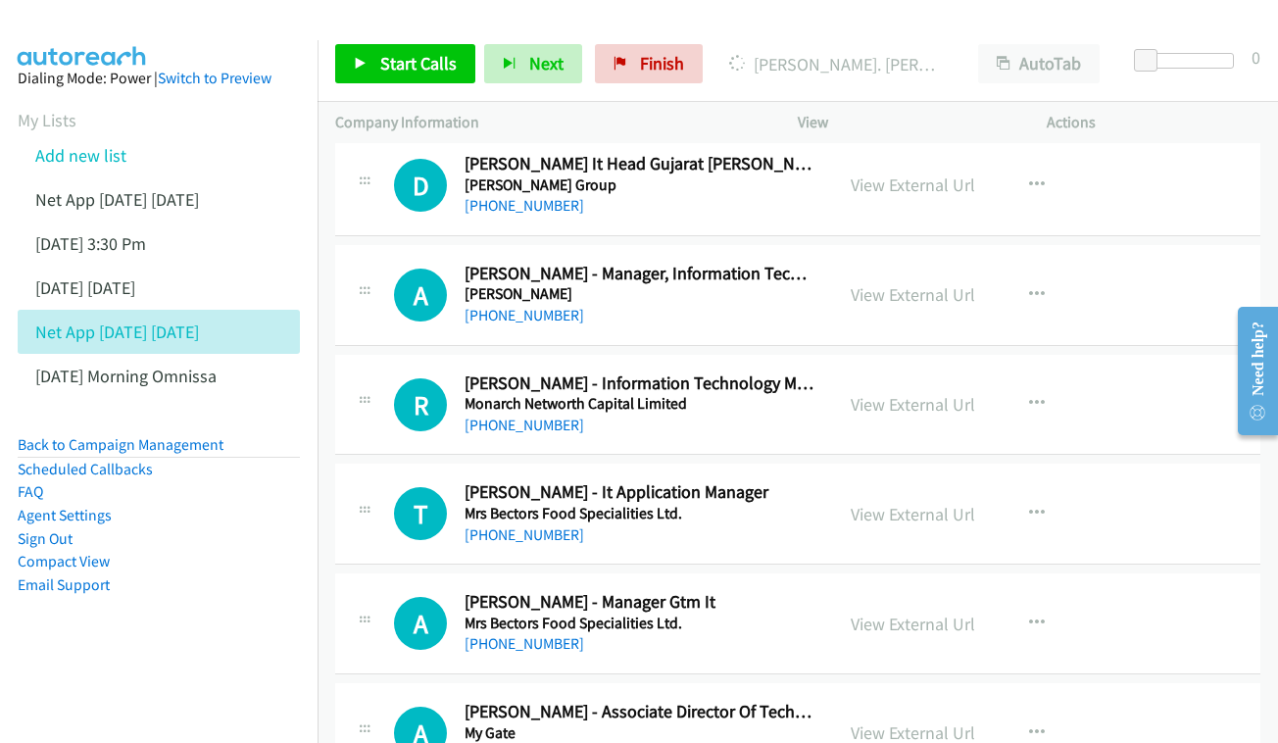
scroll to position [14953, 0]
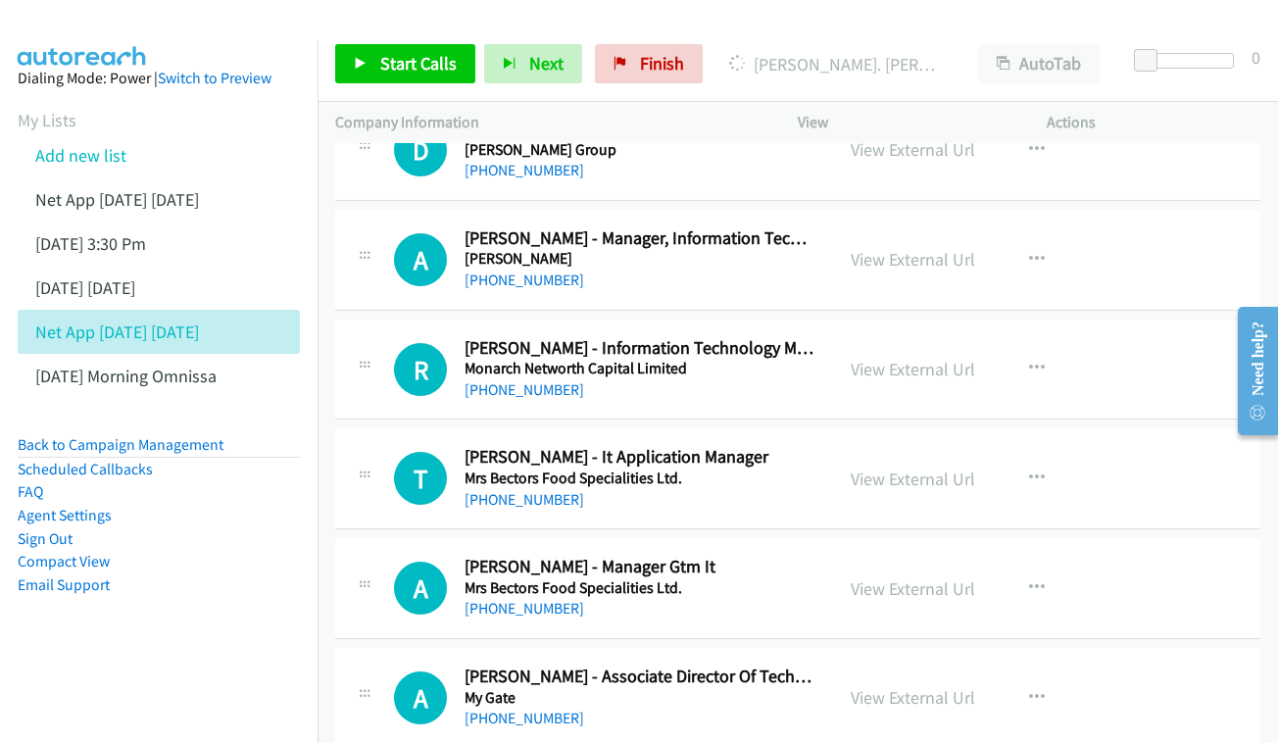
drag, startPoint x: 888, startPoint y: 226, endPoint x: 638, endPoint y: 134, distance: 266.4
click at [895, 468] on link "View External Url" at bounding box center [913, 479] width 124 height 23
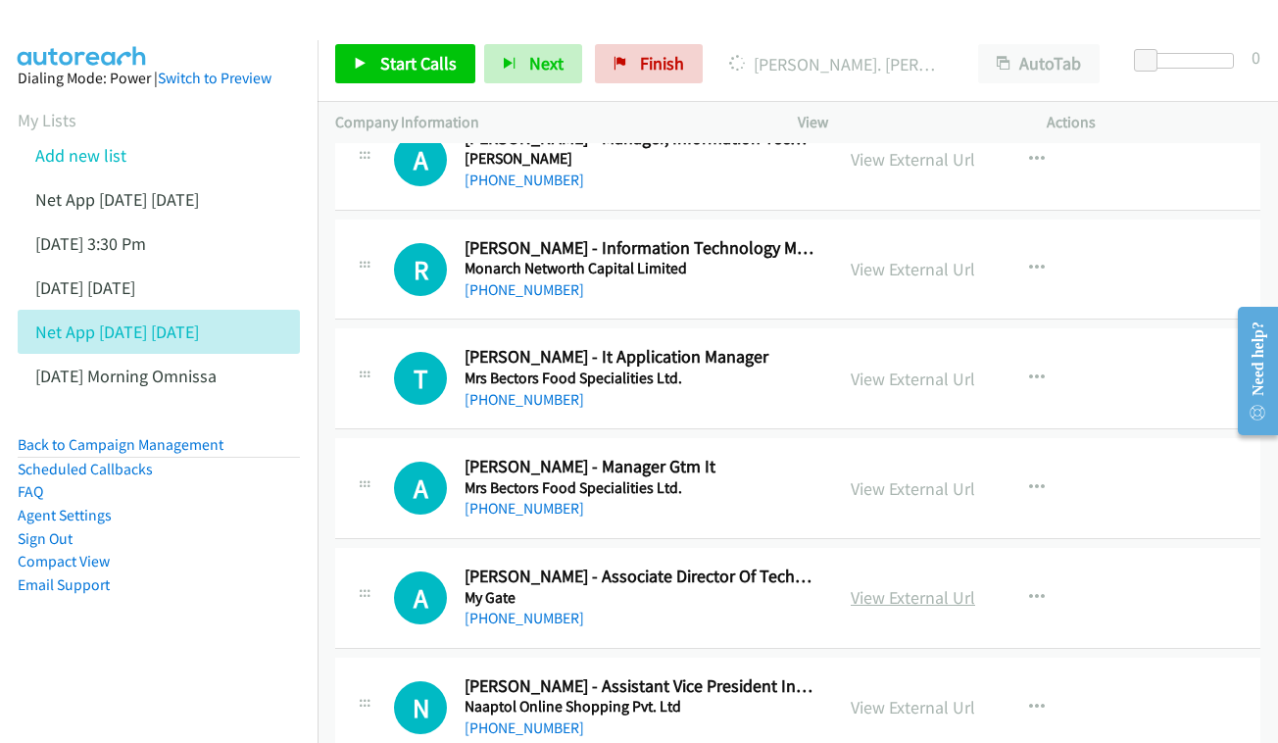
scroll to position [15081, 0]
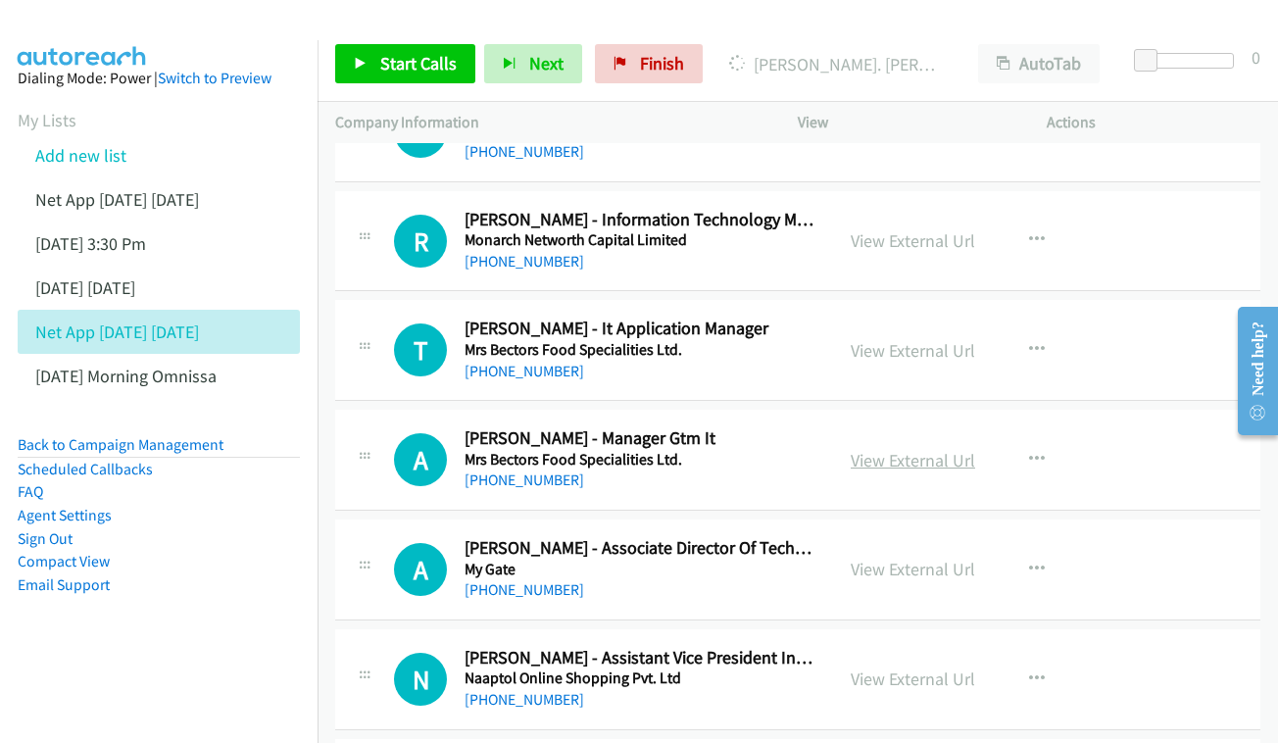
click at [938, 449] on link "View External Url" at bounding box center [913, 460] width 124 height 23
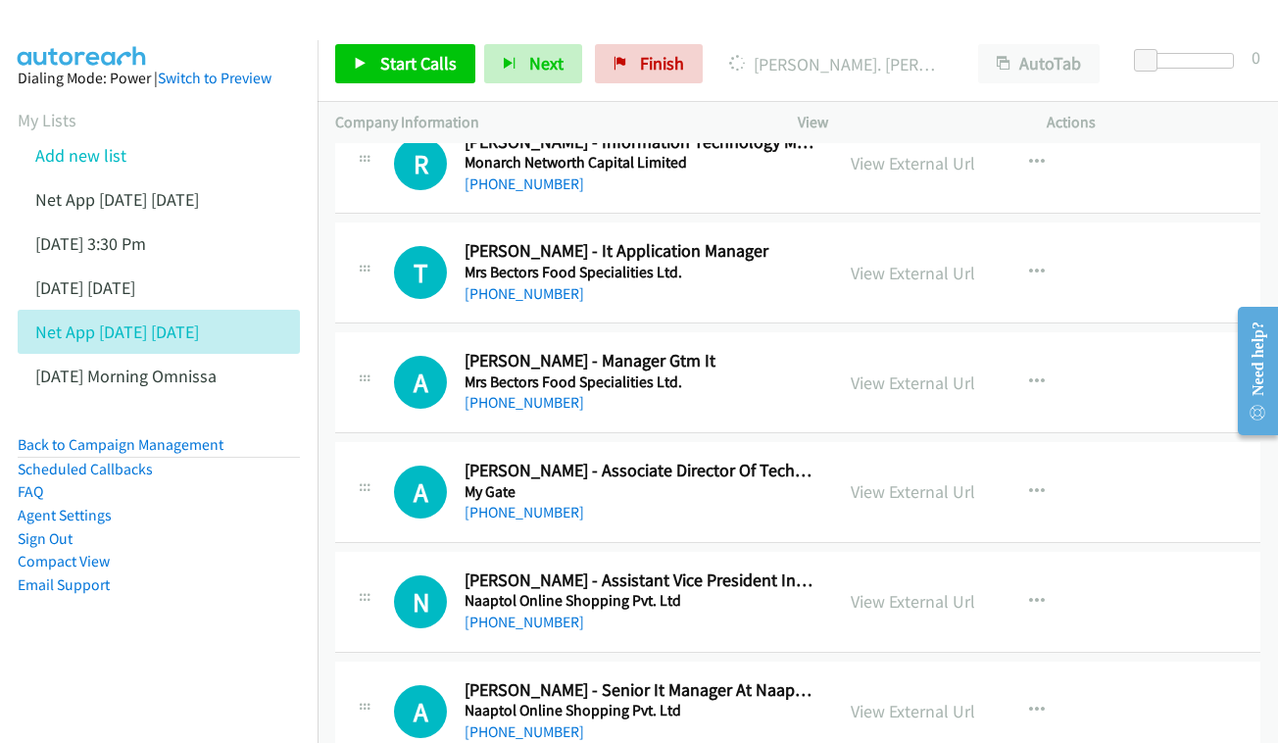
scroll to position [15163, 0]
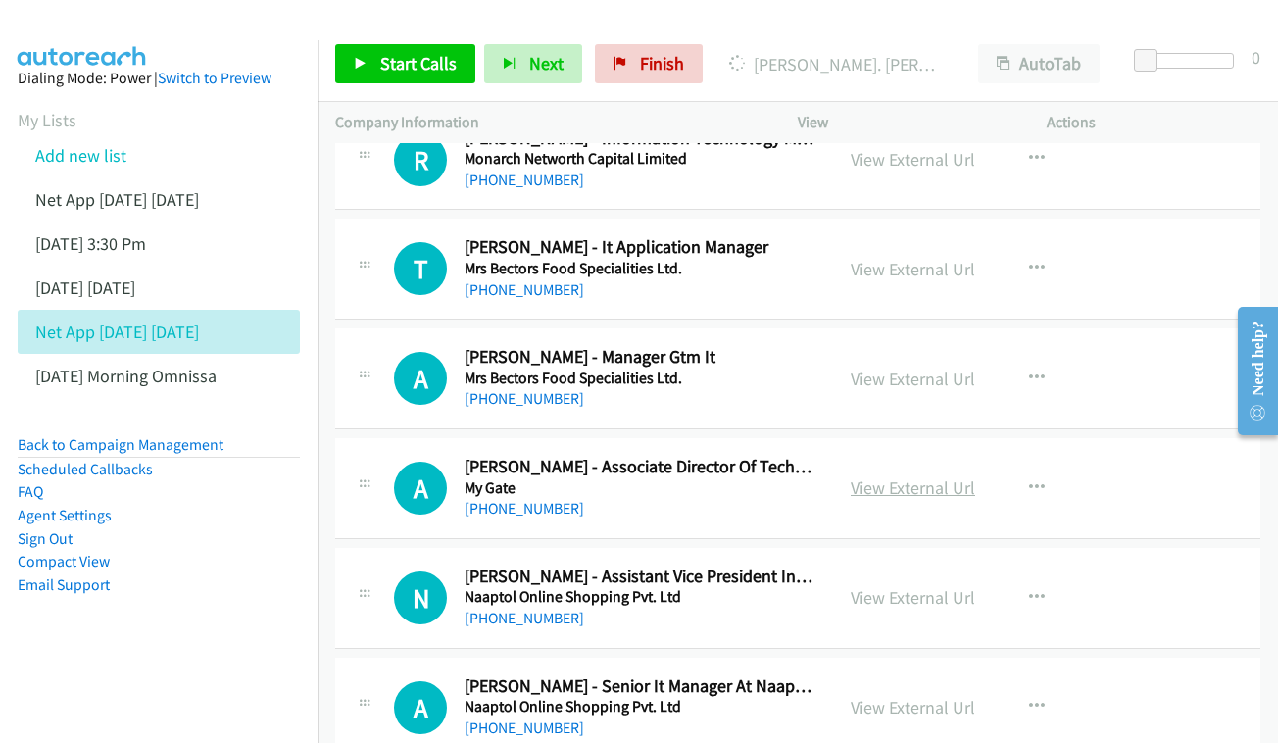
click at [915, 476] on link "View External Url" at bounding box center [913, 487] width 124 height 23
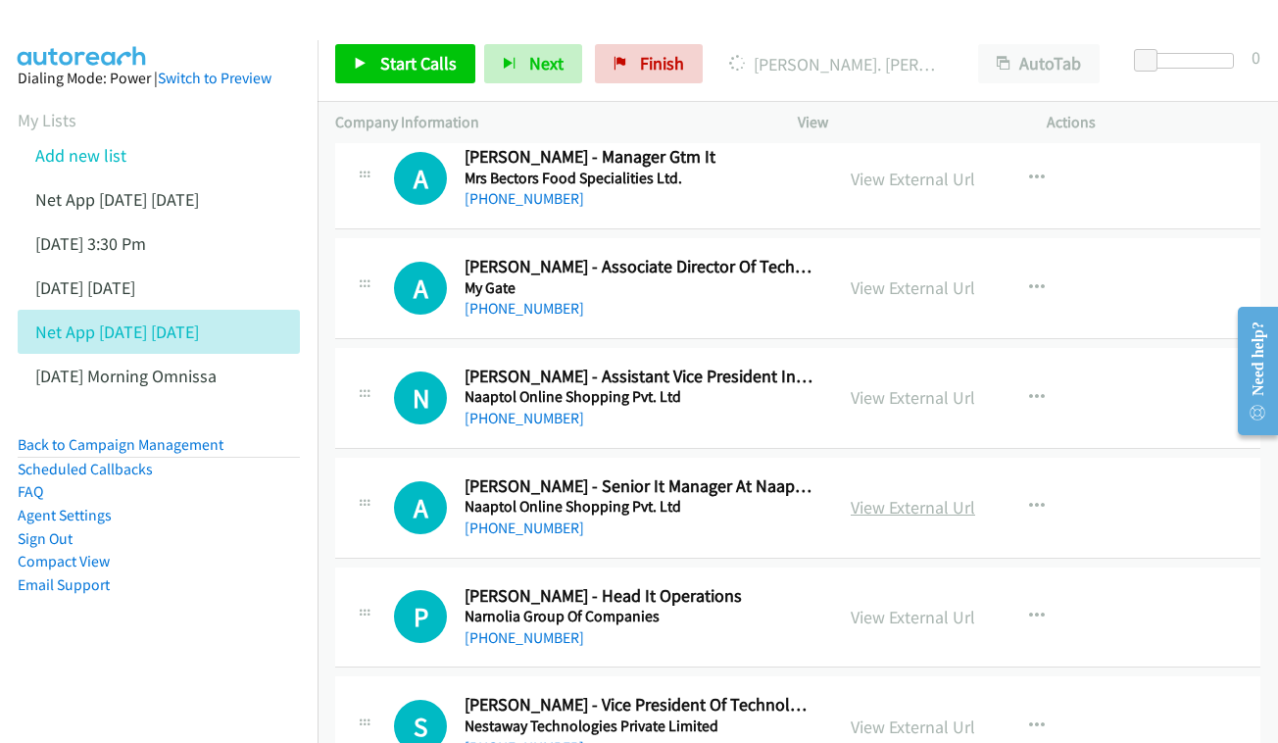
scroll to position [15325, 0]
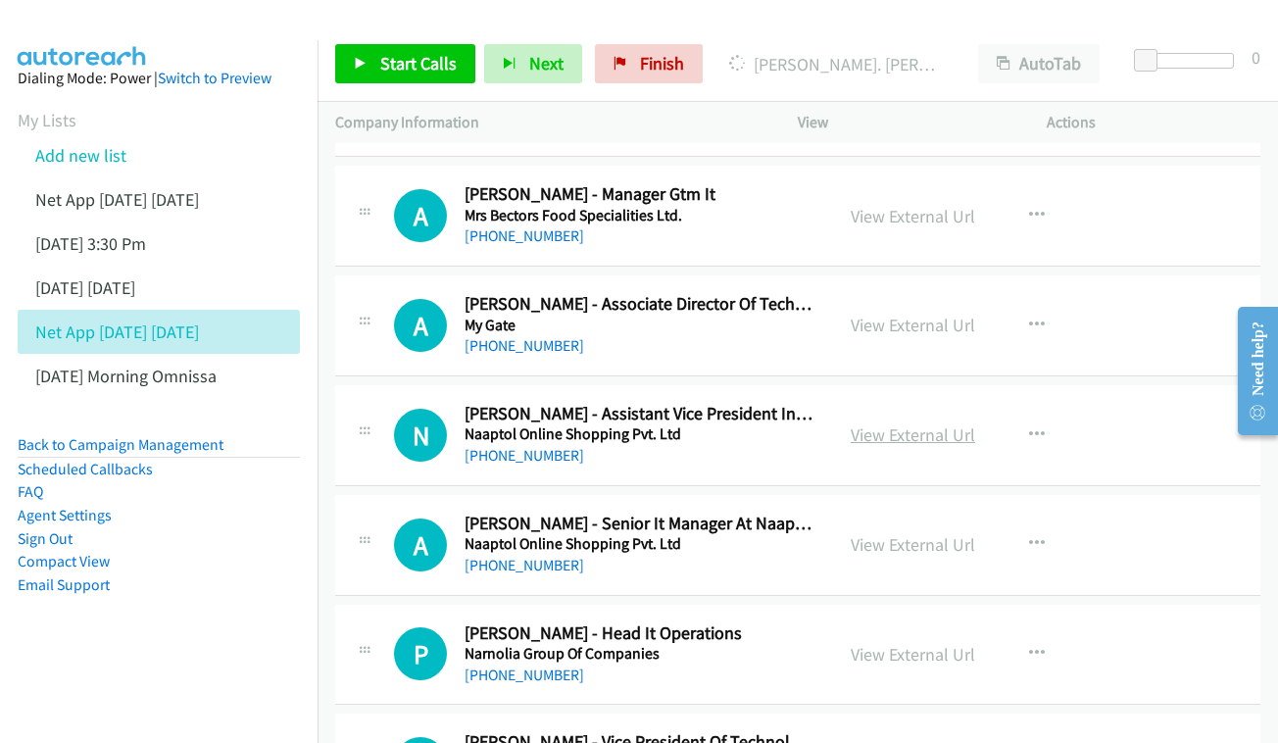
click at [907, 423] on link "View External Url" at bounding box center [913, 434] width 124 height 23
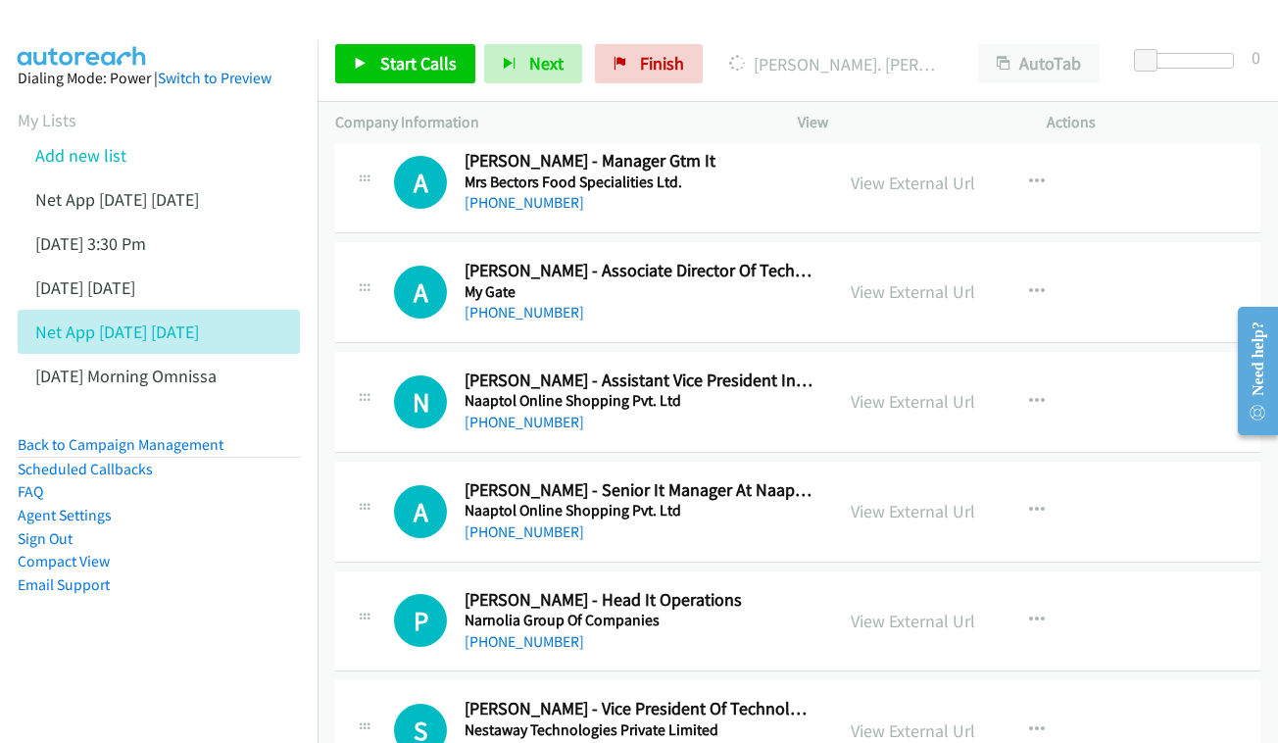
scroll to position [15394, 0]
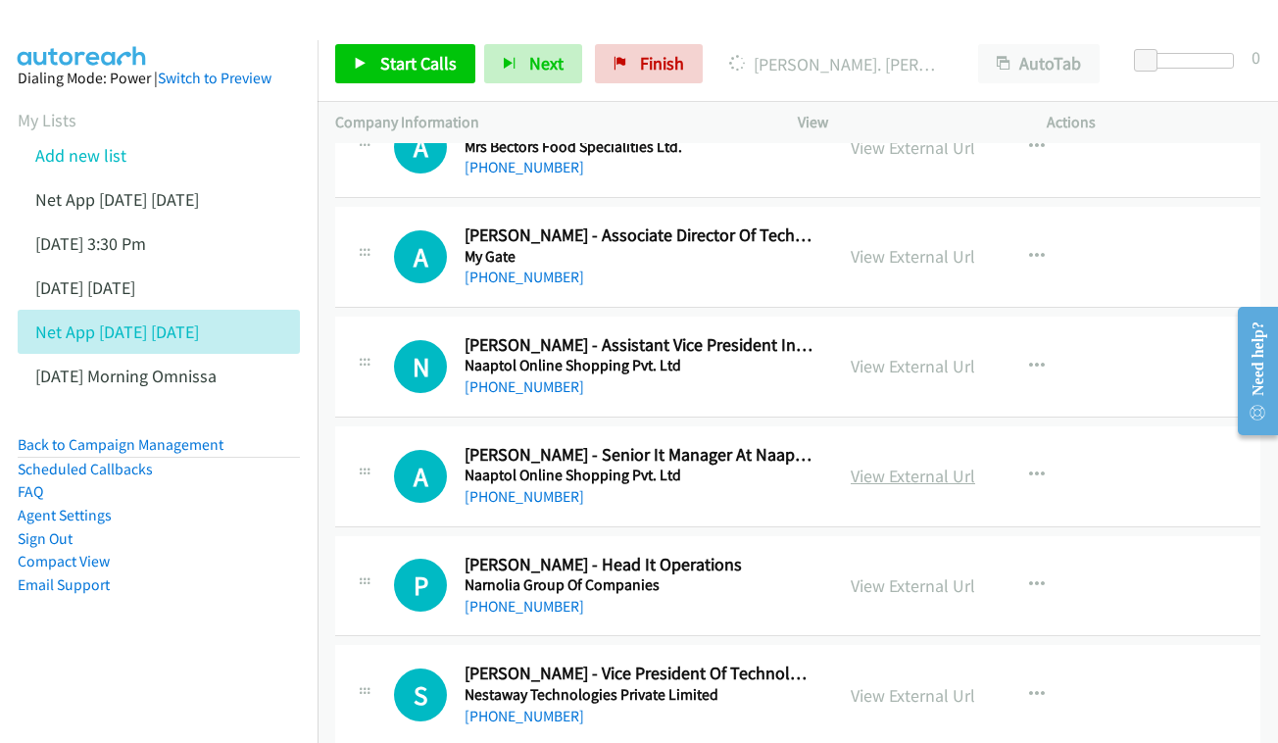
click at [898, 465] on link "View External Url" at bounding box center [913, 476] width 124 height 23
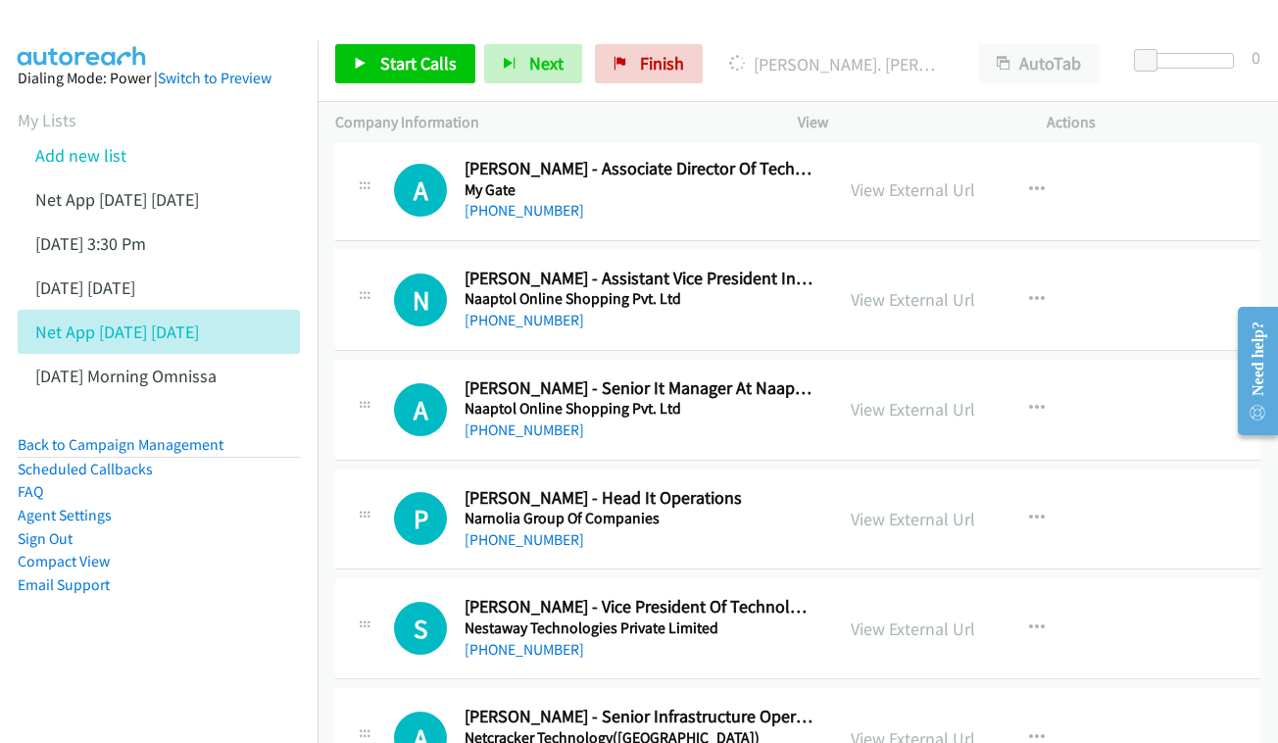
scroll to position [15492, 0]
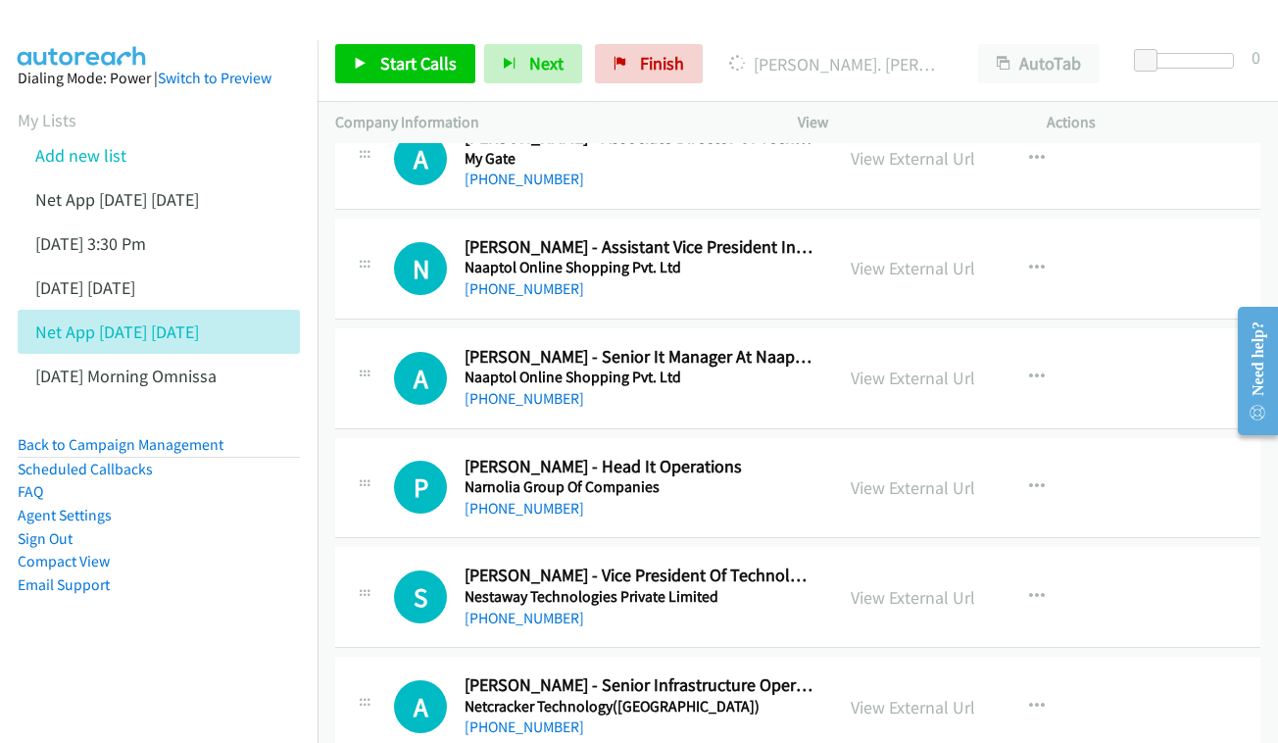
click at [918, 474] on div "View External Url" at bounding box center [913, 487] width 124 height 26
click at [918, 476] on link "View External Url" at bounding box center [913, 487] width 124 height 23
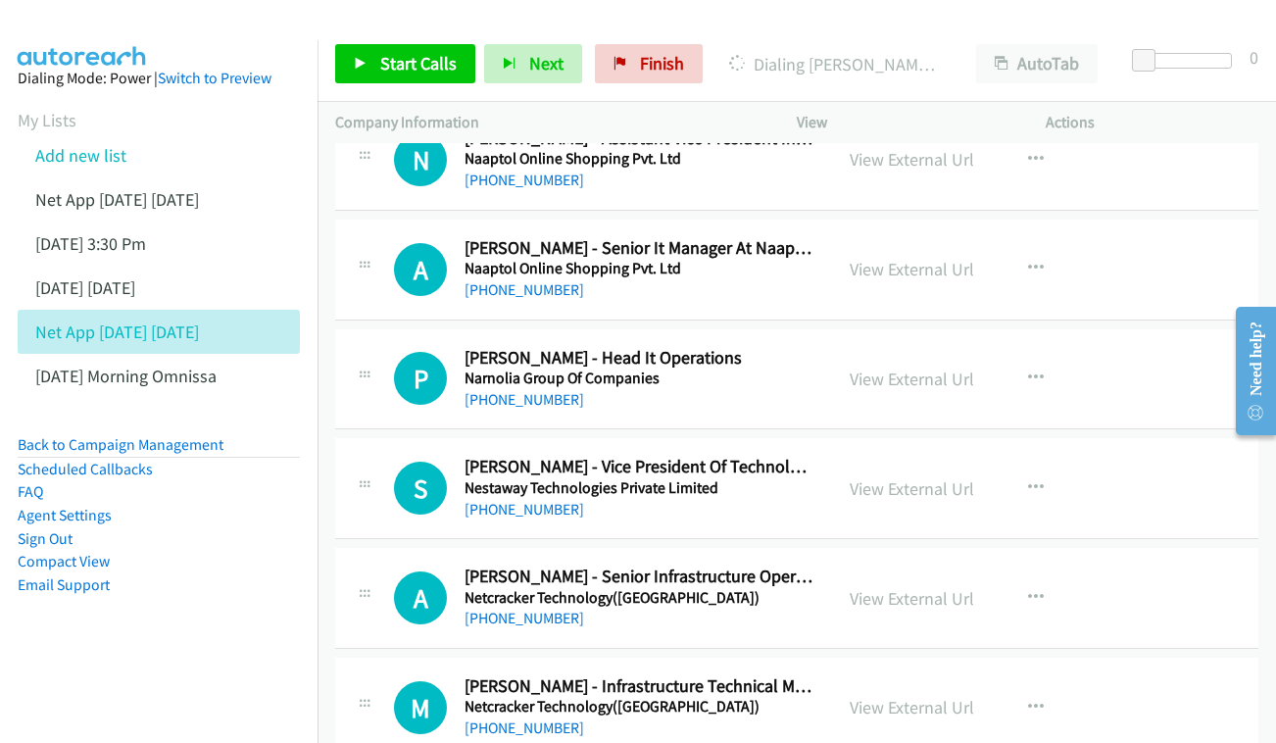
scroll to position [15645, 0]
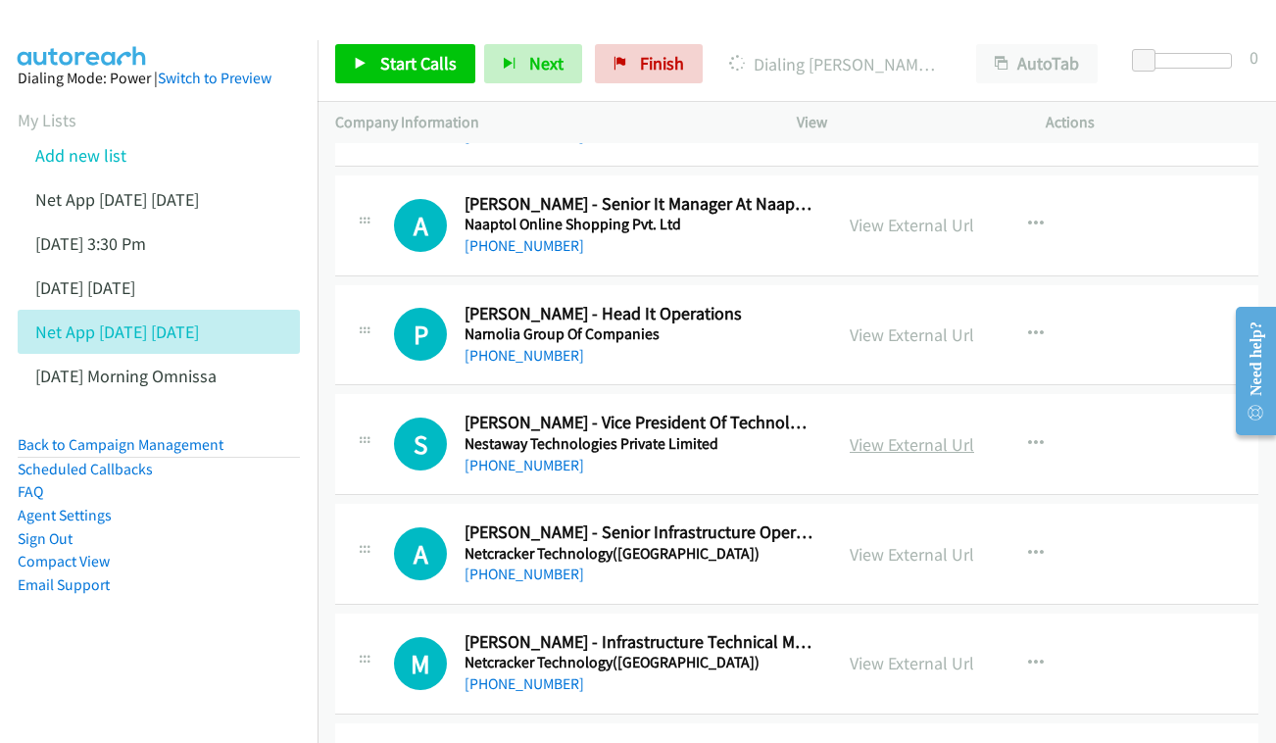
click at [936, 433] on link "View External Url" at bounding box center [912, 444] width 124 height 23
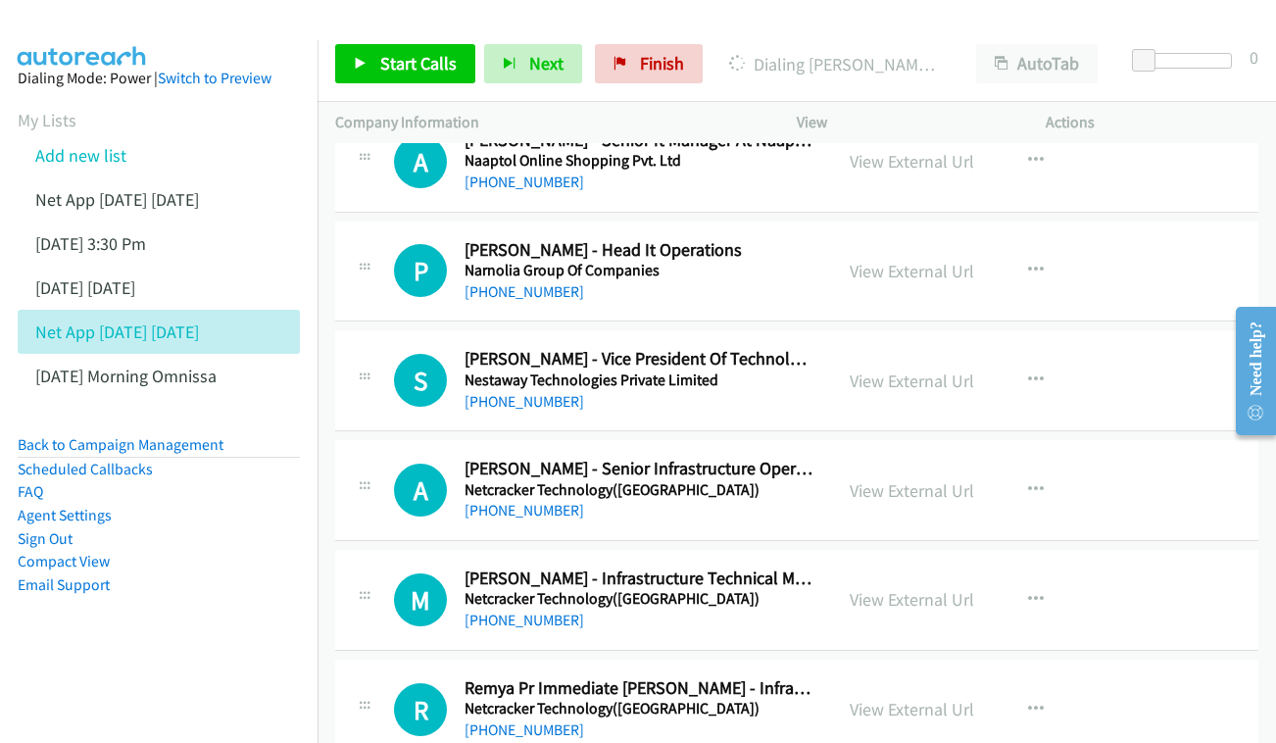
scroll to position [15710, 0]
click at [903, 457] on div "View External Url View External Url Schedule/Manage Callback Start Calls Here R…" at bounding box center [965, 489] width 267 height 65
click at [905, 478] on link "View External Url" at bounding box center [912, 489] width 124 height 23
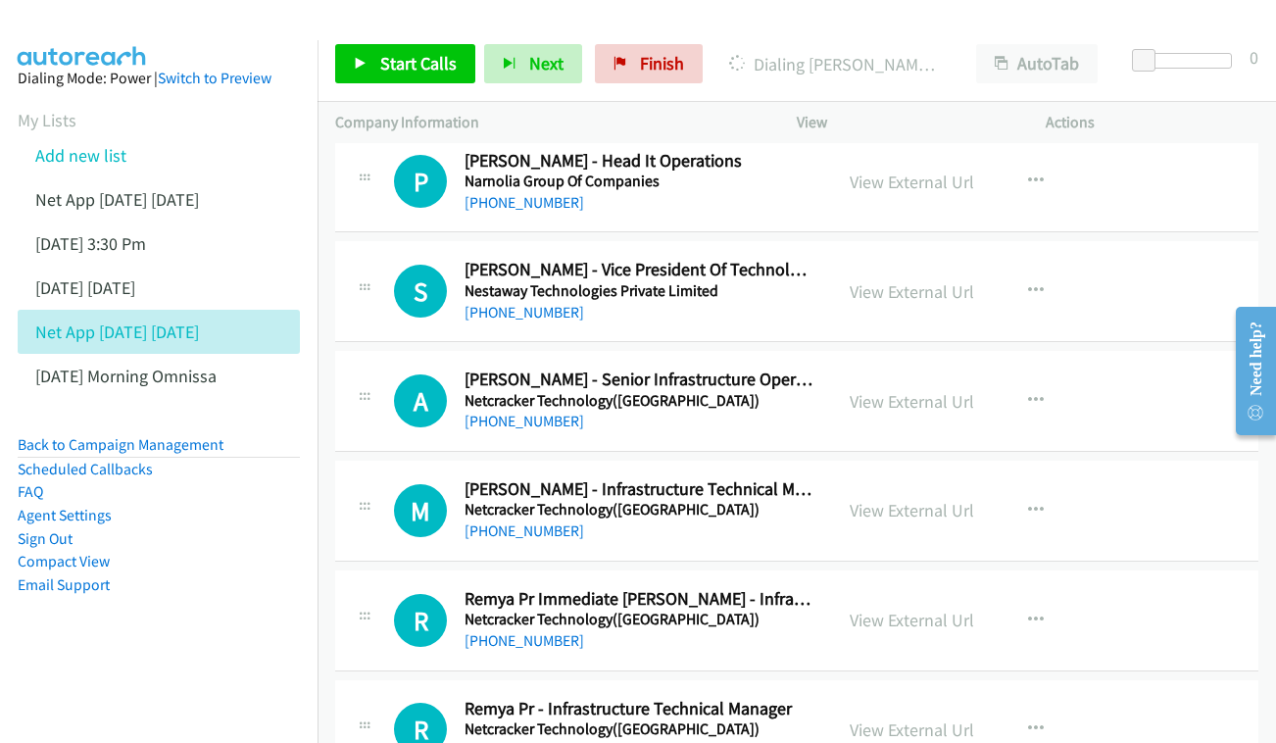
scroll to position [15799, 0]
click at [880, 498] on link "View External Url" at bounding box center [912, 509] width 124 height 23
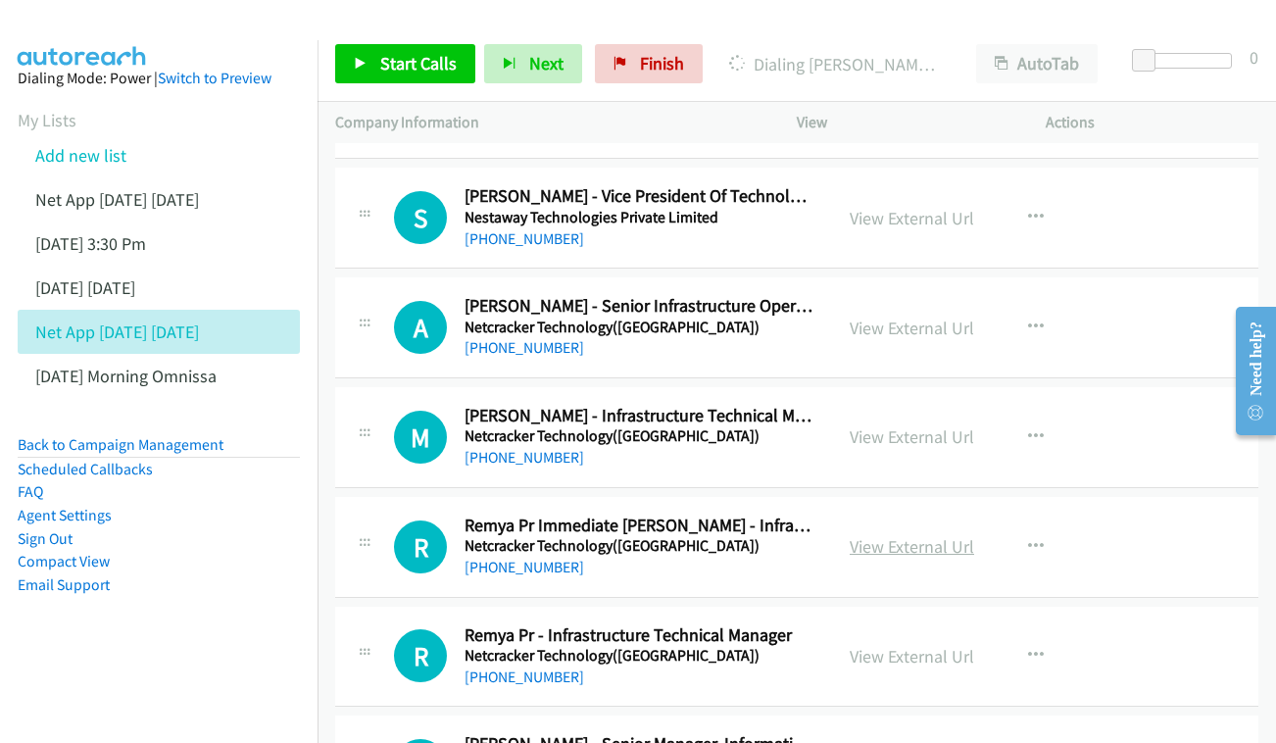
scroll to position [15873, 0]
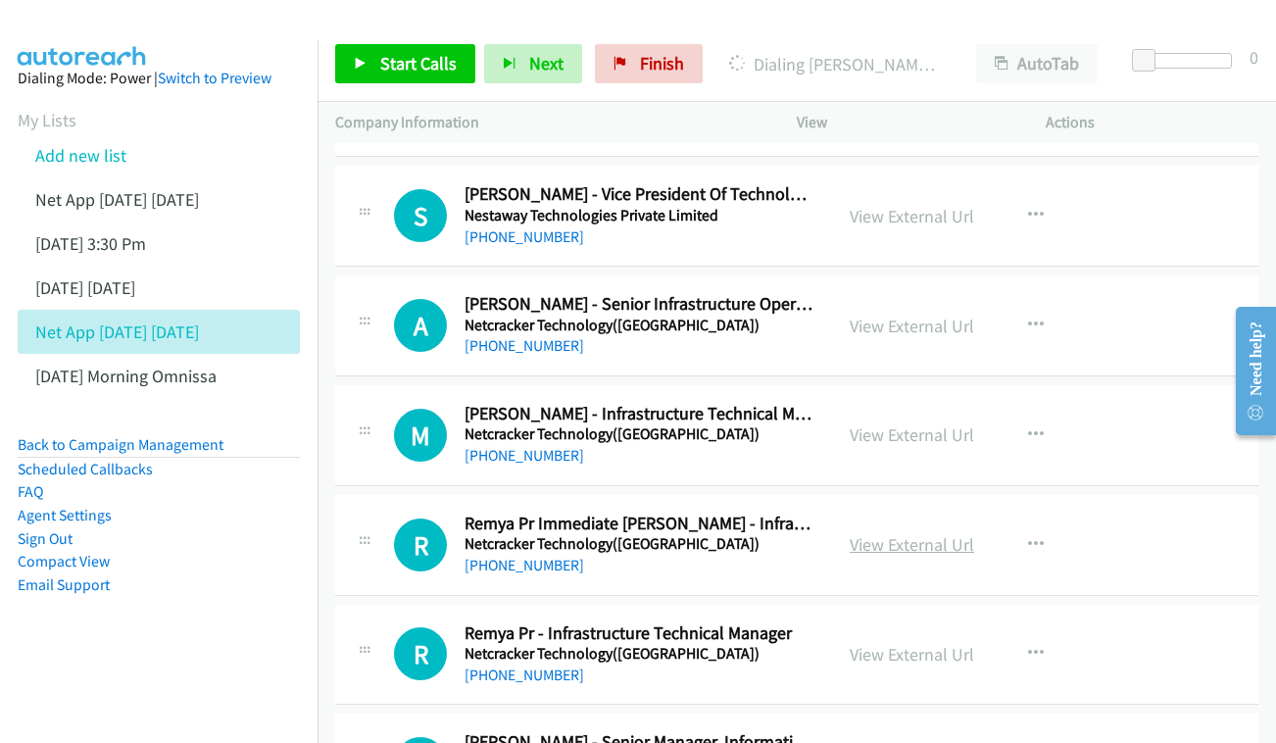
click at [900, 533] on link "View External Url" at bounding box center [912, 544] width 124 height 23
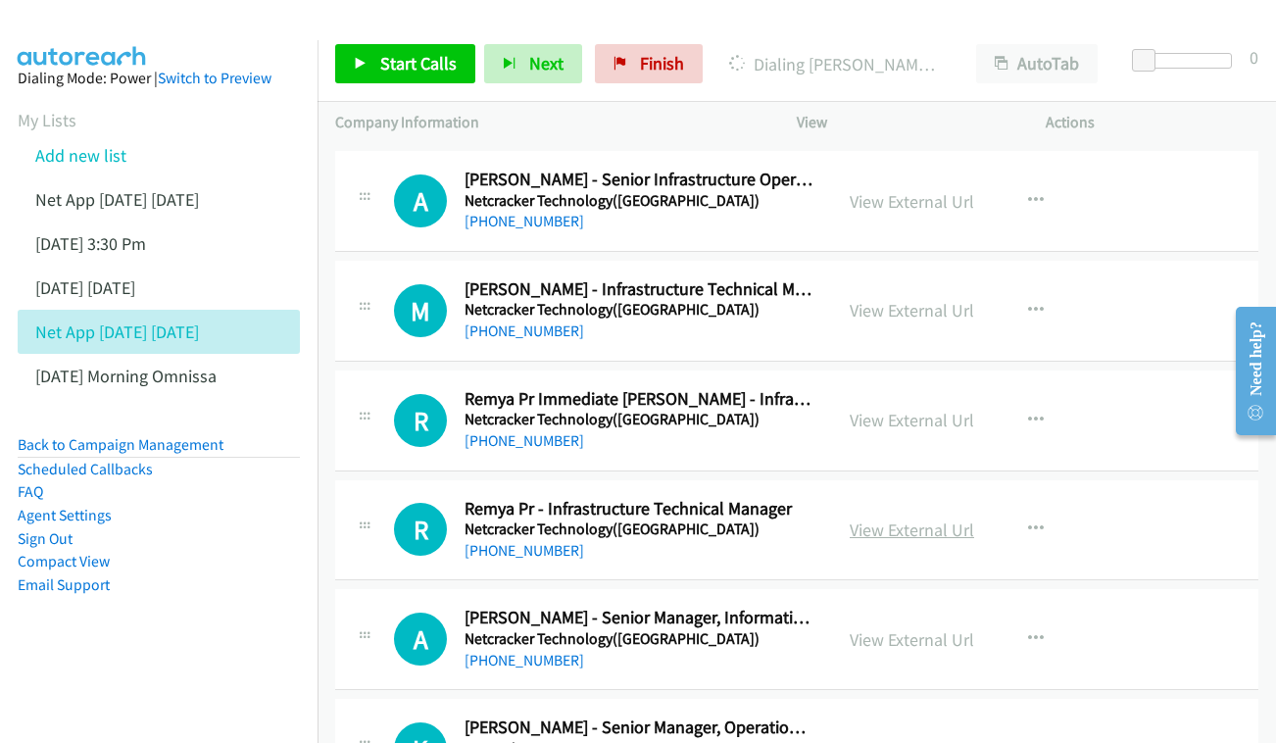
click at [867, 519] on link "View External Url" at bounding box center [912, 530] width 124 height 23
